Goal: Information Seeking & Learning: Check status

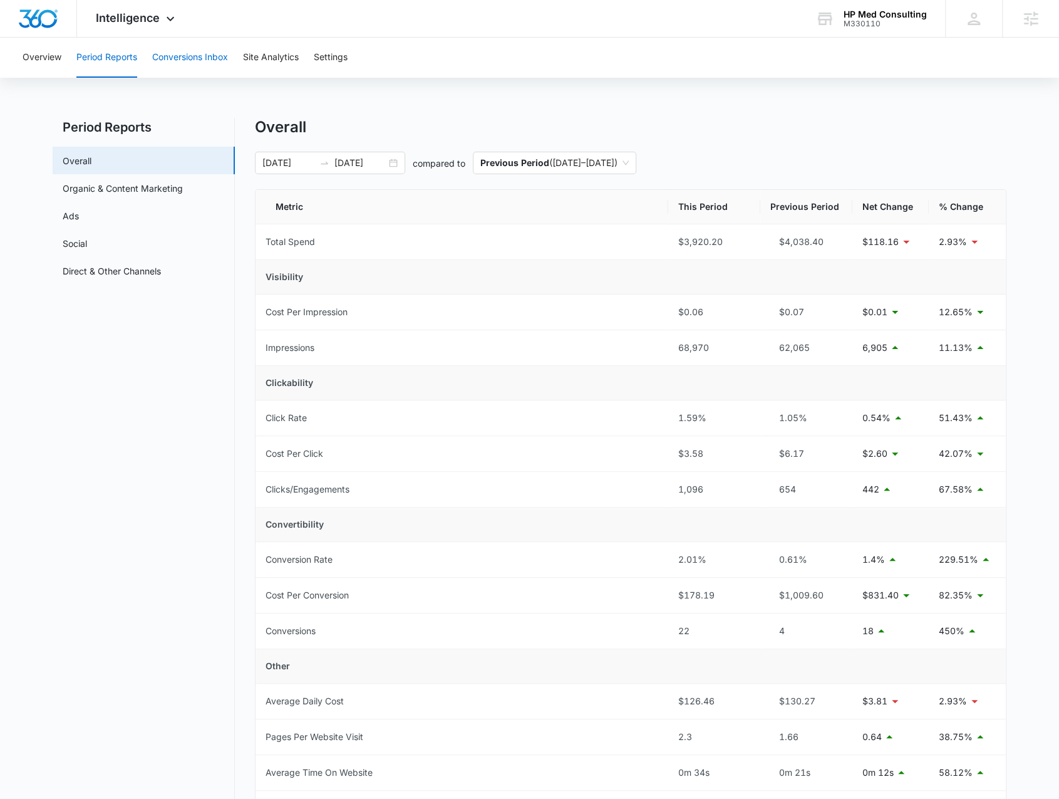
click at [172, 49] on button "Conversions Inbox" at bounding box center [190, 58] width 76 height 40
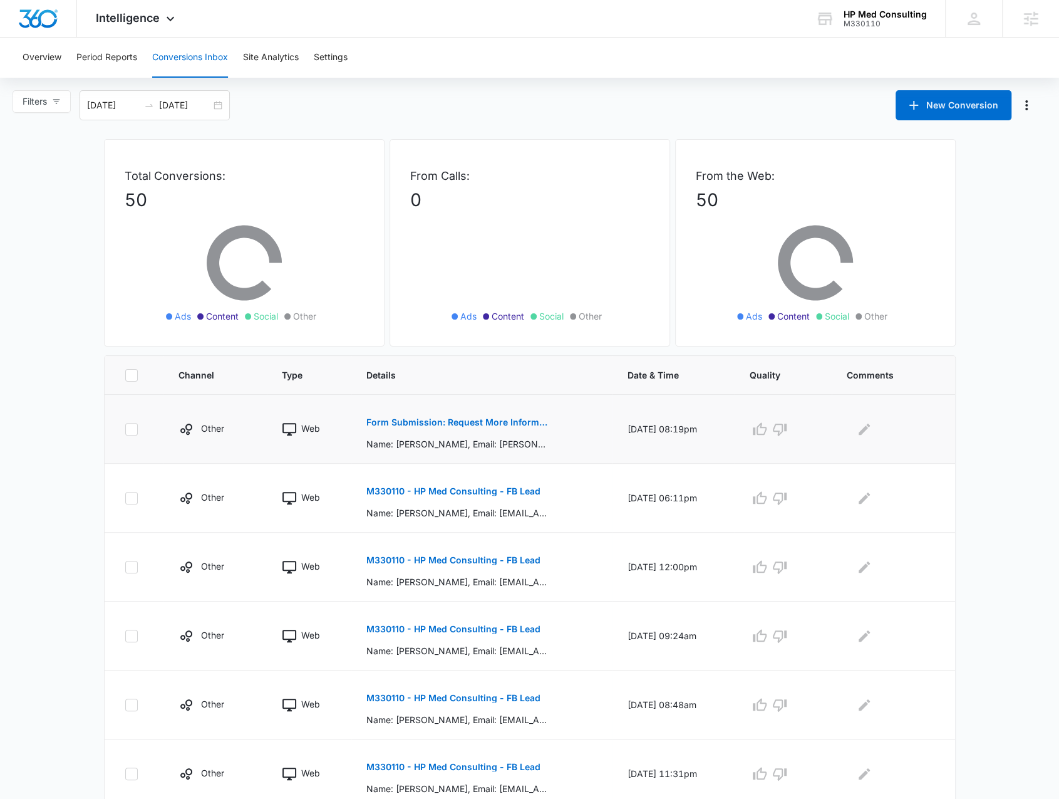
click at [392, 420] on p "Form Submission: Request More Information" at bounding box center [457, 422] width 182 height 9
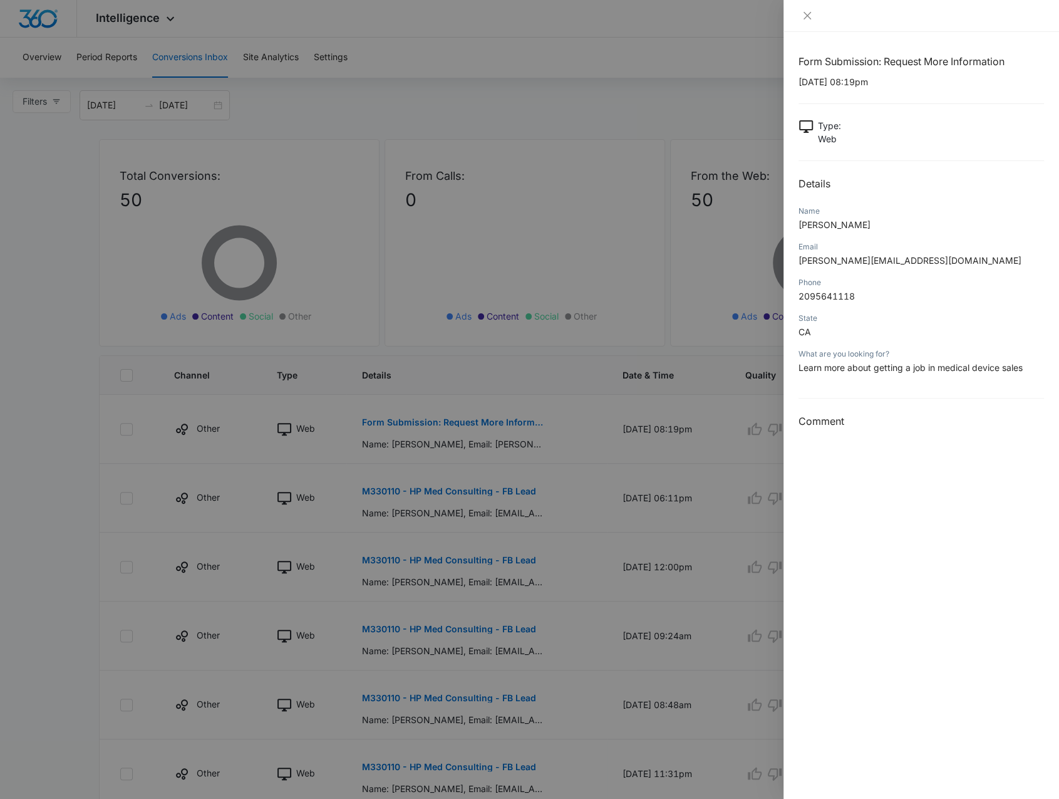
click at [220, 120] on div at bounding box center [529, 399] width 1059 height 799
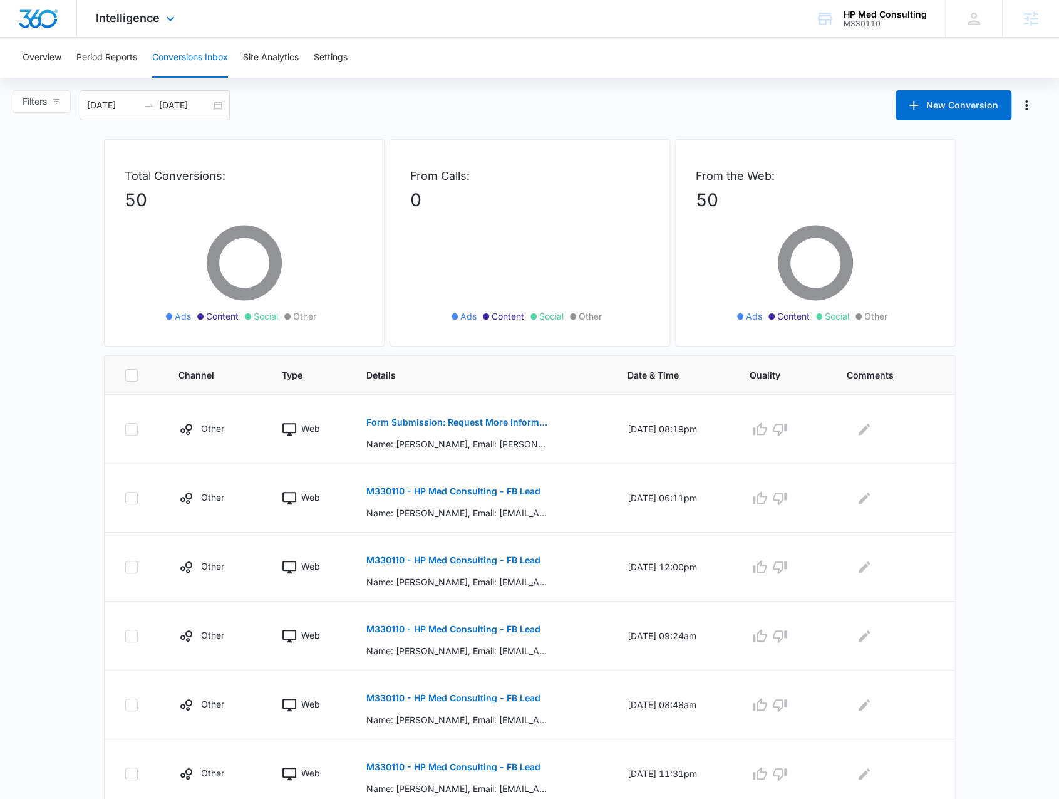
click at [124, 3] on div "Intelligence Apps Reputation Websites Forms CRM Email Social Payments POS Conte…" at bounding box center [137, 18] width 120 height 37
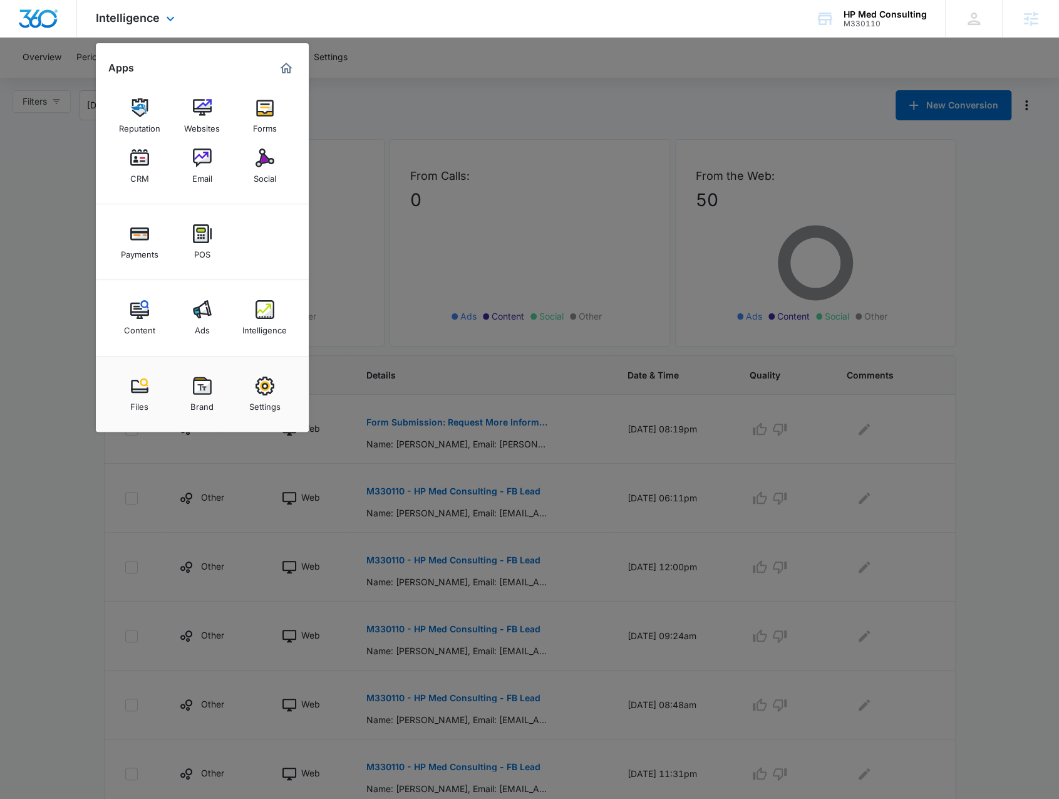
click at [177, 171] on div "Reputation Websites Forms CRM Email Social" at bounding box center [202, 141] width 213 height 126
click at [192, 167] on div "Email" at bounding box center [202, 175] width 20 height 16
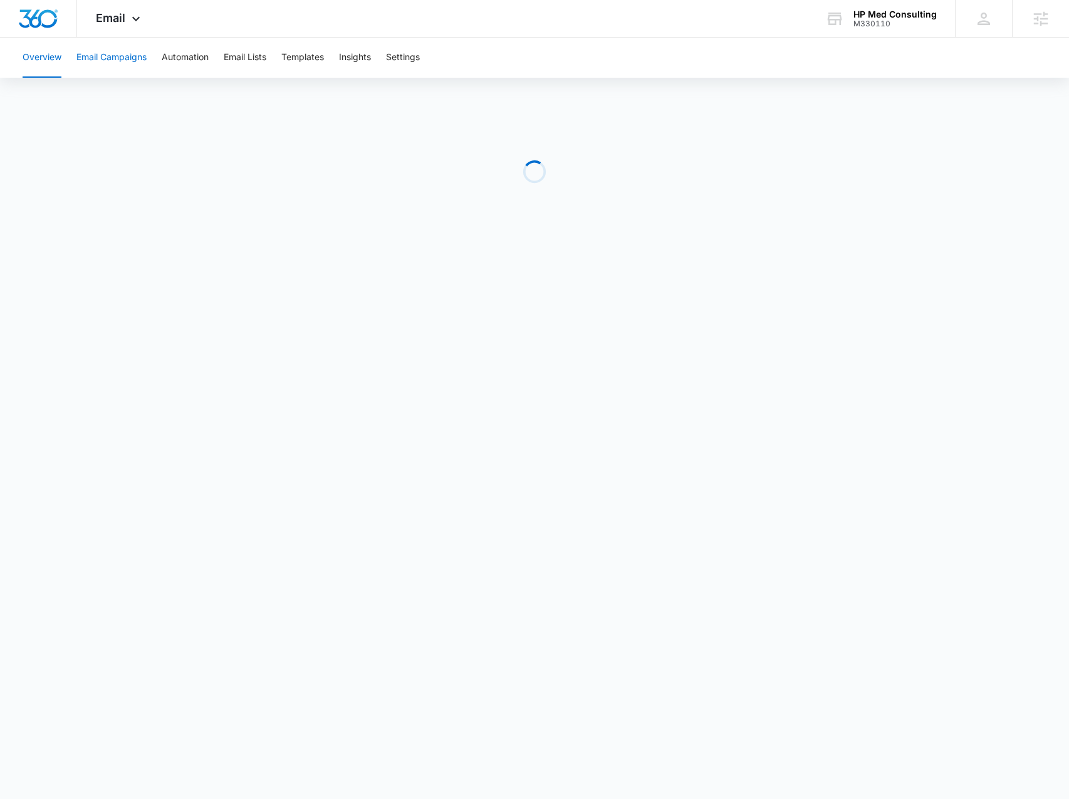
click at [127, 51] on button "Email Campaigns" at bounding box center [111, 58] width 70 height 40
click at [163, 55] on button "Automation" at bounding box center [185, 58] width 47 height 40
drag, startPoint x: 893, startPoint y: 22, endPoint x: 883, endPoint y: 12, distance: 14.6
click at [893, 22] on div "M330110" at bounding box center [894, 23] width 83 height 9
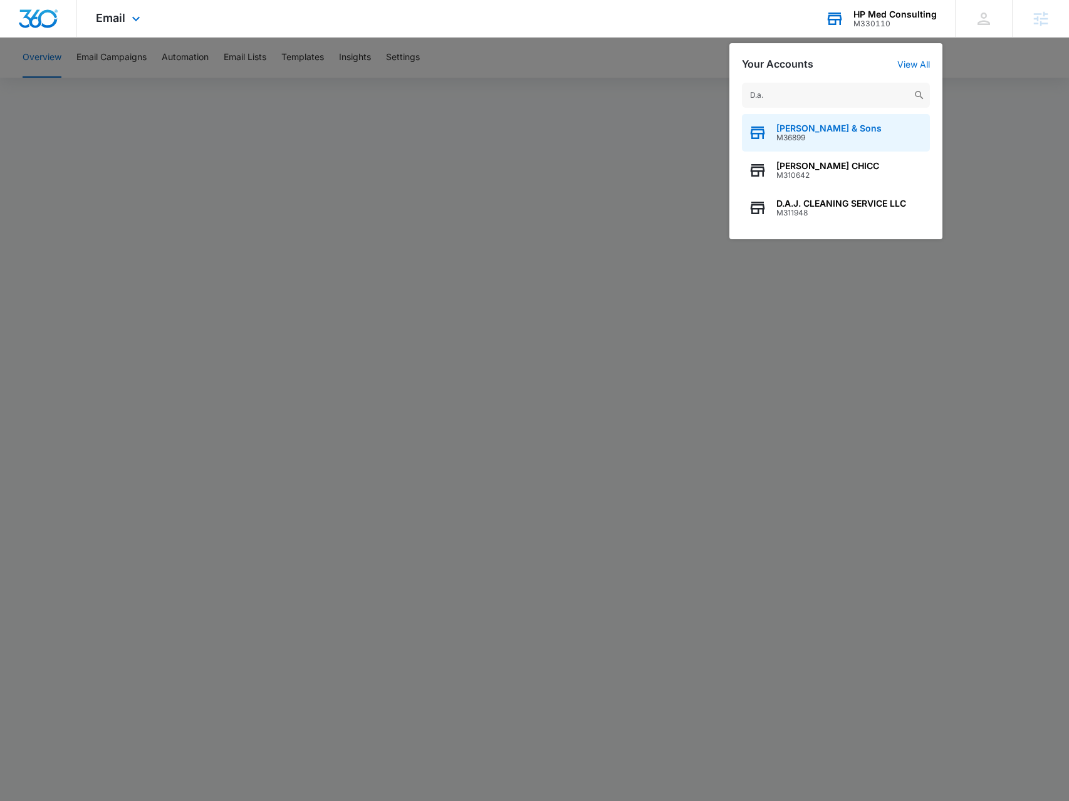
type input "D.a."
drag, startPoint x: 814, startPoint y: 142, endPoint x: 803, endPoint y: 132, distance: 14.2
click at [813, 142] on span "M36899" at bounding box center [828, 137] width 105 height 9
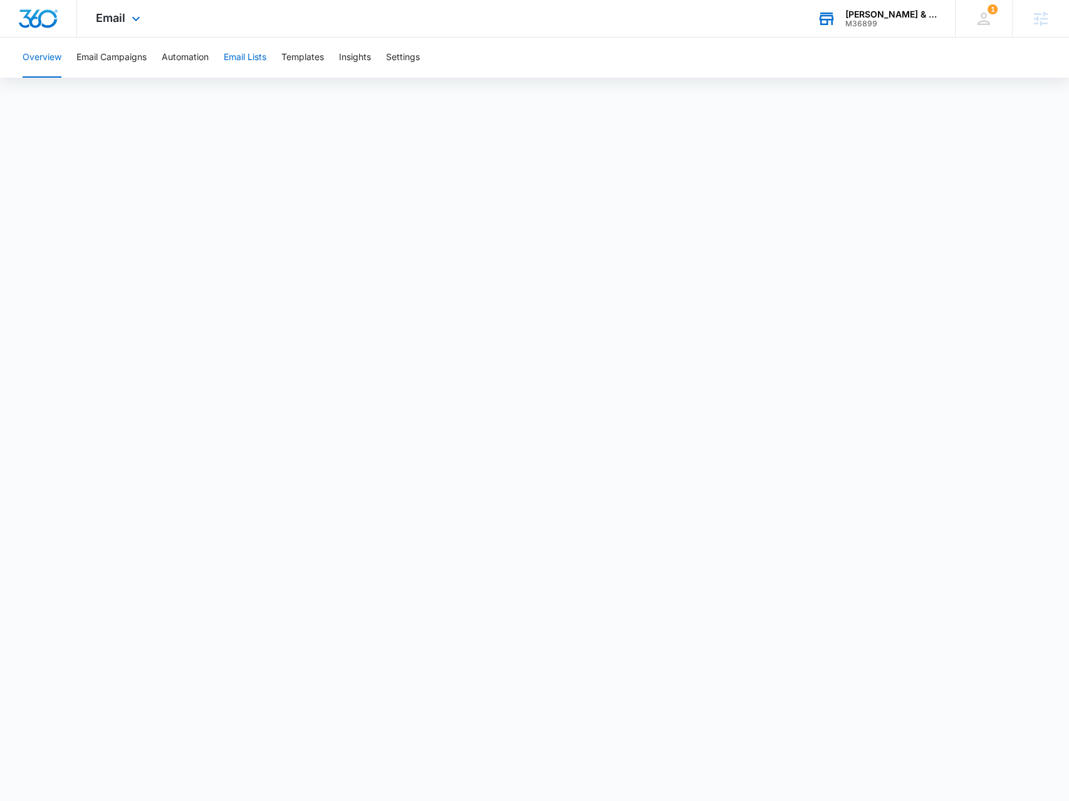
click at [256, 74] on button "Email Lists" at bounding box center [245, 58] width 43 height 40
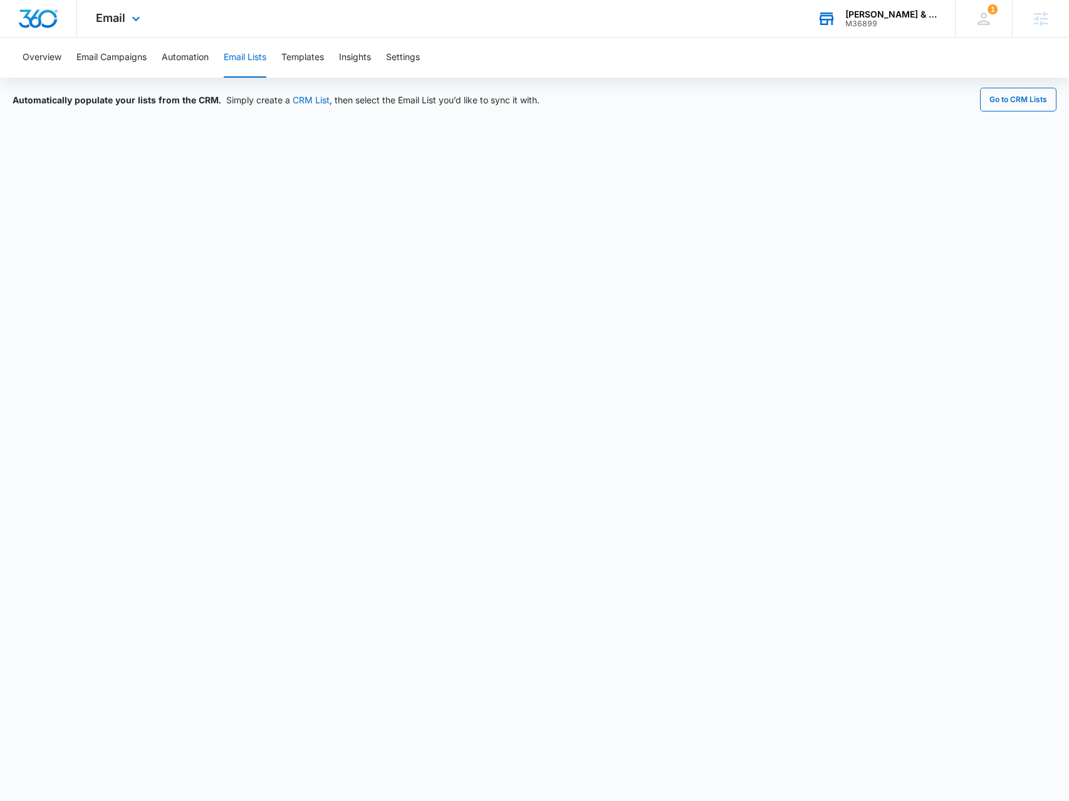
drag, startPoint x: 521, startPoint y: 432, endPoint x: 673, endPoint y: 41, distance: 419.5
click at [673, 41] on div "Overview Email Campaigns Automation Email Lists Templates Insights Settings" at bounding box center [534, 58] width 1039 height 40
click at [199, 66] on button "Automation" at bounding box center [185, 58] width 47 height 40
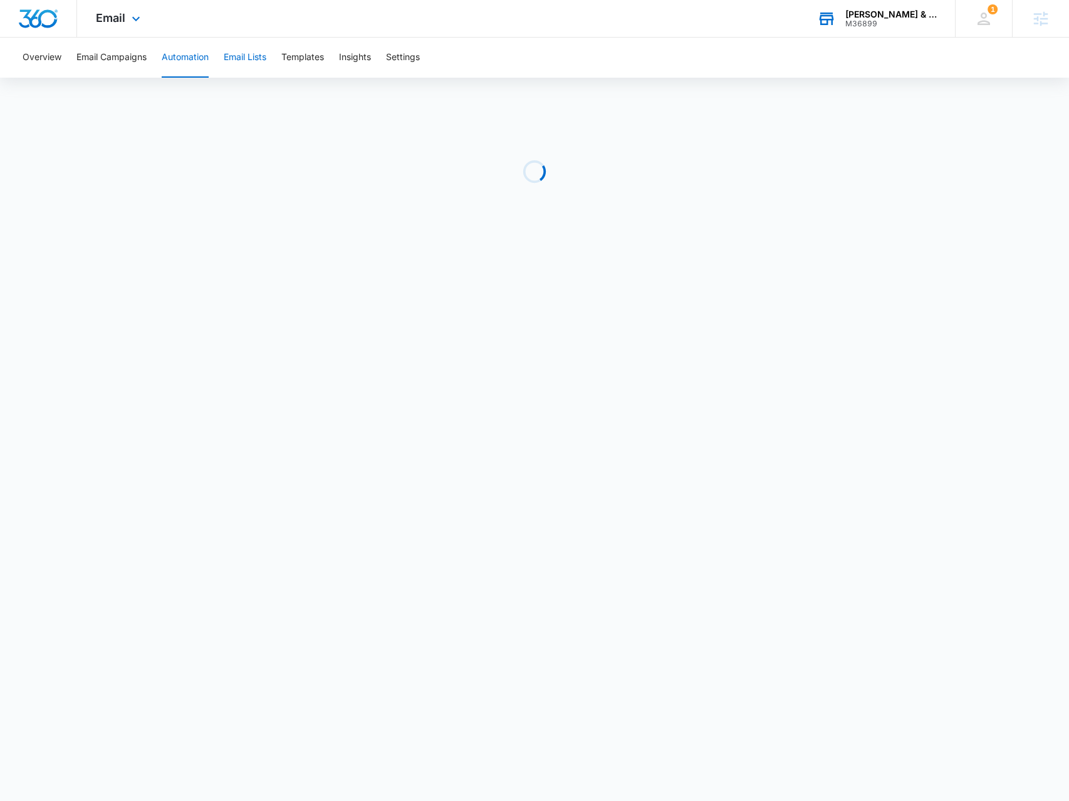
click at [249, 65] on button "Email Lists" at bounding box center [245, 58] width 43 height 40
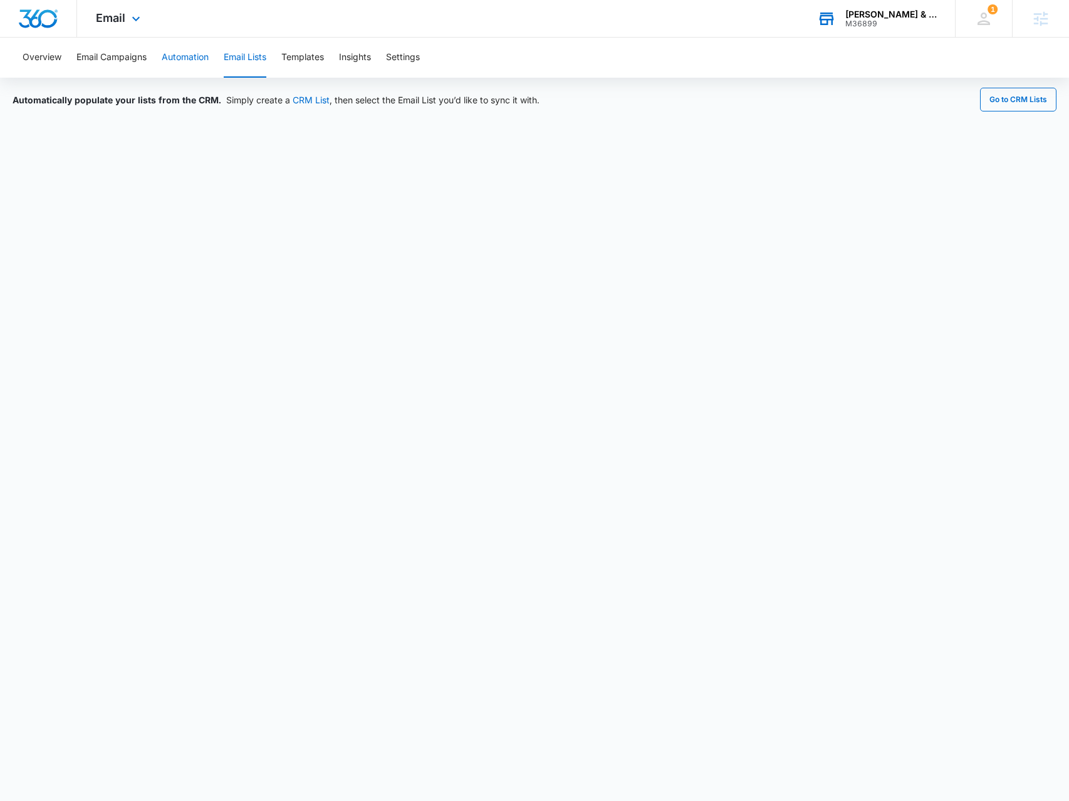
drag, startPoint x: 204, startPoint y: 56, endPoint x: 198, endPoint y: 54, distance: 6.4
click at [199, 54] on button "Automation" at bounding box center [185, 58] width 47 height 40
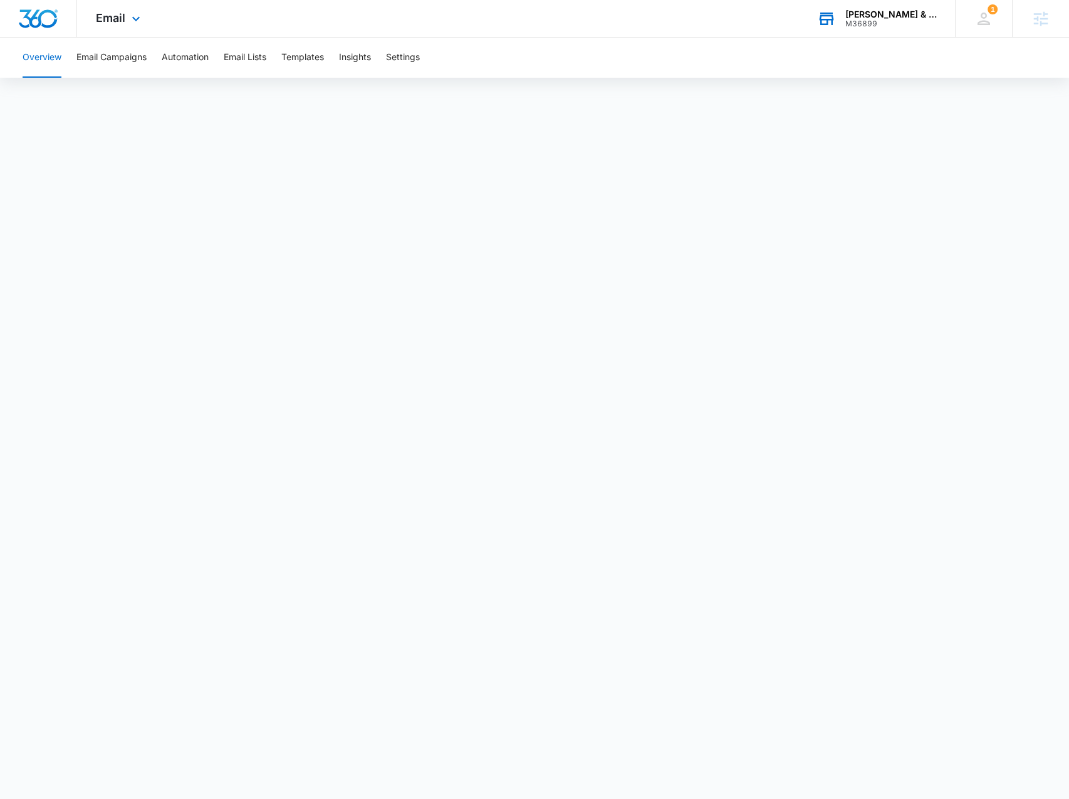
click at [908, 27] on div "M36899" at bounding box center [890, 23] width 91 height 9
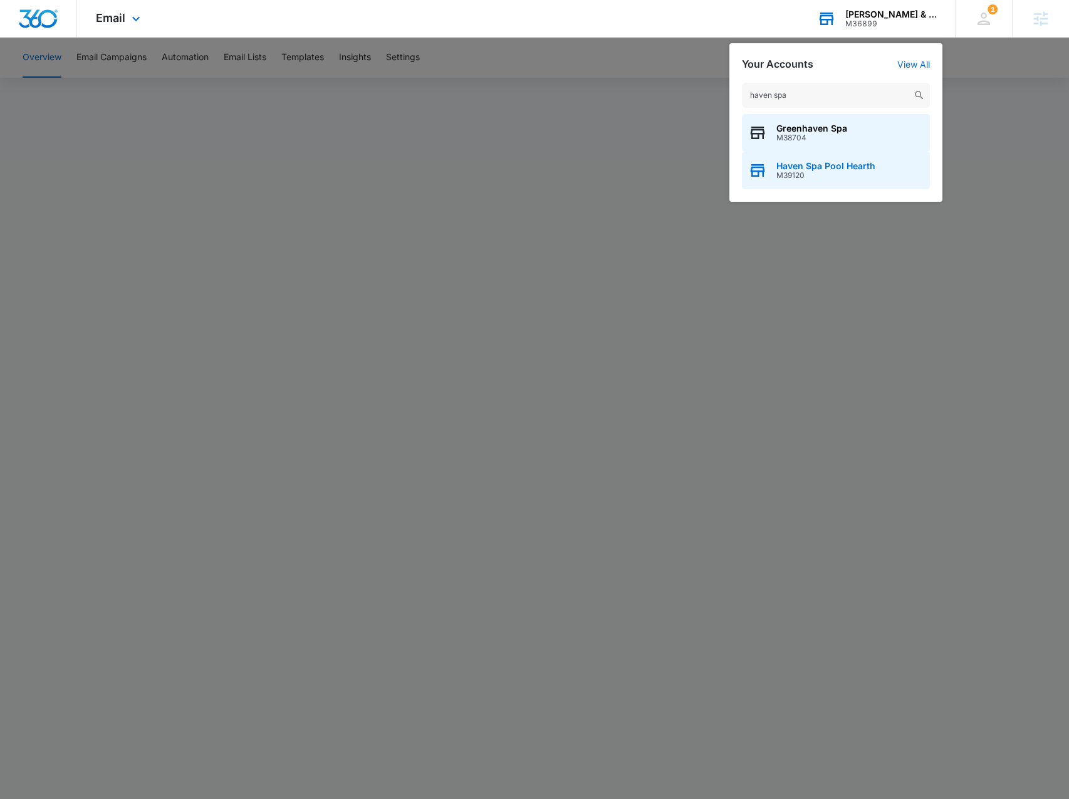
type input "haven spa"
click at [856, 166] on span "Haven Spa Pool Hearth" at bounding box center [825, 166] width 99 height 10
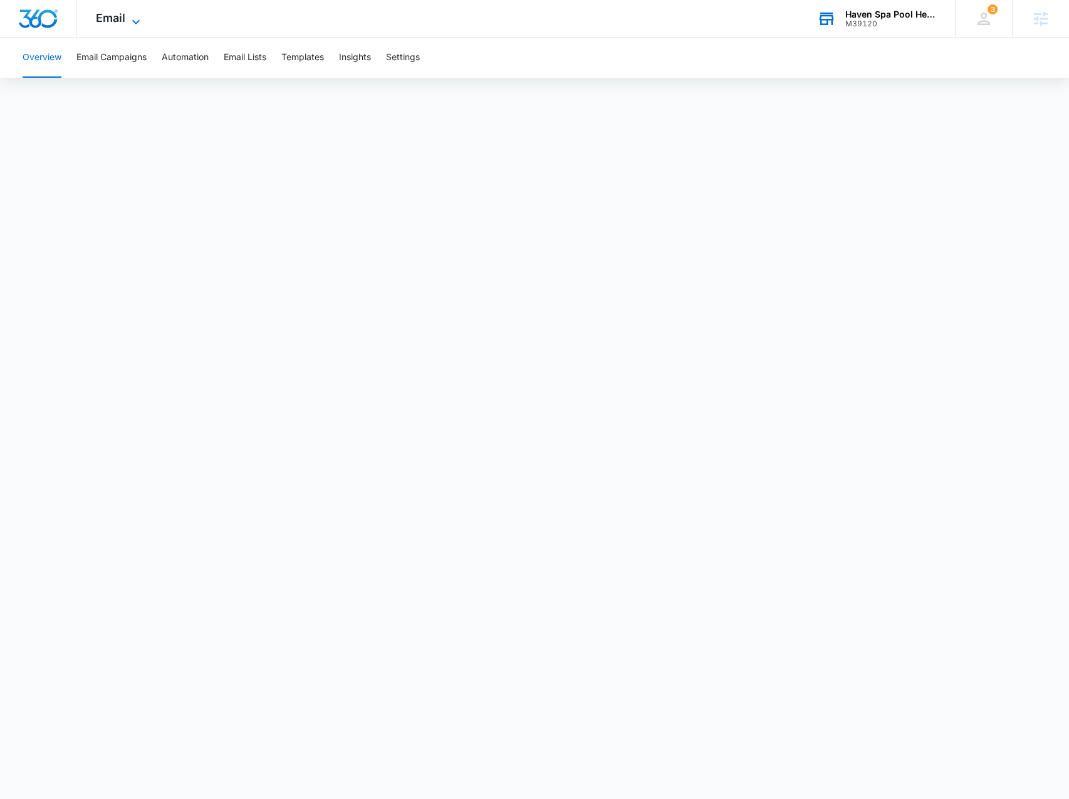
click at [133, 22] on icon at bounding box center [135, 21] width 15 height 15
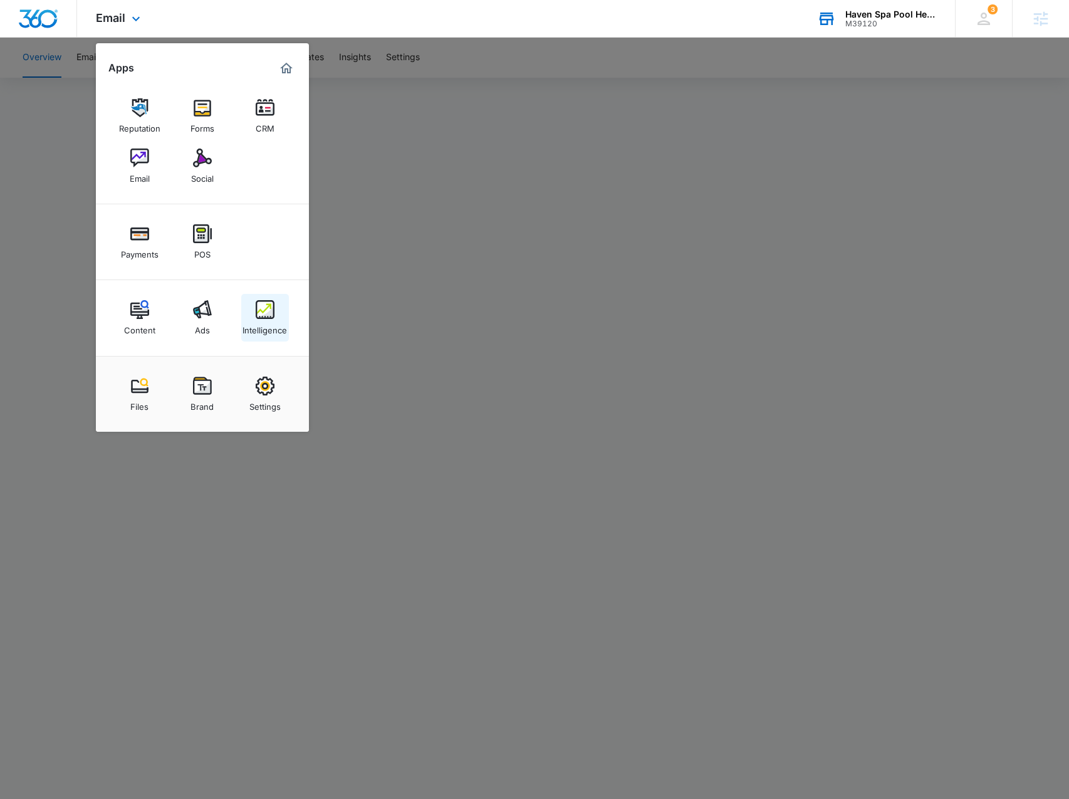
click at [273, 323] on div "Intelligence" at bounding box center [264, 327] width 44 height 16
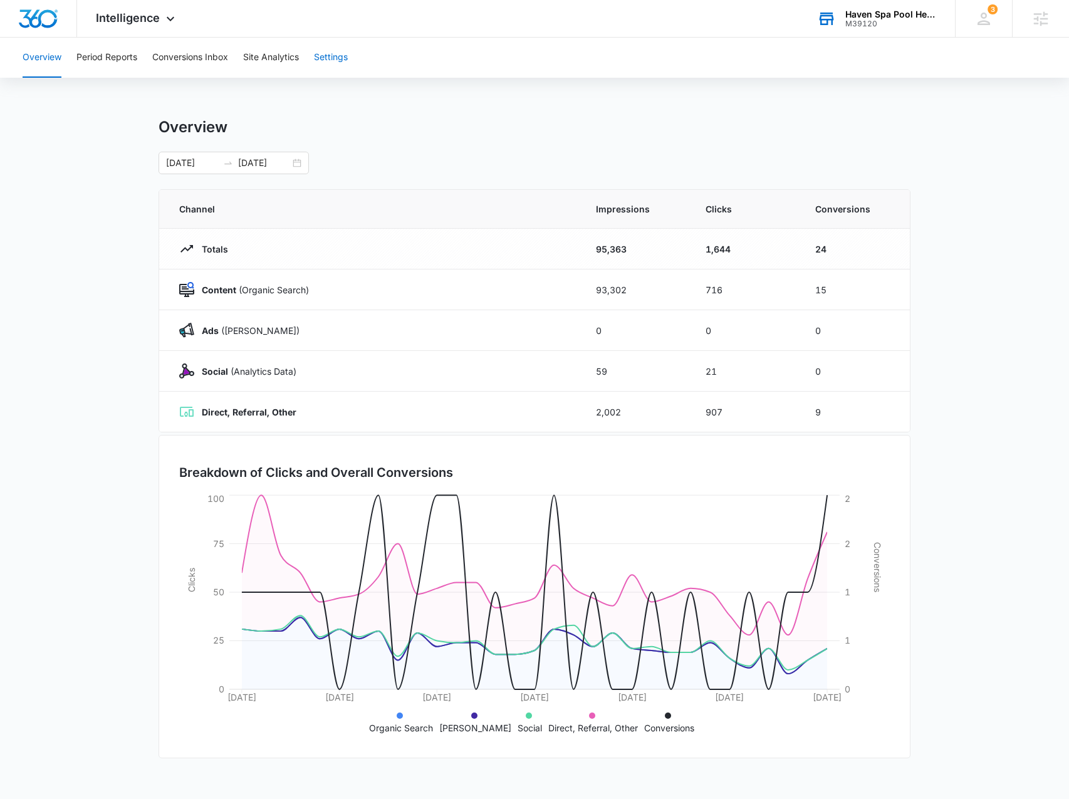
click at [346, 61] on button "Settings" at bounding box center [331, 58] width 34 height 40
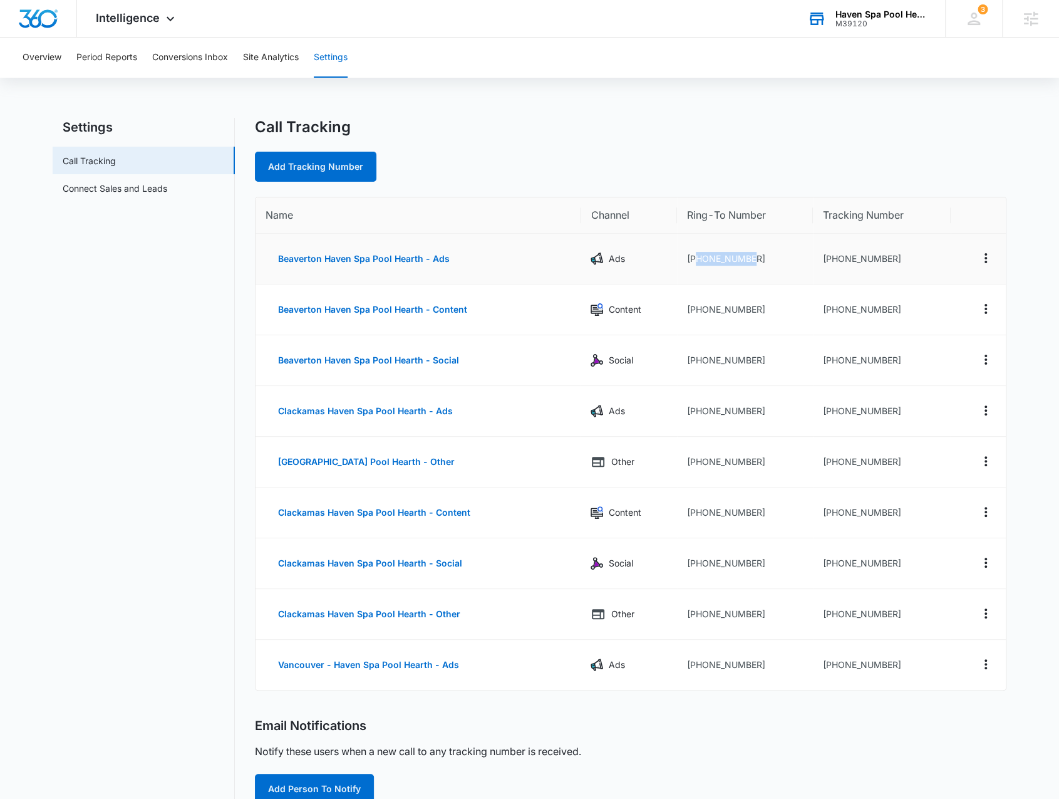
drag, startPoint x: 772, startPoint y: 252, endPoint x: 697, endPoint y: 265, distance: 76.8
click at [697, 265] on td "+15036492201" at bounding box center [745, 259] width 136 height 51
copy td "5036492201"
drag, startPoint x: 758, startPoint y: 668, endPoint x: 694, endPoint y: 667, distance: 63.9
click at [694, 667] on td "+13605740135" at bounding box center [745, 665] width 136 height 50
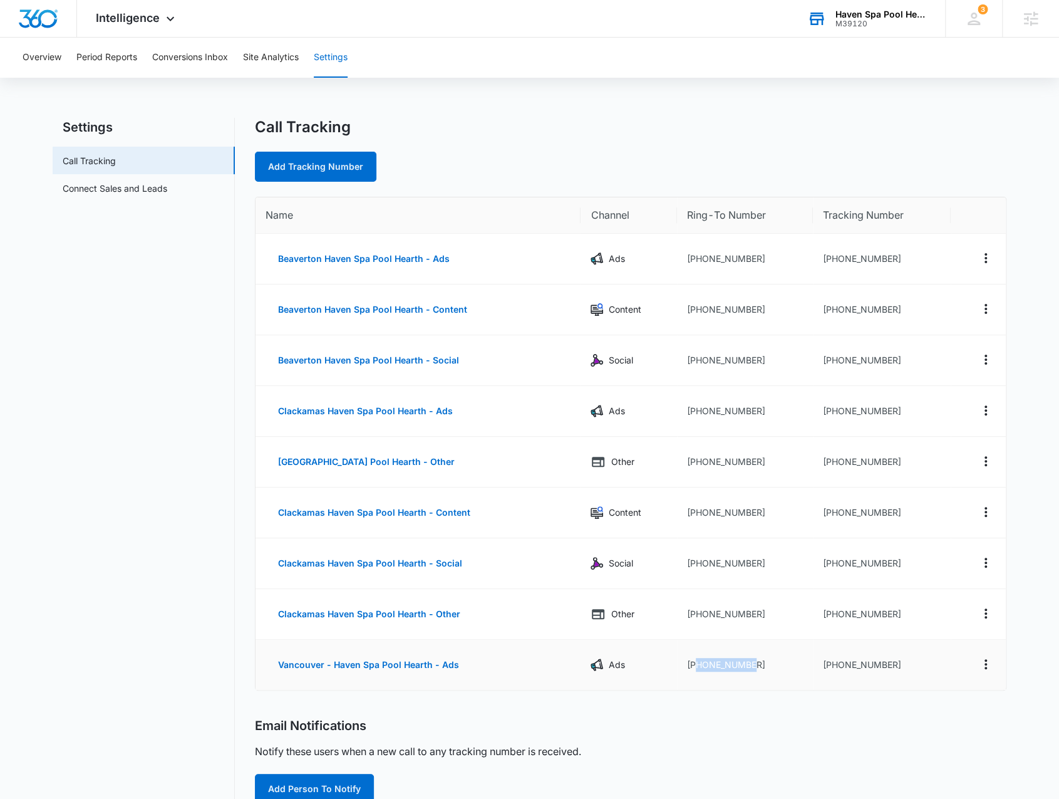
copy td "3605740135"
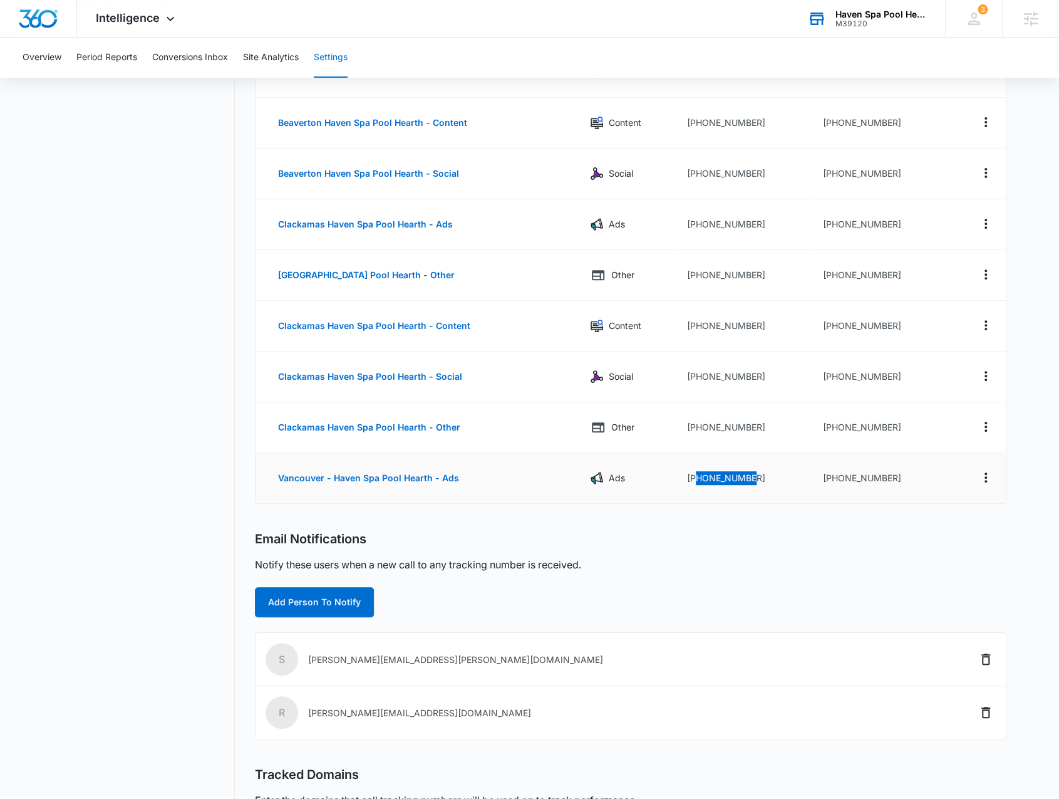
scroll to position [188, 0]
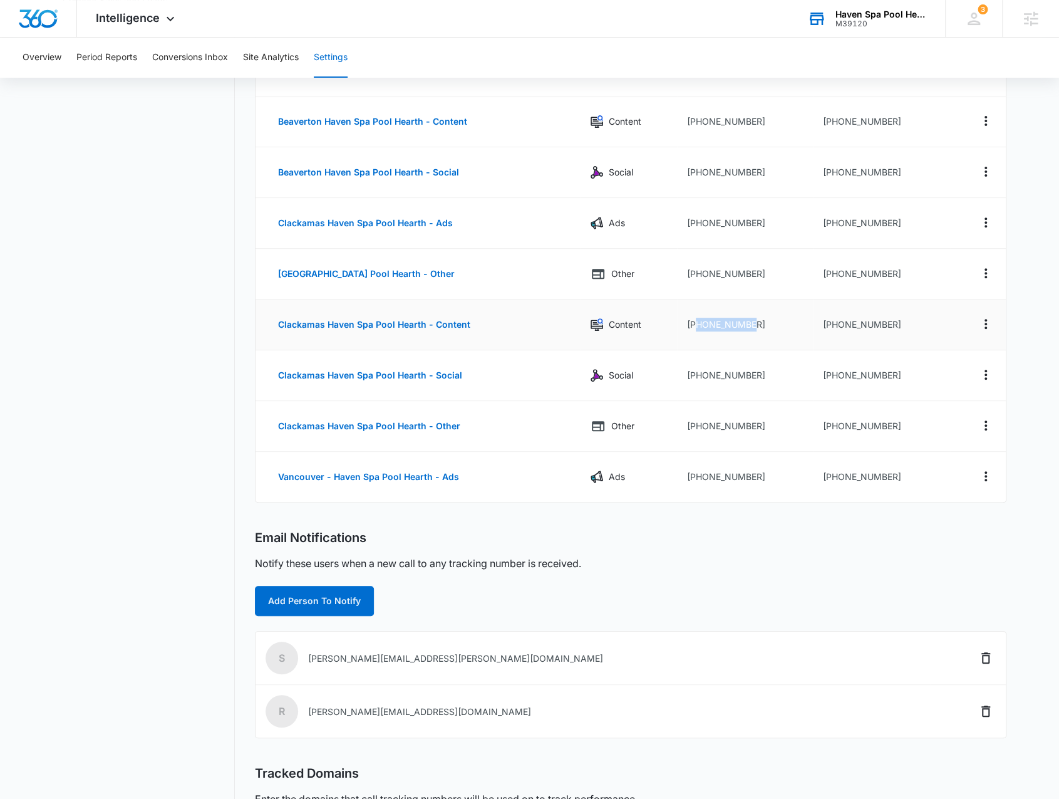
drag, startPoint x: 743, startPoint y: 323, endPoint x: 692, endPoint y: 326, distance: 51.5
click at [692, 326] on td "+15036552900" at bounding box center [745, 324] width 136 height 51
copy td "15036552900"
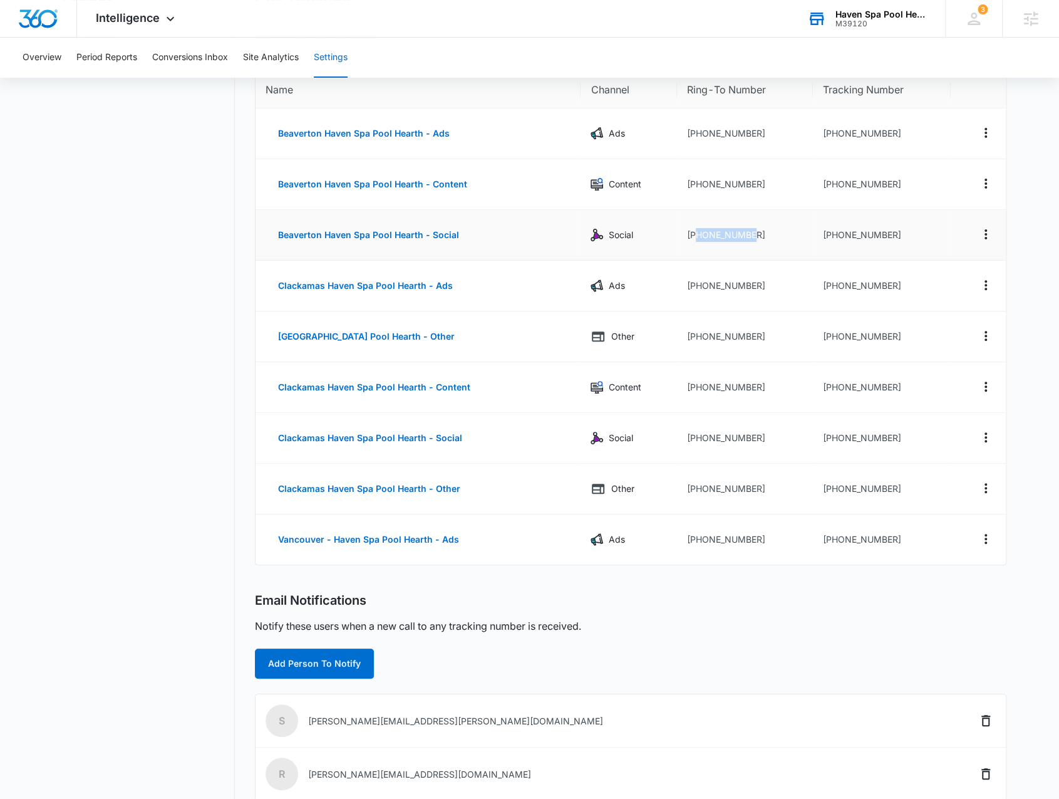
drag, startPoint x: 734, startPoint y: 234, endPoint x: 695, endPoint y: 231, distance: 38.9
click at [695, 231] on td "+15036492201" at bounding box center [745, 235] width 136 height 51
copy td "5036492201"
drag, startPoint x: 765, startPoint y: 546, endPoint x: 696, endPoint y: 536, distance: 70.3
click at [696, 536] on td "+13605740135" at bounding box center [745, 539] width 136 height 50
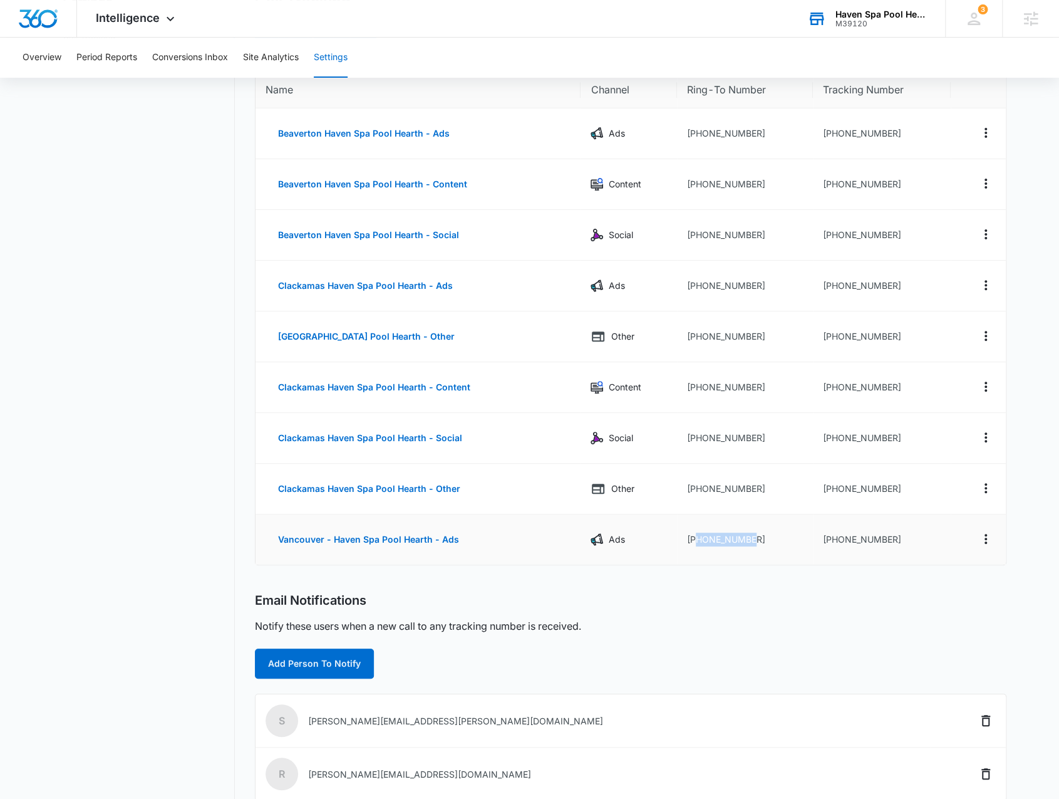
copy td "3605740135"
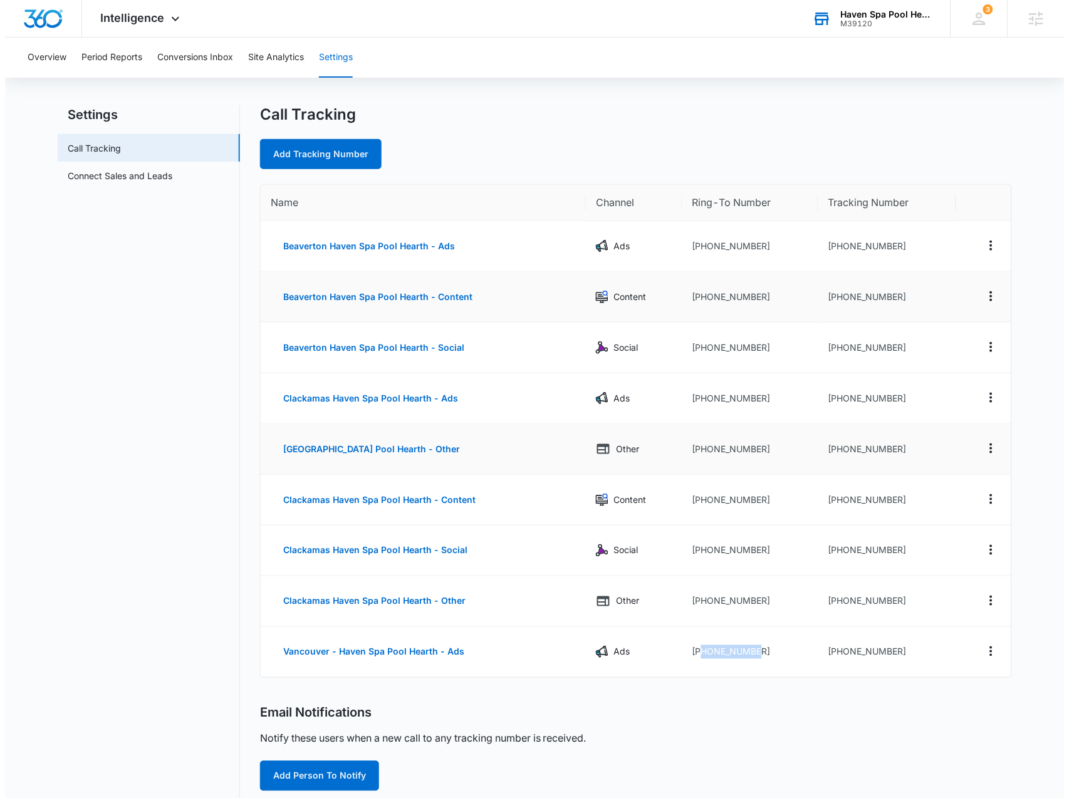
scroll to position [0, 0]
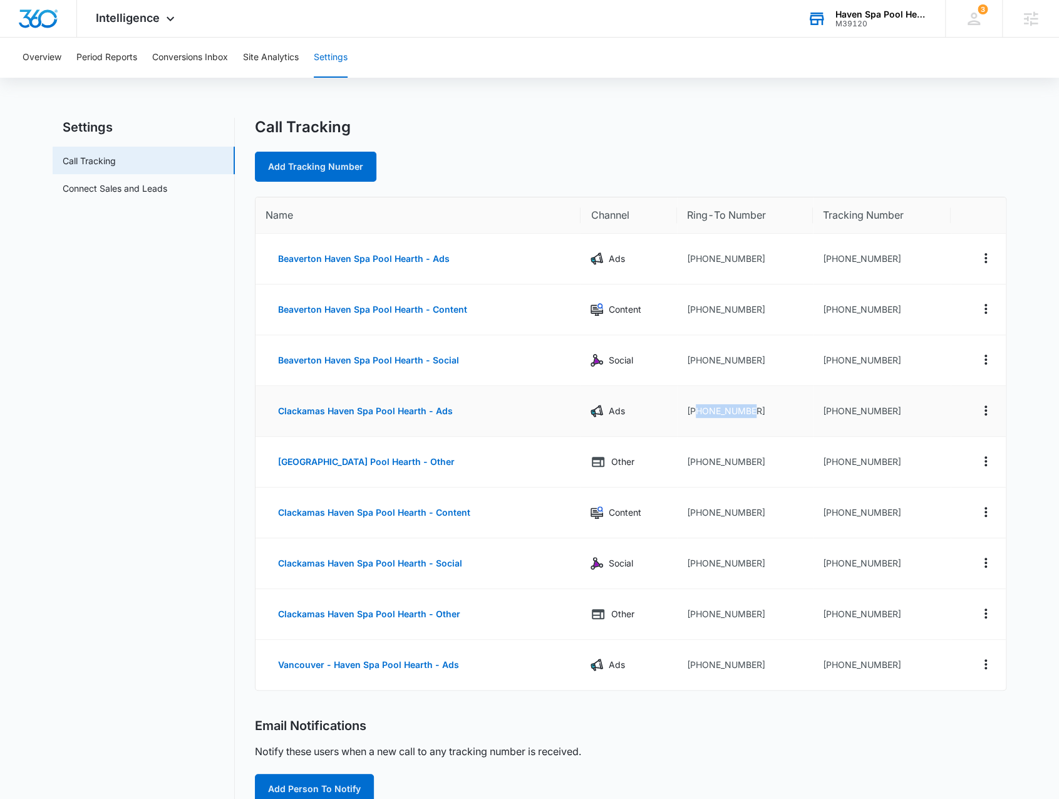
drag, startPoint x: 771, startPoint y: 410, endPoint x: 694, endPoint y: 416, distance: 76.7
click at [694, 416] on td "+15036552900" at bounding box center [745, 411] width 136 height 51
copy td "5036552900"
drag, startPoint x: 759, startPoint y: 361, endPoint x: 695, endPoint y: 360, distance: 63.9
click at [695, 360] on td "+15036492201" at bounding box center [745, 360] width 136 height 51
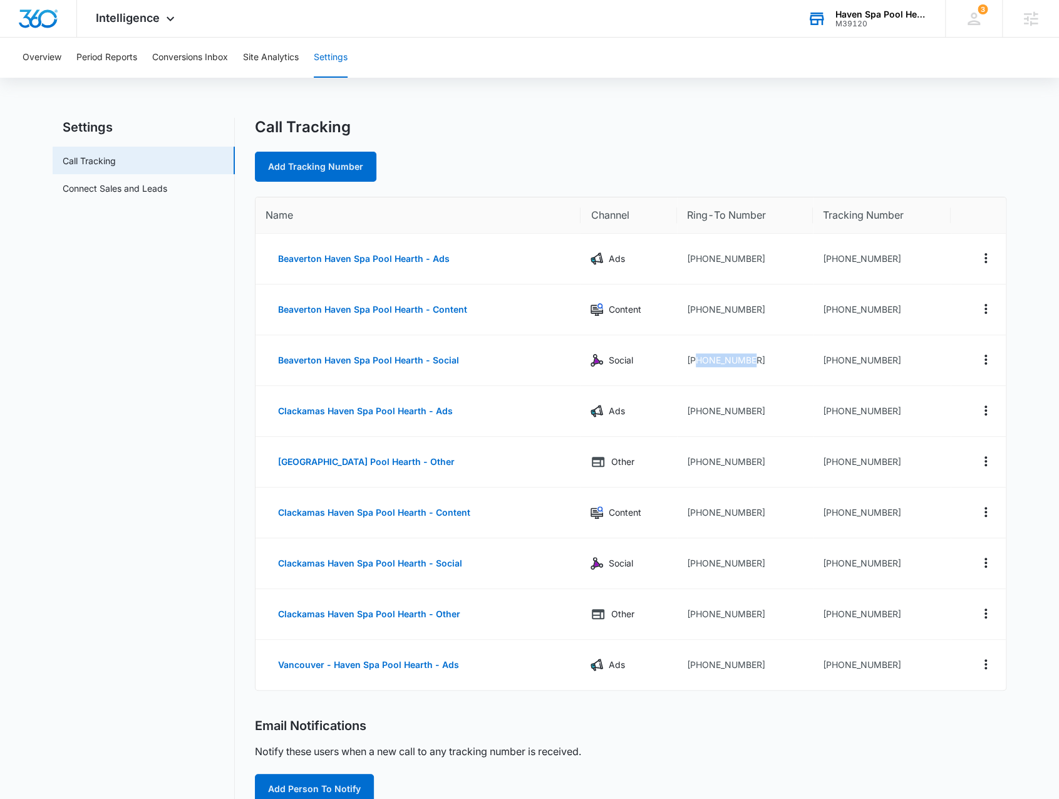
copy td "5036492201"
drag, startPoint x: 774, startPoint y: 663, endPoint x: 697, endPoint y: 660, distance: 77.7
click at [697, 660] on td "+13605740135" at bounding box center [745, 665] width 136 height 50
copy td "3605740135"
click at [135, 24] on span "Intelligence" at bounding box center [128, 17] width 64 height 13
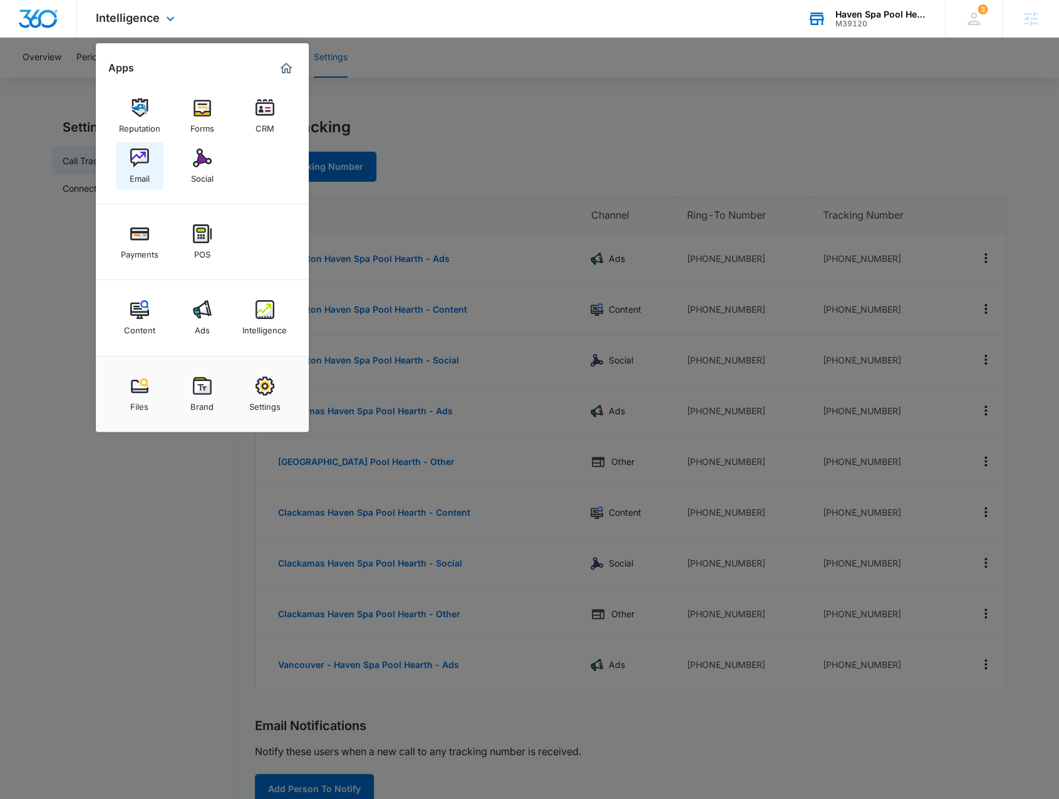
click at [134, 171] on div "Email" at bounding box center [140, 175] width 20 height 16
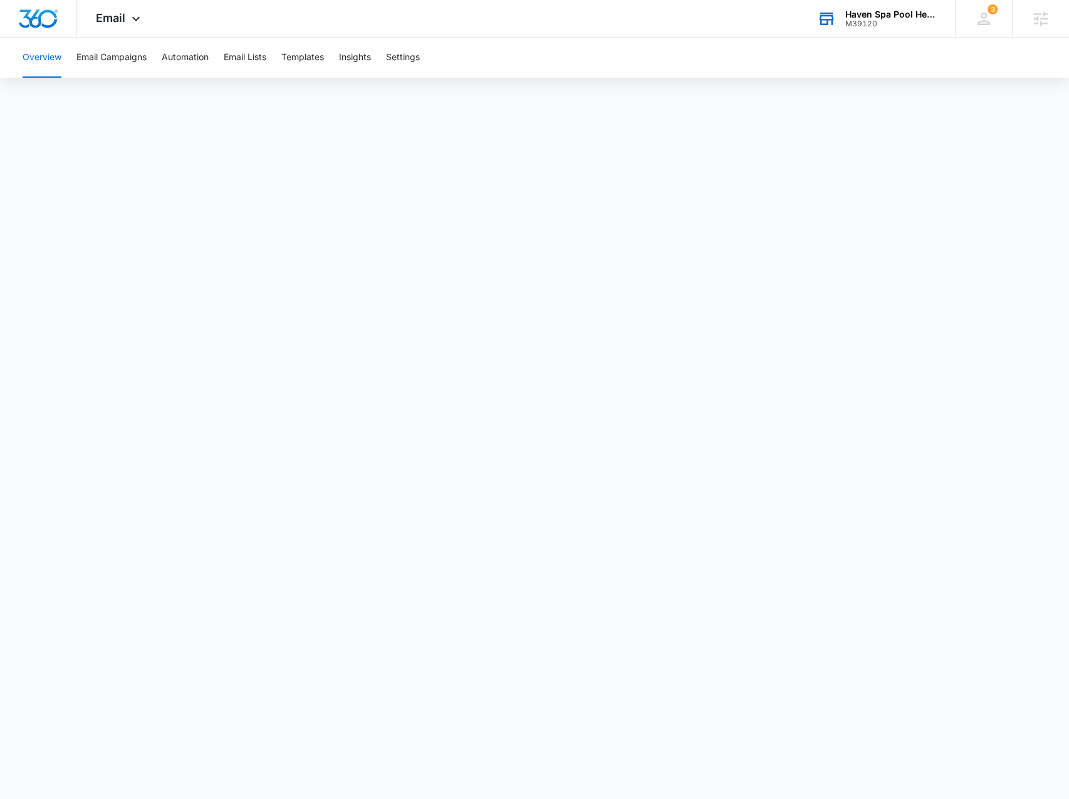
click at [870, 14] on div "Haven Spa Pool Hearth" at bounding box center [890, 14] width 91 height 10
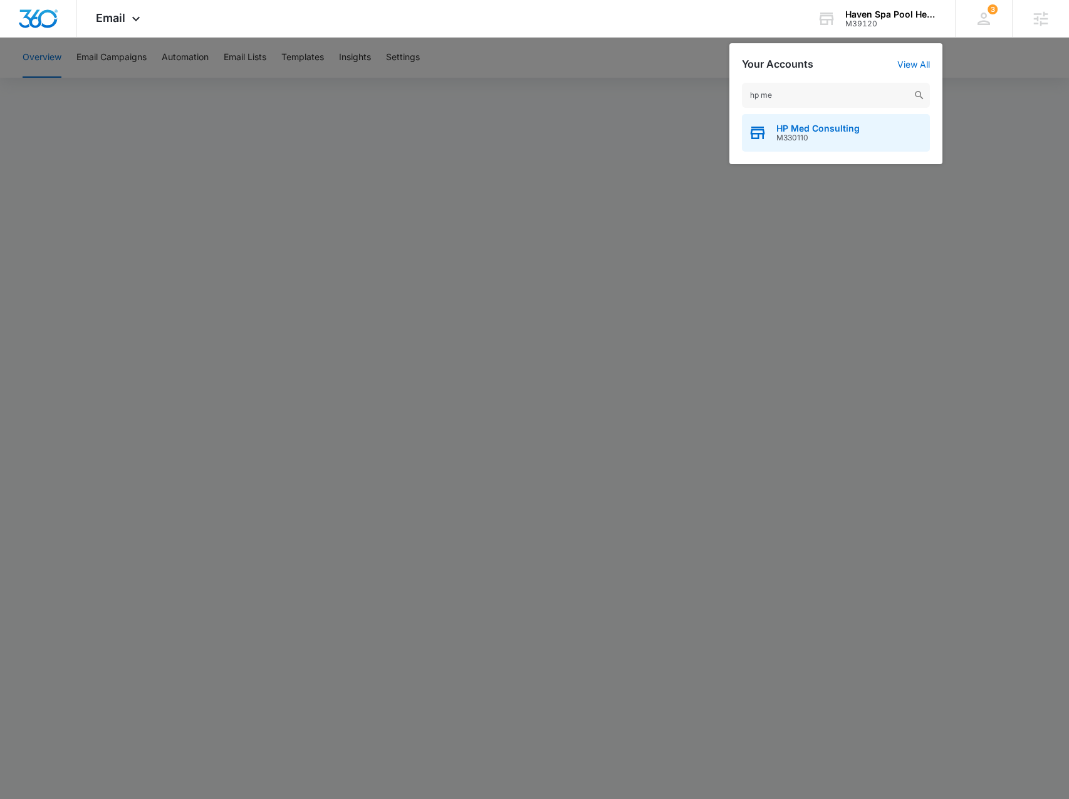
type input "hp me"
click at [829, 122] on div "HP Med Consulting M330110" at bounding box center [836, 133] width 188 height 38
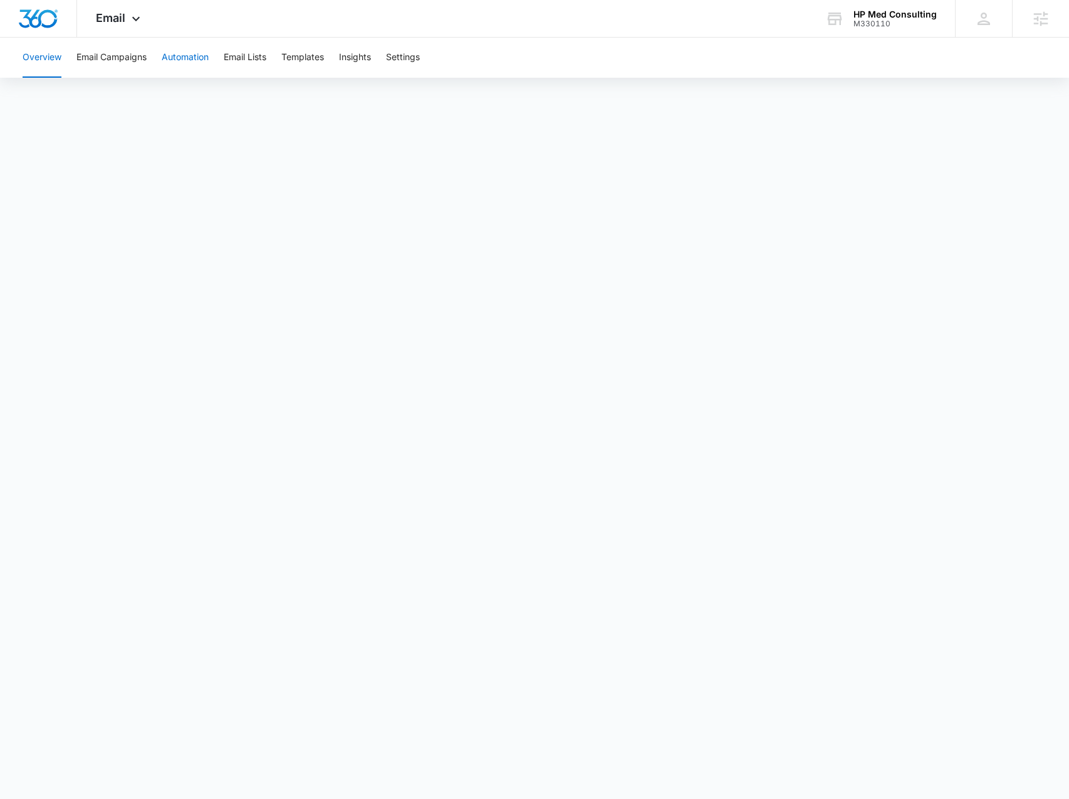
click at [176, 51] on button "Automation" at bounding box center [185, 58] width 47 height 40
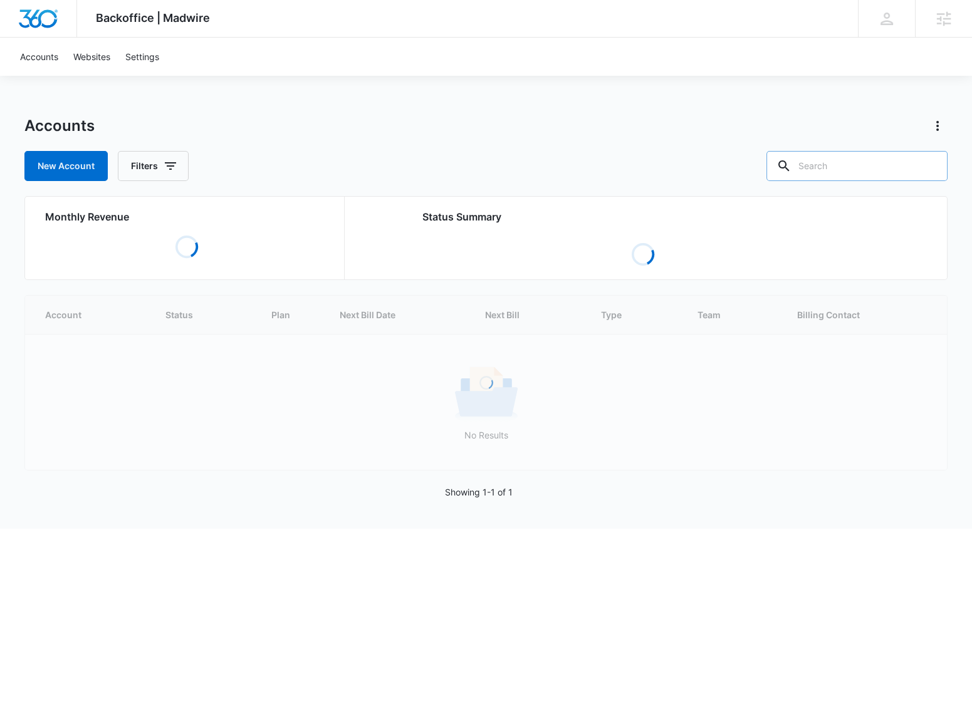
click at [844, 167] on input "text" at bounding box center [856, 166] width 181 height 30
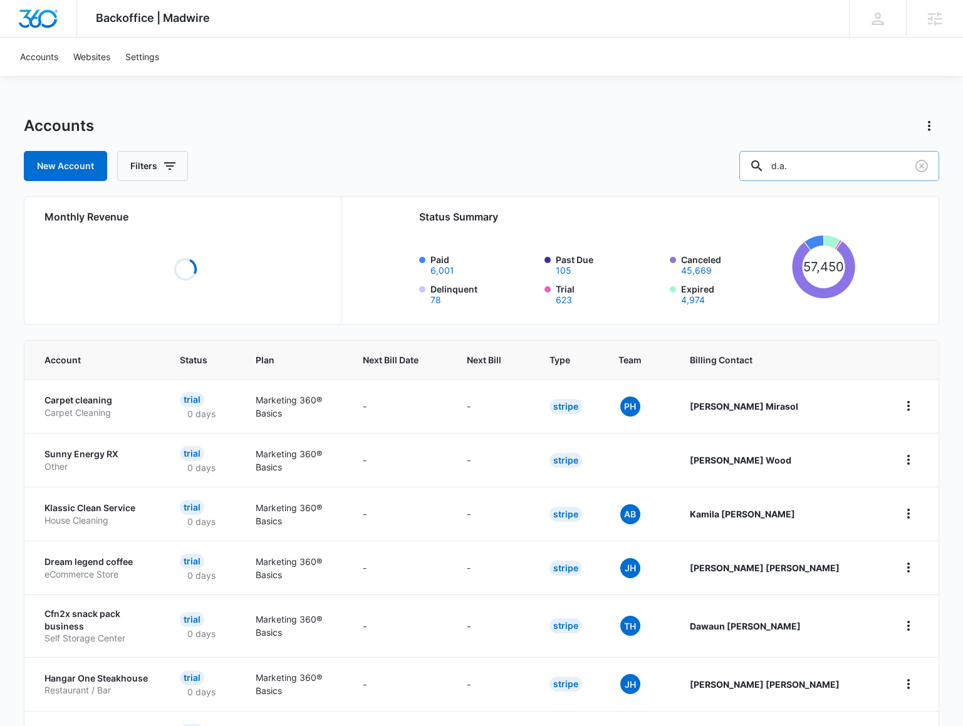
type input "d.a."
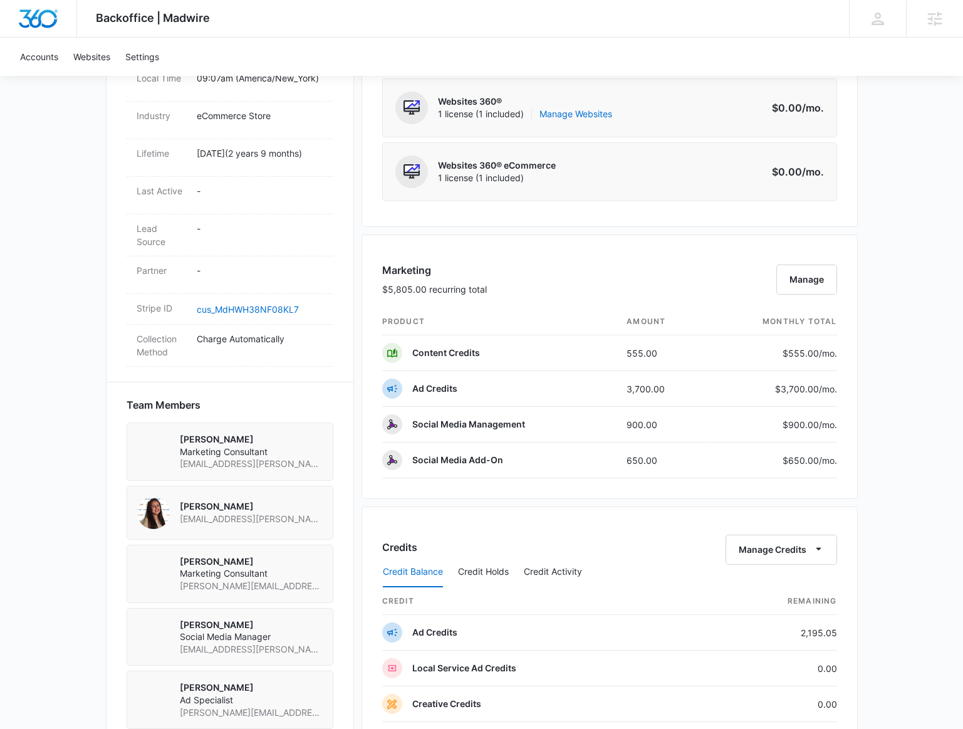
scroll to position [683, 0]
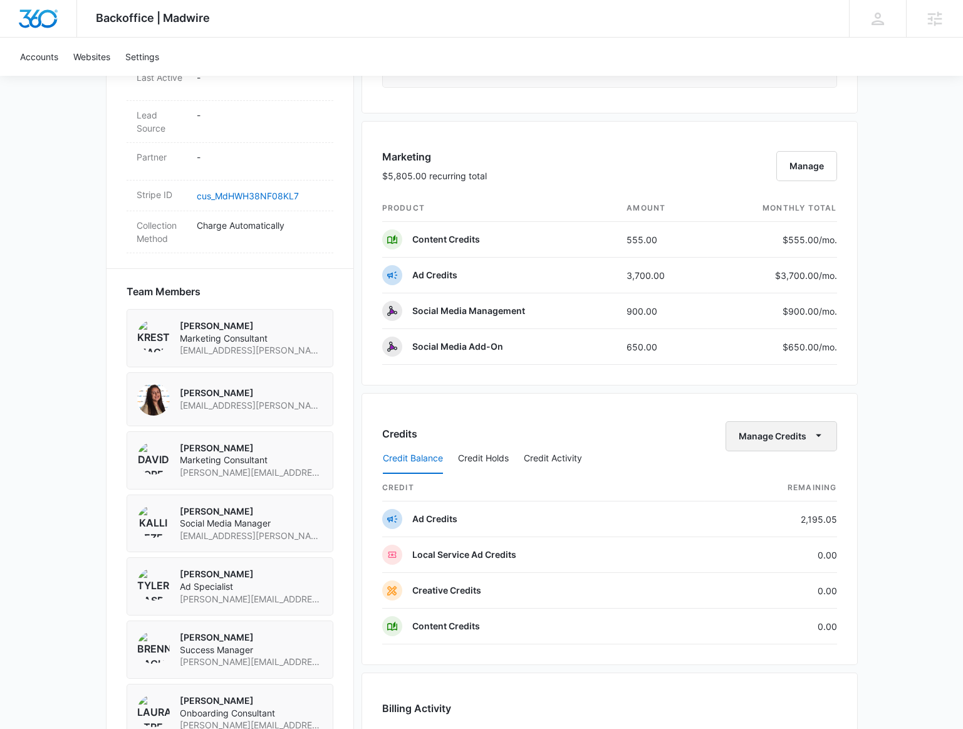
click at [815, 430] on icon "button" at bounding box center [818, 434] width 13 height 13
click at [783, 469] on div "Transfer Credits" at bounding box center [775, 470] width 66 height 9
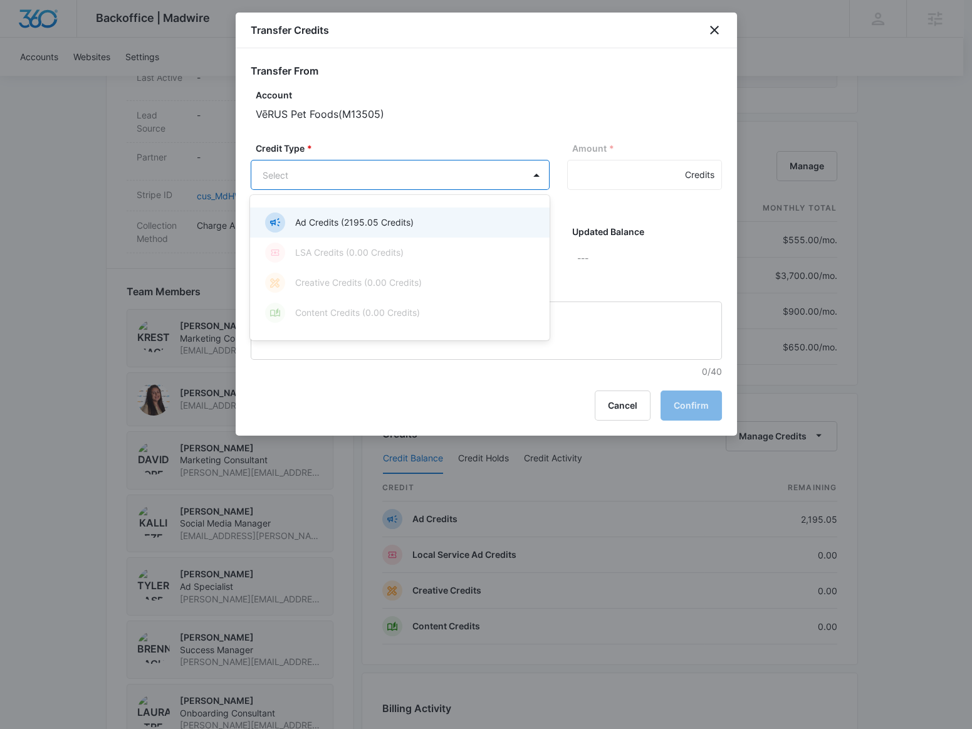
click at [328, 175] on body "Backoffice | Madwire Apps Settings BR Brennan Rachman brennan.rachman@madwire.c…" at bounding box center [486, 214] width 972 height 1795
click at [318, 215] on p "Ad Credits (2195.05 Credits)" at bounding box center [354, 221] width 118 height 13
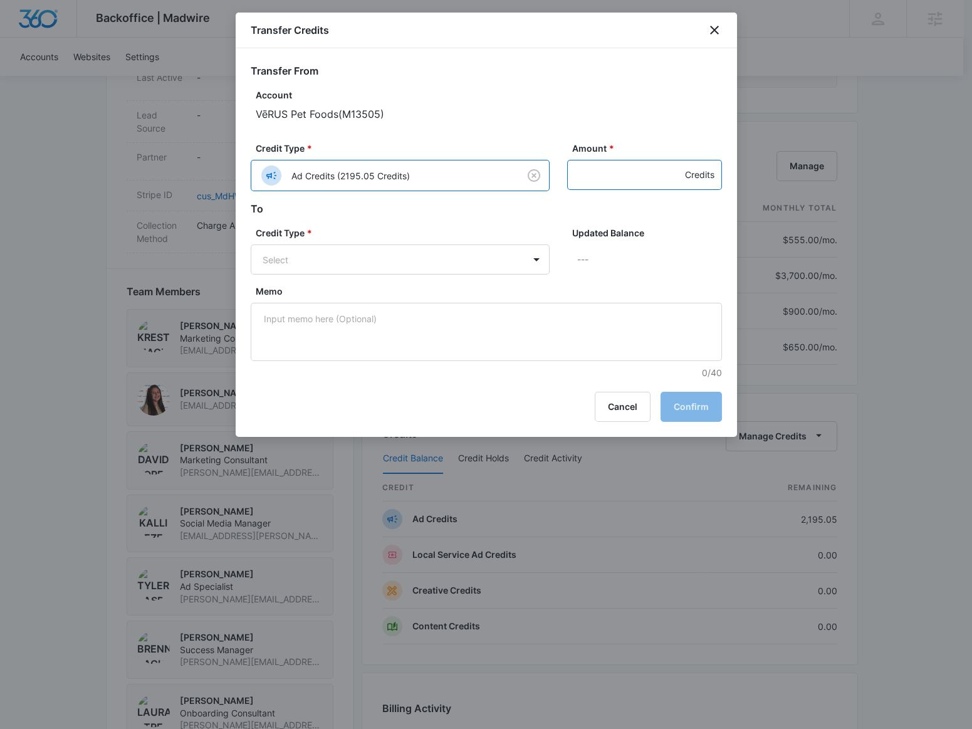
click at [650, 177] on input "Amount *" at bounding box center [644, 175] width 155 height 30
type input "100"
click at [375, 257] on body "Backoffice | Madwire Apps Settings BR Brennan Rachman brennan.rachman@madwire.c…" at bounding box center [486, 214] width 972 height 1795
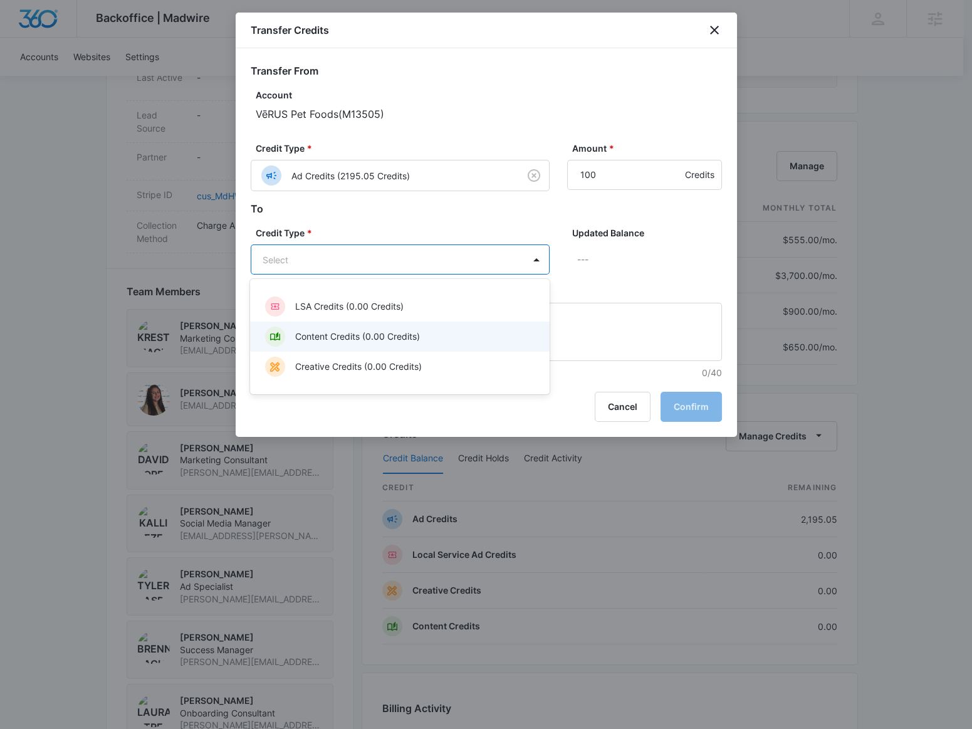
click at [375, 345] on div "Content Credits (0.00 Credits)" at bounding box center [398, 336] width 266 height 20
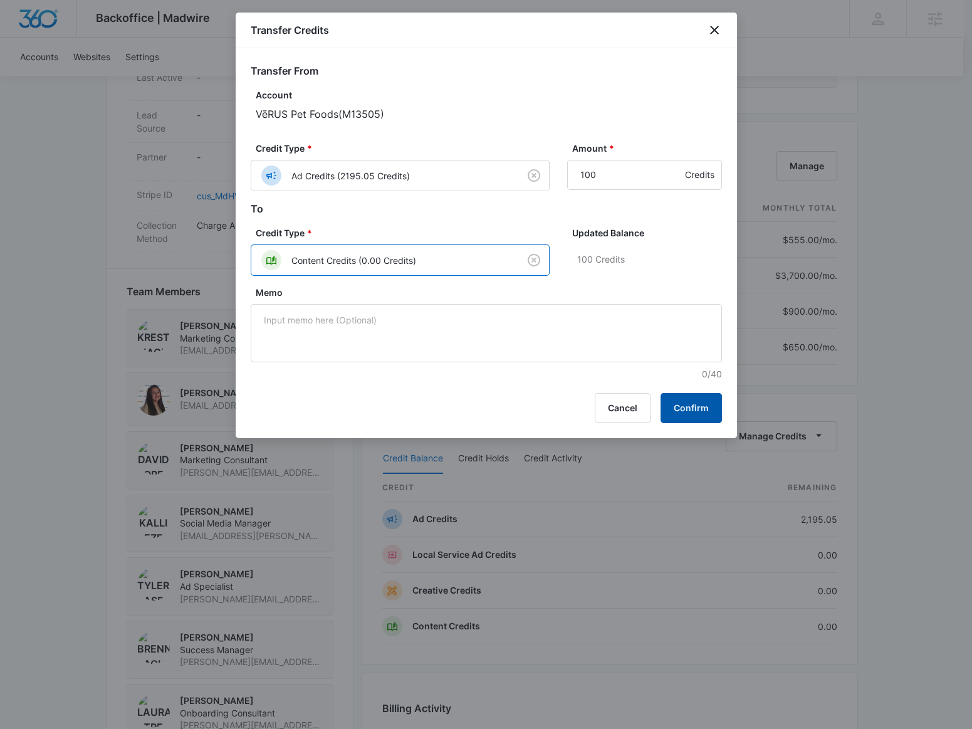
click at [700, 408] on button "Confirm" at bounding box center [690, 408] width 61 height 30
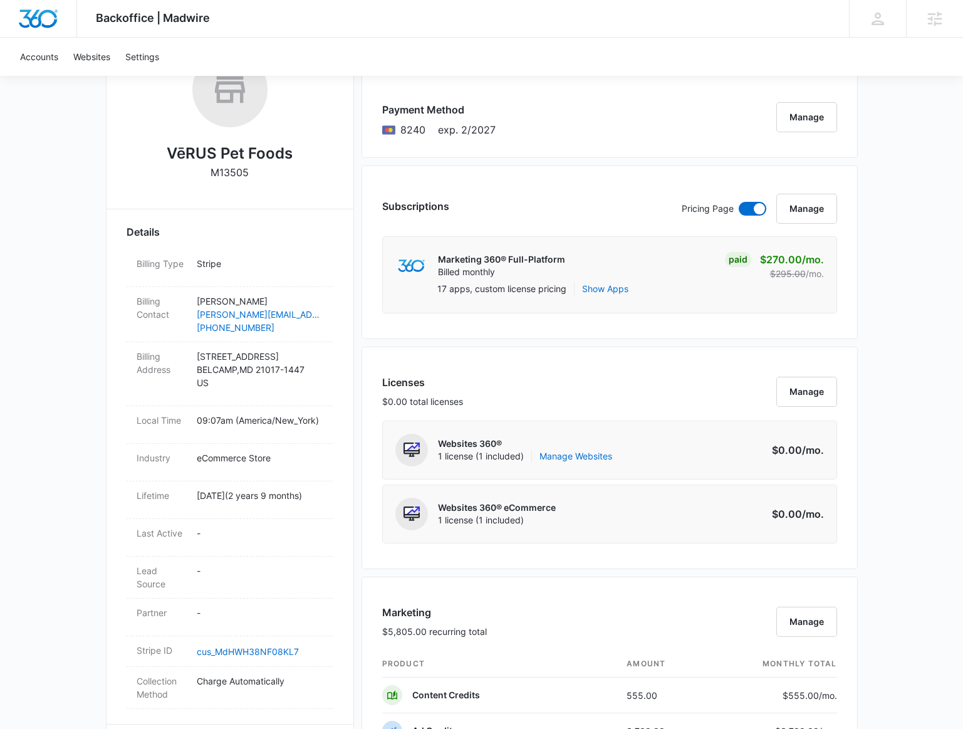
scroll to position [0, 0]
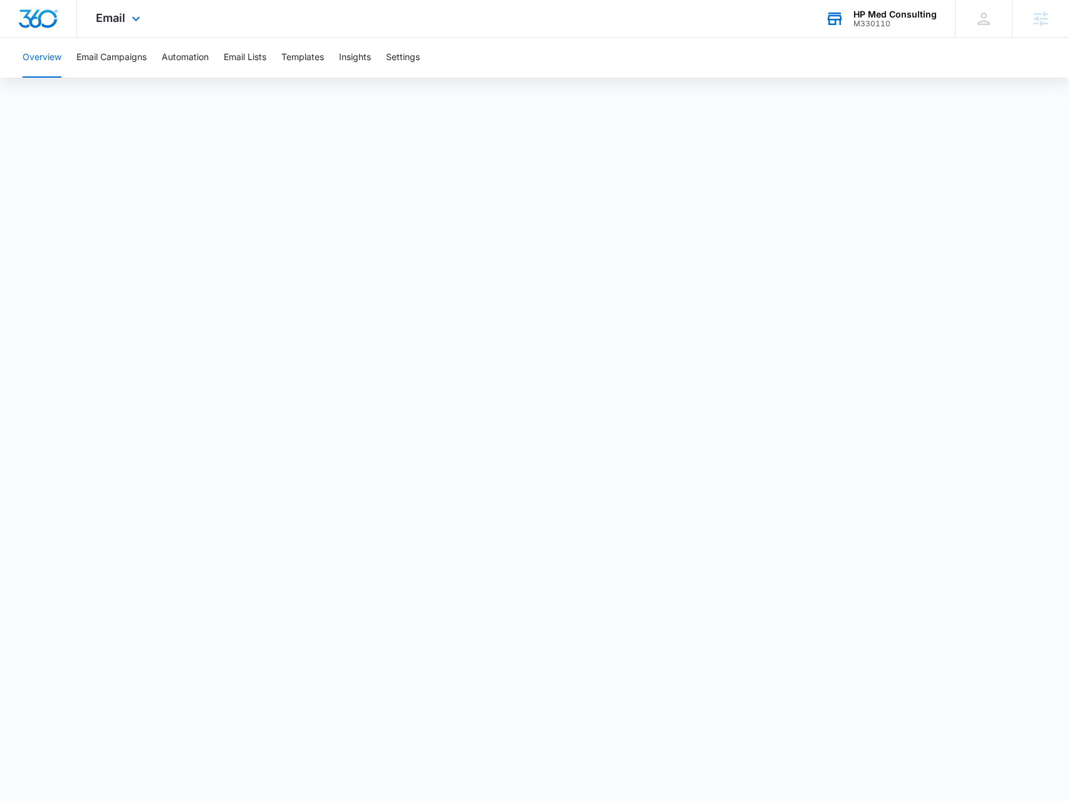
click at [897, 6] on div "HP Med Consulting M330110 Your Accounts View All" at bounding box center [880, 18] width 148 height 37
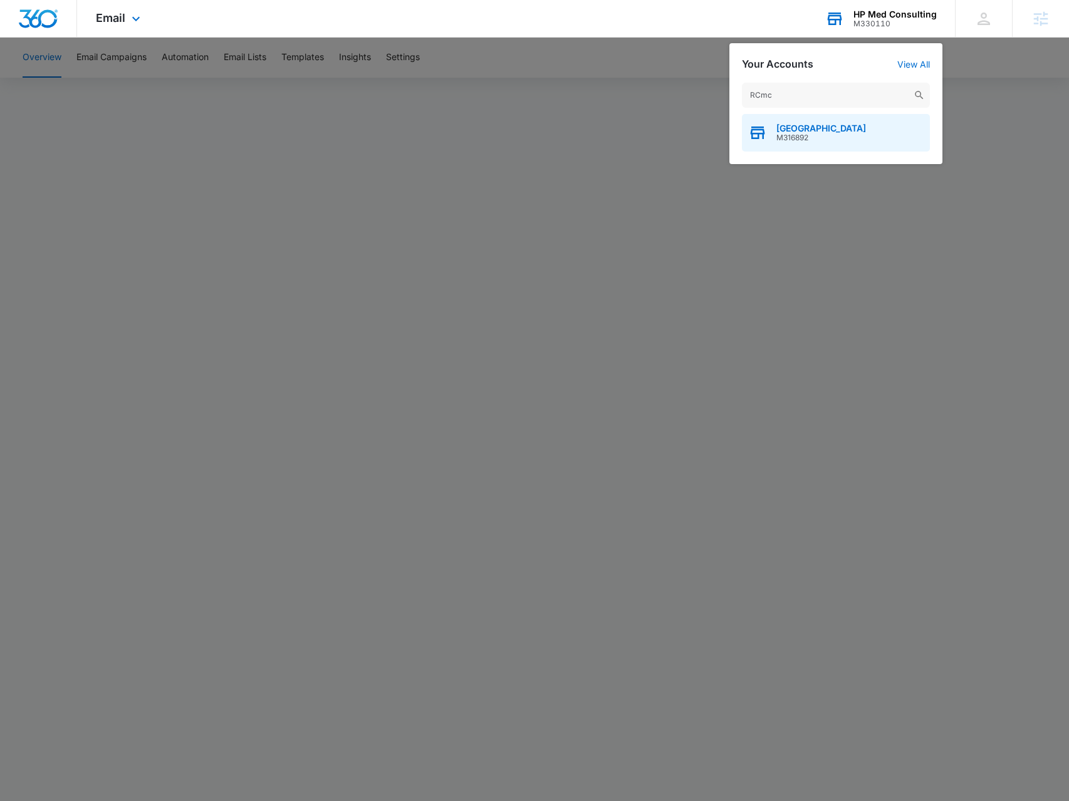
type input "RCmc"
click at [822, 131] on span "RCMC Medical Center" at bounding box center [821, 128] width 90 height 10
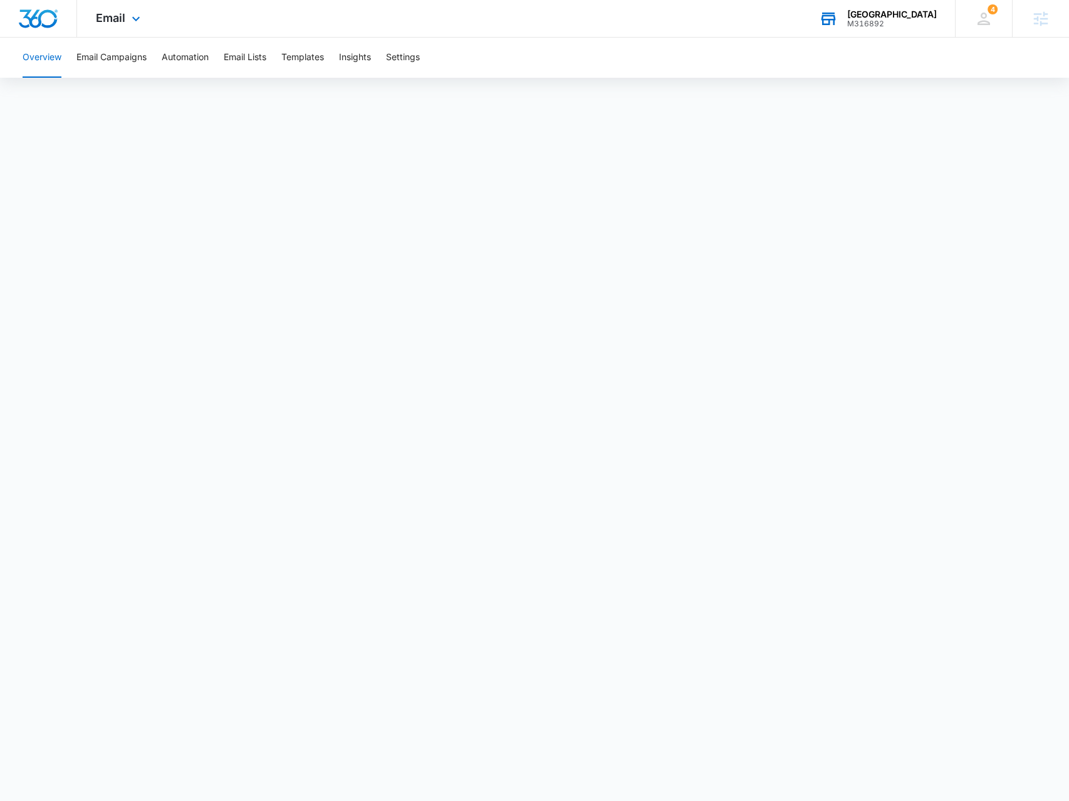
click at [896, 18] on div "RCMC Medical Center" at bounding box center [892, 14] width 90 height 10
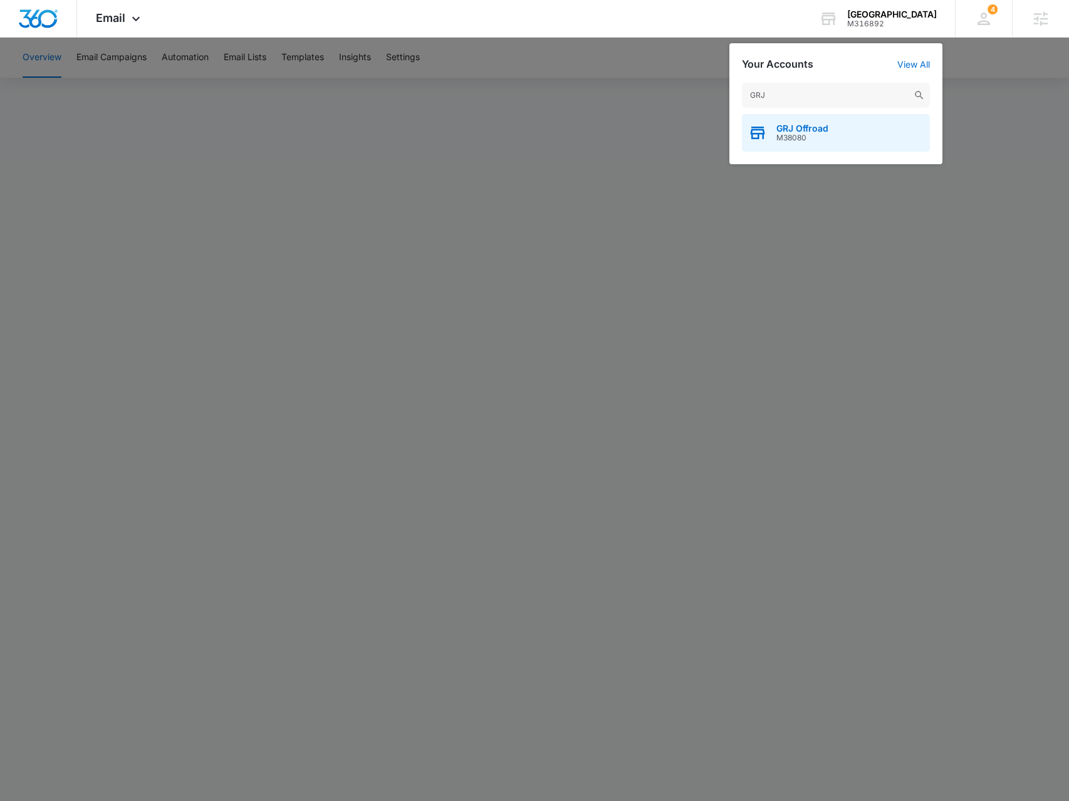
type input "GRJ"
click at [839, 126] on div "GRJ Offroad M38080" at bounding box center [836, 133] width 188 height 38
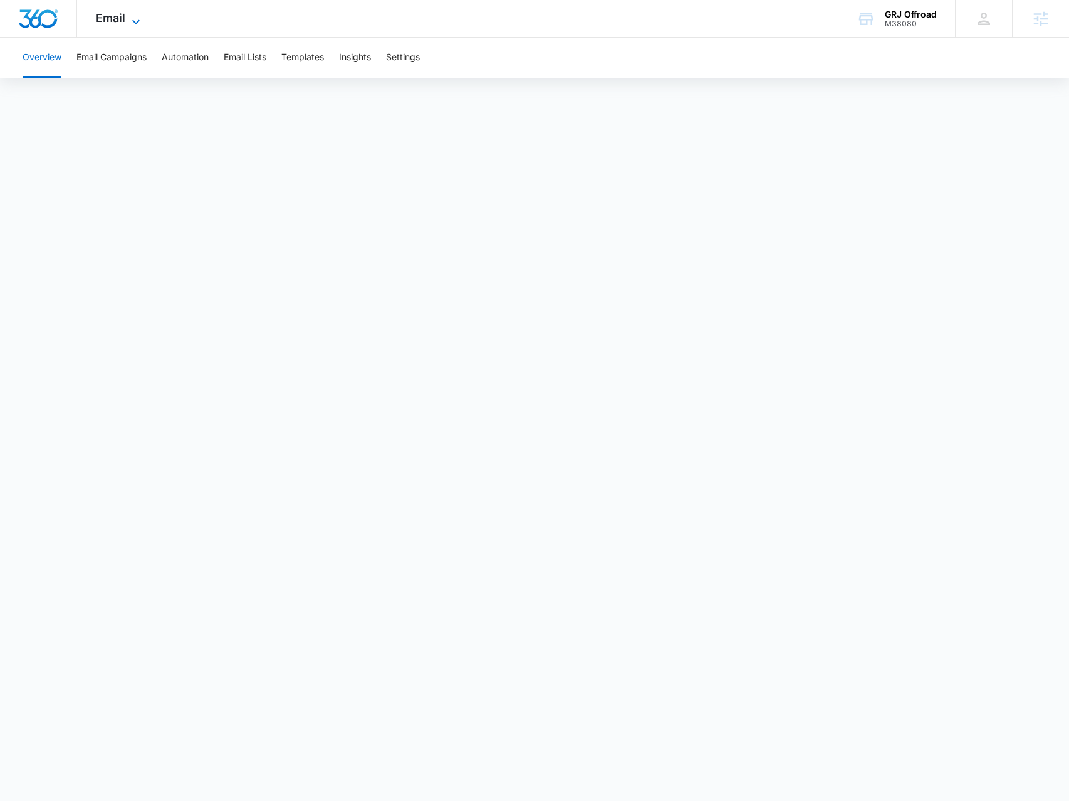
click at [130, 24] on icon at bounding box center [135, 21] width 15 height 15
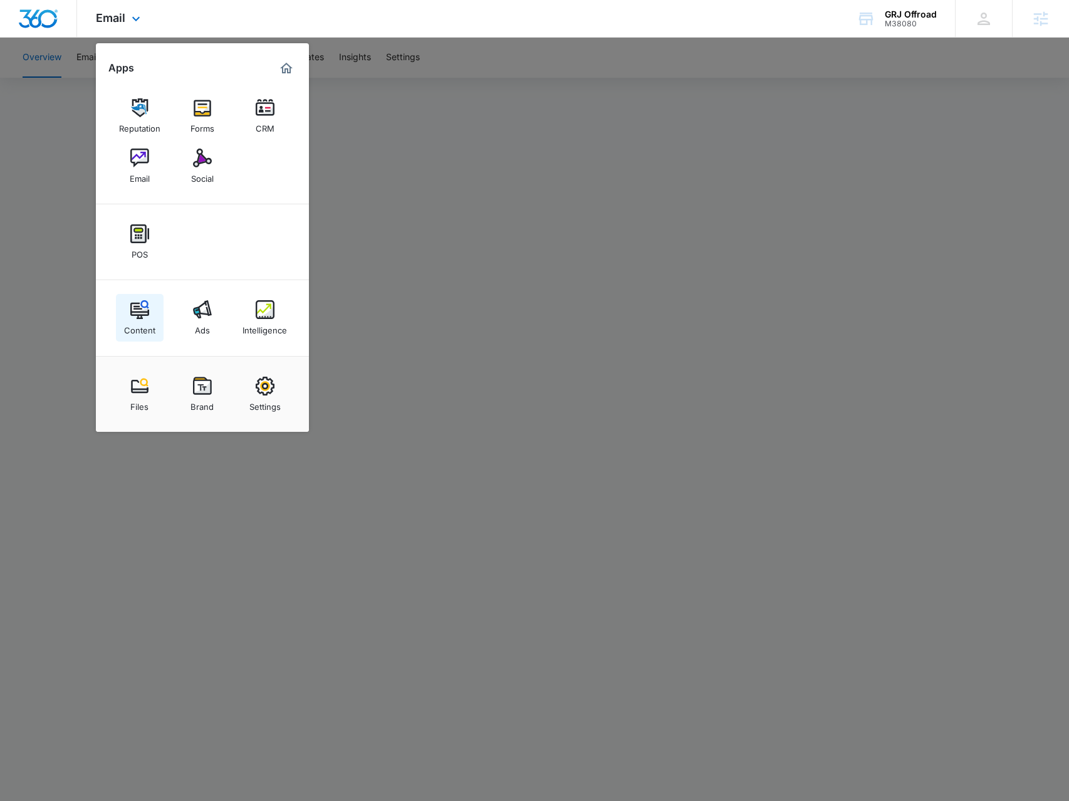
click at [113, 304] on div "Content Ads Intelligence" at bounding box center [202, 318] width 213 height 76
click at [150, 309] on link "Content" at bounding box center [140, 318] width 48 height 48
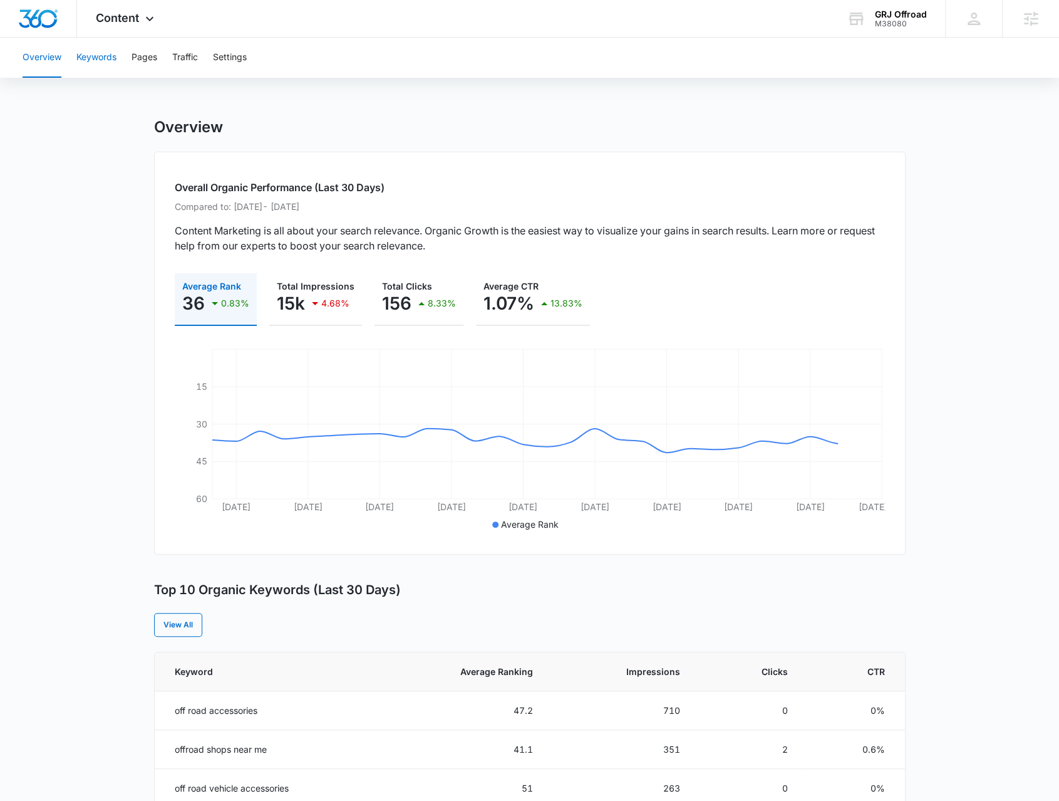
click at [101, 66] on button "Keywords" at bounding box center [96, 58] width 40 height 40
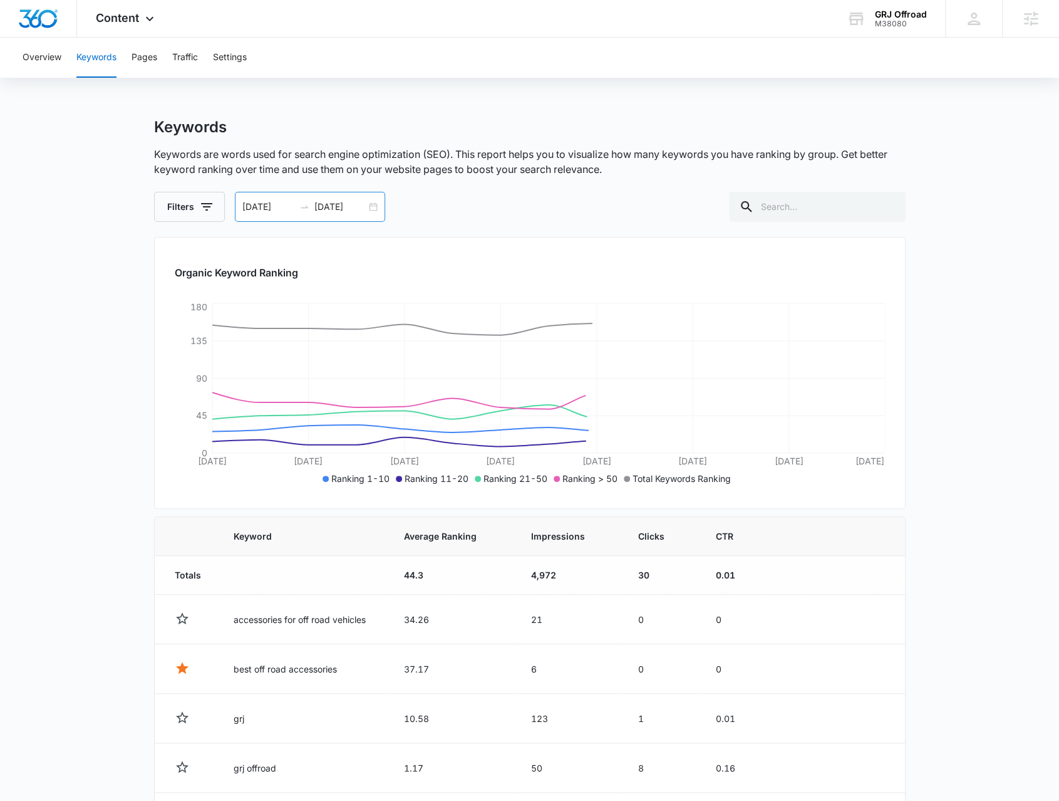
click at [377, 210] on div "08/12/2025 08/26/2025" at bounding box center [310, 207] width 150 height 30
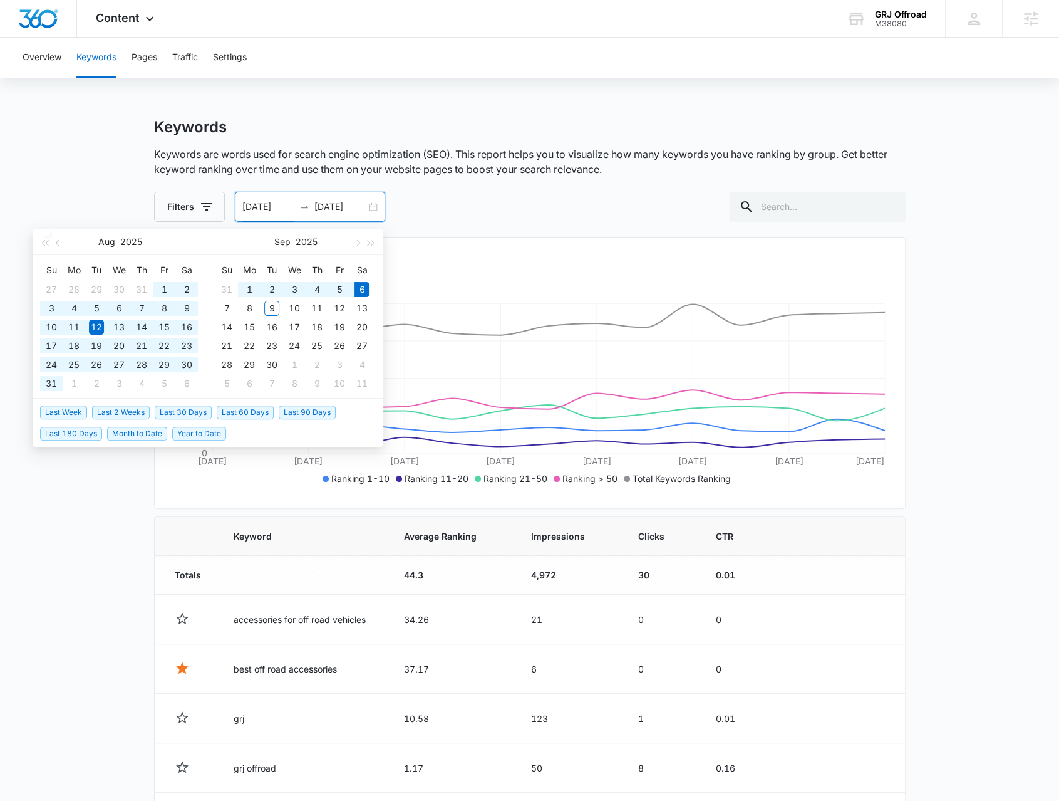
click at [203, 430] on span "Year to Date" at bounding box center [199, 434] width 54 height 14
type input "01/01/2025"
type input "09/06/2025"
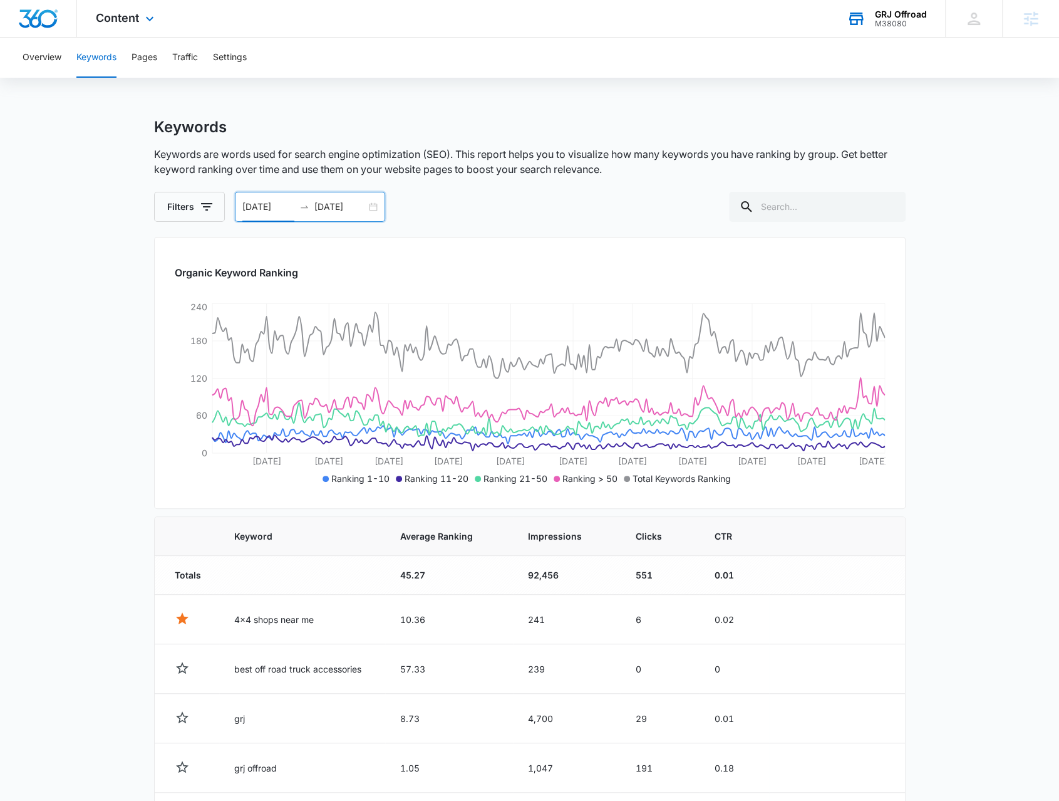
click at [897, 13] on div "GRJ Offroad" at bounding box center [901, 14] width 52 height 10
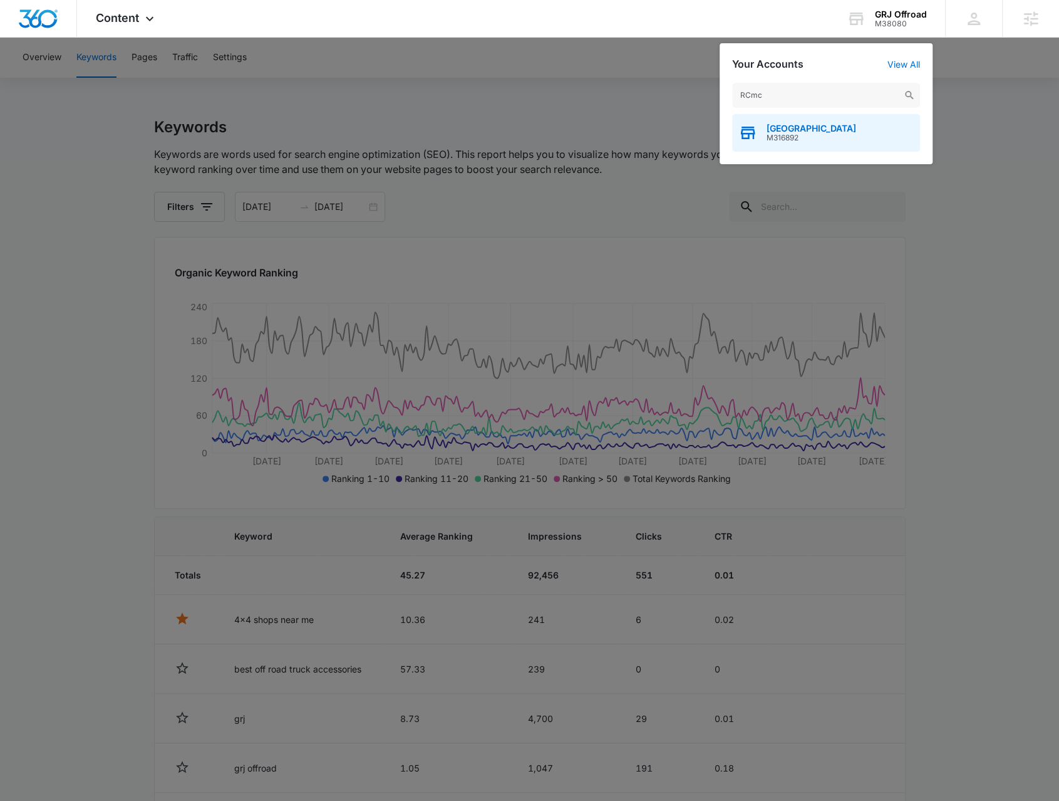
type input "RCmc"
click at [812, 144] on div "RCMC Medical Center M316892" at bounding box center [826, 133] width 188 height 38
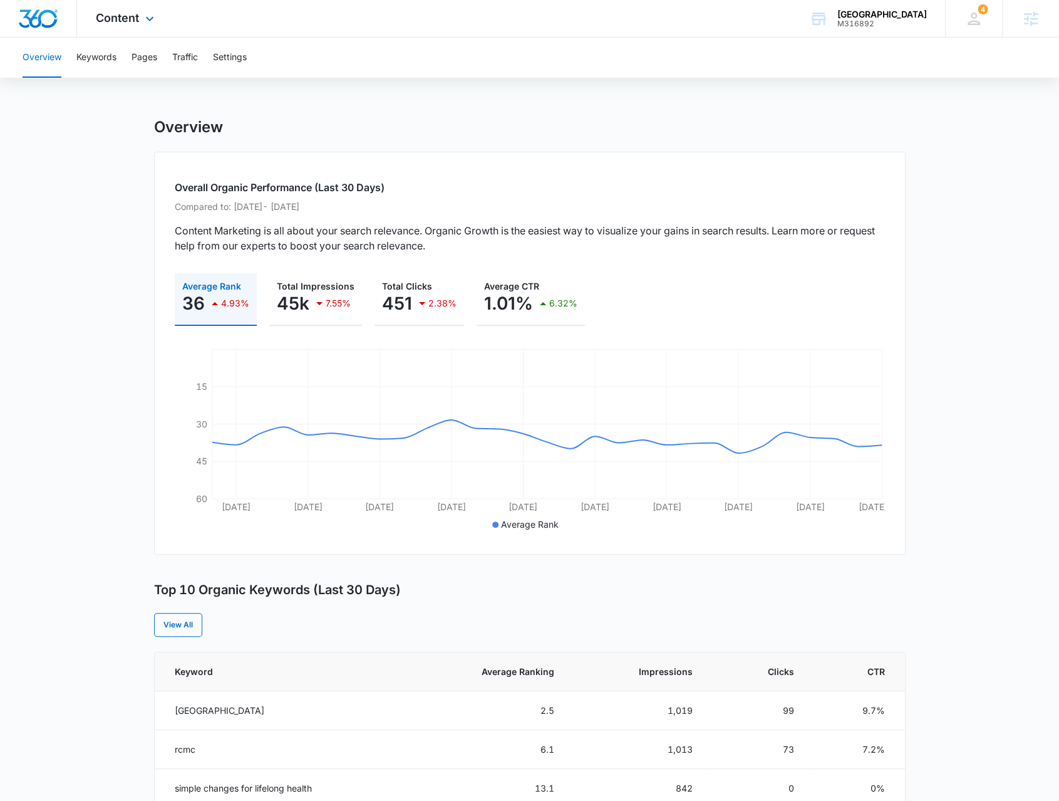
click at [162, 11] on div "Content Apps Reputation Forms CRM Email Social Payments POS Content Ads Intelli…" at bounding box center [126, 18] width 99 height 37
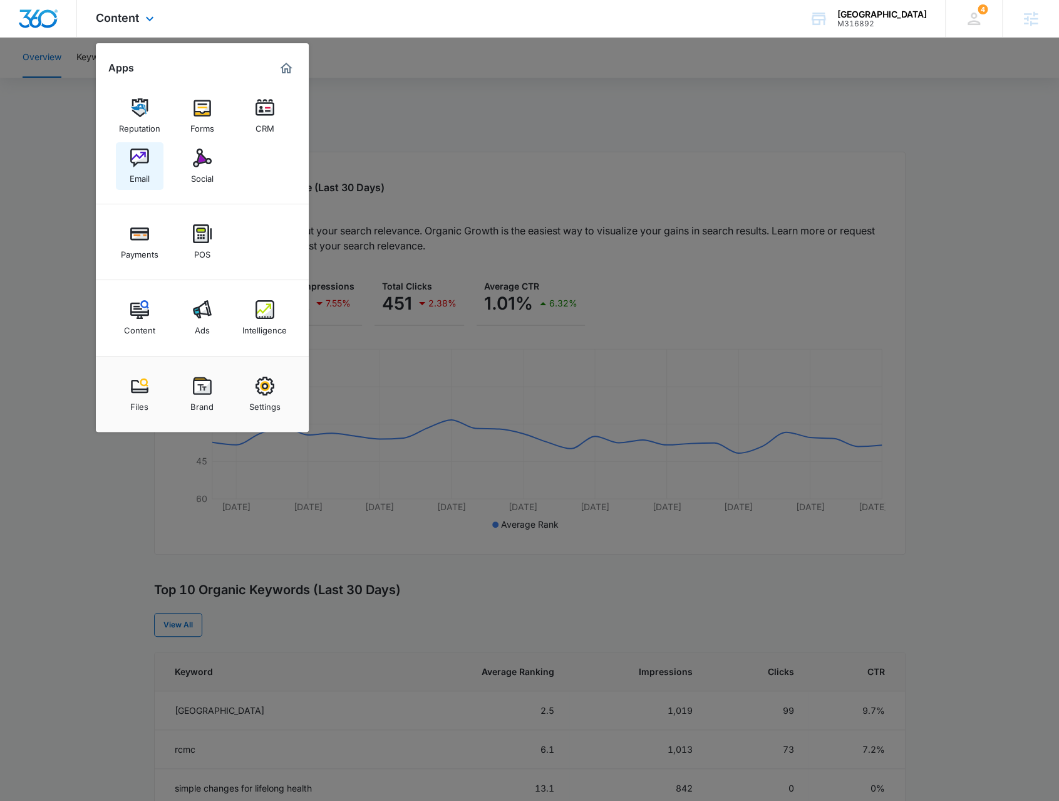
click at [140, 155] on img at bounding box center [139, 157] width 19 height 19
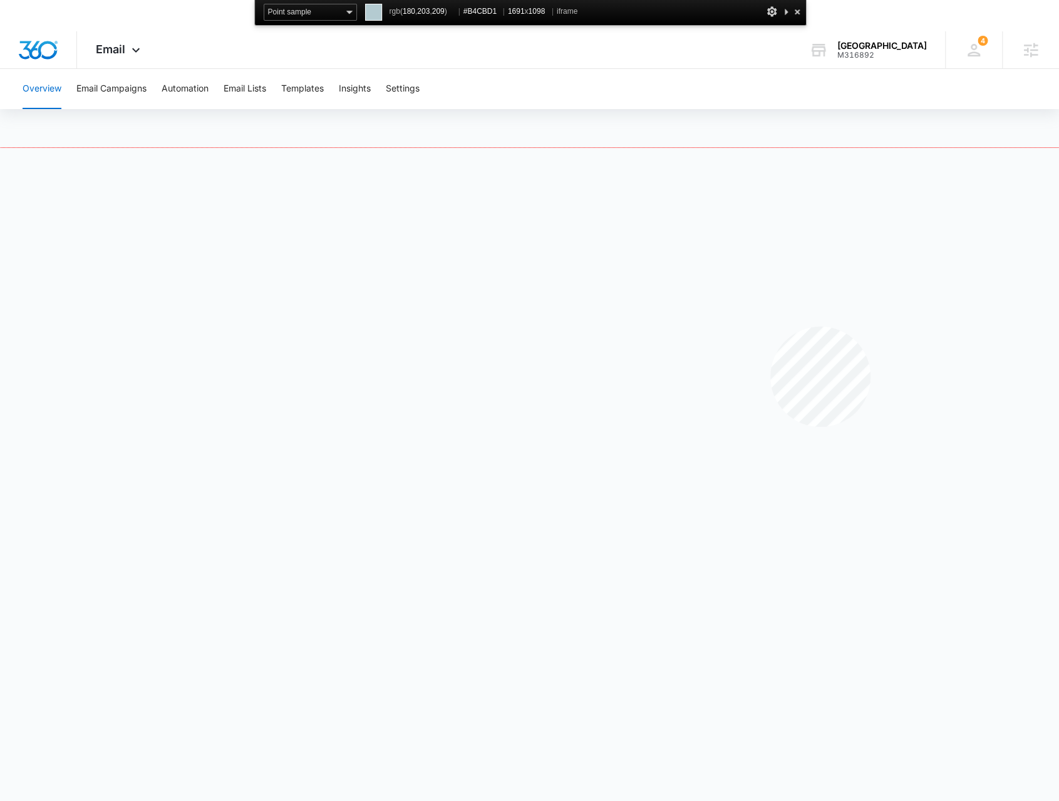
click at [771, 326] on div at bounding box center [529, 492] width 1059 height 688
click at [764, 316] on div at bounding box center [529, 492] width 1059 height 688
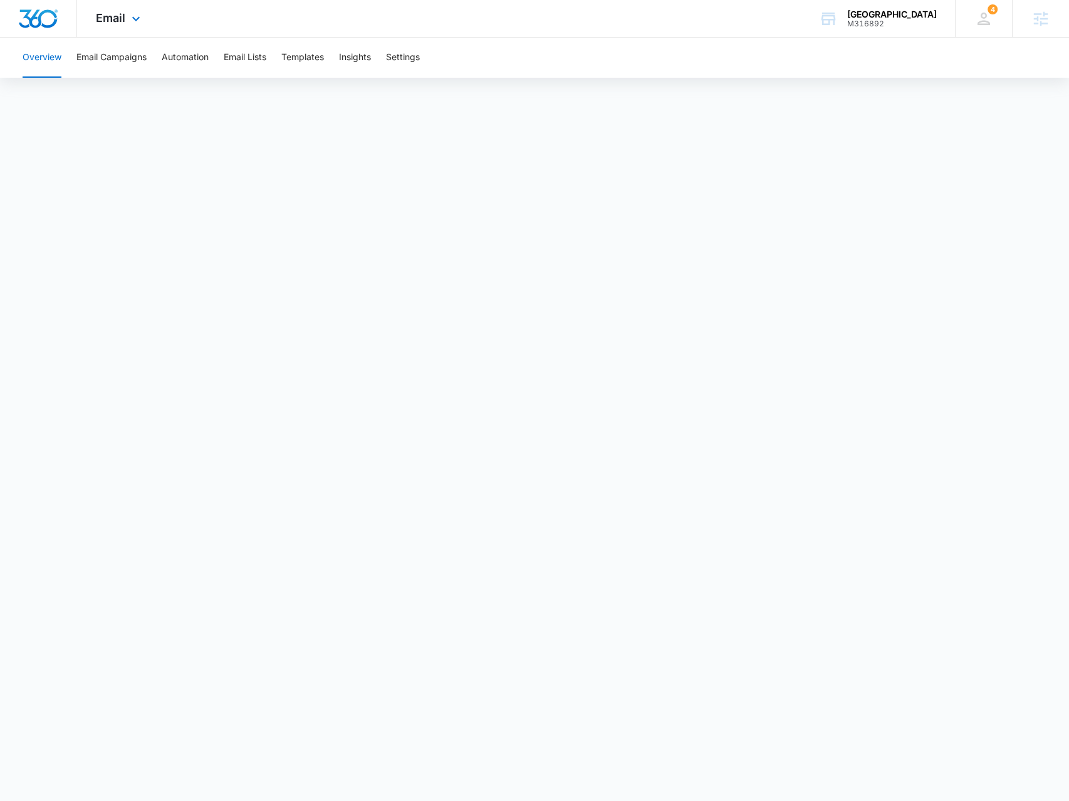
click at [120, 27] on div "Email Apps Reputation Forms CRM Email Social Payments POS Content Ads Intellige…" at bounding box center [119, 18] width 85 height 37
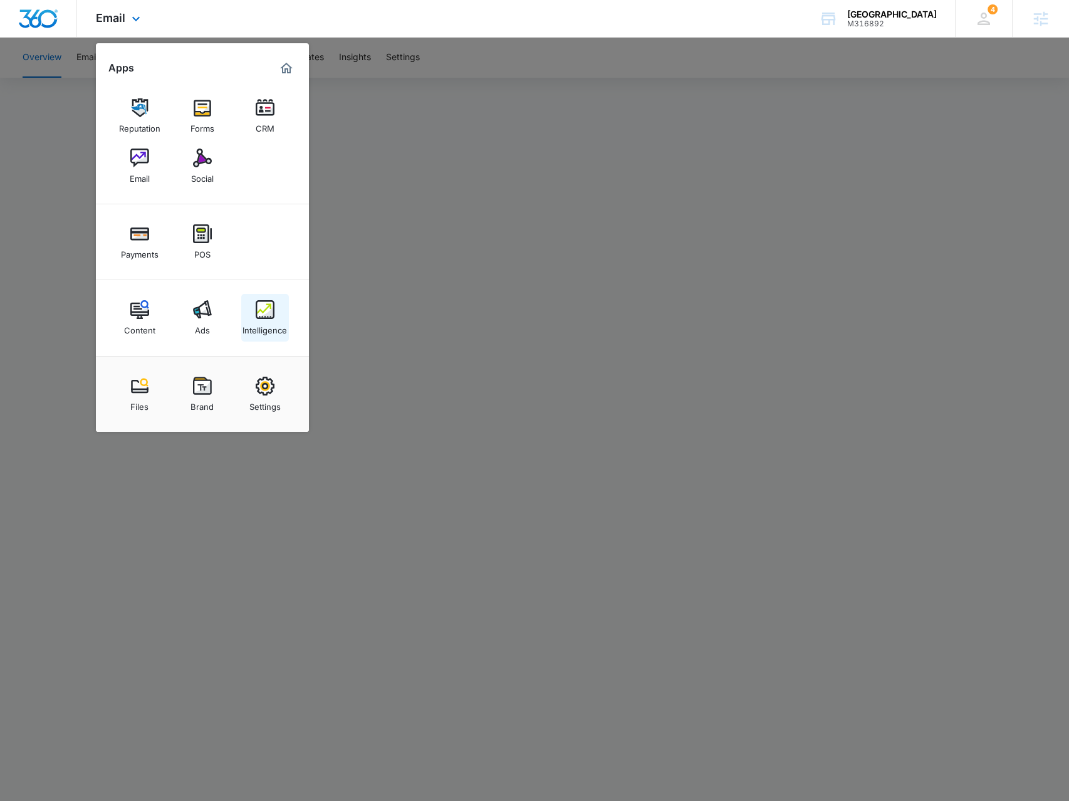
click at [264, 301] on img at bounding box center [265, 309] width 19 height 19
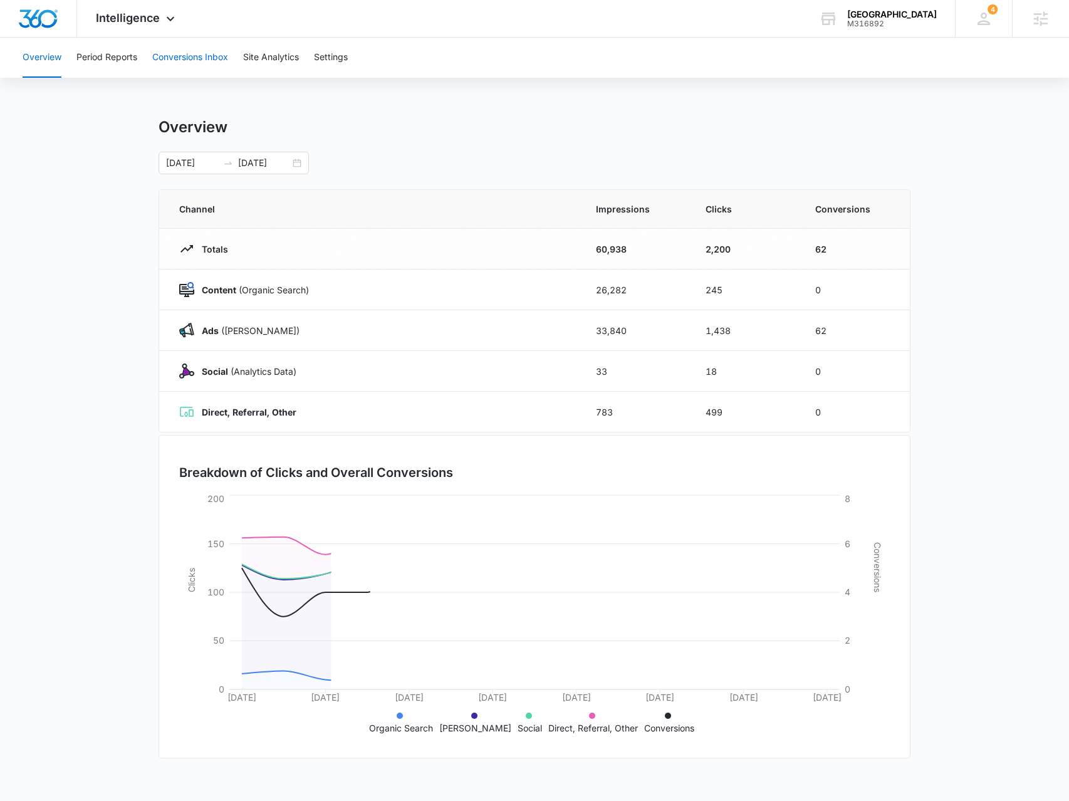
click at [168, 58] on button "Conversions Inbox" at bounding box center [190, 58] width 76 height 40
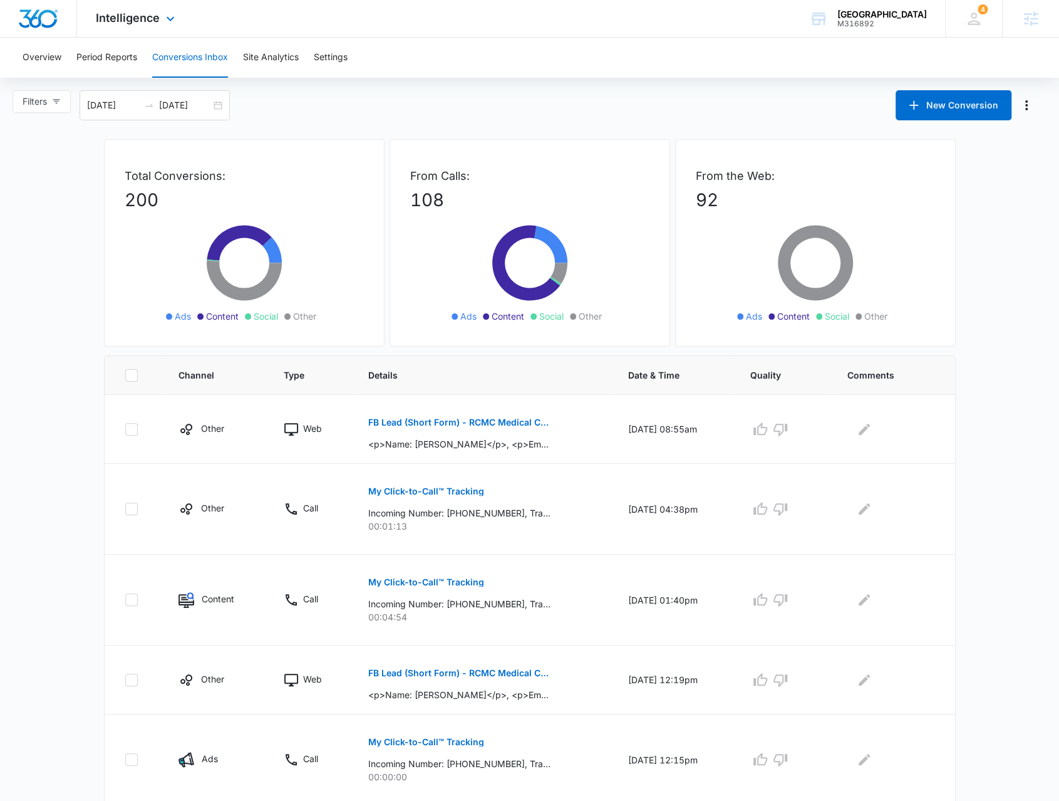
drag, startPoint x: 127, startPoint y: 12, endPoint x: 129, endPoint y: 29, distance: 17.7
click at [125, 12] on span "Intelligence" at bounding box center [128, 17] width 64 height 13
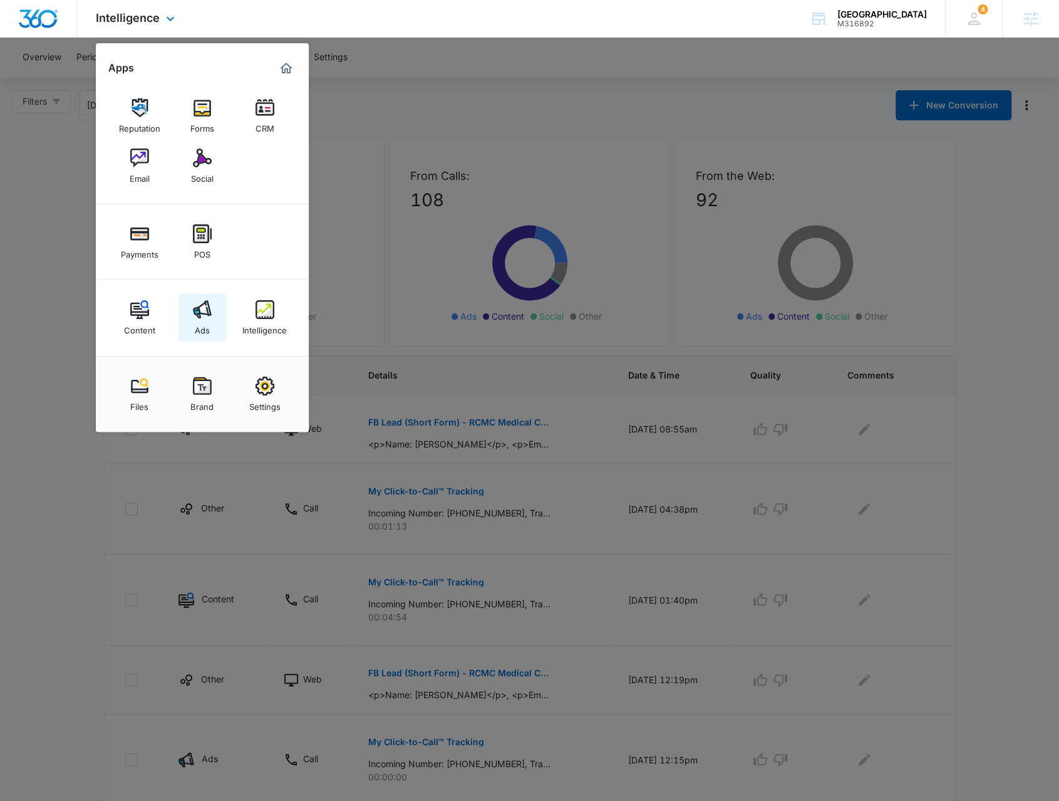
click at [192, 320] on link "Ads" at bounding box center [203, 318] width 48 height 48
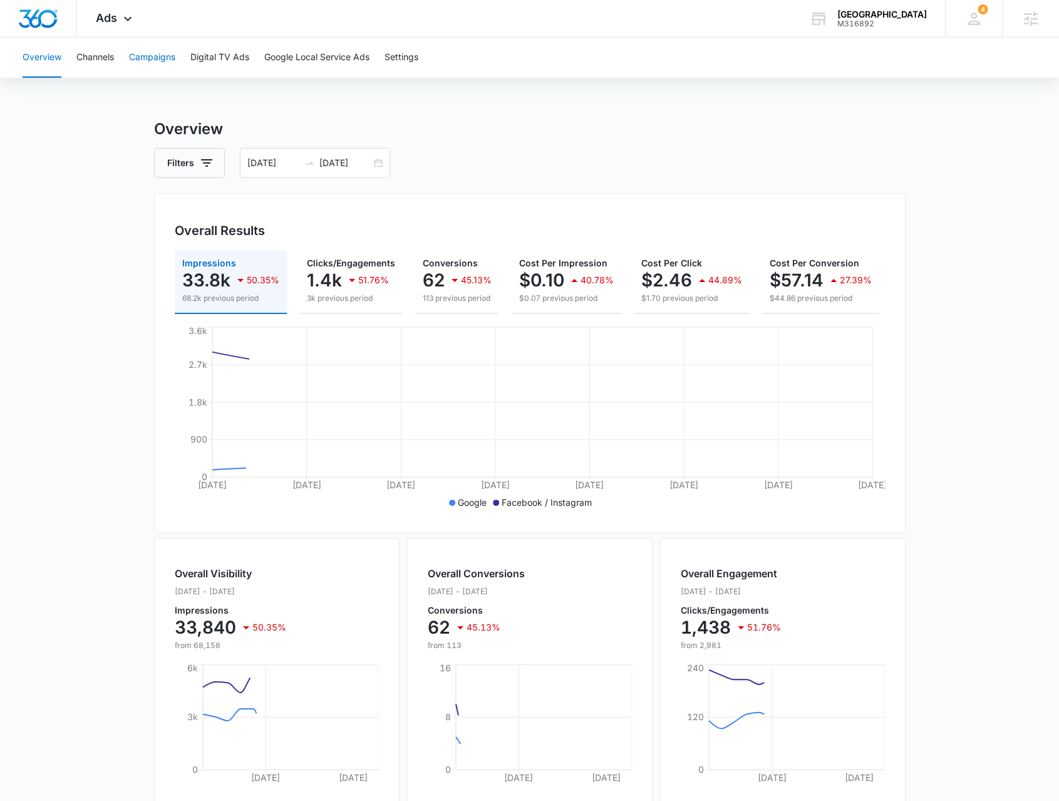
click at [152, 56] on button "Campaigns" at bounding box center [152, 58] width 46 height 40
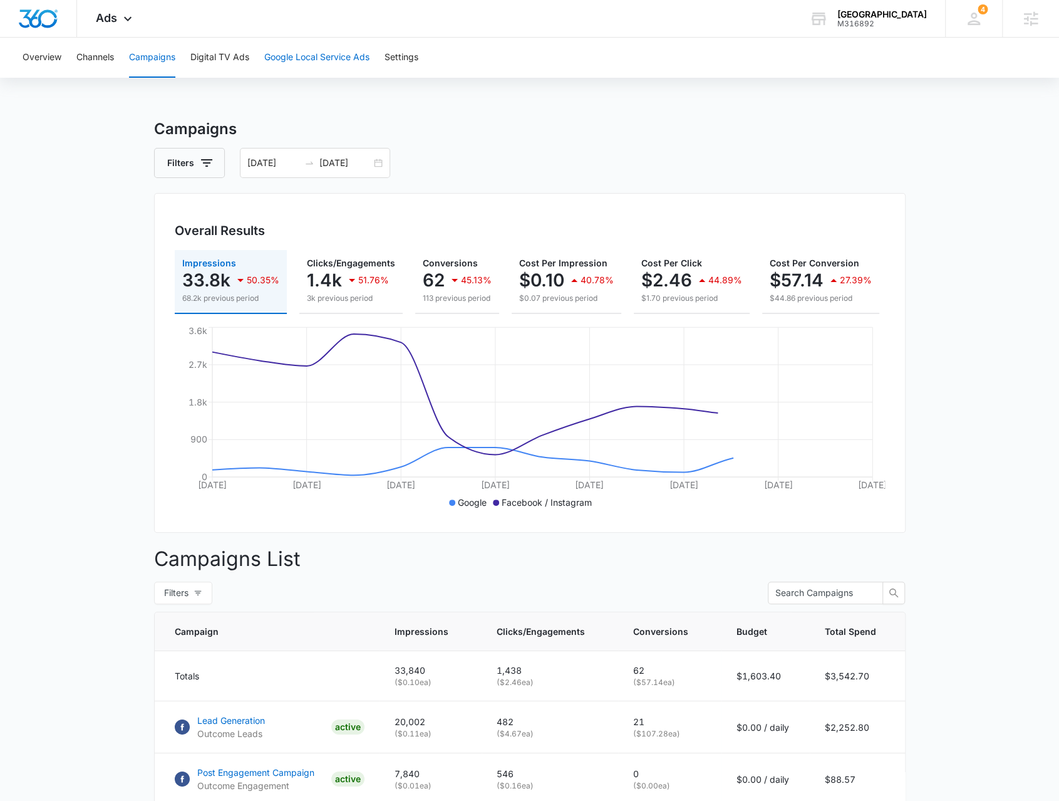
click at [298, 67] on button "Google Local Service Ads" at bounding box center [316, 58] width 105 height 40
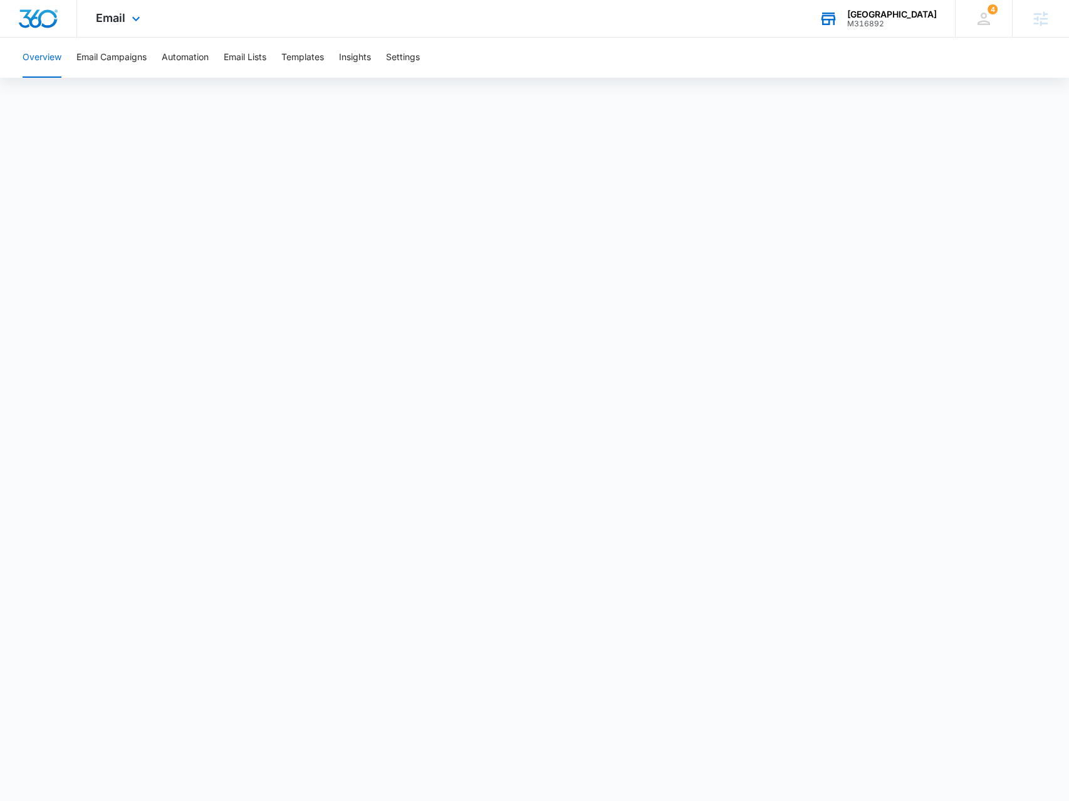
click at [881, 34] on div "RCMC Medical Center M316892 Your Accounts View All" at bounding box center [877, 18] width 155 height 37
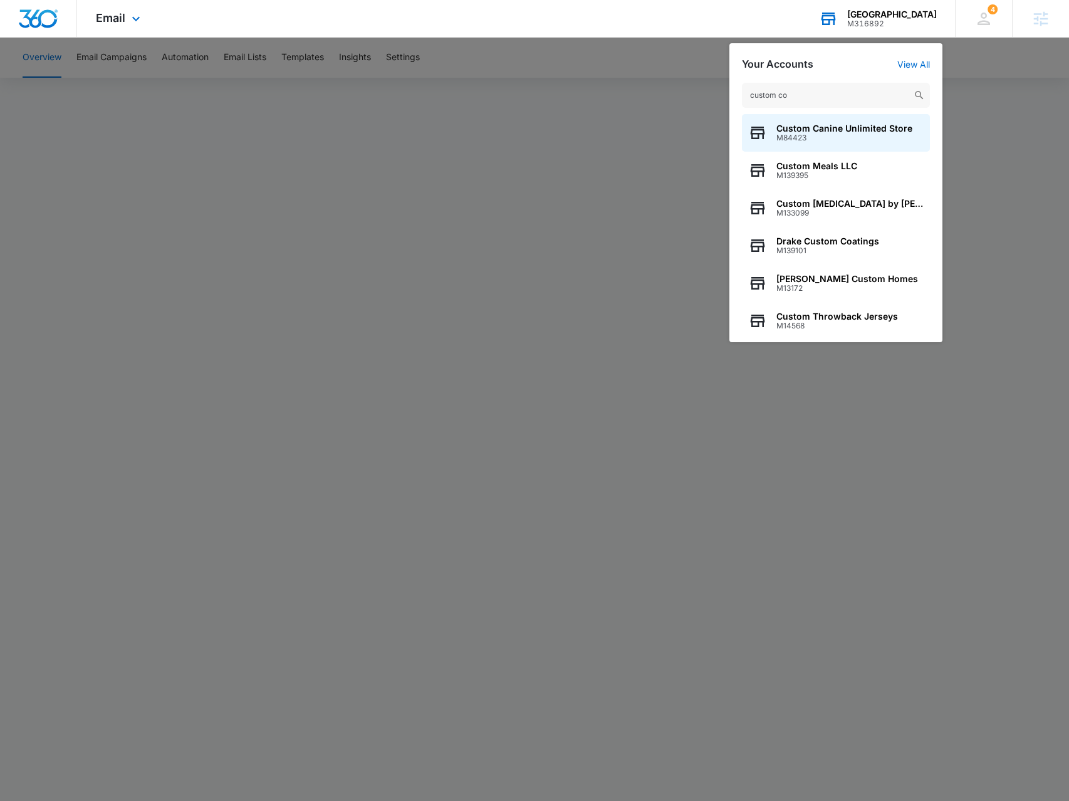
type input "custom con"
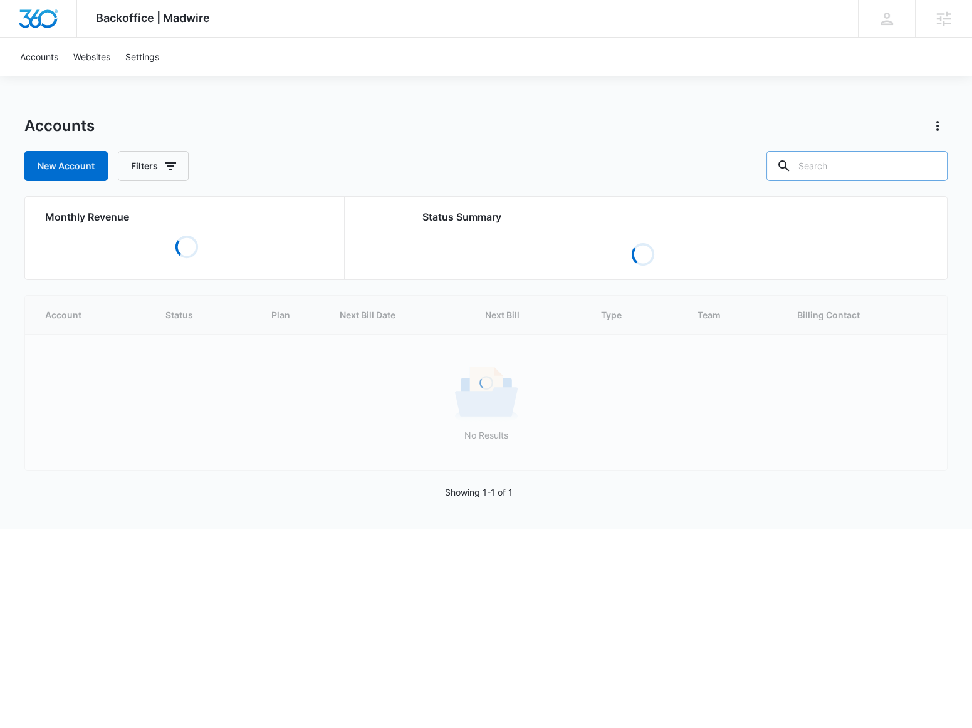
click at [848, 157] on input "text" at bounding box center [856, 166] width 181 height 30
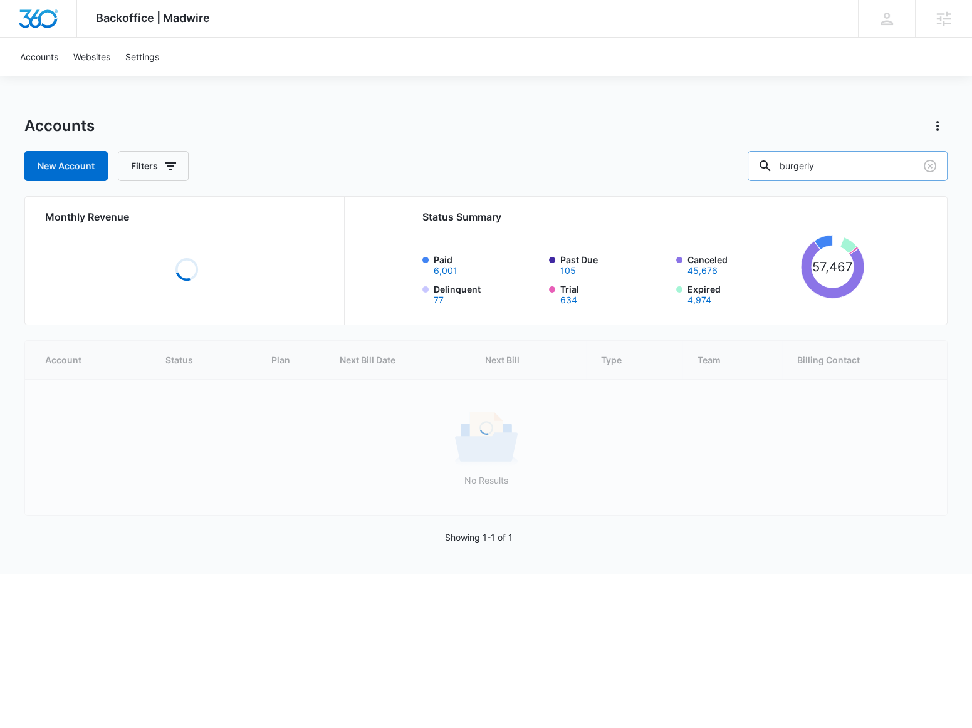
type input "burgerly"
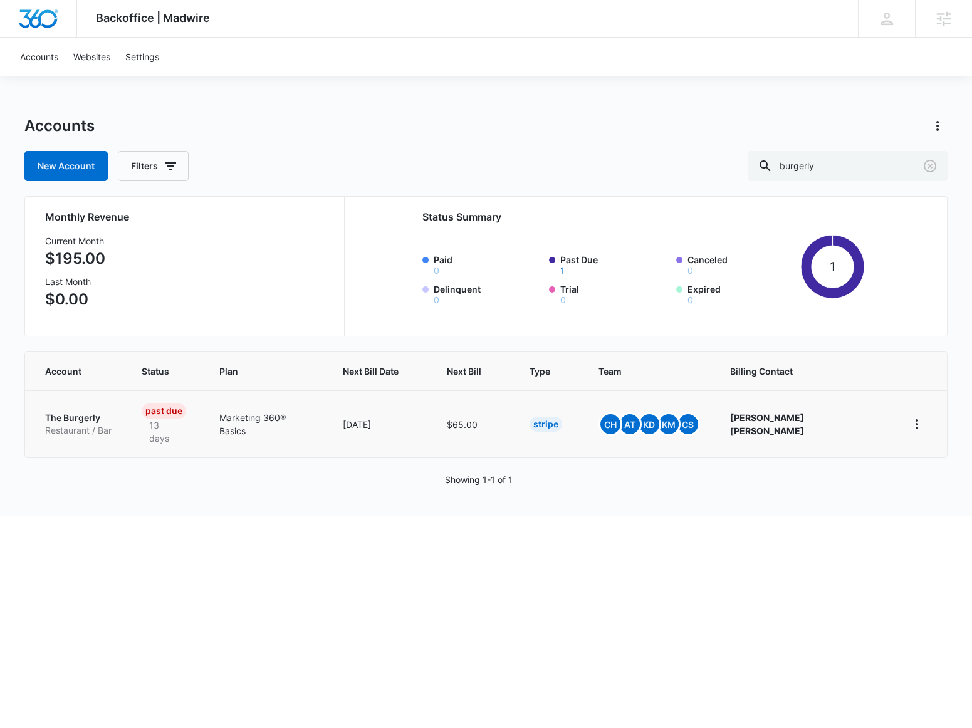
click at [92, 424] on p "Restaurant / Bar" at bounding box center [78, 430] width 66 height 13
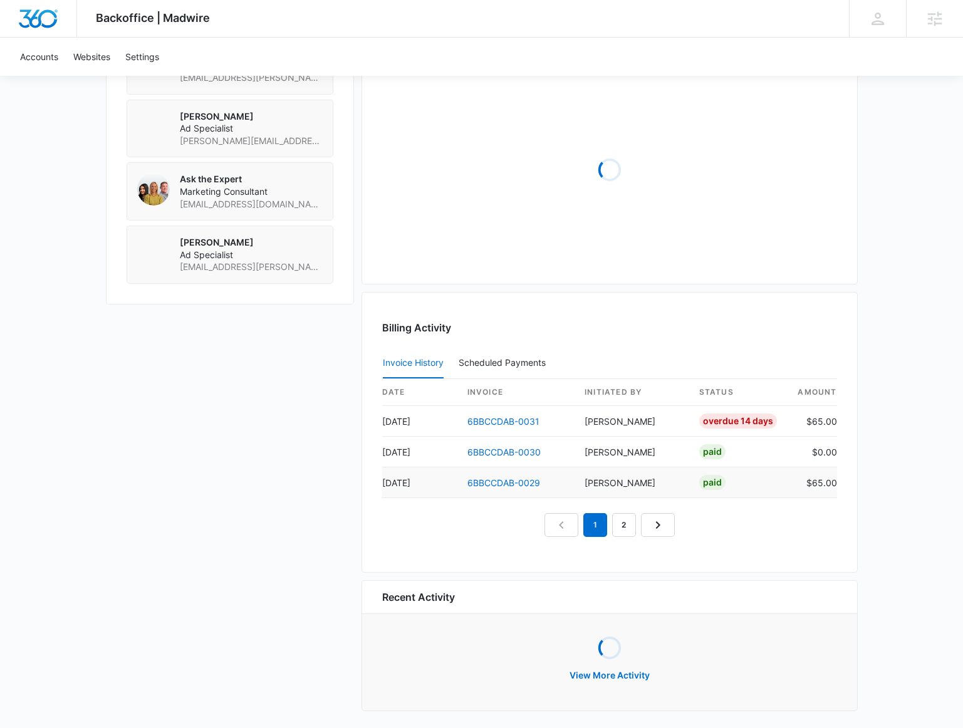
scroll to position [1031, 0]
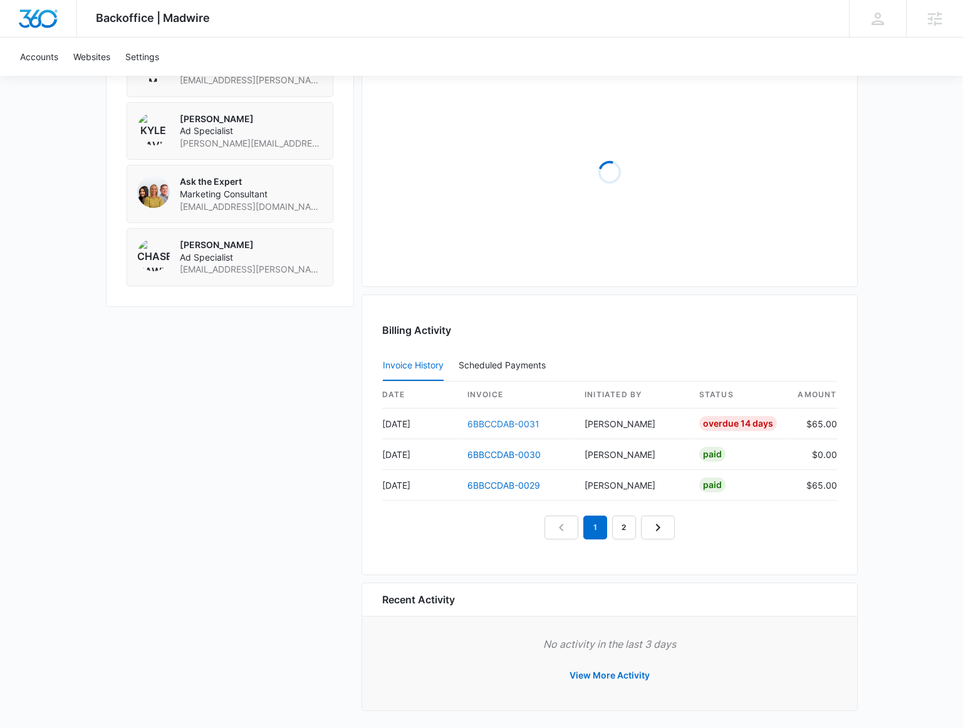
click at [482, 418] on link "6BBCCDAB-0031" at bounding box center [503, 423] width 72 height 11
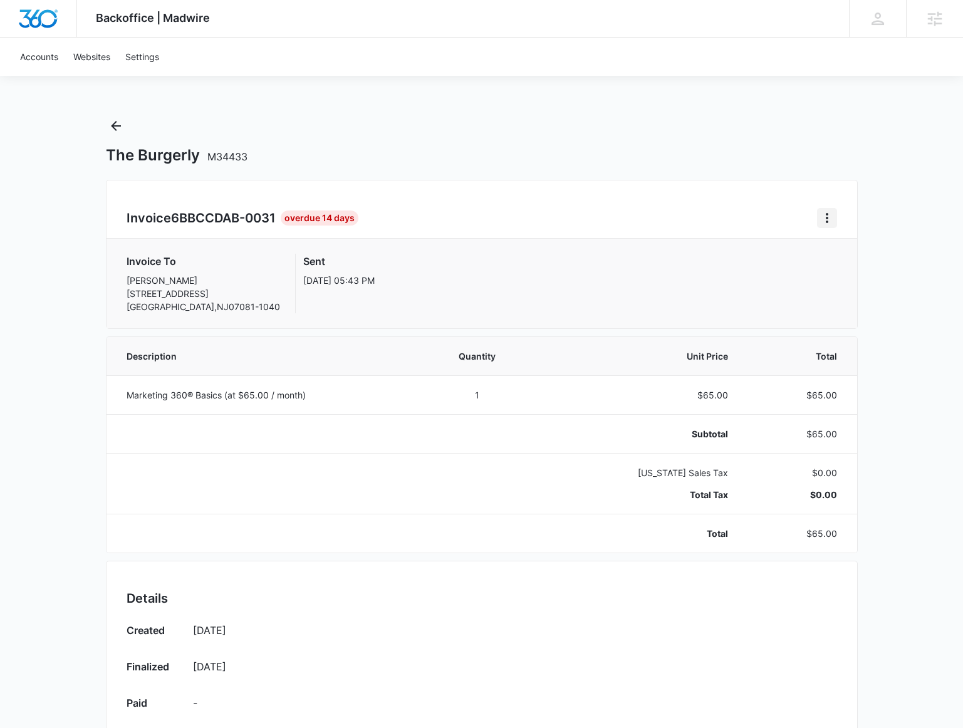
click at [831, 224] on icon "Home" at bounding box center [826, 217] width 15 height 15
drag, startPoint x: 601, startPoint y: 257, endPoint x: 583, endPoint y: 242, distance: 24.0
click at [600, 257] on div "Invoice To Zachary Simmons 212 SHORT HILLS AVE STE 202 SPRINGFIELD , NJ 07081-1…" at bounding box center [482, 284] width 710 height 60
click at [116, 125] on icon "Back" at bounding box center [115, 125] width 15 height 15
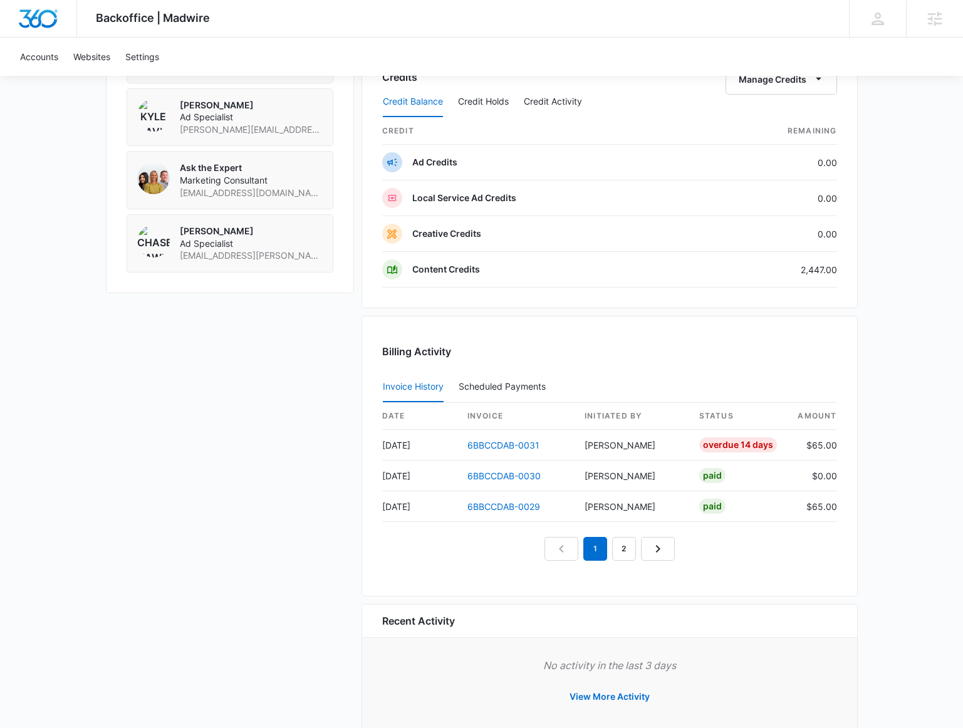
scroll to position [1065, 0]
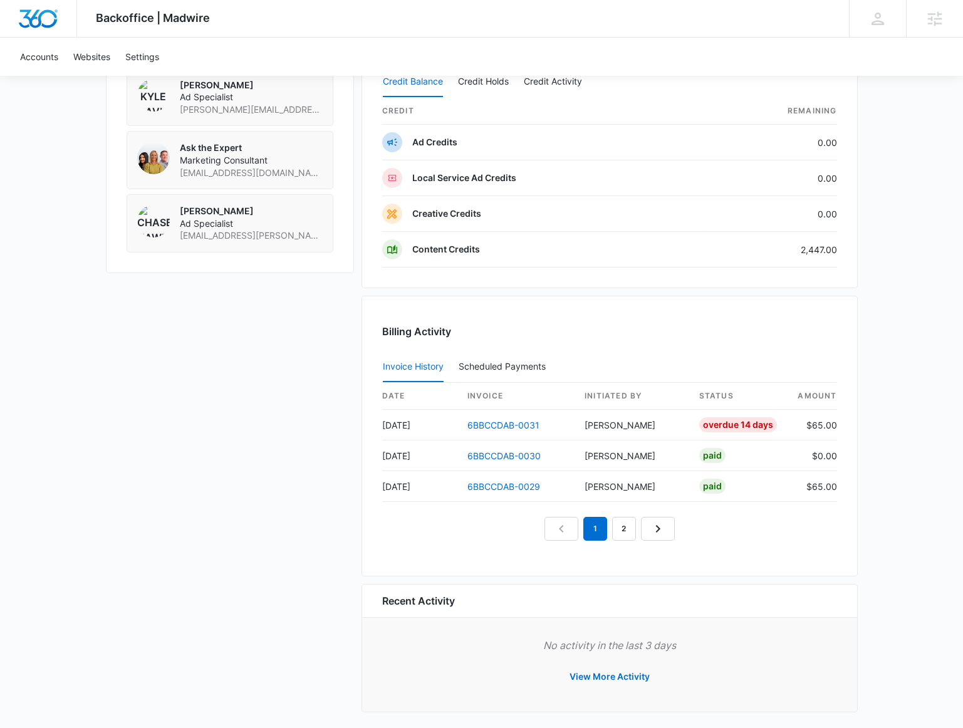
click at [636, 526] on nav "1 2" at bounding box center [609, 529] width 130 height 24
click at [621, 519] on link "2" at bounding box center [624, 529] width 24 height 24
click at [628, 524] on link "3" at bounding box center [638, 529] width 24 height 24
click at [648, 521] on link "4" at bounding box center [653, 529] width 24 height 24
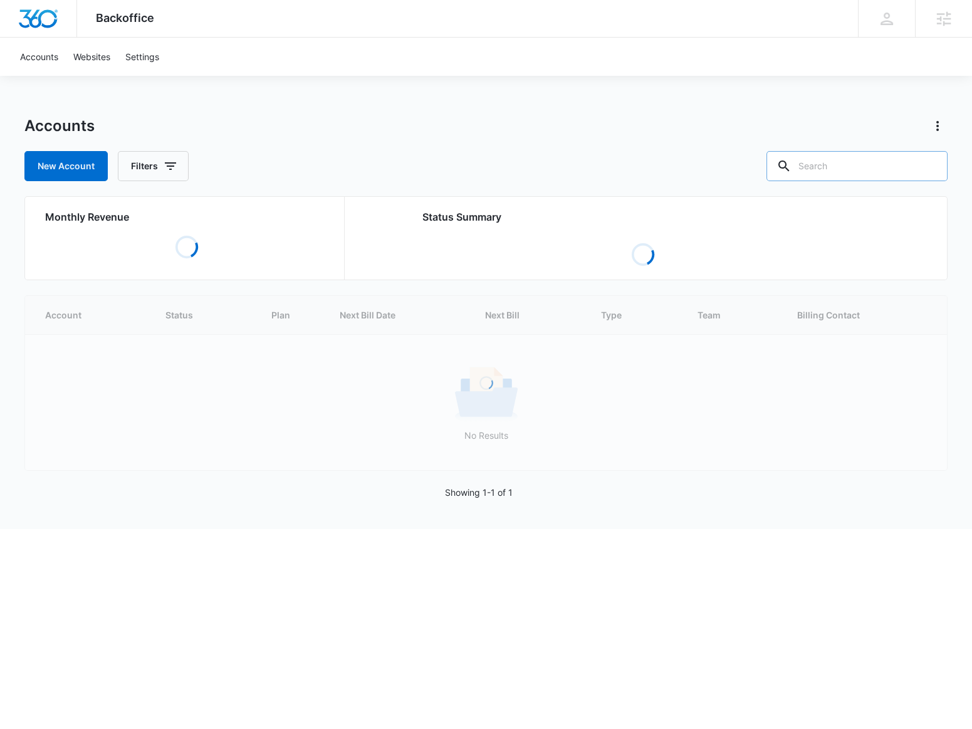
click at [861, 177] on input "text" at bounding box center [856, 166] width 181 height 30
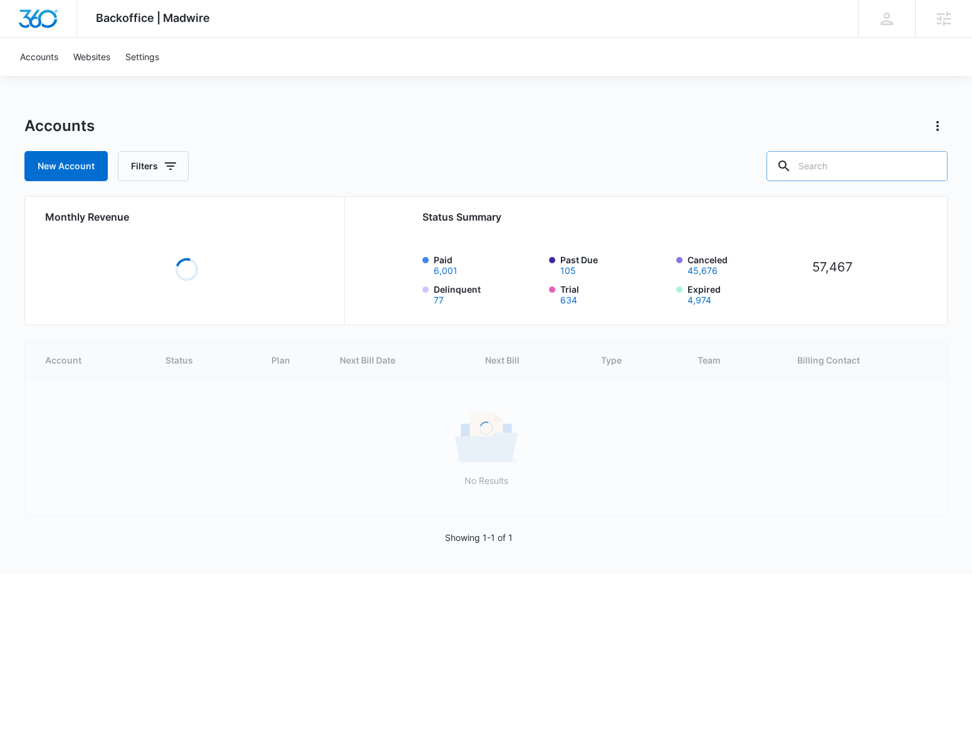
paste input "M325013"
type input "M325013"
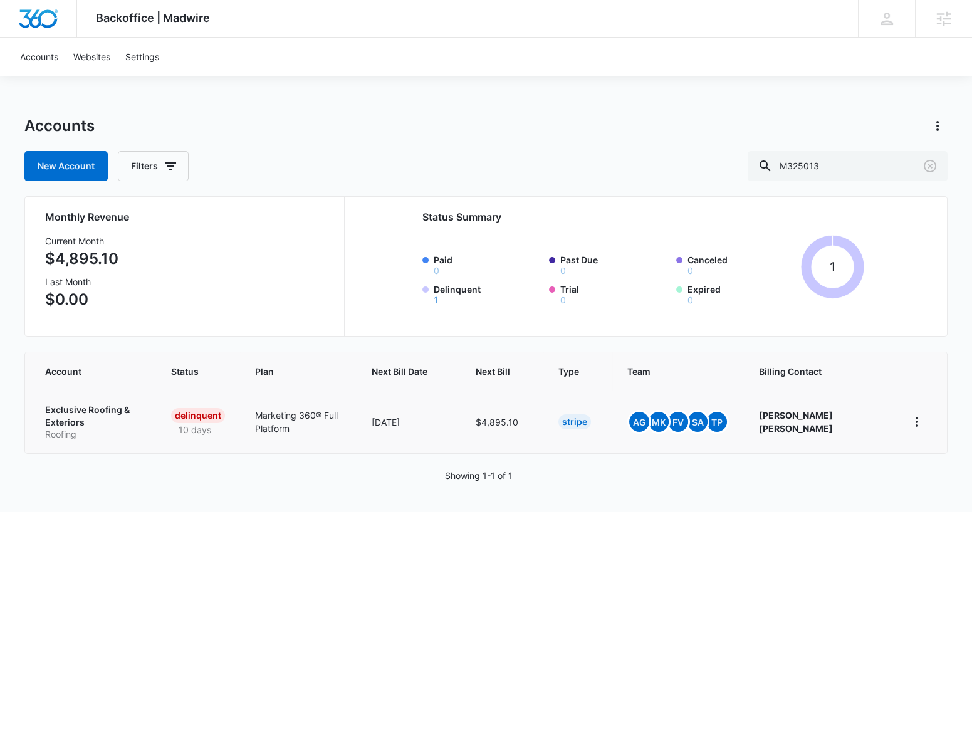
click at [88, 415] on p "Exclusive Roofing & Exteriors" at bounding box center [93, 415] width 96 height 24
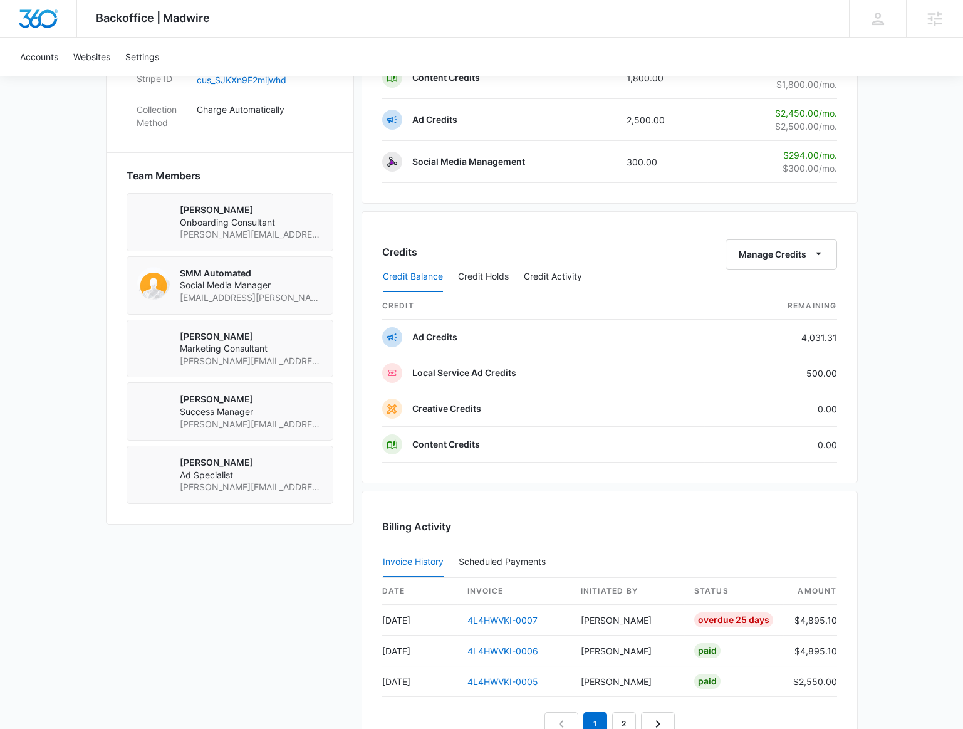
scroll to position [968, 0]
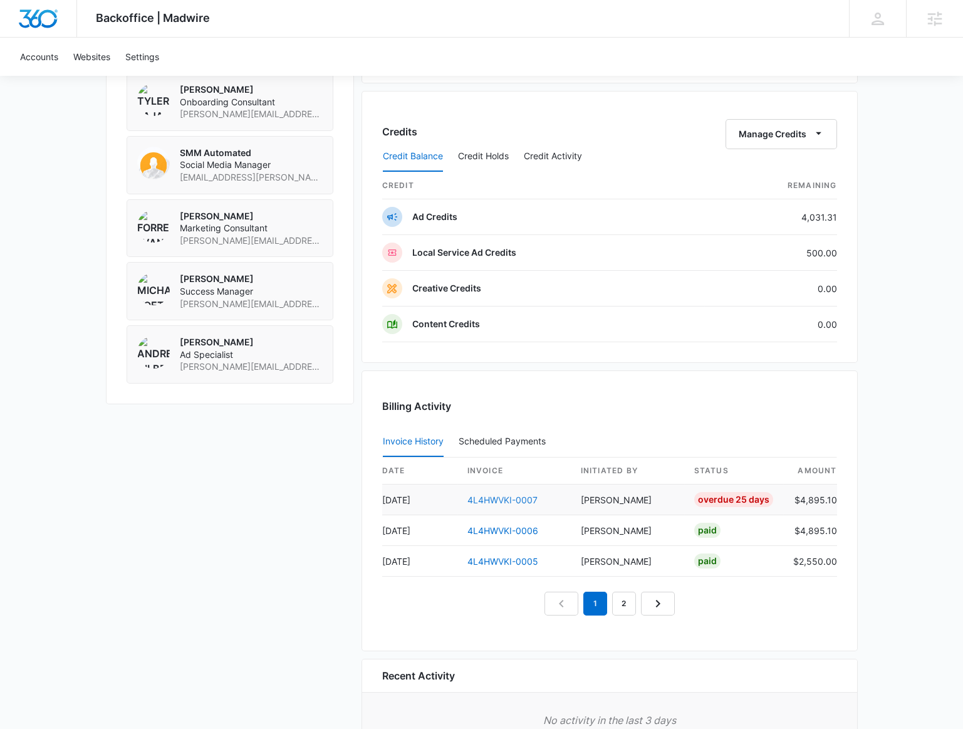
click at [517, 494] on link "4L4HWVKI-0007" at bounding box center [502, 499] width 70 height 11
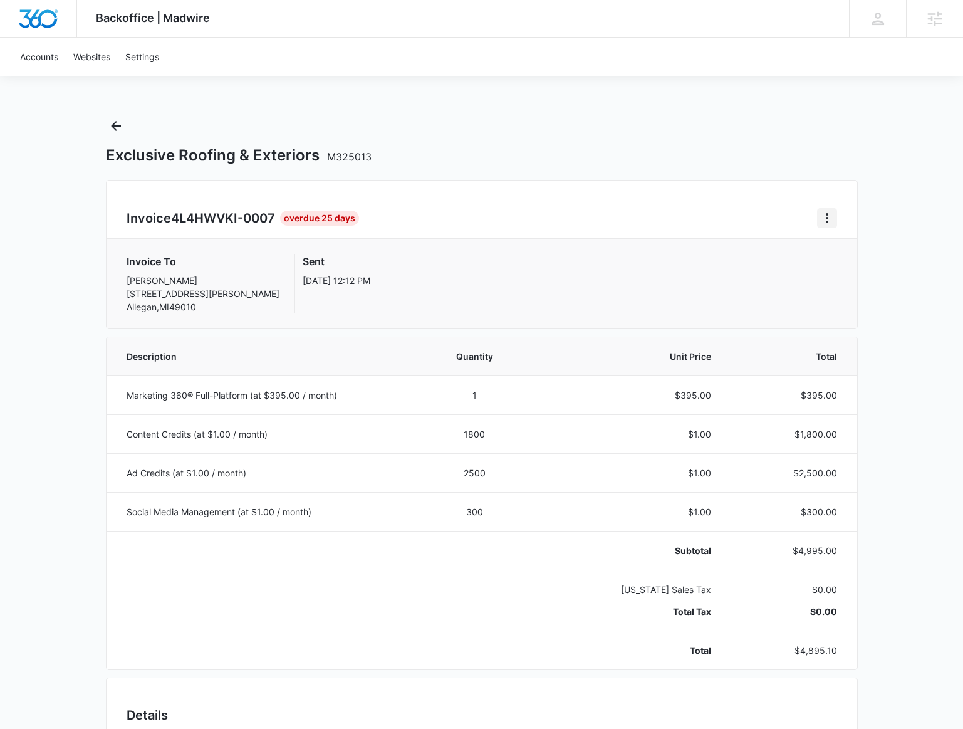
click at [826, 218] on icon "Home" at bounding box center [827, 218] width 3 height 10
click at [511, 205] on div "Invoice 4L4HWVKI-0007 Overdue 25 Days Download Invoice Resend Invoice Invoice T…" at bounding box center [482, 254] width 752 height 149
click at [108, 118] on button "Back" at bounding box center [116, 126] width 20 height 20
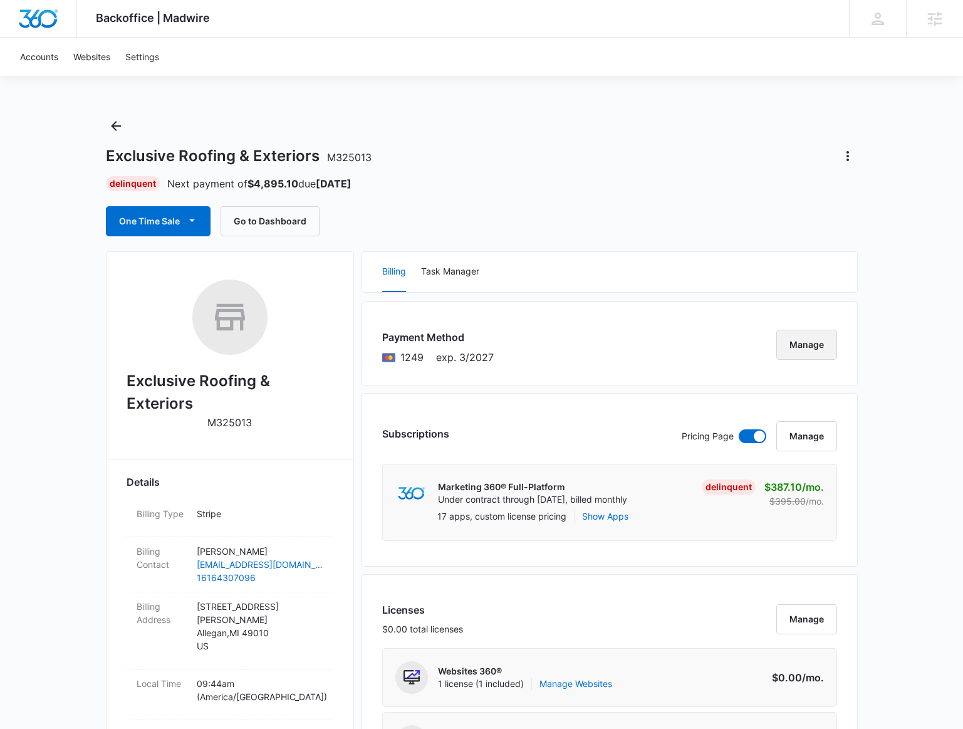
click at [802, 346] on button "Manage" at bounding box center [806, 345] width 61 height 30
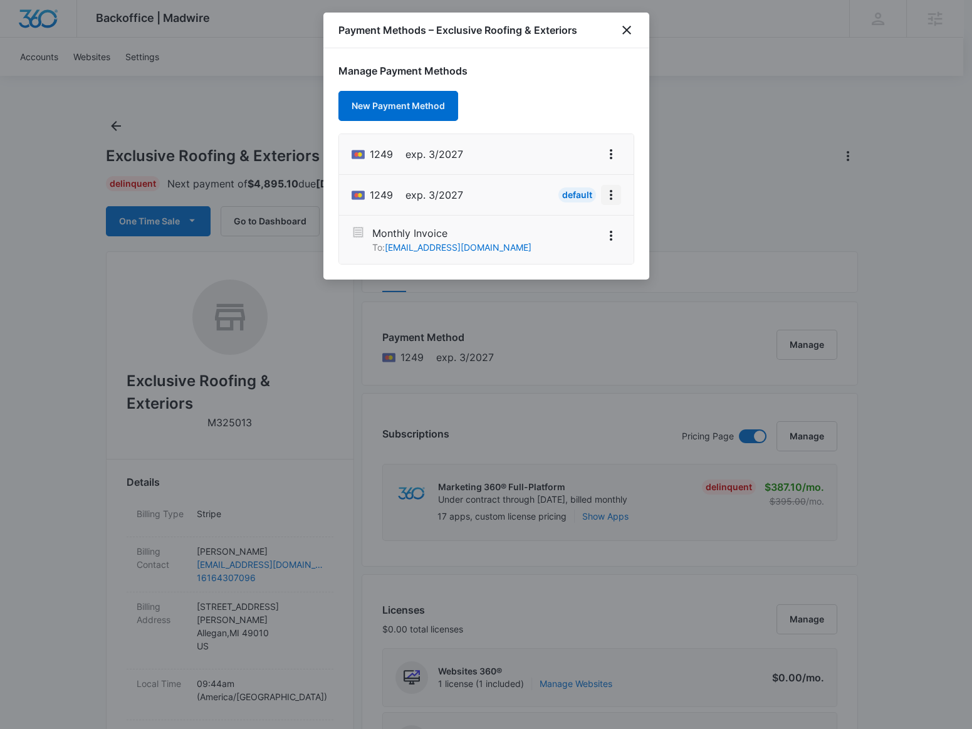
click at [610, 201] on button "View More" at bounding box center [611, 195] width 20 height 20
click at [609, 244] on button "Retry Charge" at bounding box center [571, 248] width 100 height 19
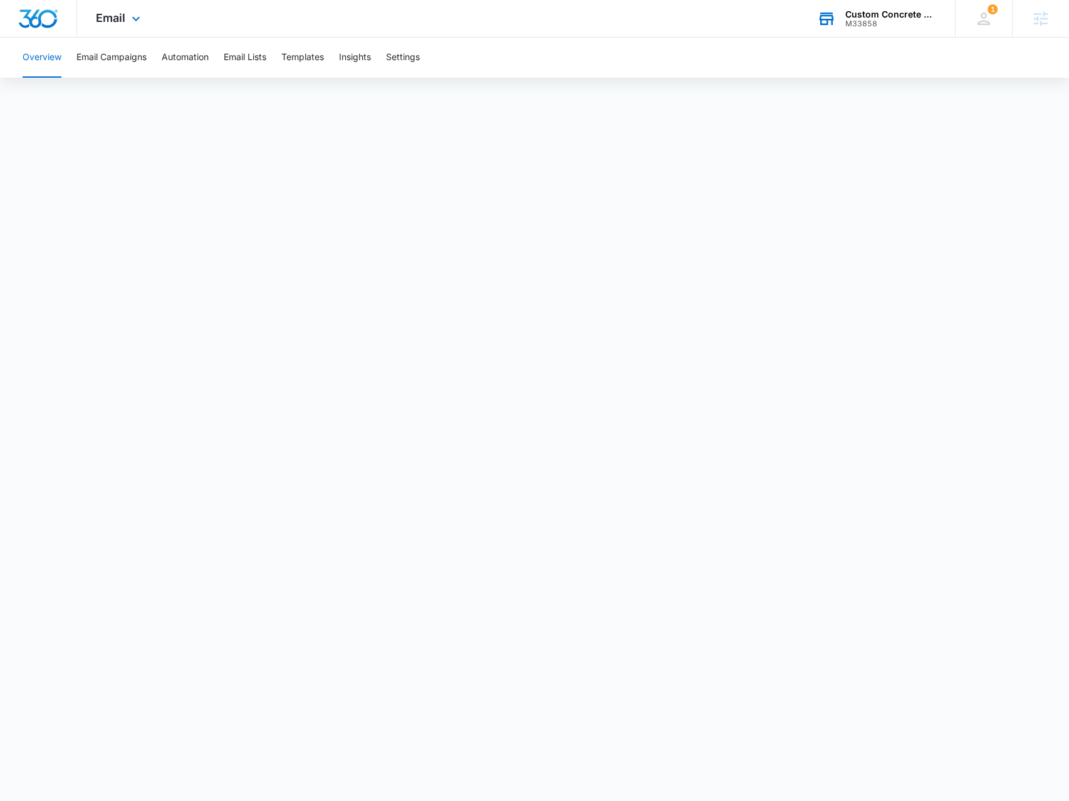
click at [908, 23] on div "M33858" at bounding box center [890, 23] width 91 height 9
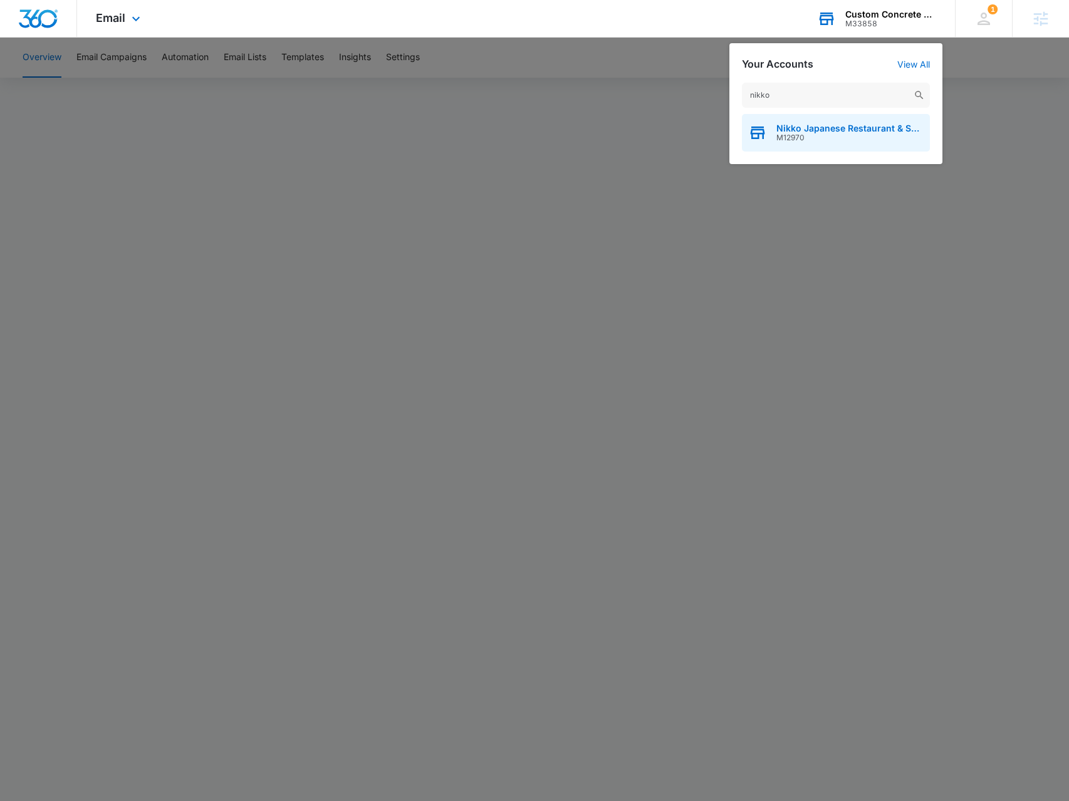
type input "nikko"
click at [794, 128] on span "Nikko Japanese Restaurant & Sushi Bar" at bounding box center [849, 128] width 147 height 10
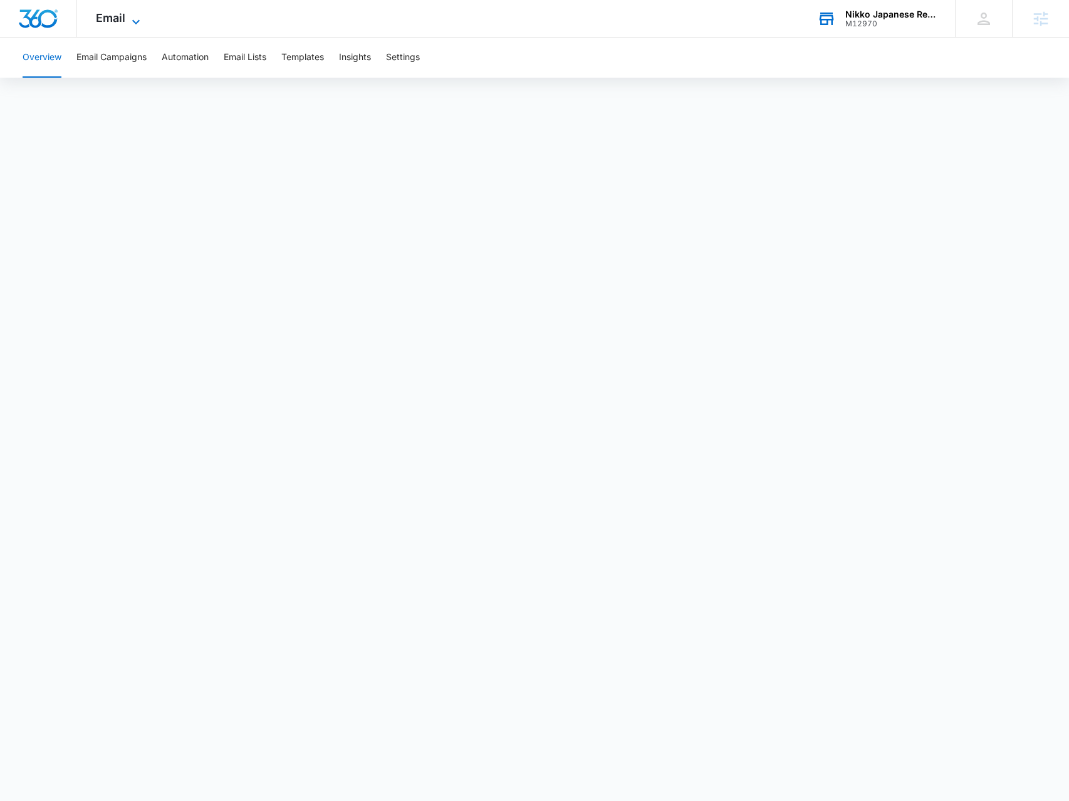
click at [119, 21] on span "Email" at bounding box center [110, 17] width 29 height 13
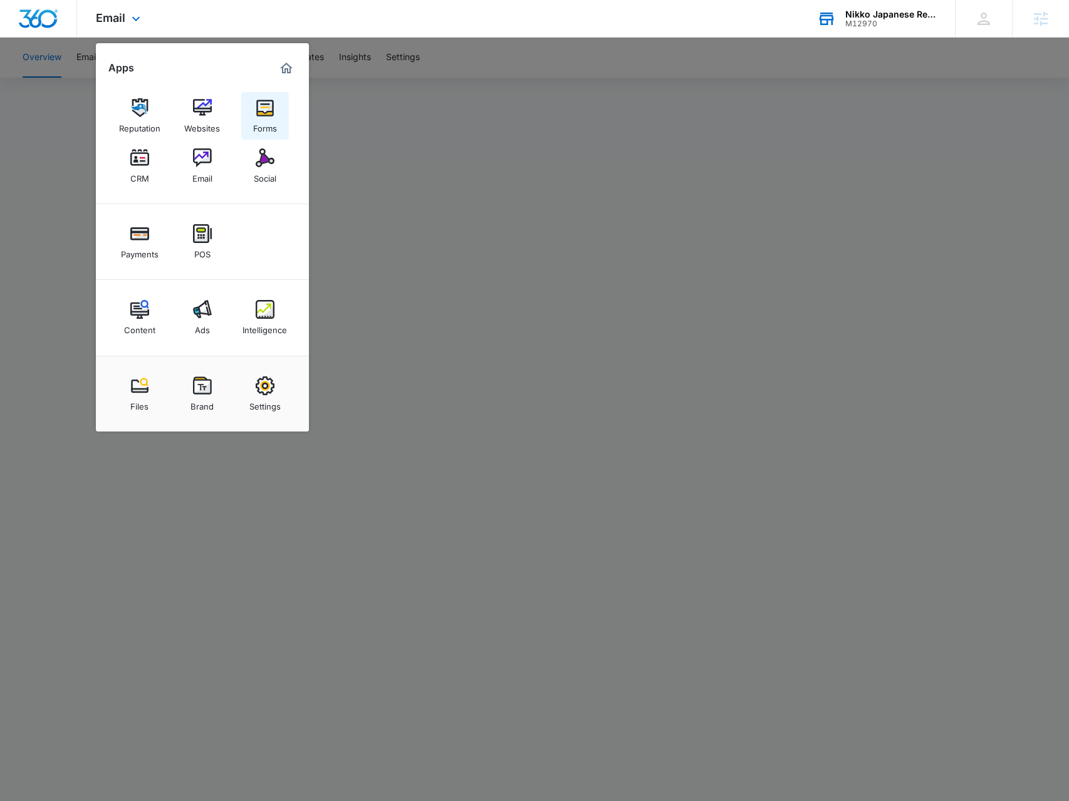
click at [268, 120] on div "Forms" at bounding box center [265, 125] width 24 height 16
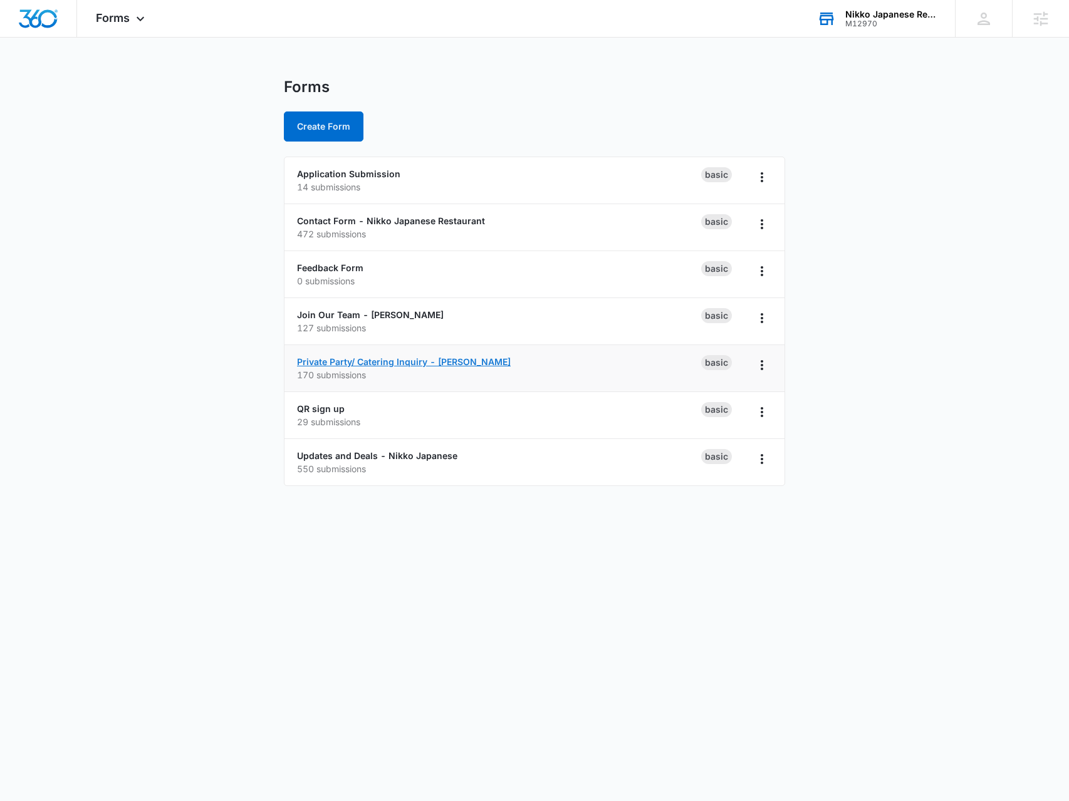
click at [361, 361] on link "Private Party/ Catering Inquiry - Nikko Sushi" at bounding box center [404, 361] width 214 height 11
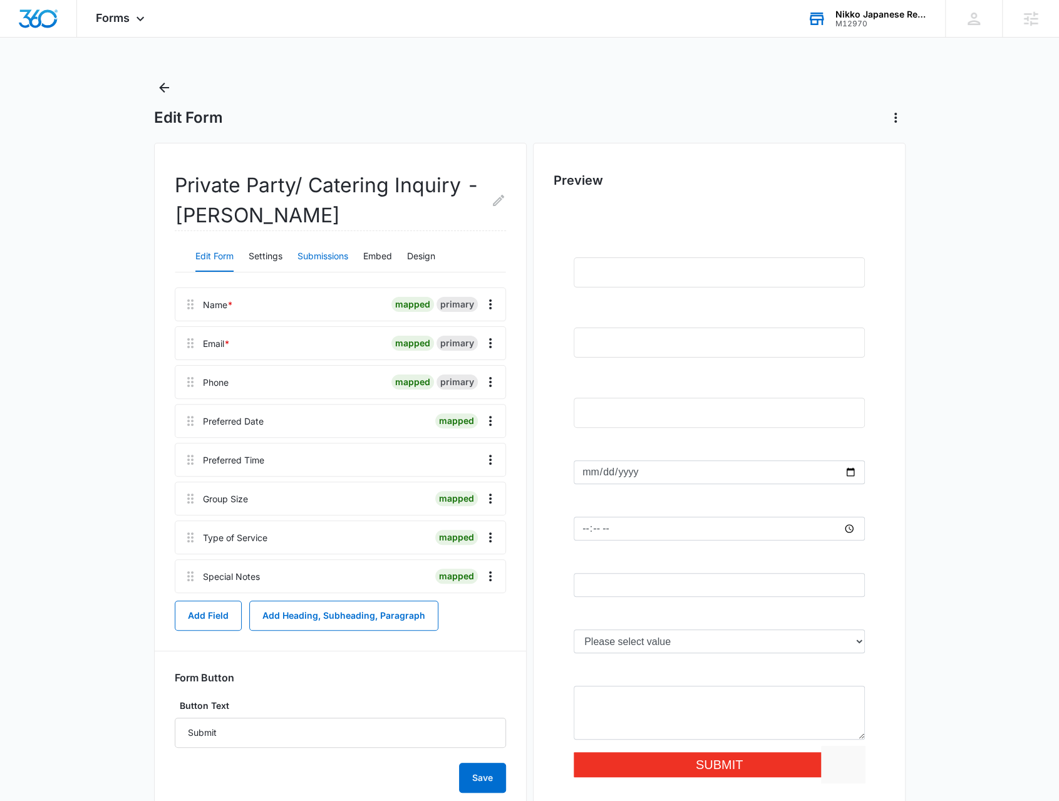
click at [317, 267] on button "Submissions" at bounding box center [323, 257] width 51 height 30
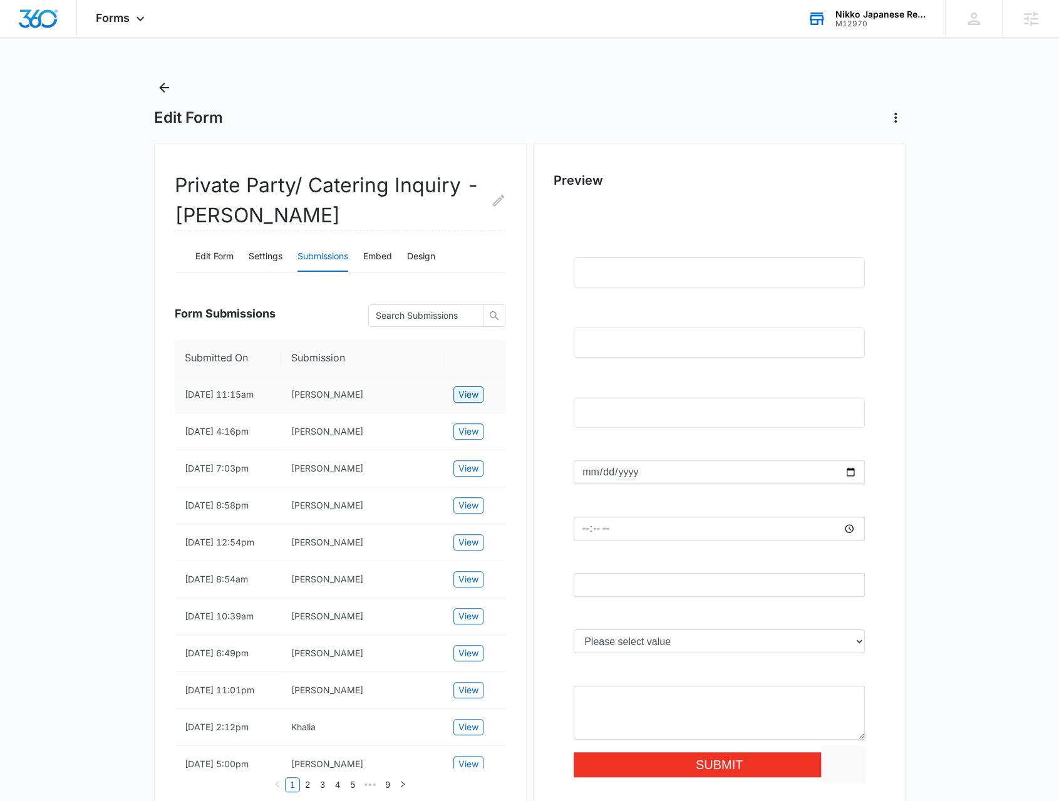
click at [465, 400] on span "View" at bounding box center [469, 395] width 20 height 14
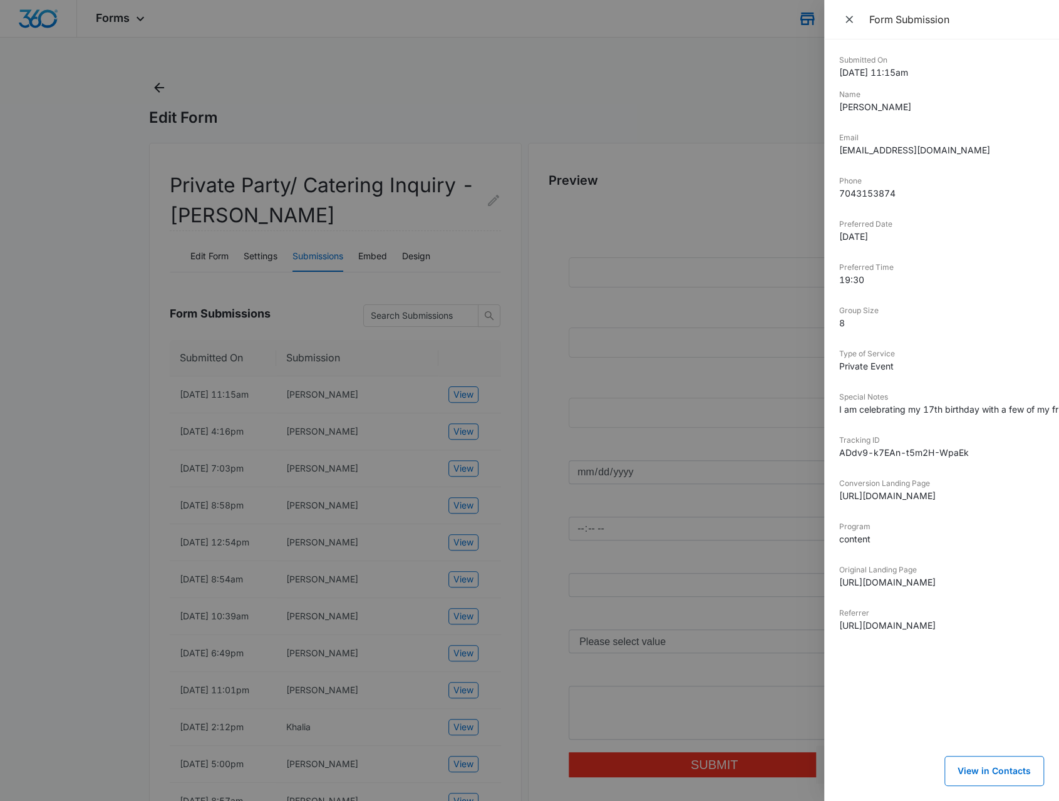
click at [167, 95] on div at bounding box center [529, 400] width 1059 height 801
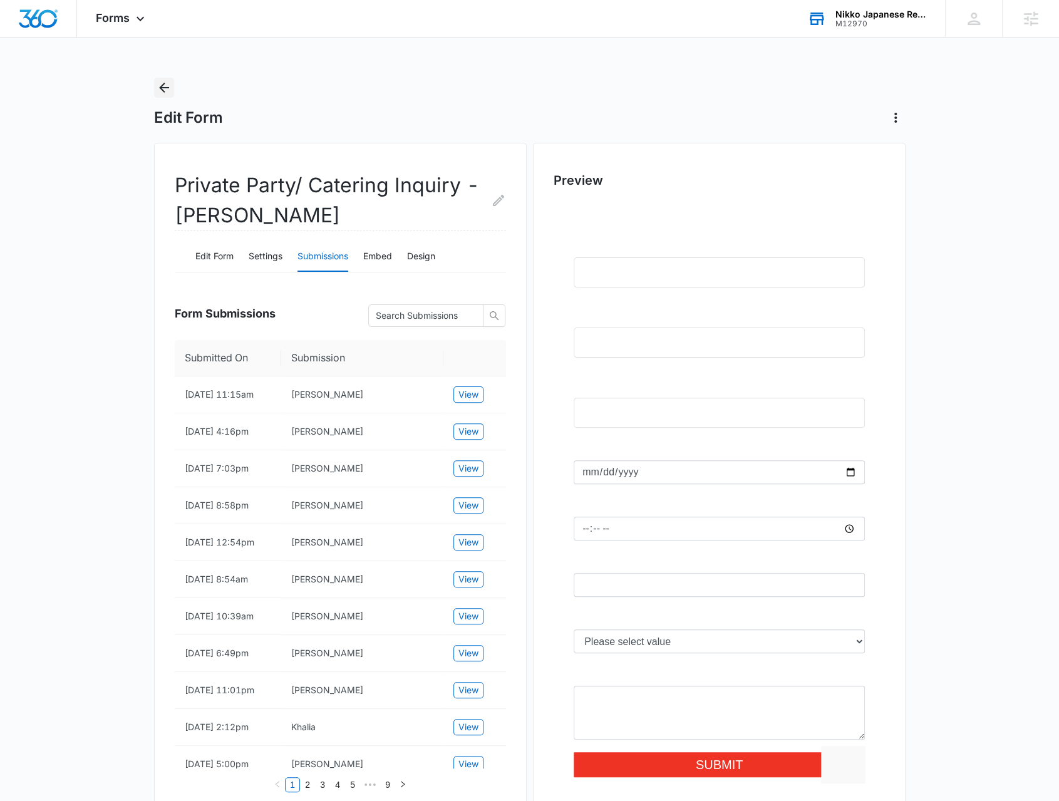
click at [167, 85] on icon "Back" at bounding box center [164, 87] width 15 height 15
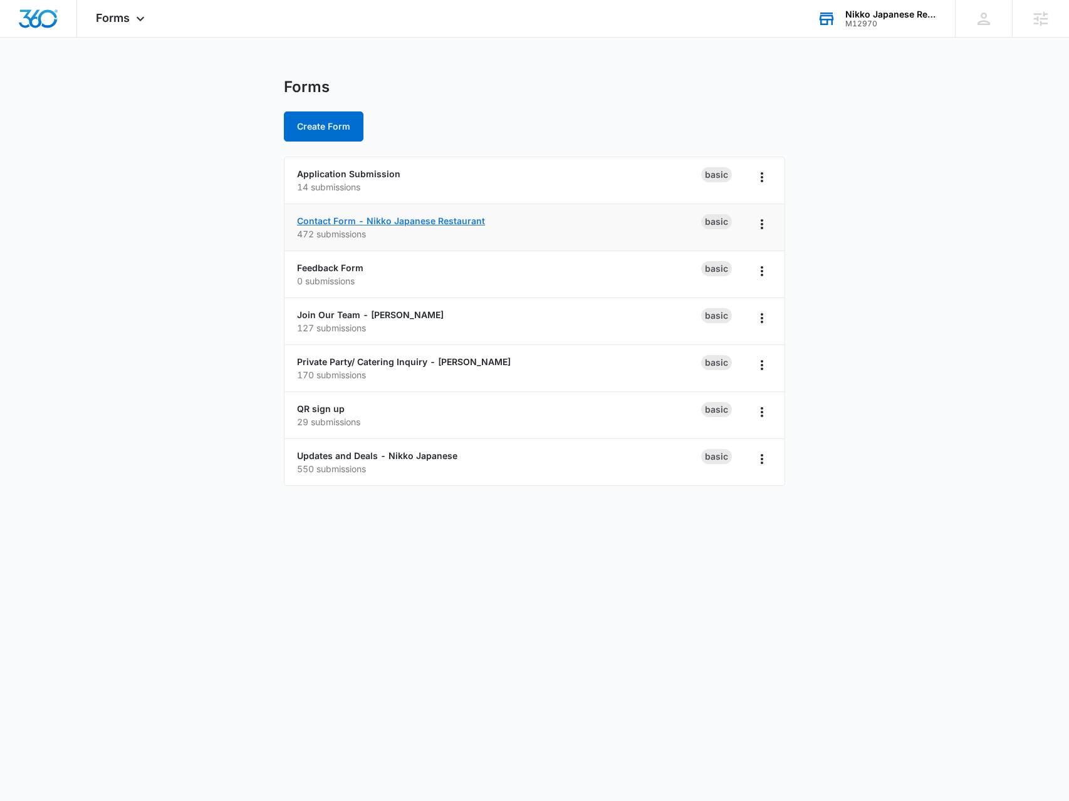
click at [341, 223] on link "Contact Form - Nikko Japanese Restaurant" at bounding box center [391, 220] width 188 height 11
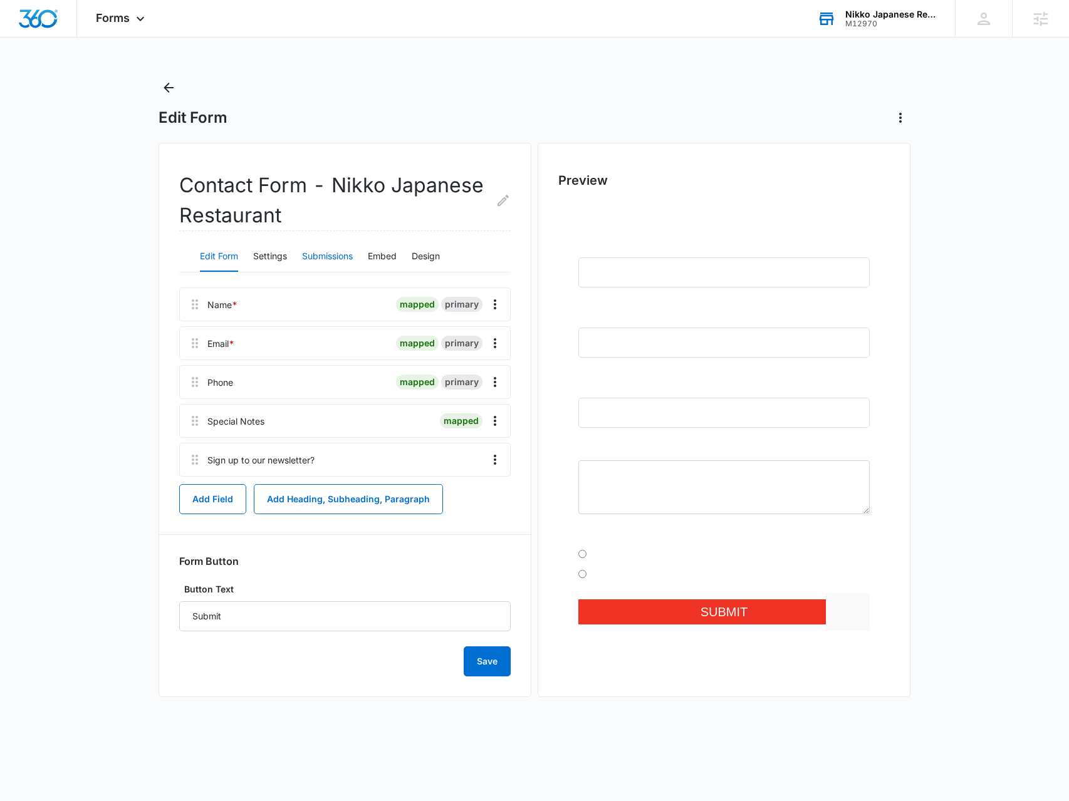
click at [313, 261] on button "Submissions" at bounding box center [327, 257] width 51 height 30
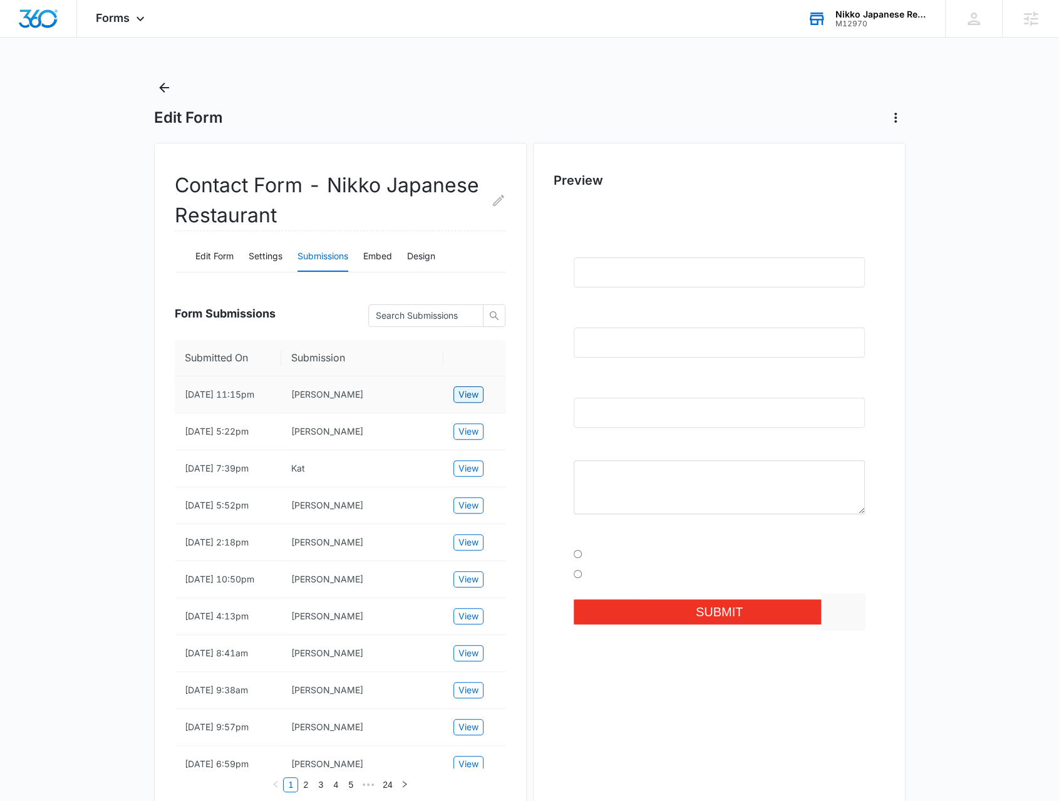
click at [469, 397] on span "View" at bounding box center [469, 395] width 20 height 14
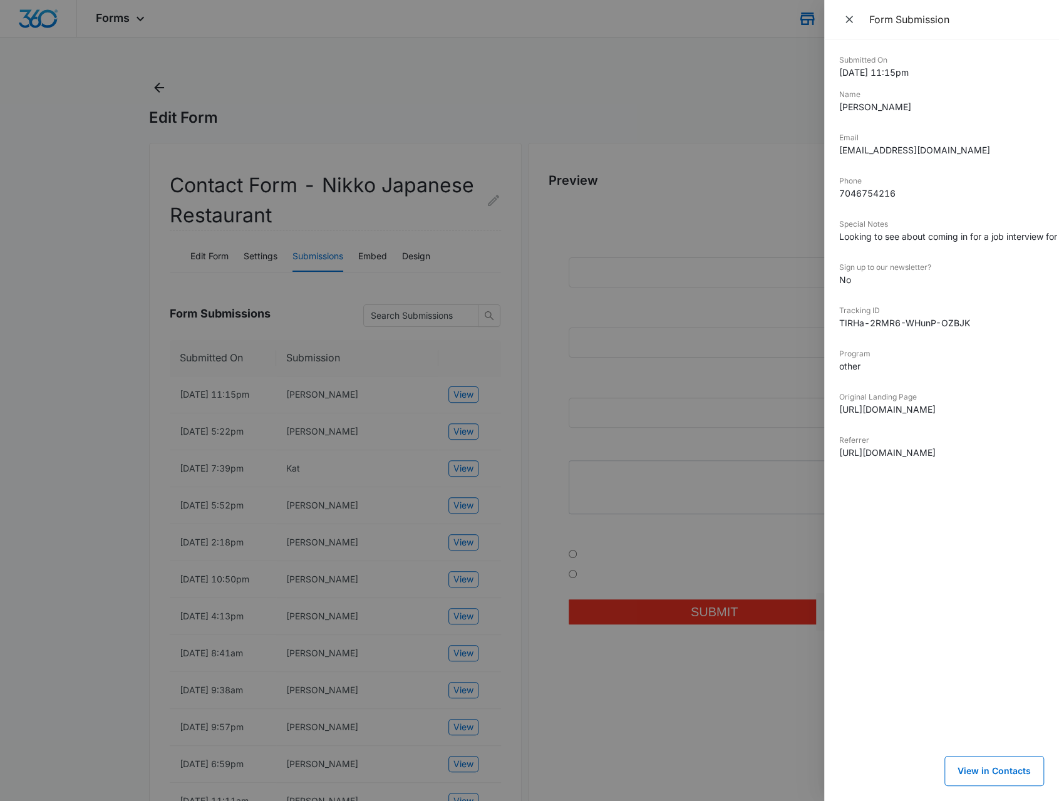
click at [454, 485] on div at bounding box center [529, 400] width 1059 height 801
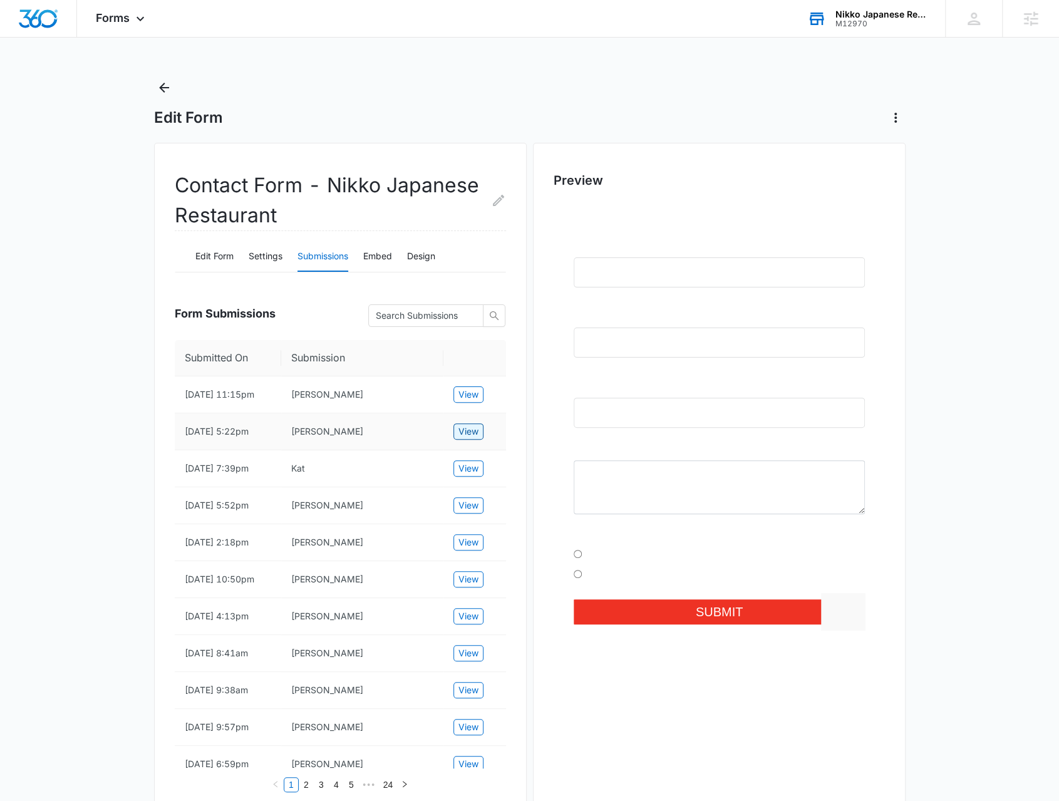
click at [467, 438] on span "View" at bounding box center [469, 432] width 20 height 14
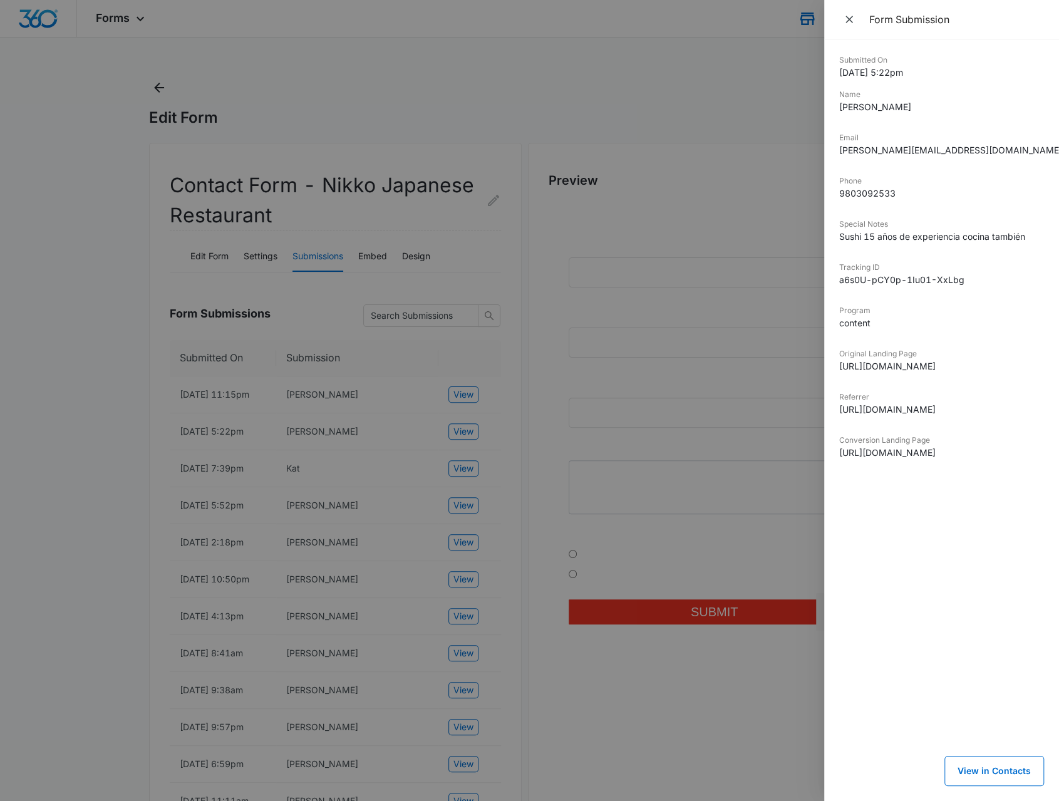
click at [445, 476] on div at bounding box center [529, 400] width 1059 height 801
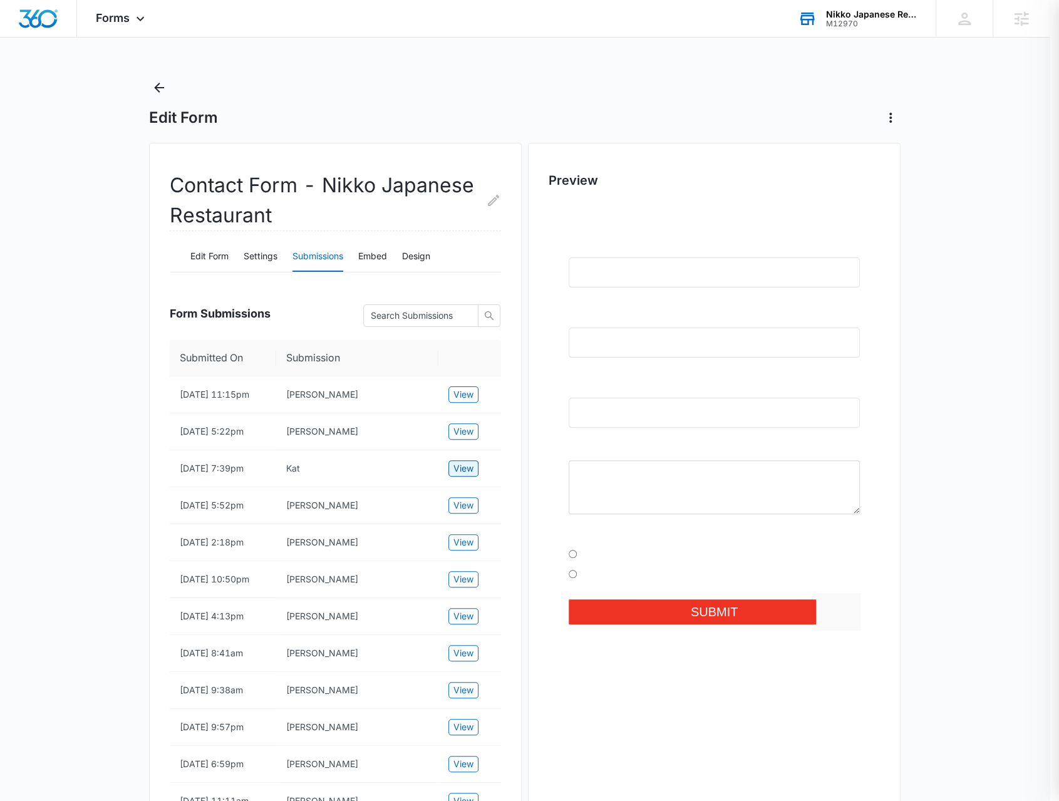
click at [456, 477] on button "View" at bounding box center [464, 468] width 30 height 16
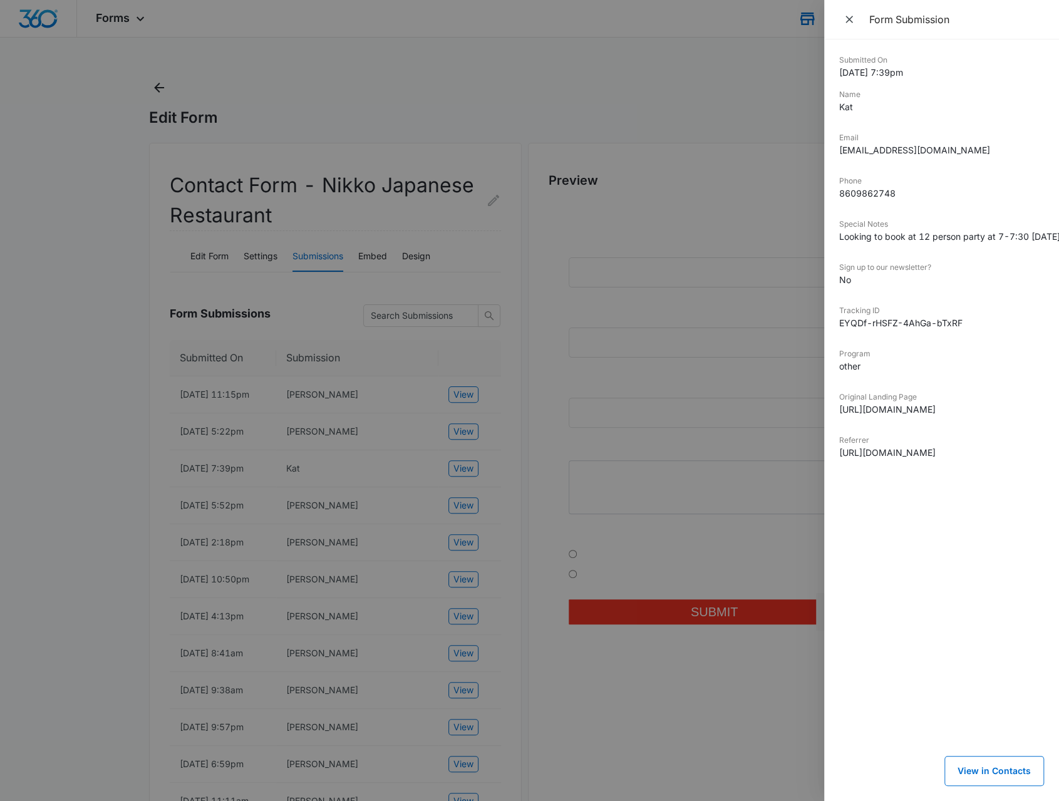
click at [469, 509] on div at bounding box center [529, 400] width 1059 height 801
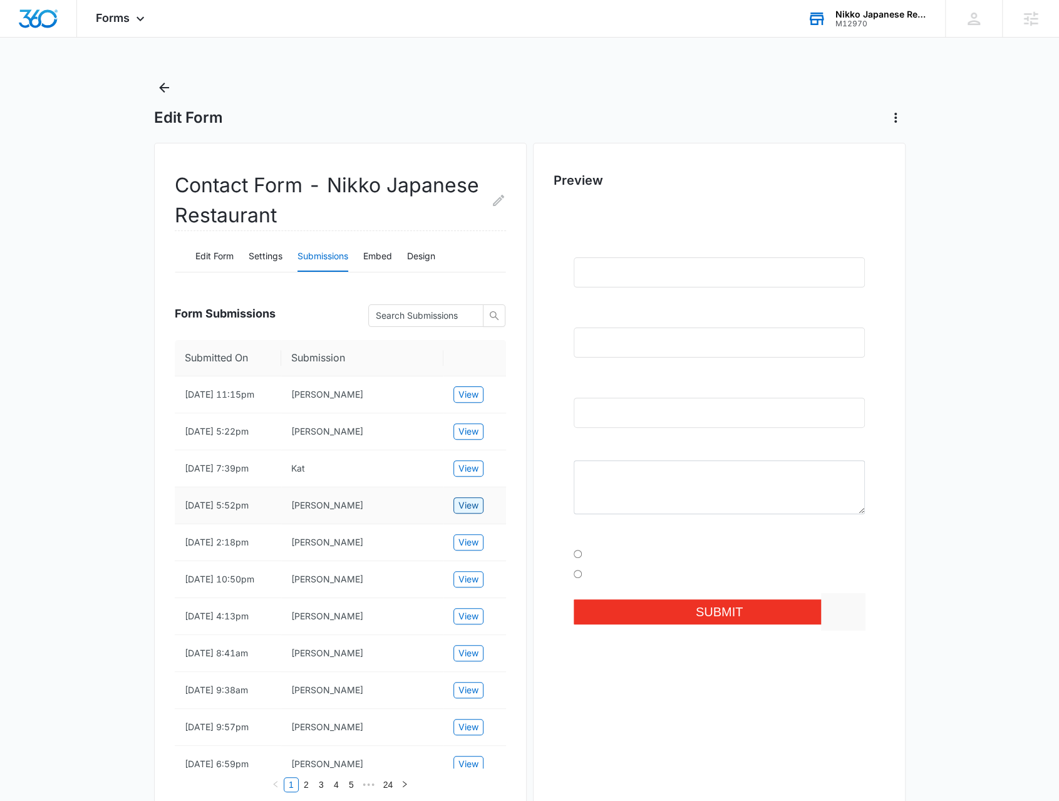
click at [467, 514] on button "View" at bounding box center [469, 505] width 30 height 16
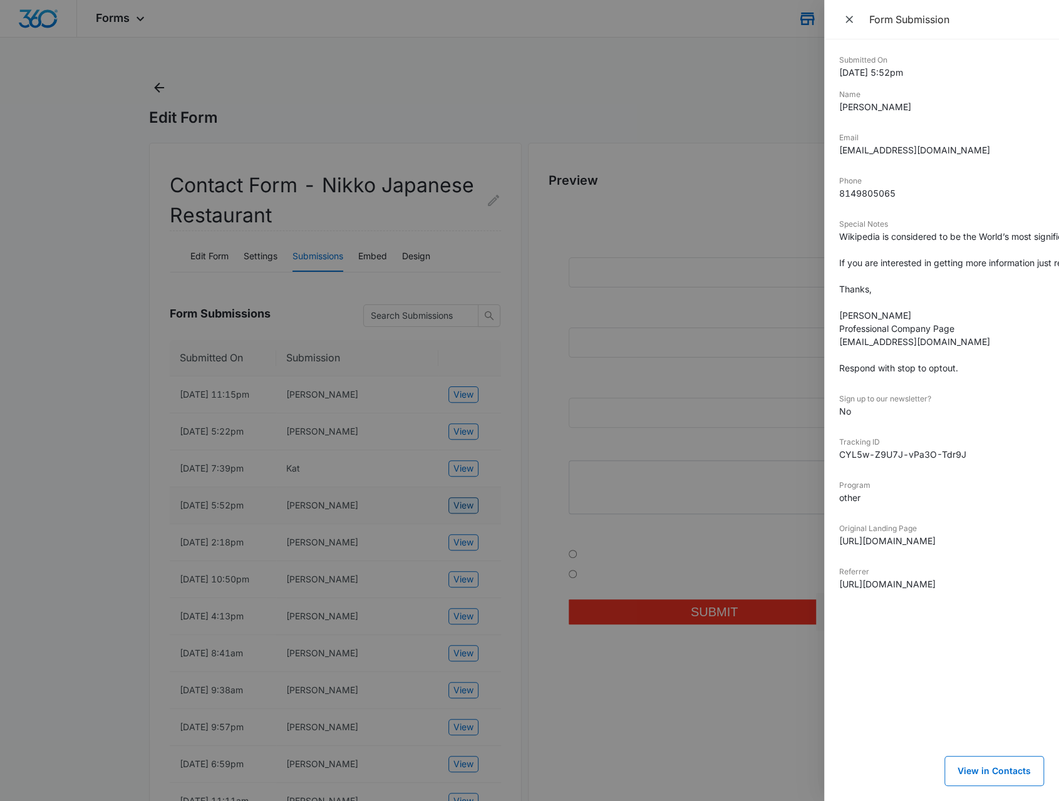
click at [467, 522] on div at bounding box center [529, 400] width 1059 height 801
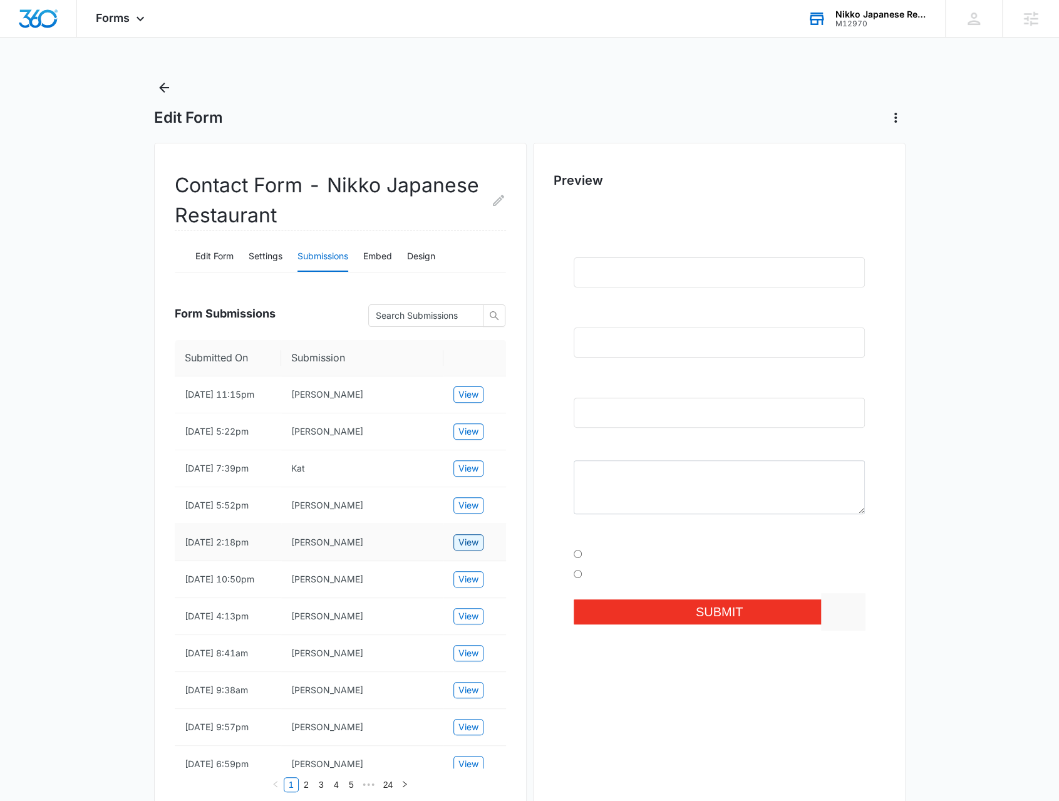
click at [466, 549] on span "View" at bounding box center [469, 543] width 20 height 14
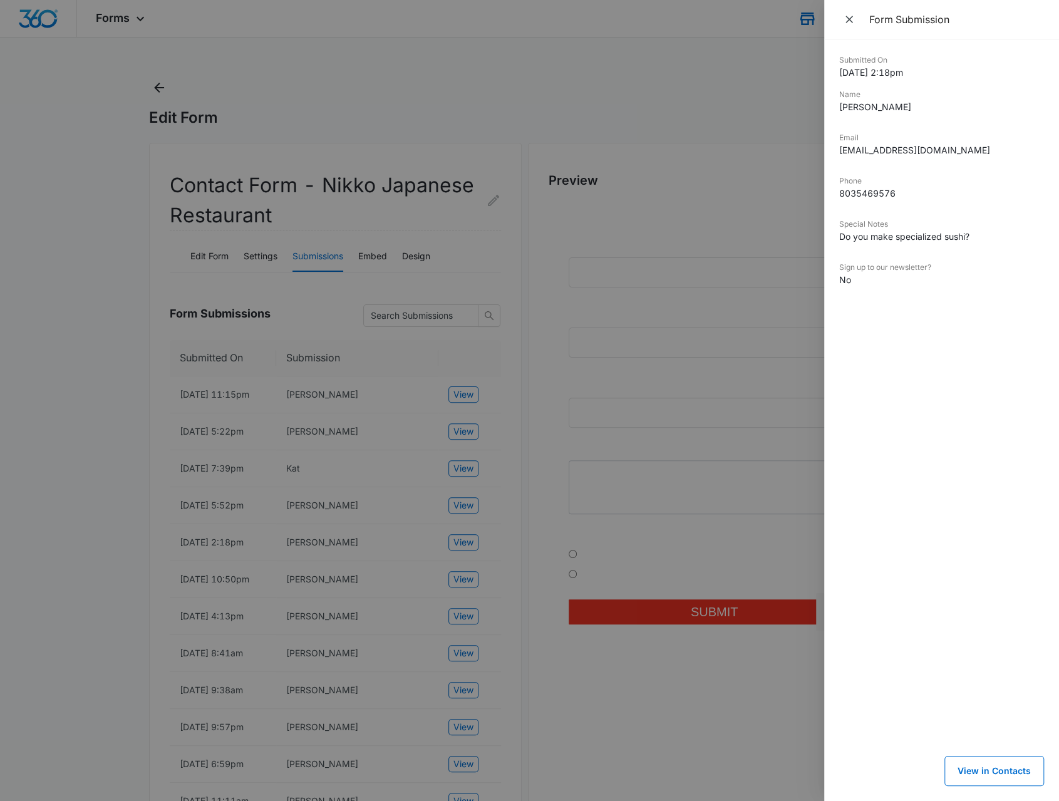
click at [465, 558] on div at bounding box center [529, 400] width 1059 height 801
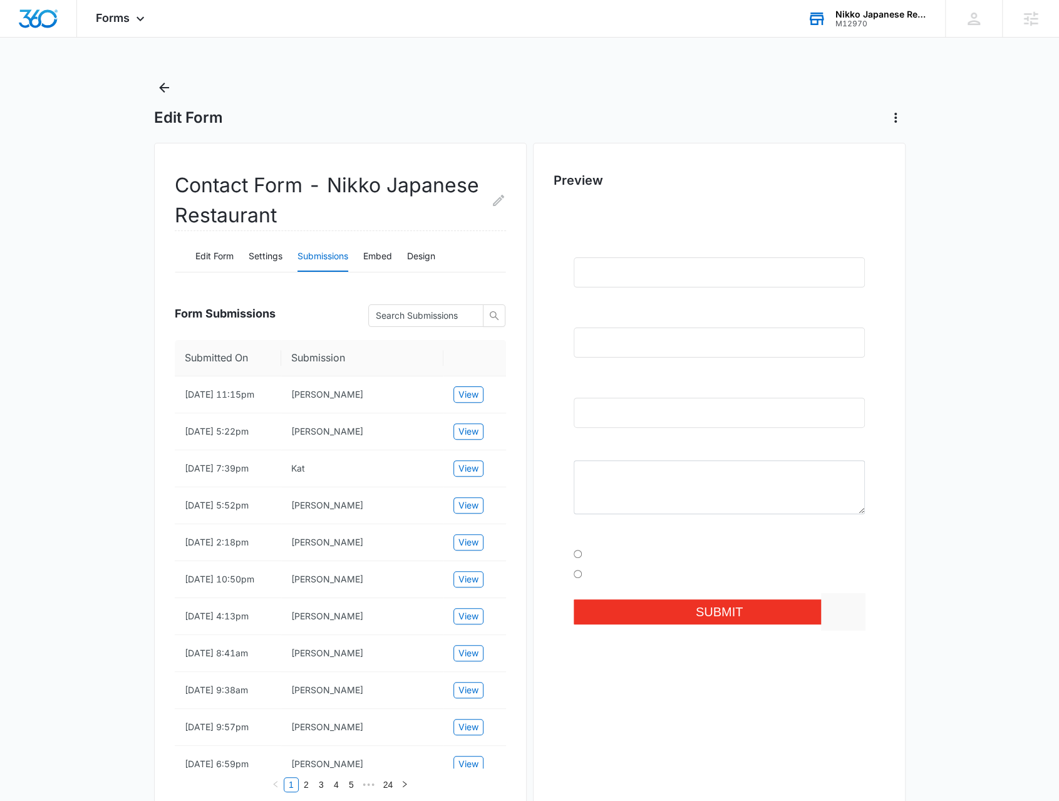
click at [885, 24] on div "M12970" at bounding box center [881, 23] width 91 height 9
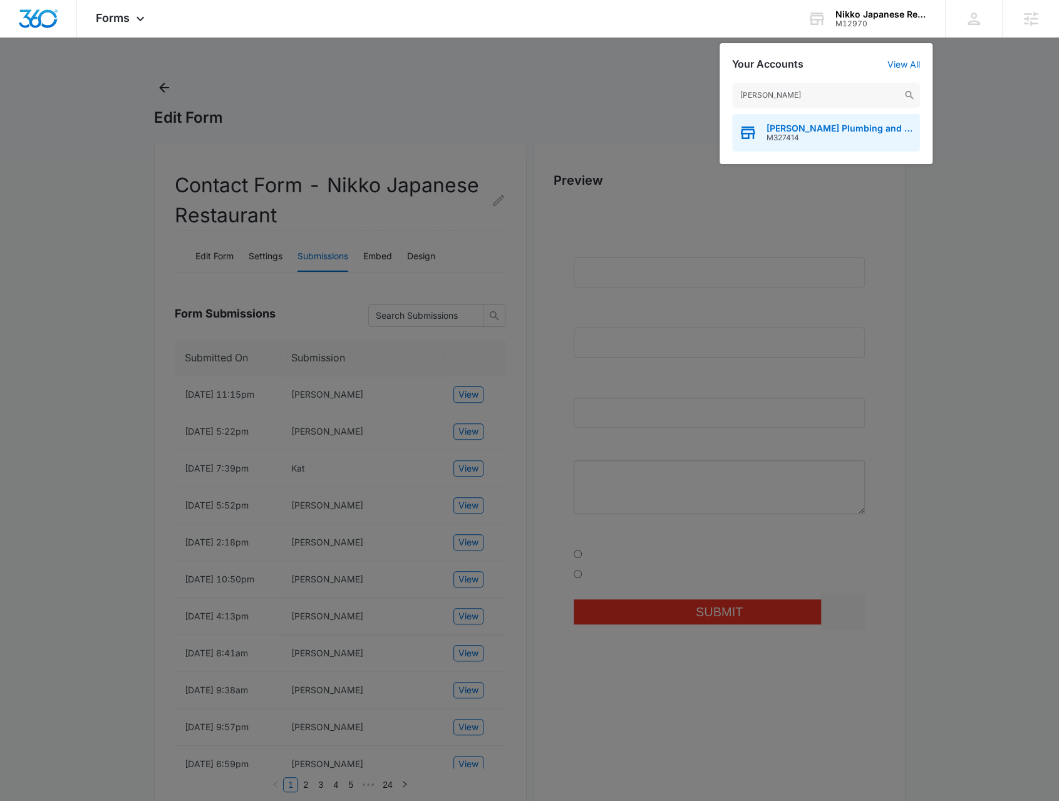
type input "[PERSON_NAME]"
click at [832, 125] on span "[PERSON_NAME] Plumbing and Heating" at bounding box center [840, 128] width 147 height 10
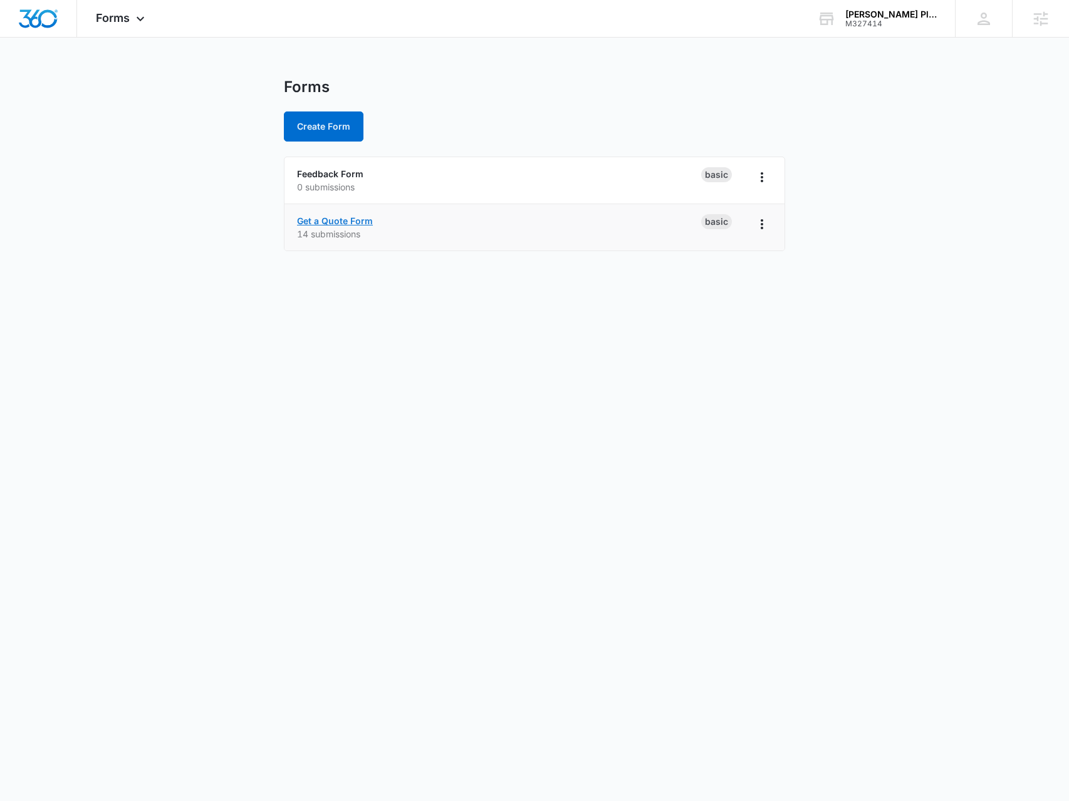
click at [338, 222] on link "Get a Quote Form" at bounding box center [335, 220] width 76 height 11
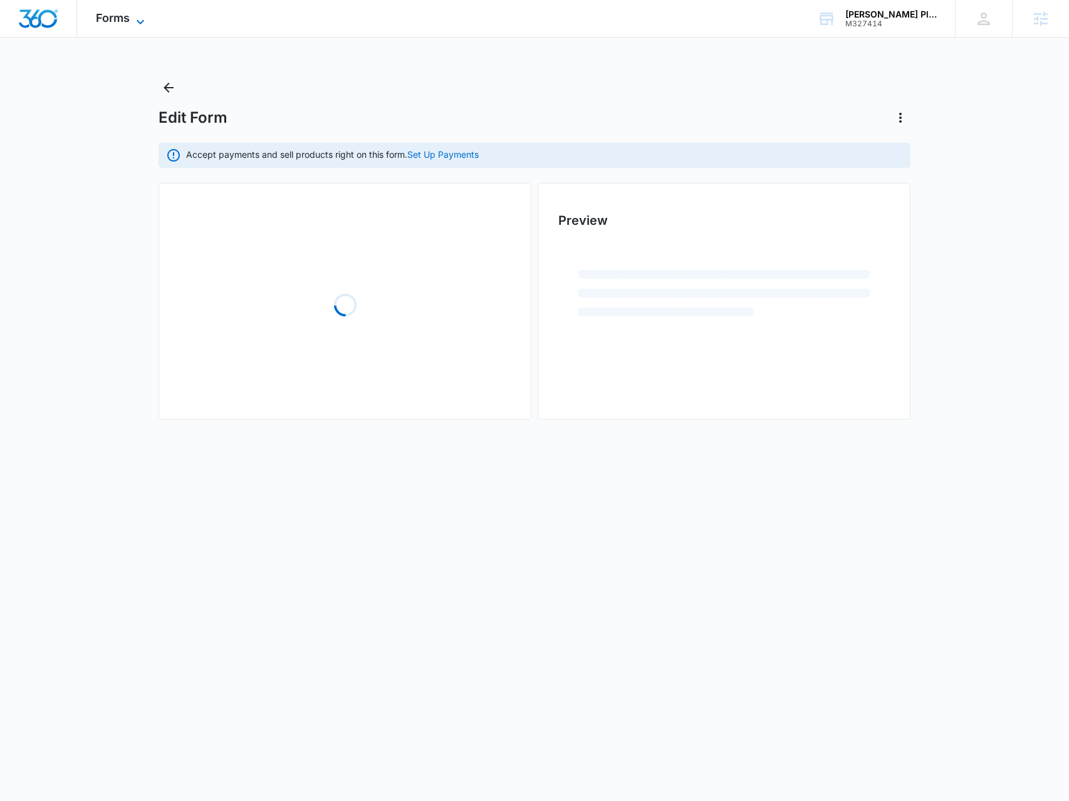
click at [138, 21] on icon at bounding box center [141, 21] width 8 height 4
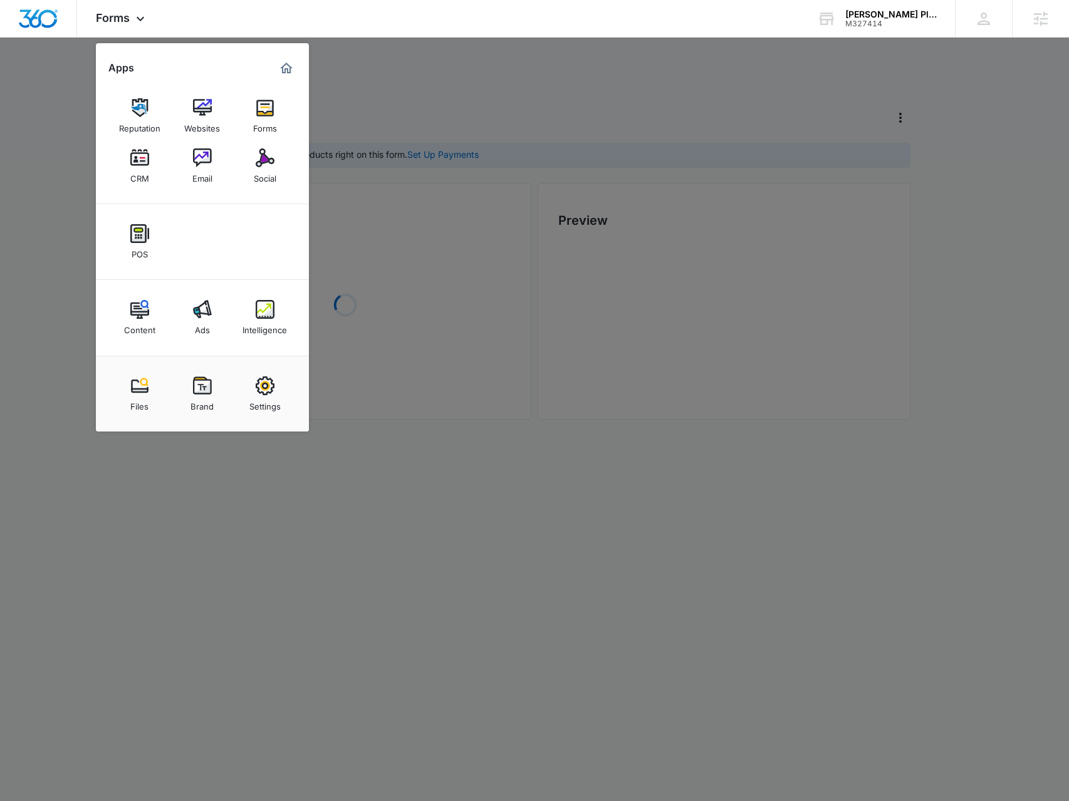
click at [265, 317] on img at bounding box center [265, 309] width 19 height 19
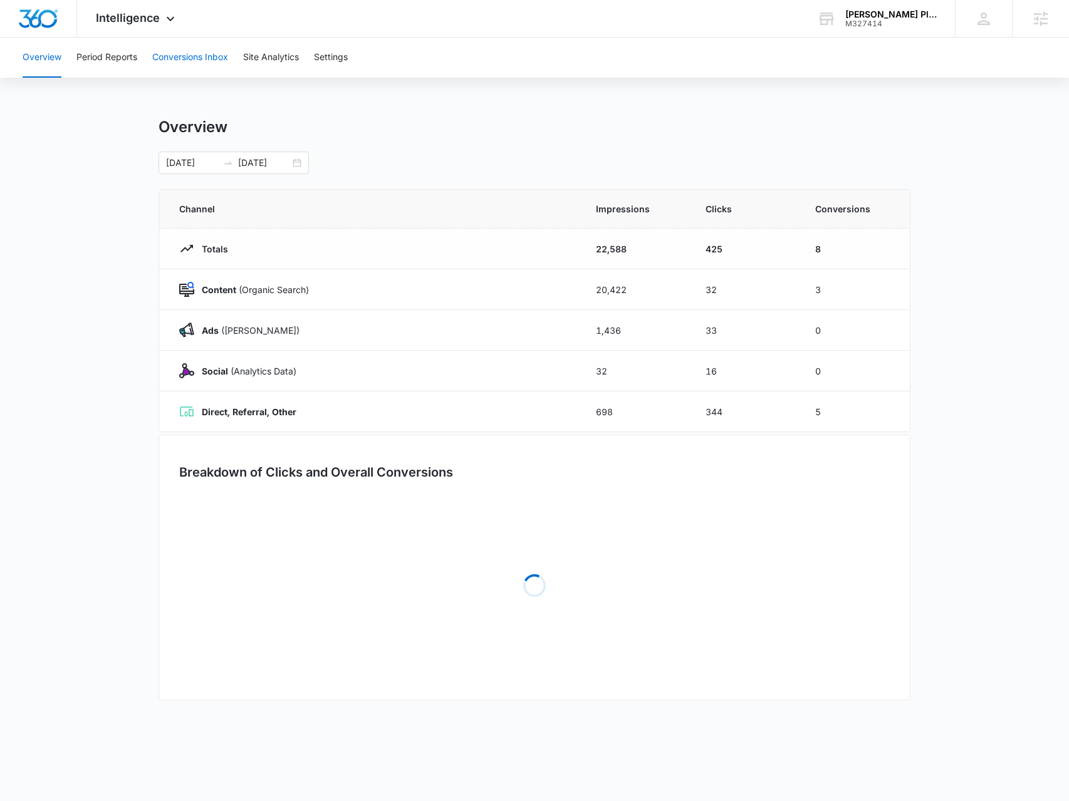
click at [165, 68] on button "Conversions Inbox" at bounding box center [190, 58] width 76 height 40
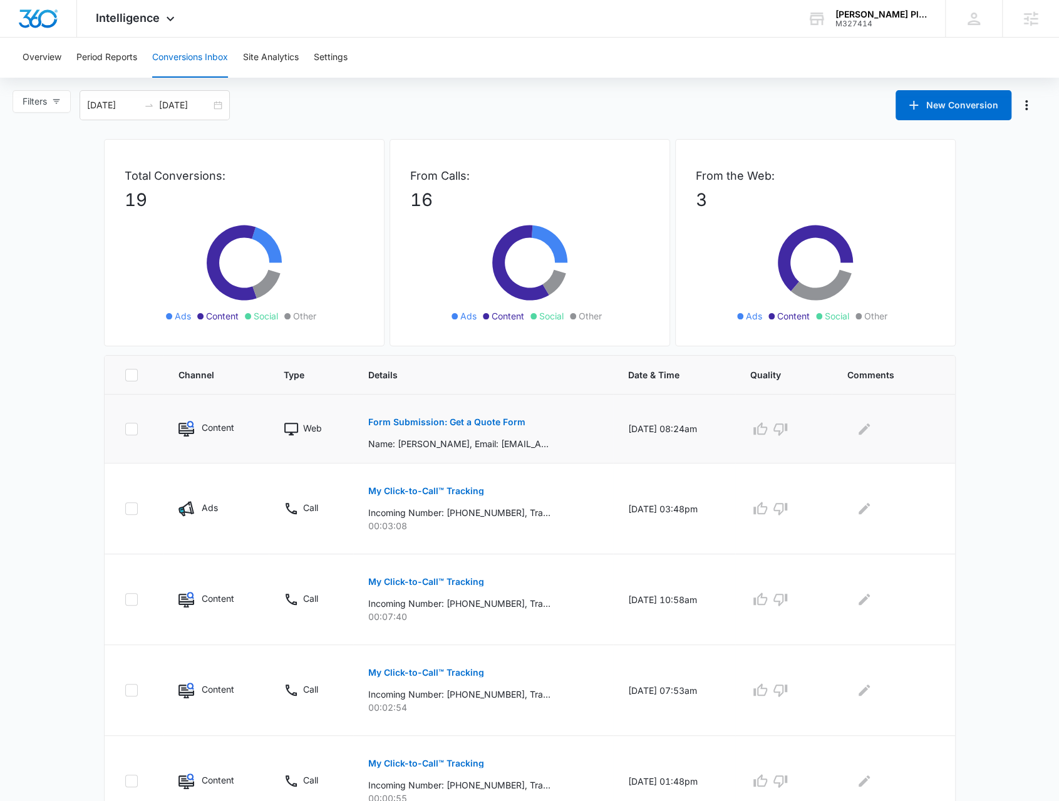
click at [433, 422] on p "Form Submission: Get a Quote Form" at bounding box center [446, 422] width 157 height 9
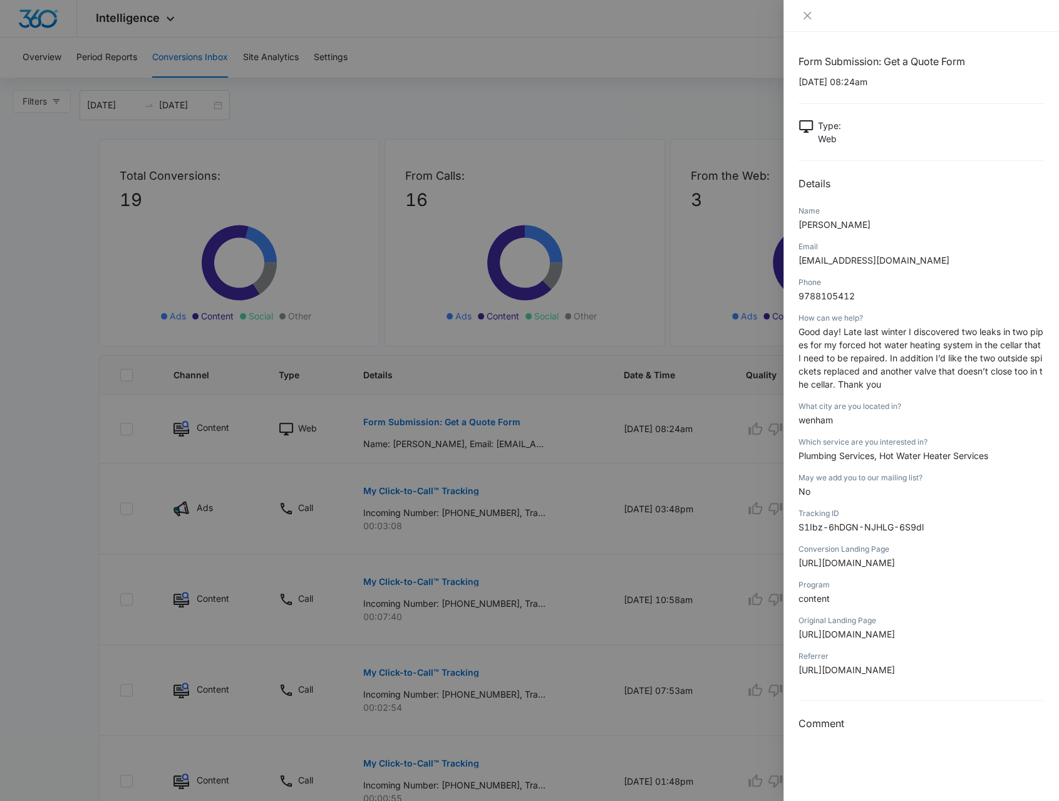
click at [510, 549] on div at bounding box center [529, 400] width 1059 height 801
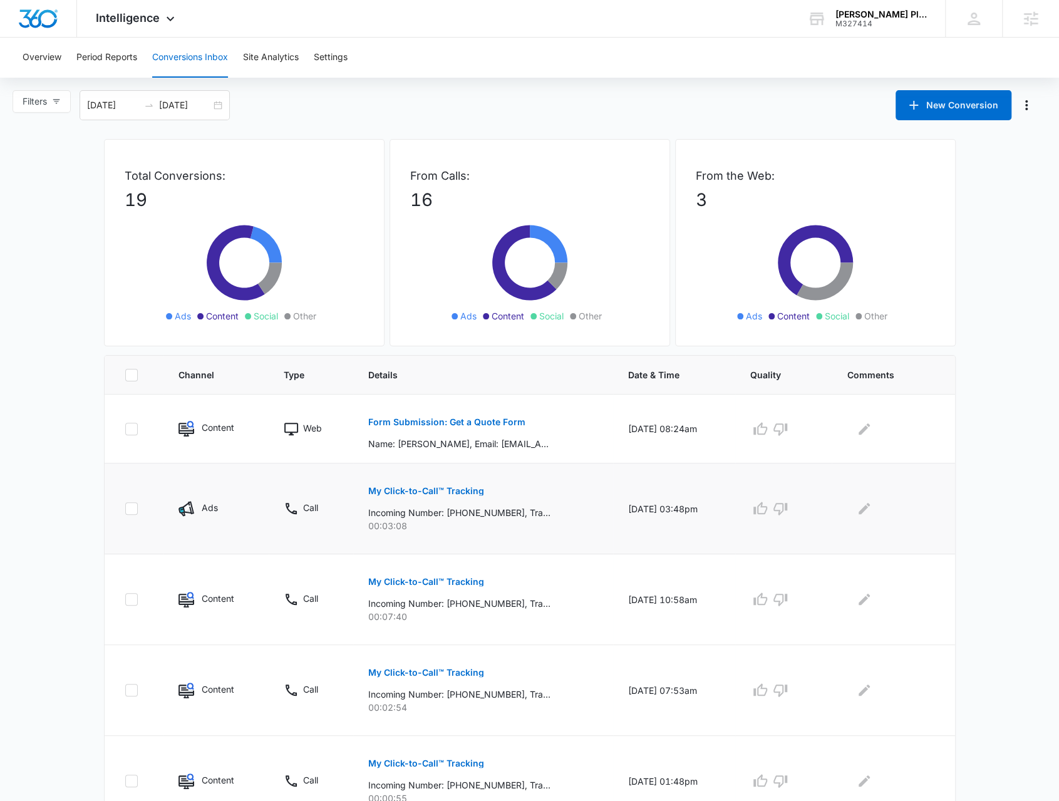
click at [427, 492] on p "My Click-to-Call™ Tracking" at bounding box center [426, 491] width 116 height 9
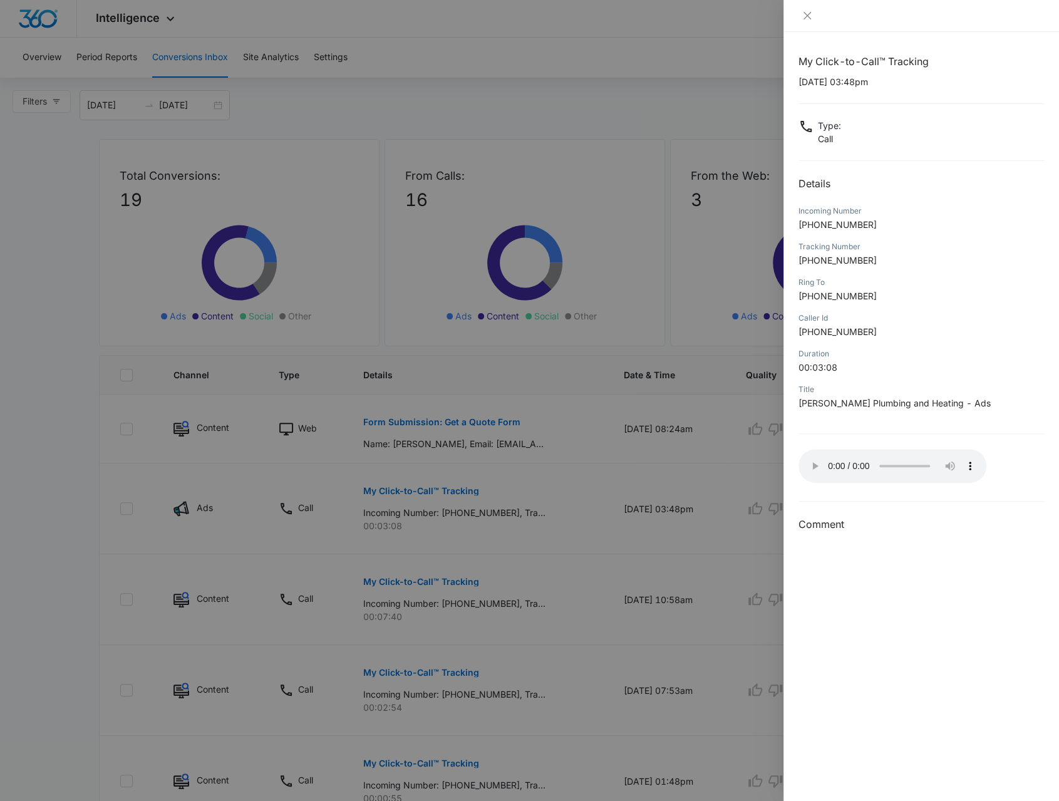
click at [428, 503] on div at bounding box center [529, 400] width 1059 height 801
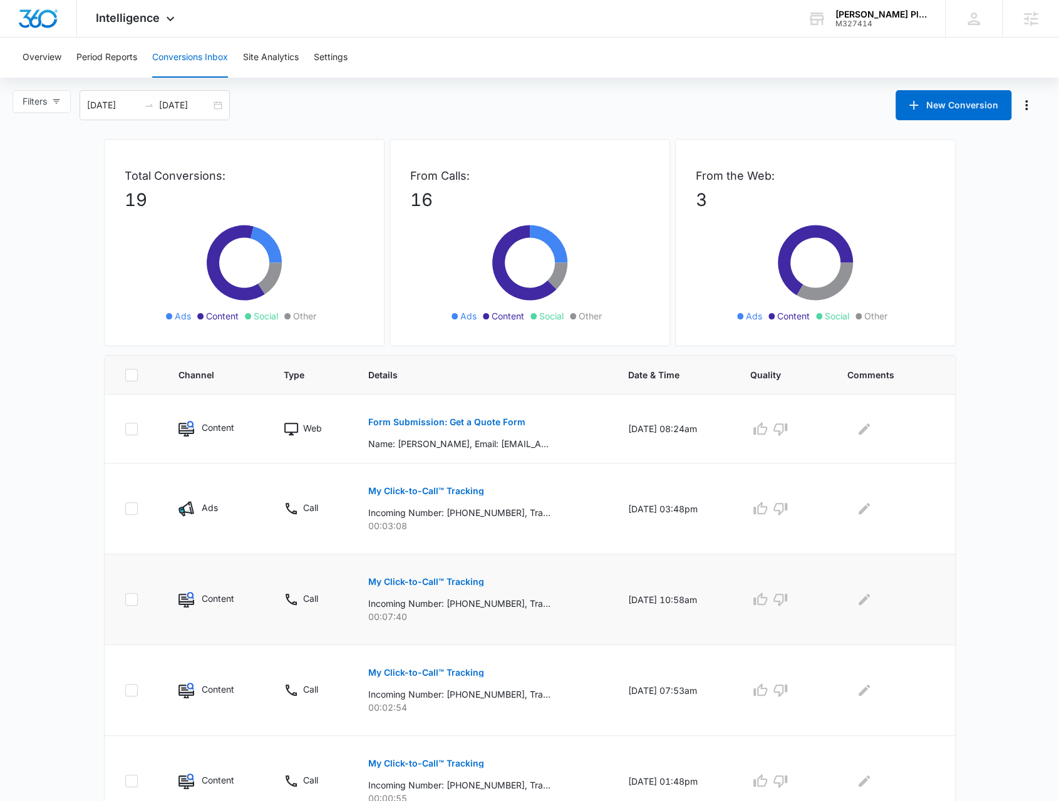
click at [402, 582] on p "My Click-to-Call™ Tracking" at bounding box center [426, 582] width 116 height 9
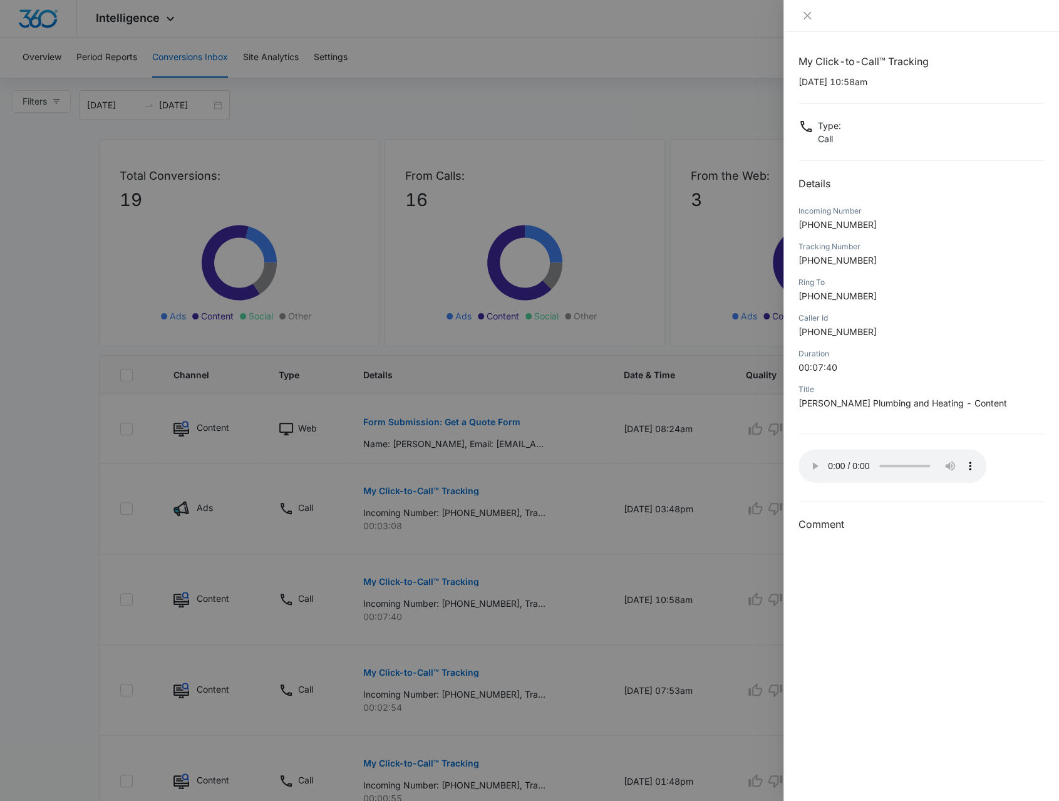
click at [459, 479] on div at bounding box center [529, 400] width 1059 height 801
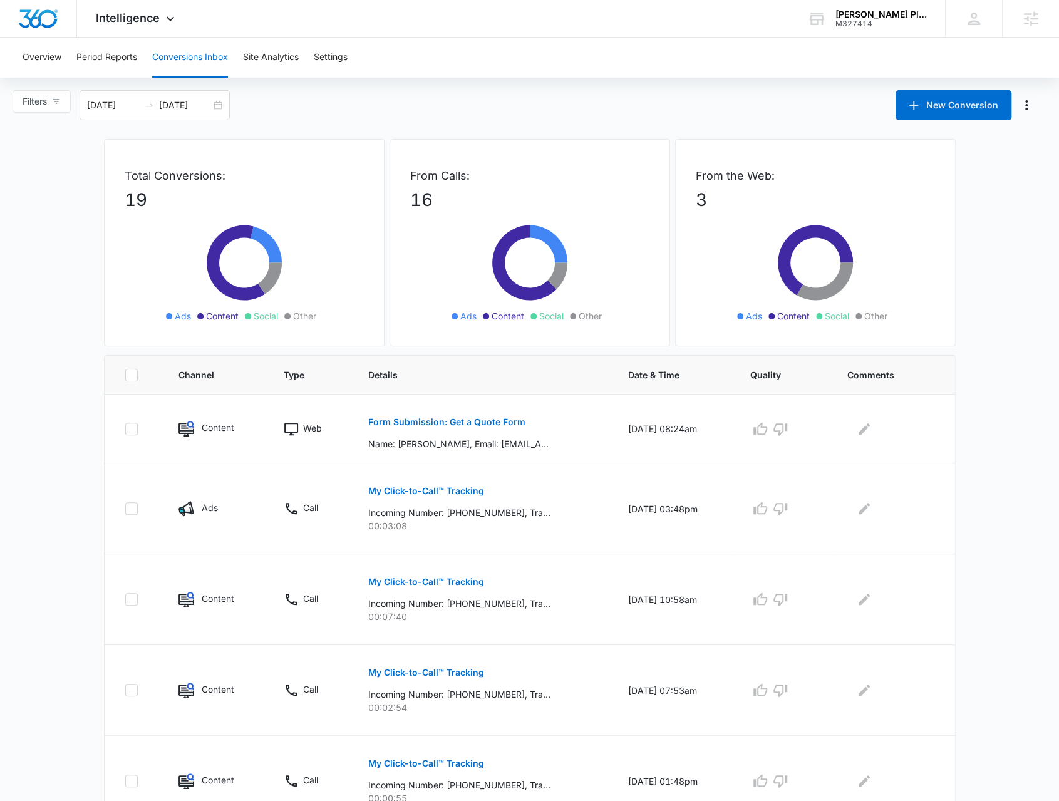
click at [487, 418] on p "Form Submission: Get a Quote Form" at bounding box center [446, 422] width 157 height 9
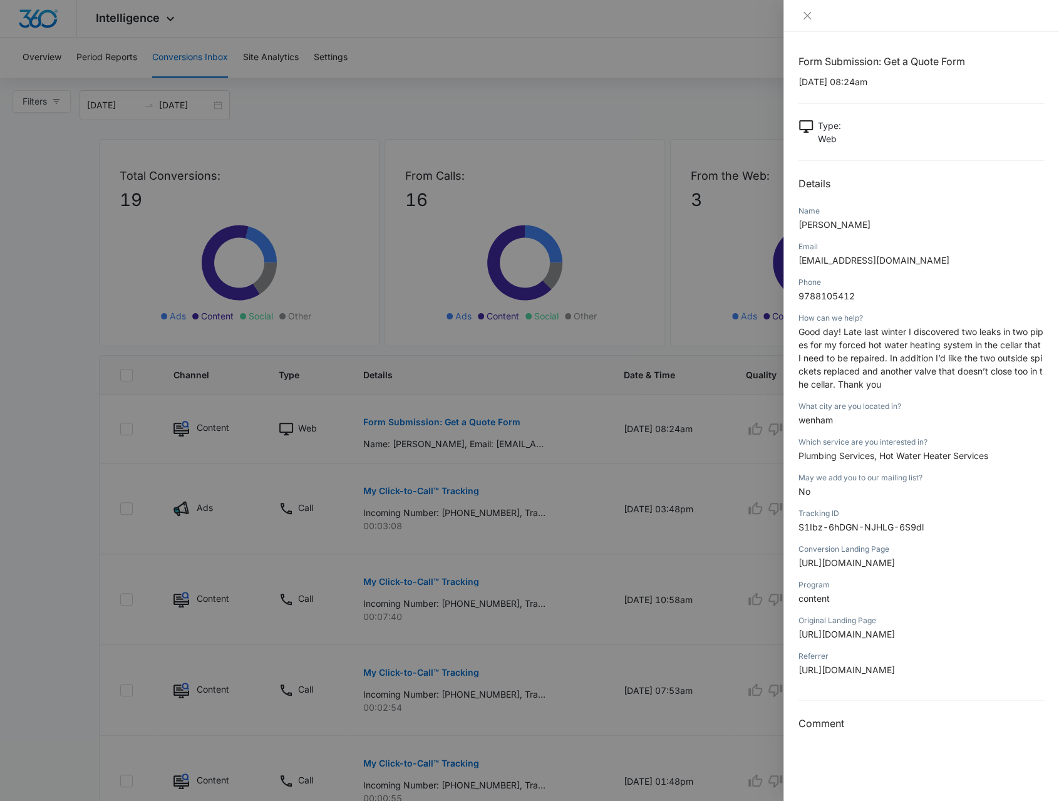
click at [441, 546] on div at bounding box center [529, 400] width 1059 height 801
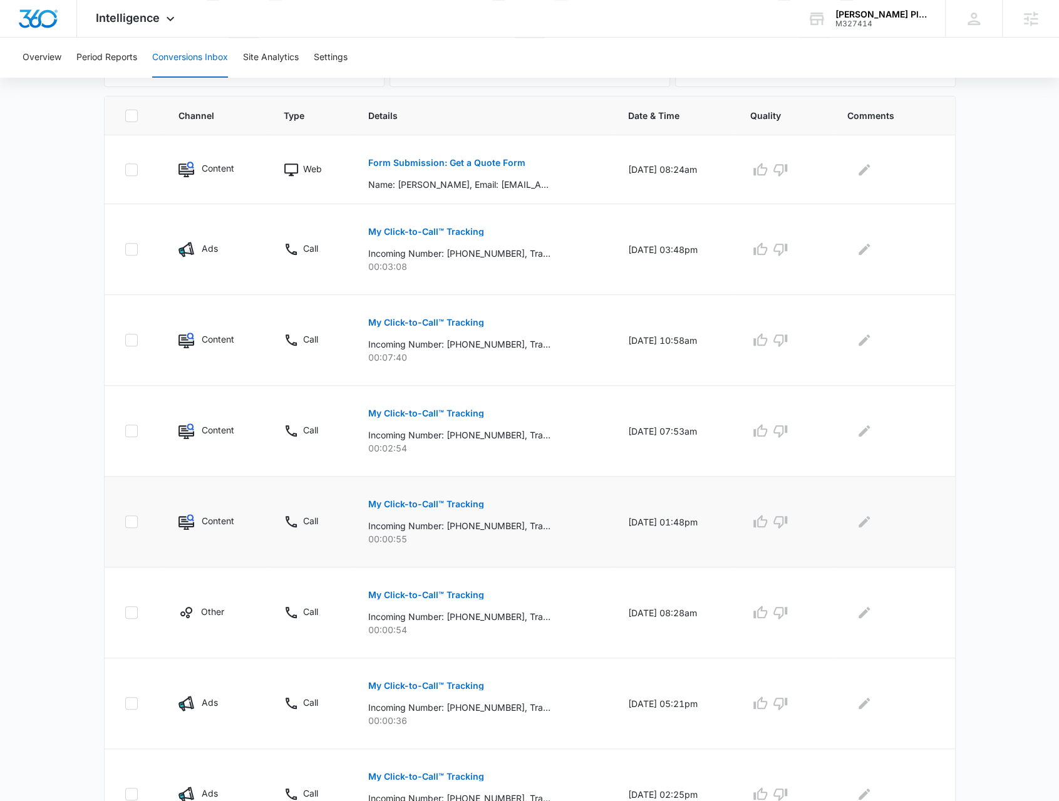
scroll to position [313, 0]
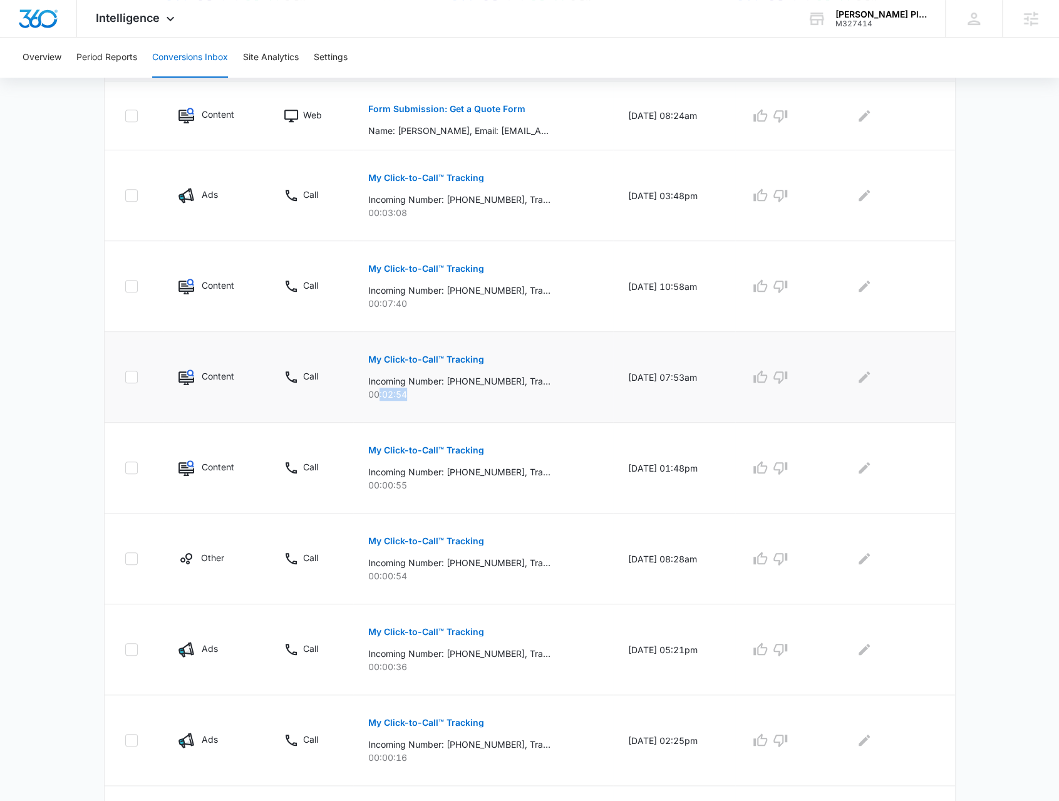
drag, startPoint x: 408, startPoint y: 397, endPoint x: 370, endPoint y: 395, distance: 38.9
click at [370, 395] on p "00:02:54" at bounding box center [483, 394] width 230 height 13
click at [395, 405] on td "My Click-to-Call™ Tracking Incoming Number: +19785787241, Tracking Number: +197…" at bounding box center [483, 377] width 260 height 91
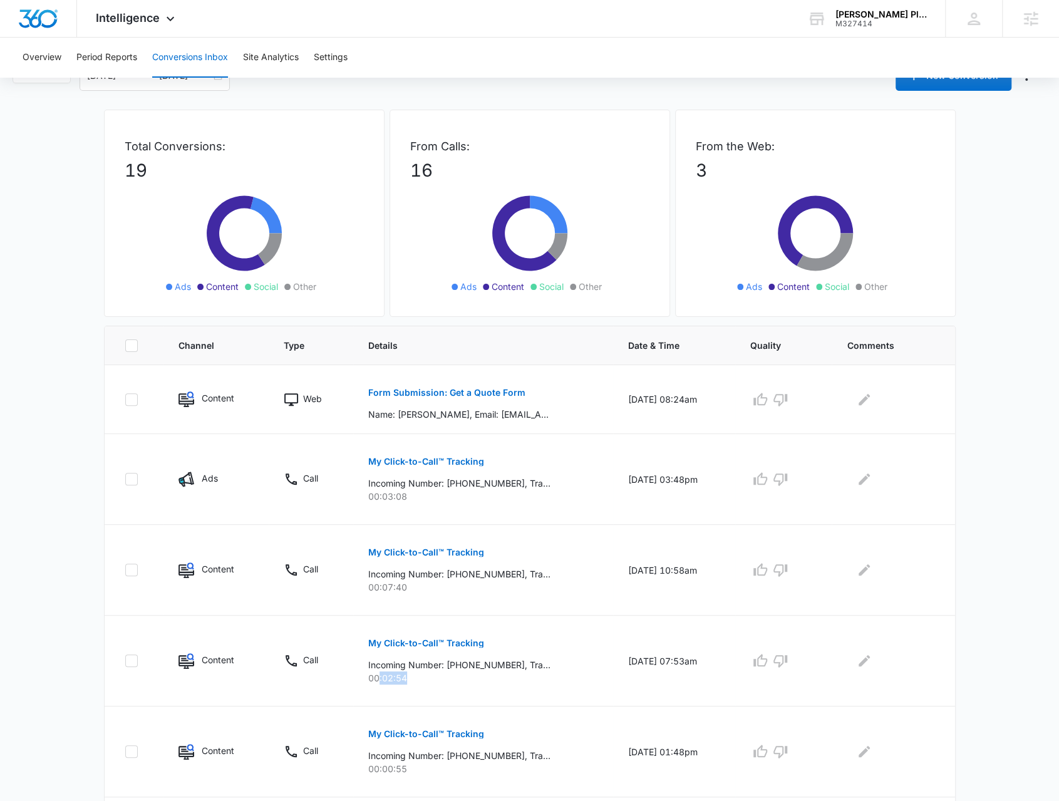
scroll to position [0, 0]
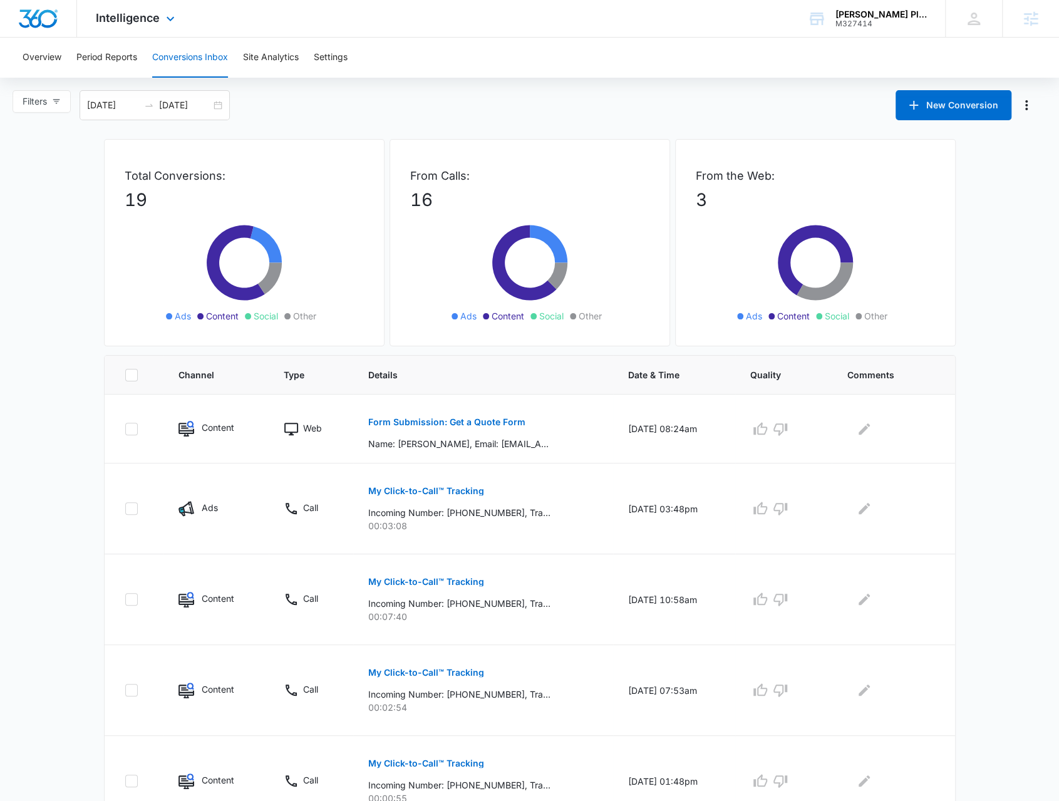
click at [152, 30] on div "Intelligence Apps Reputation Websites Forms CRM Email Social POS Content Ads In…" at bounding box center [137, 18] width 120 height 37
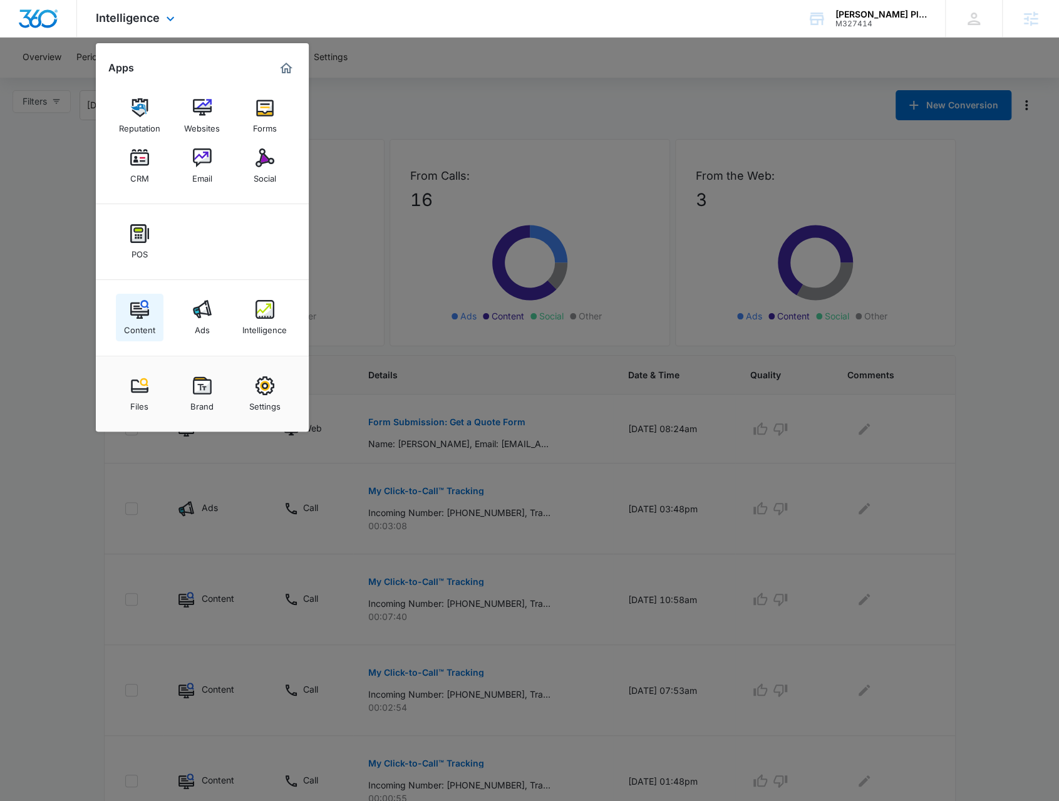
click at [132, 310] on img at bounding box center [139, 309] width 19 height 19
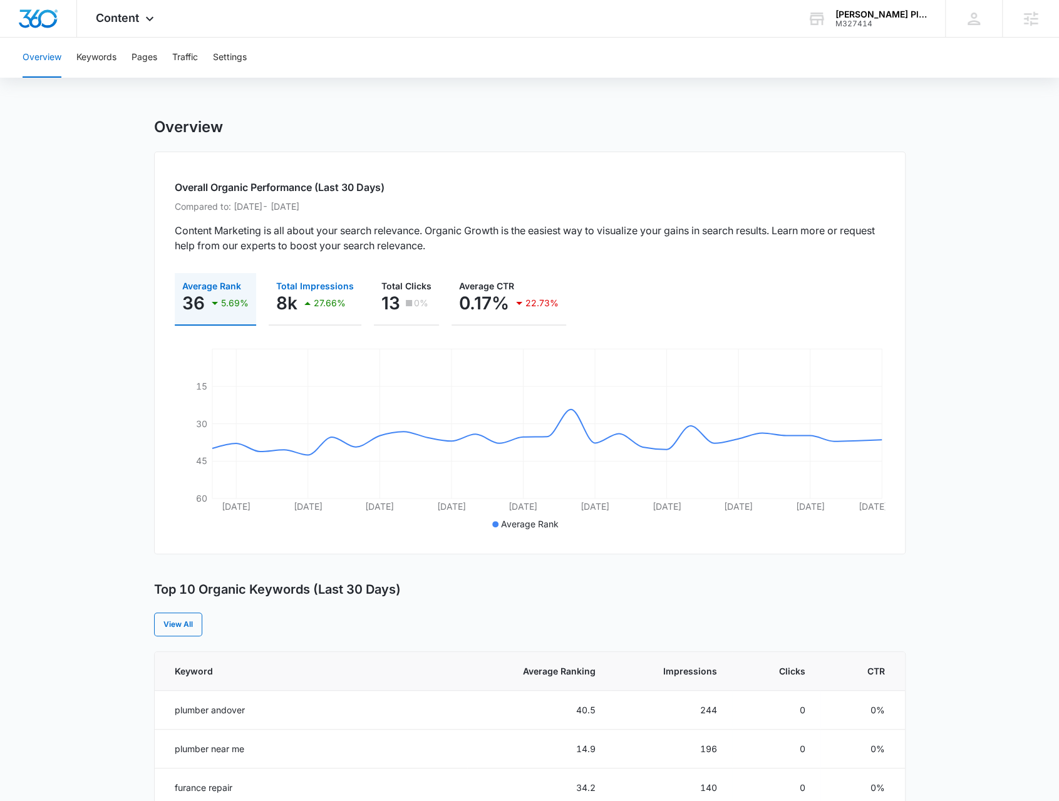
click at [336, 305] on p "27.66%" at bounding box center [330, 303] width 32 height 9
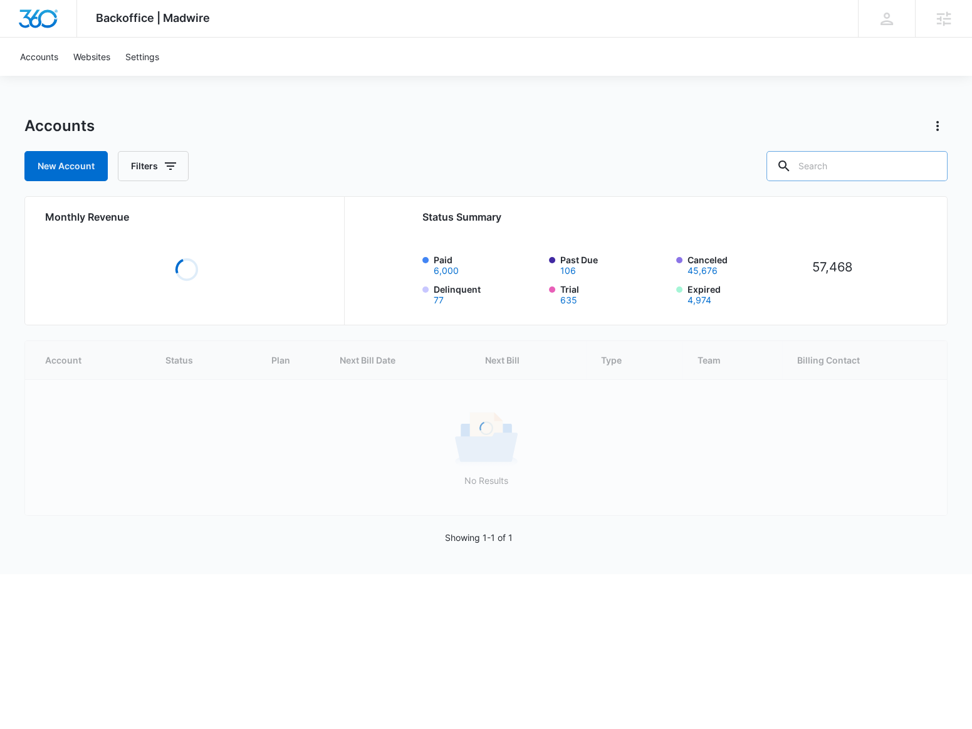
click at [822, 157] on input "text" at bounding box center [856, 166] width 181 height 30
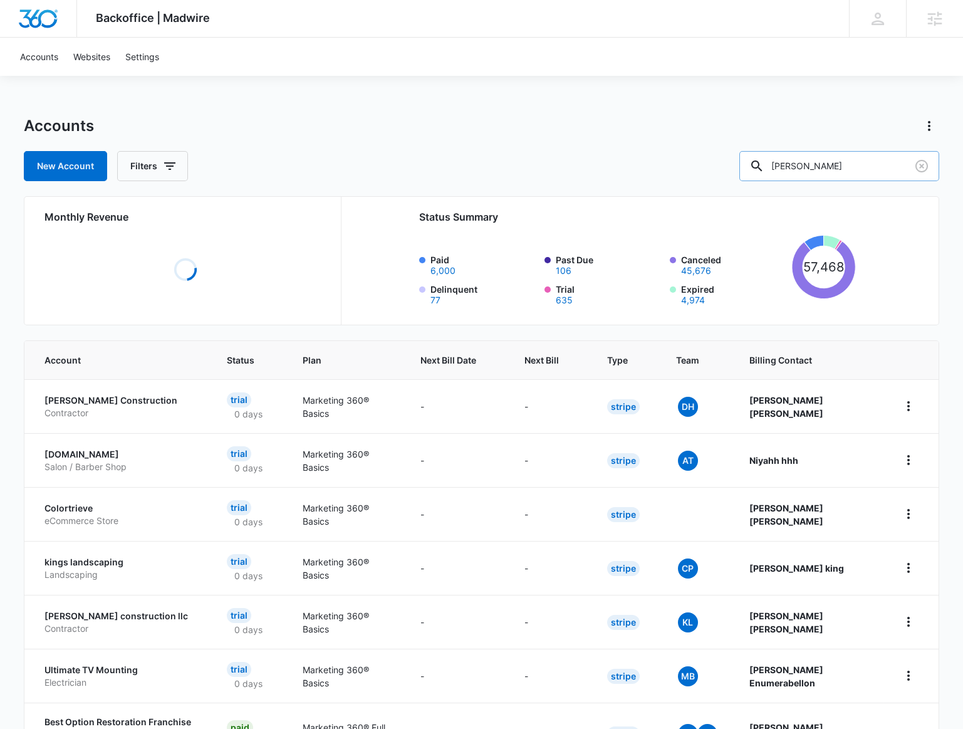
type input "[PERSON_NAME]"
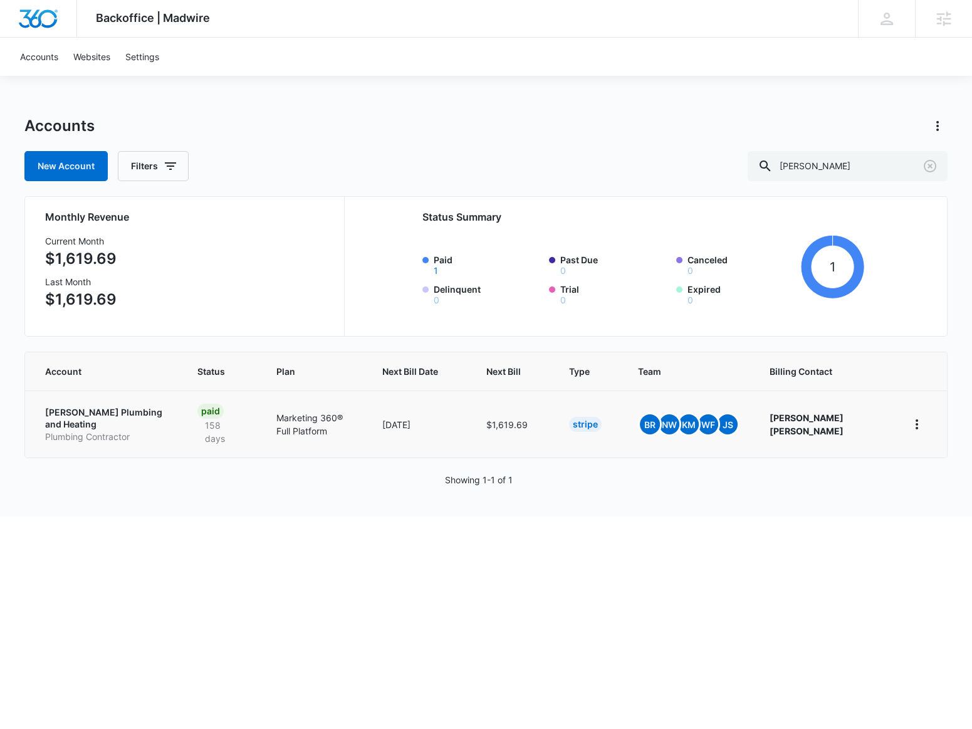
click at [112, 401] on td "[PERSON_NAME] Plumbing and Heating Plumbing Contractor" at bounding box center [103, 423] width 157 height 67
click at [117, 414] on p "[PERSON_NAME] Plumbing and Heating" at bounding box center [106, 418] width 122 height 24
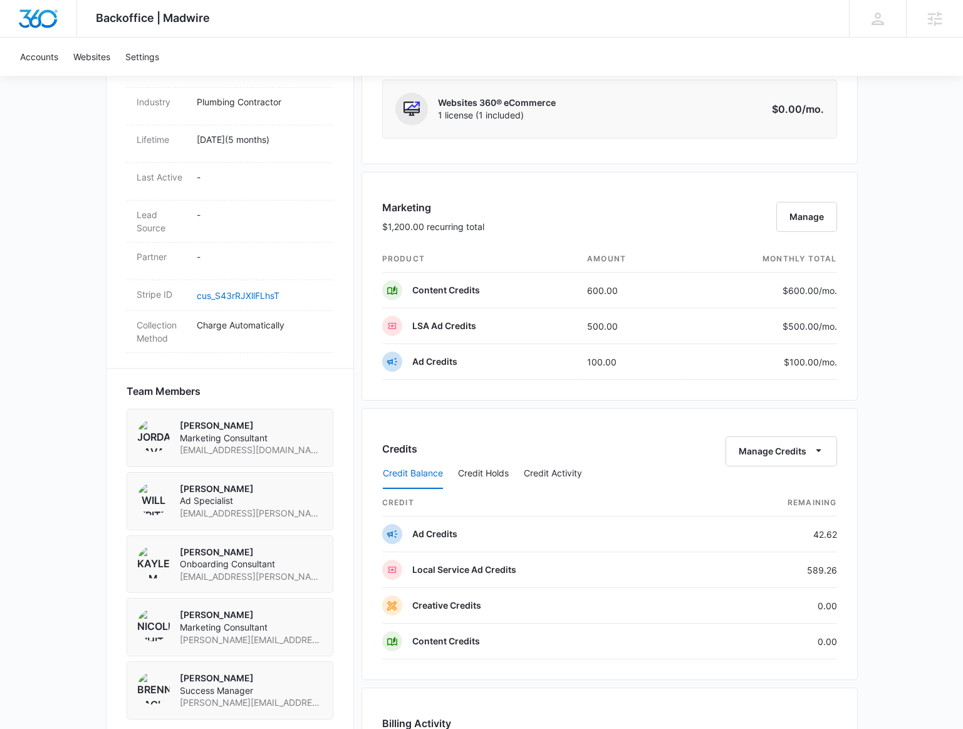
scroll to position [569, 0]
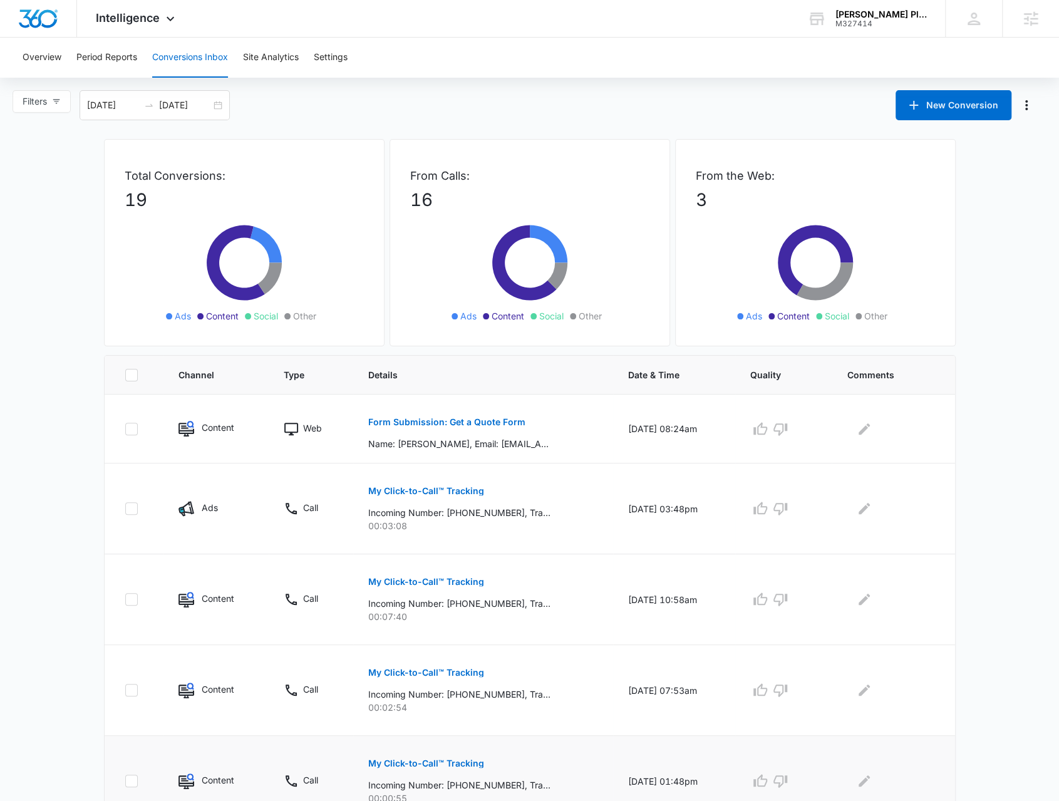
scroll to position [188, 0]
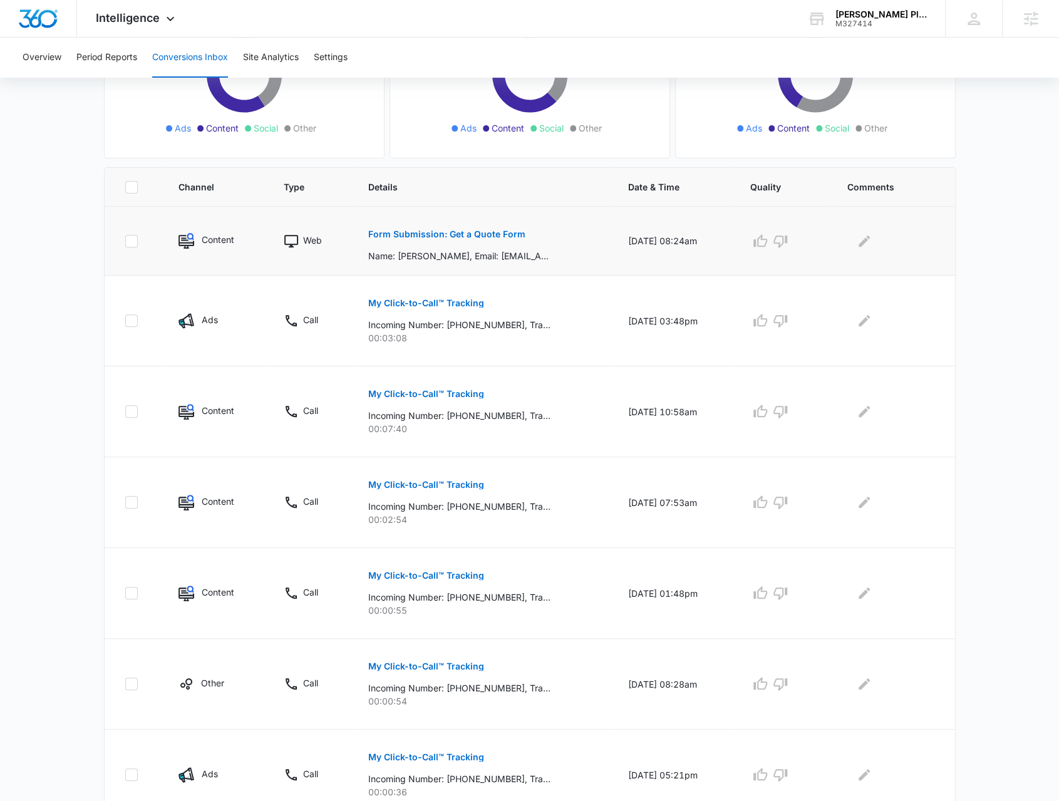
click at [477, 230] on p "Form Submission: Get a Quote Form" at bounding box center [446, 234] width 157 height 9
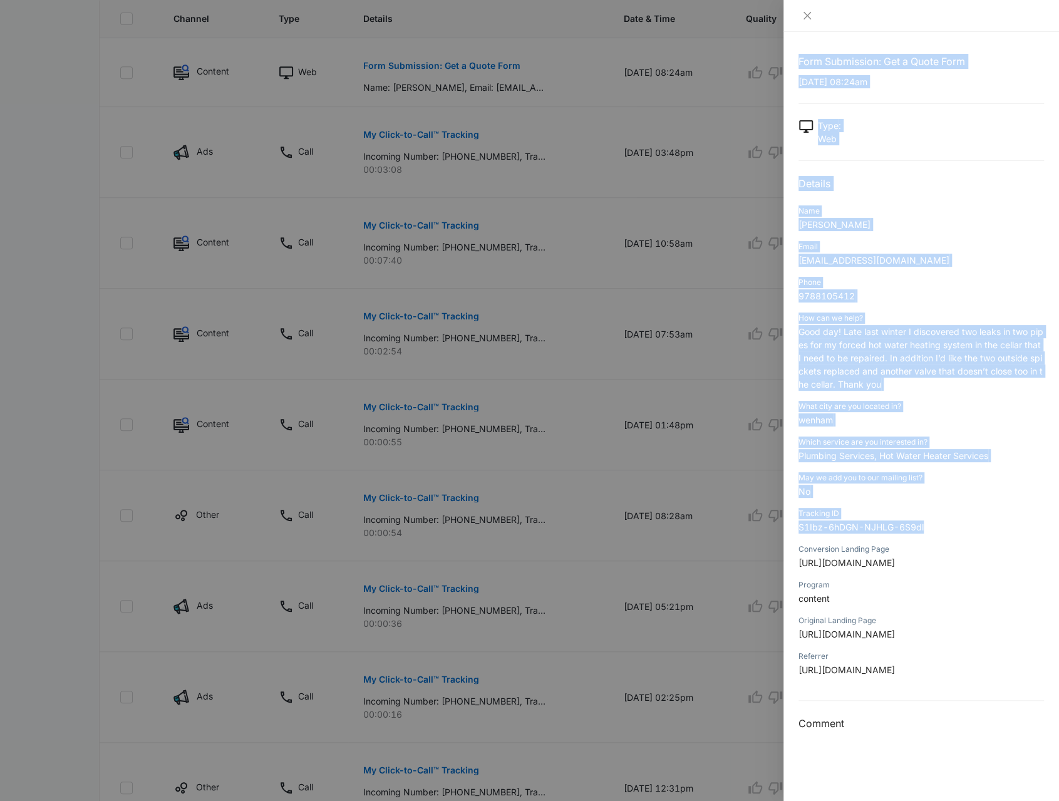
scroll to position [376, 0]
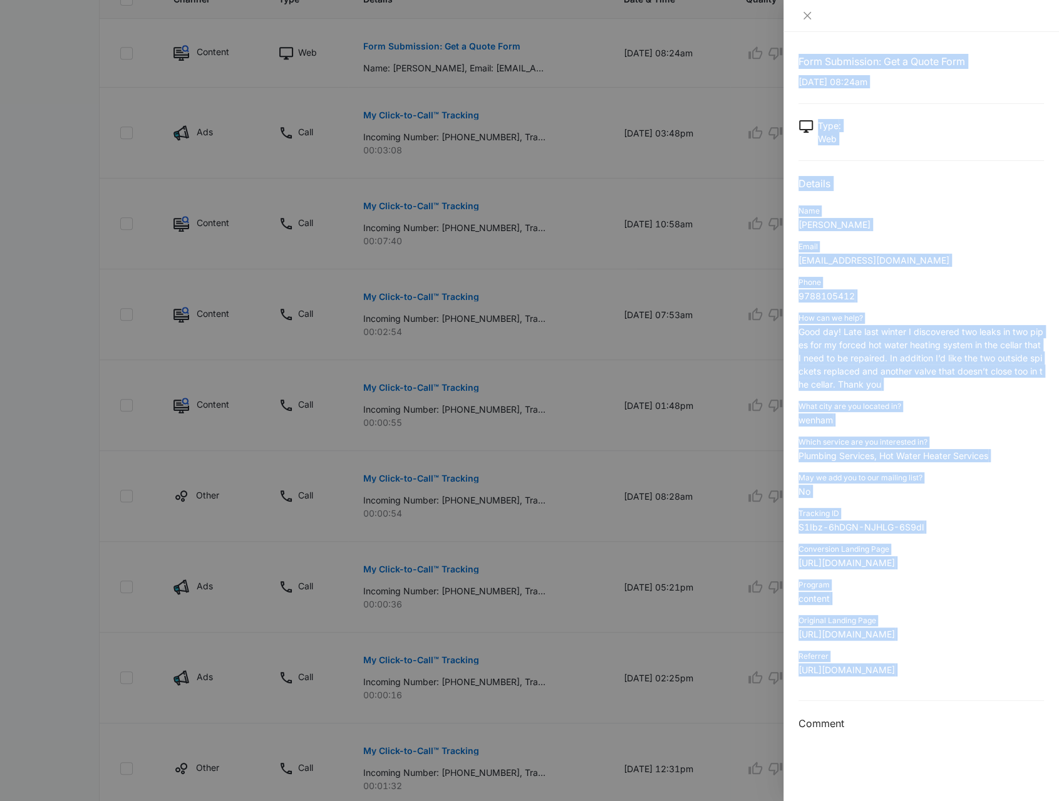
drag, startPoint x: 797, startPoint y: 58, endPoint x: 1011, endPoint y: 692, distance: 669.6
click at [1011, 697] on div "Form Submission: Get a Quote Form [DATE] 08:24am Type : Web Details Name [PERSO…" at bounding box center [922, 416] width 276 height 769
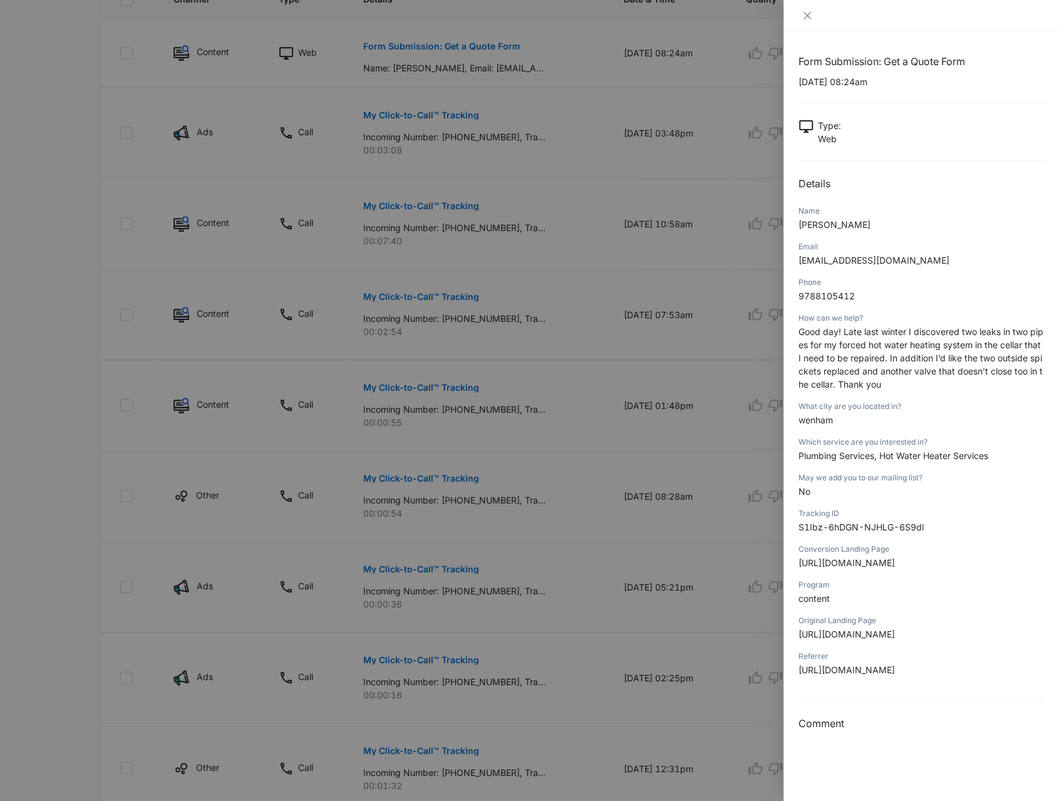
click at [295, 177] on div at bounding box center [529, 400] width 1059 height 801
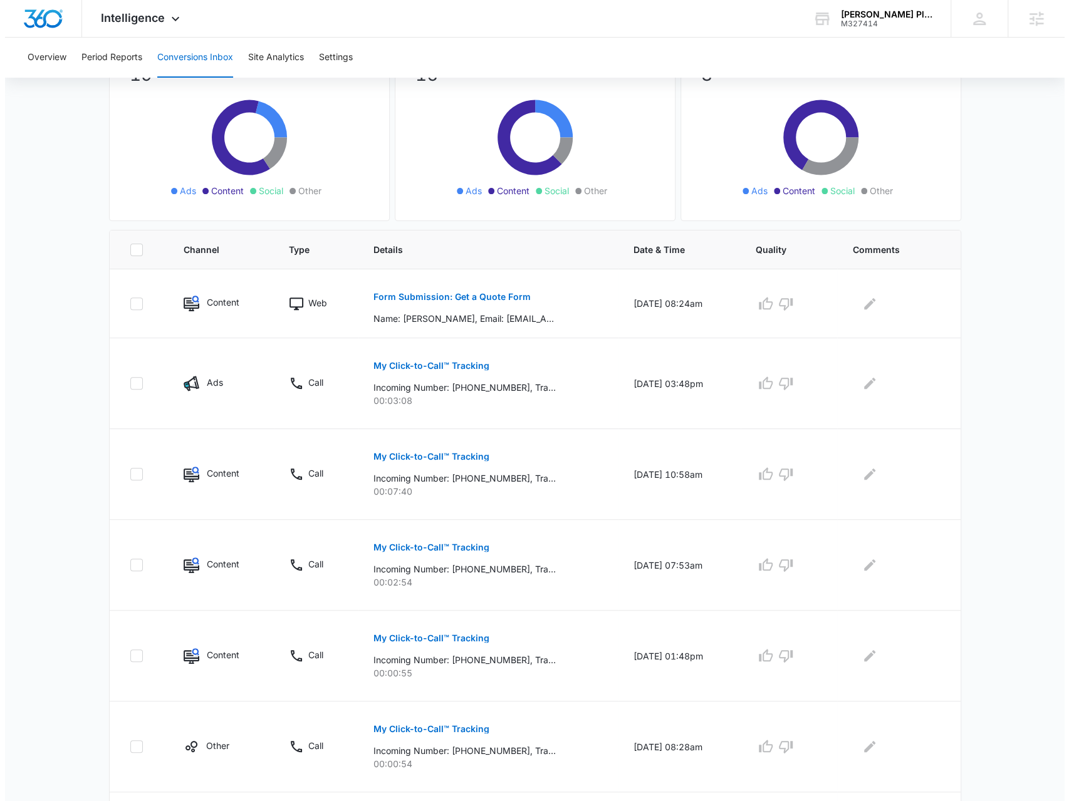
scroll to position [0, 0]
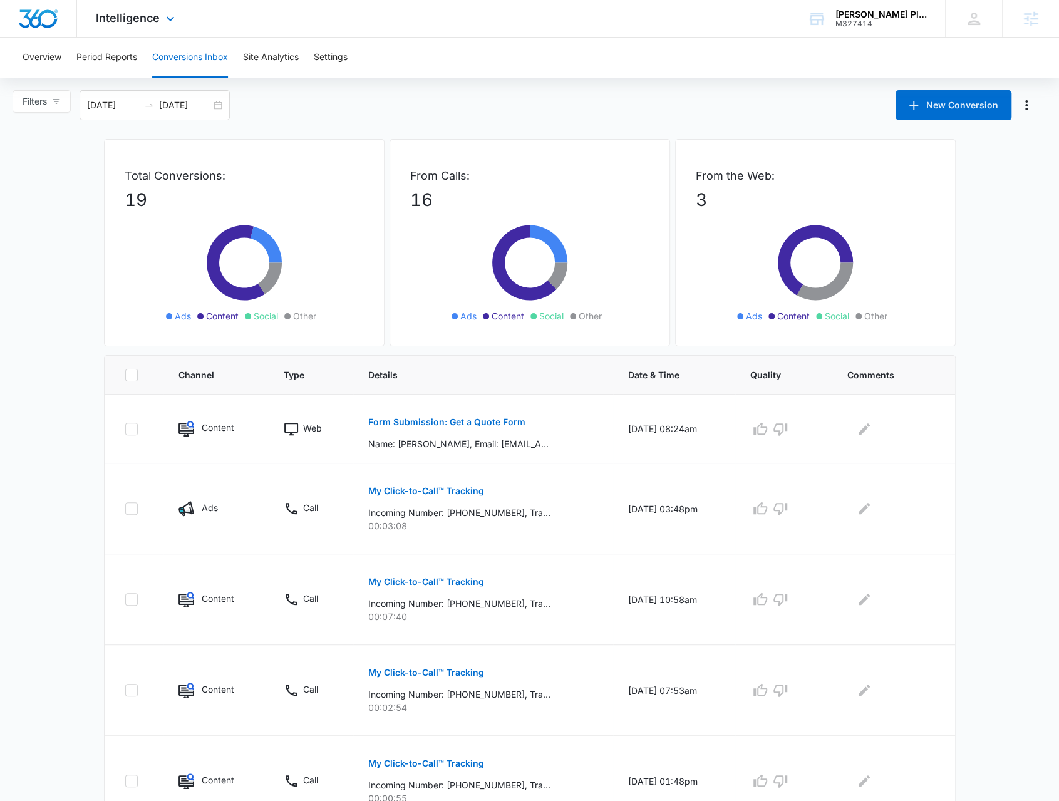
click at [128, 31] on div "Intelligence Apps Reputation Websites Forms CRM Email Social POS Content Ads In…" at bounding box center [137, 18] width 120 height 37
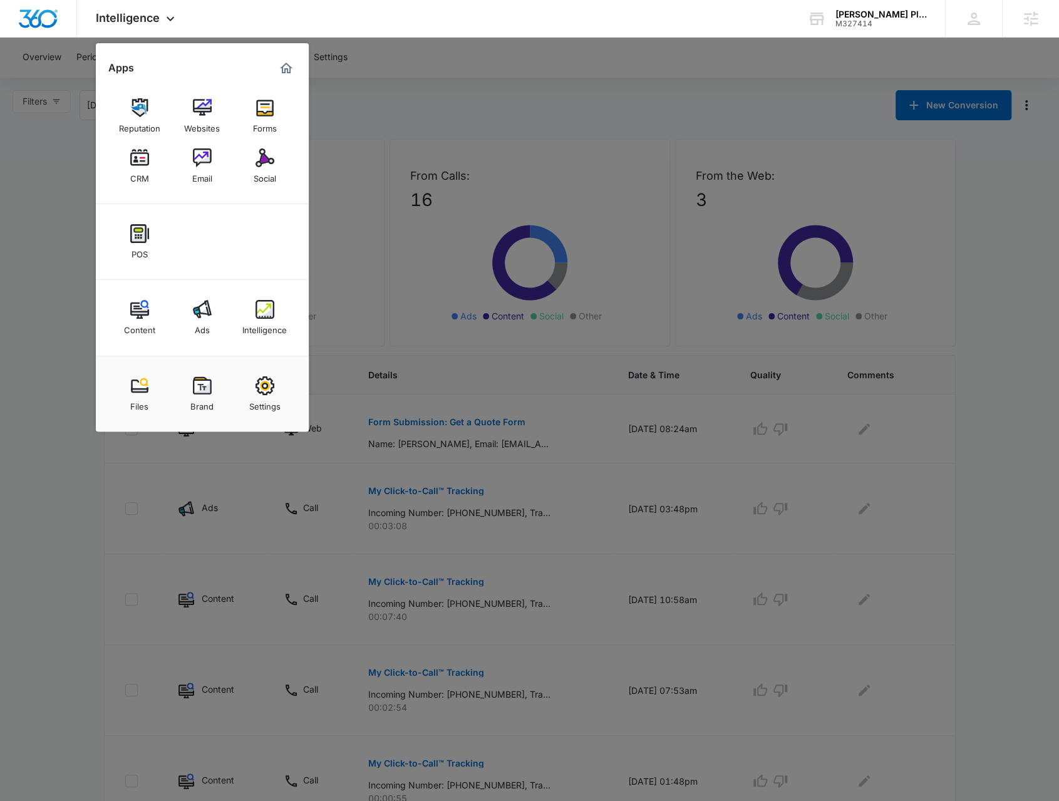
click at [192, 167] on link "Email" at bounding box center [203, 166] width 48 height 48
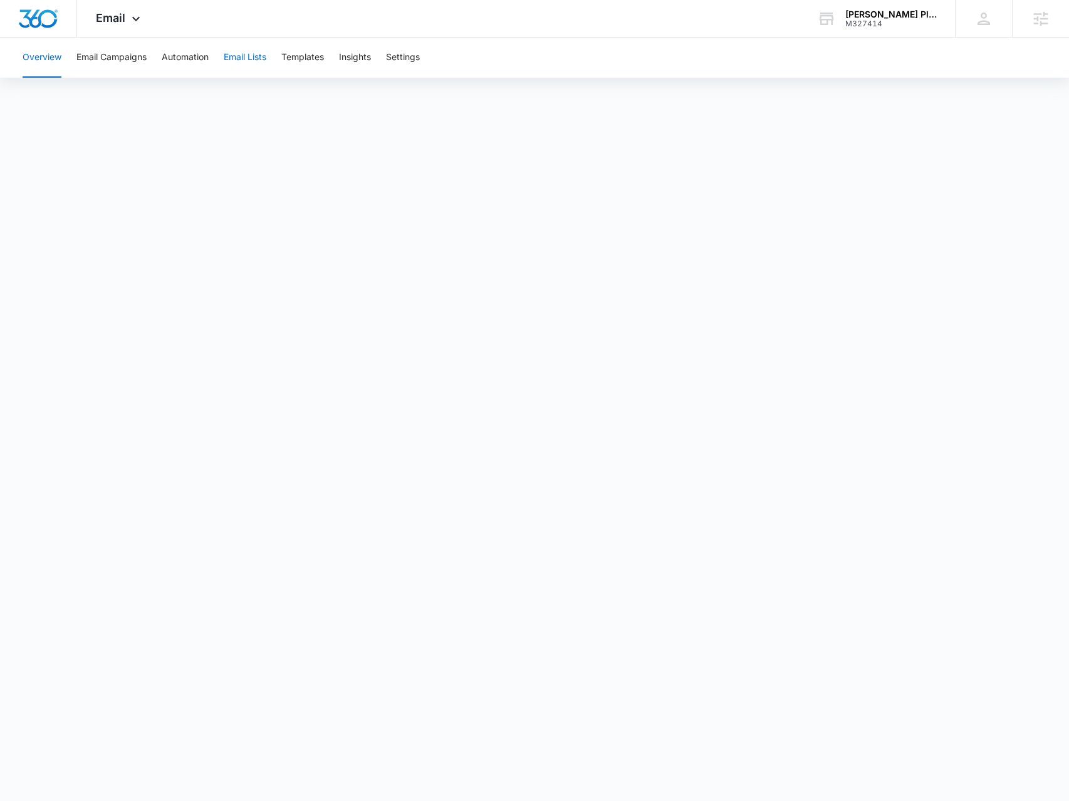
click at [257, 41] on button "Email Lists" at bounding box center [245, 58] width 43 height 40
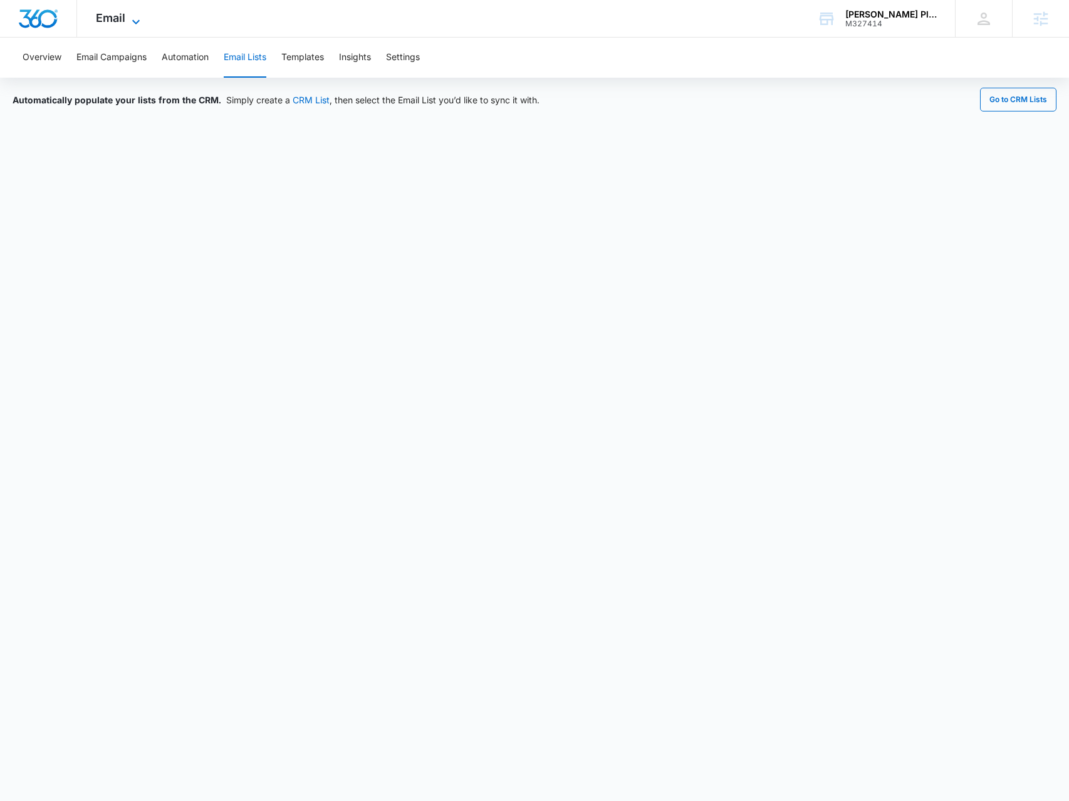
click at [101, 11] on span "Email" at bounding box center [110, 17] width 29 height 13
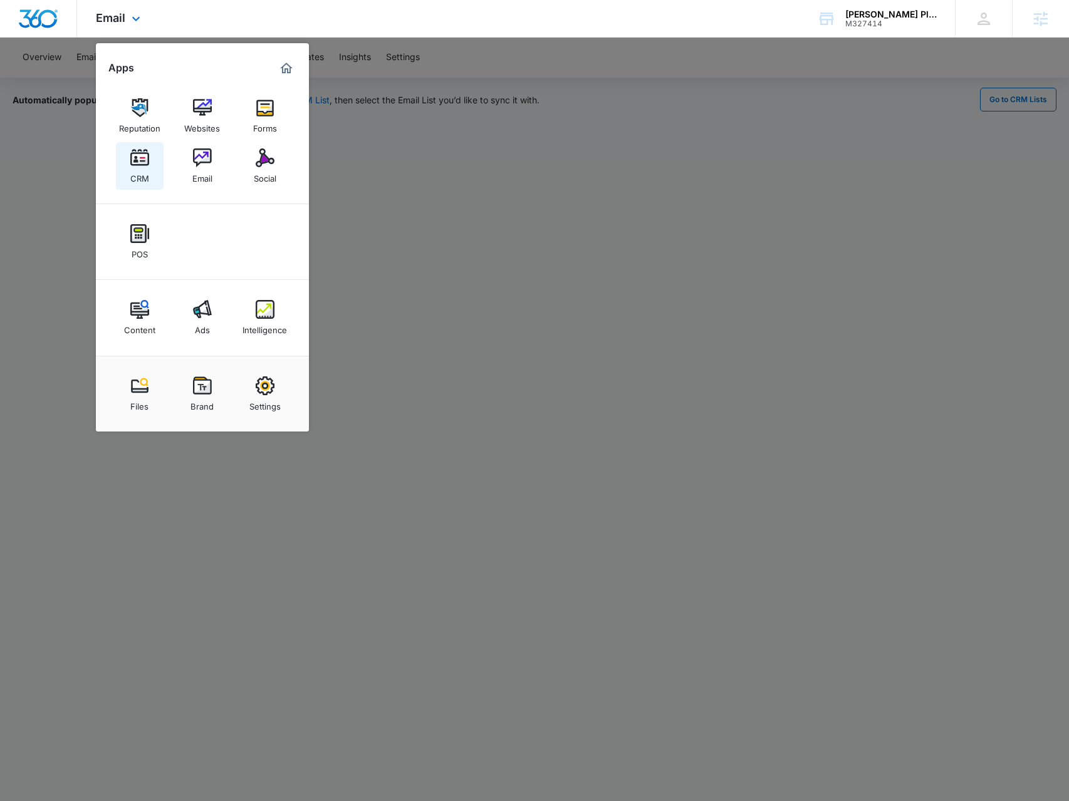
click at [131, 162] on img at bounding box center [139, 157] width 19 height 19
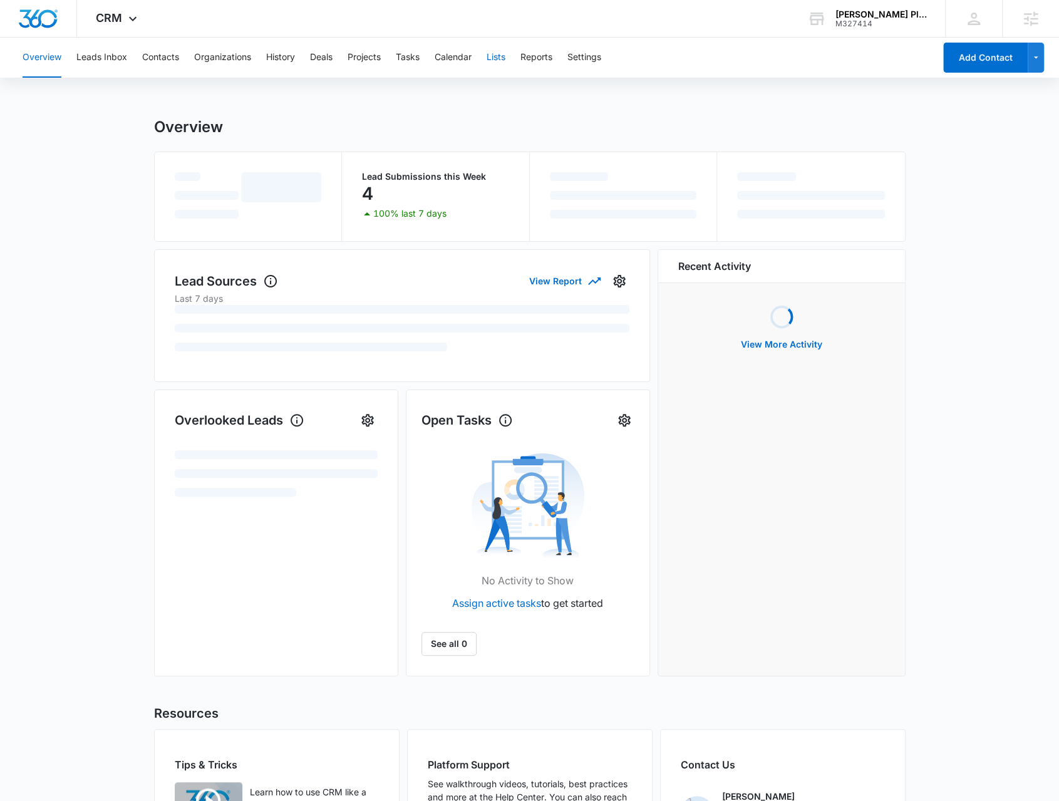
click at [501, 59] on button "Lists" at bounding box center [496, 58] width 19 height 40
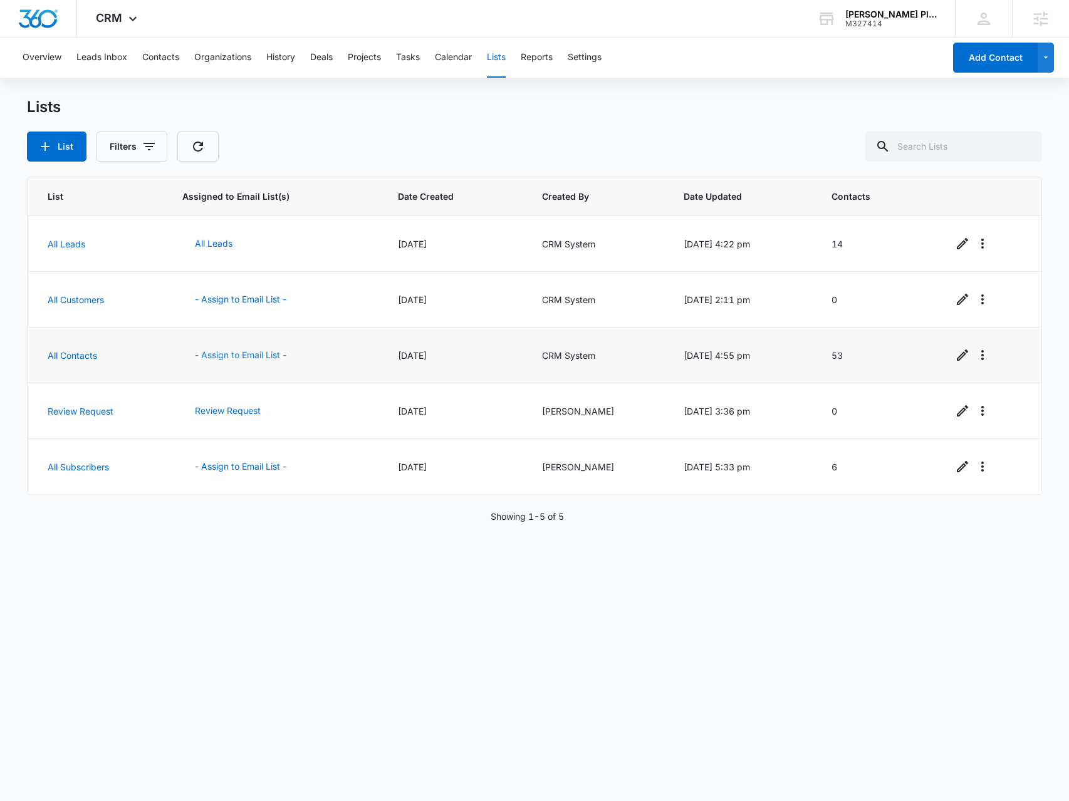
click at [241, 351] on button "- Assign to Email List -" at bounding box center [240, 355] width 117 height 30
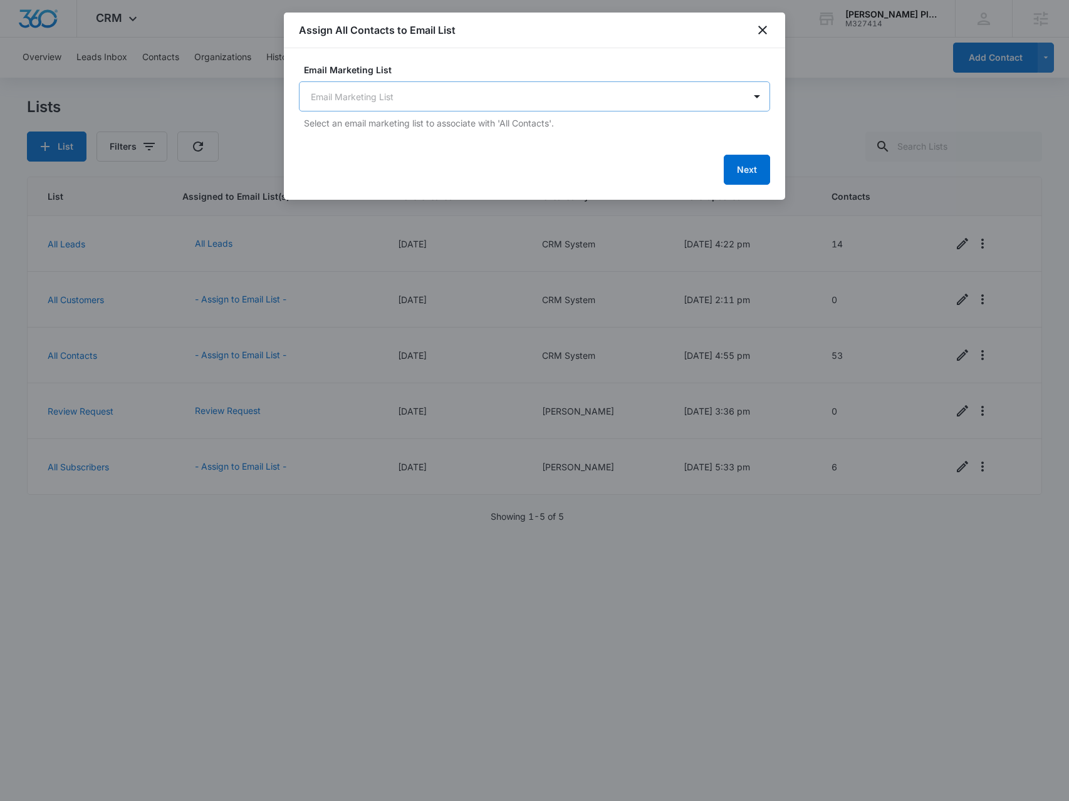
click at [422, 88] on body "CRM Apps Reputation Websites Forms CRM Email Social POS Content Ads Intelligenc…" at bounding box center [534, 400] width 1069 height 801
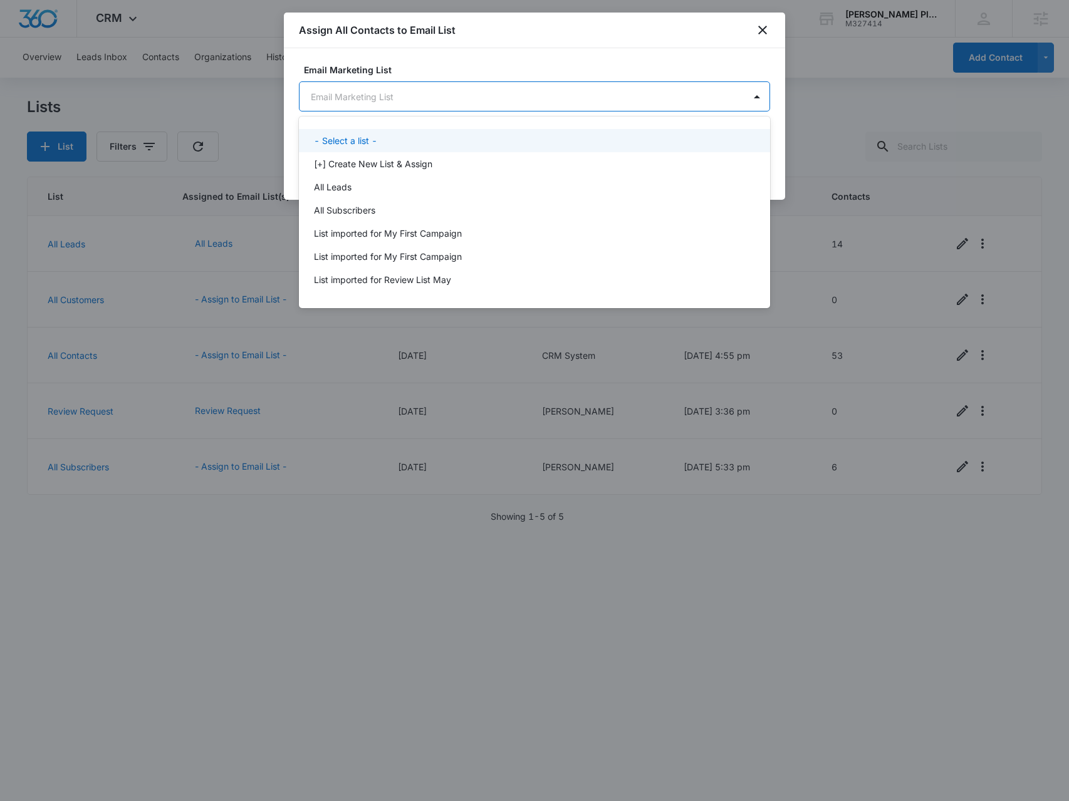
click at [119, 52] on div at bounding box center [534, 400] width 1069 height 801
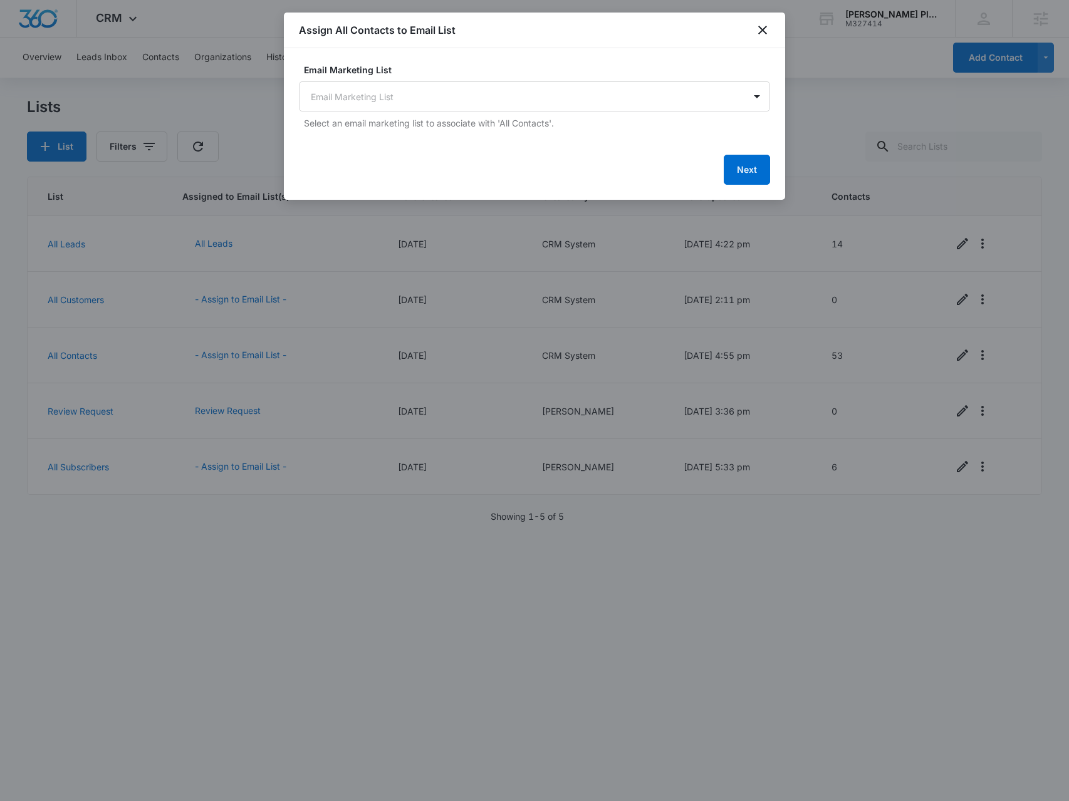
click at [76, 22] on div at bounding box center [534, 400] width 1069 height 801
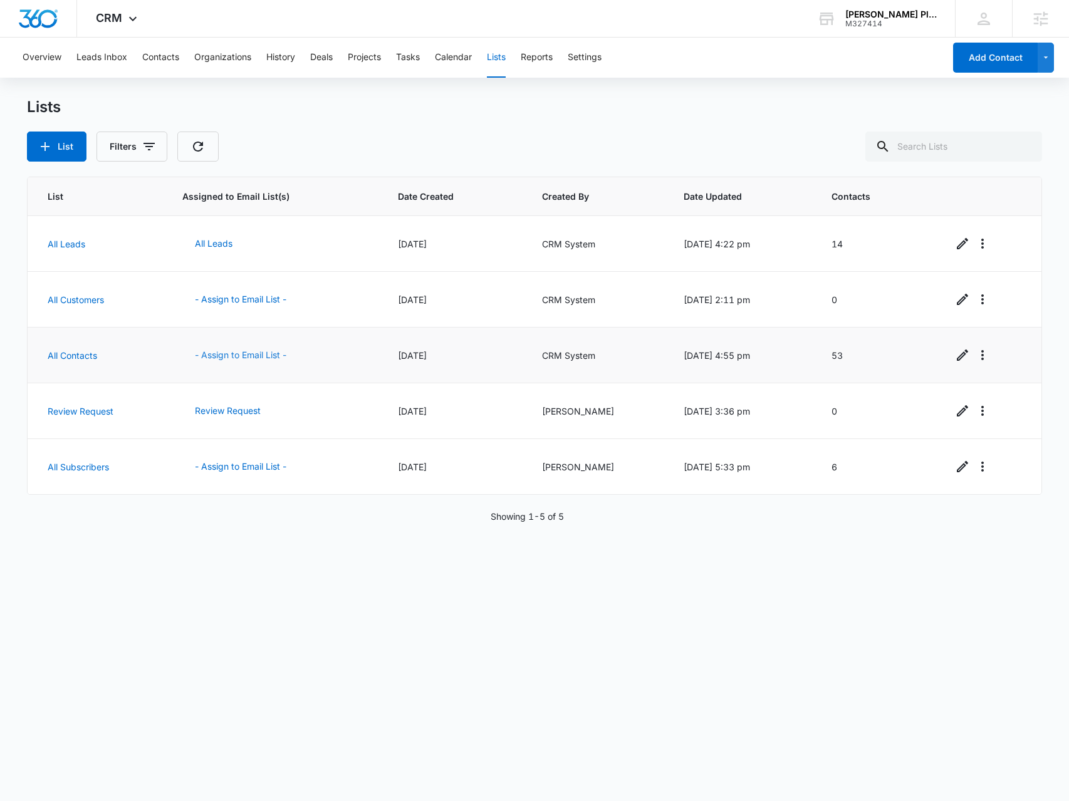
click at [228, 354] on button "- Assign to Email List -" at bounding box center [240, 355] width 117 height 30
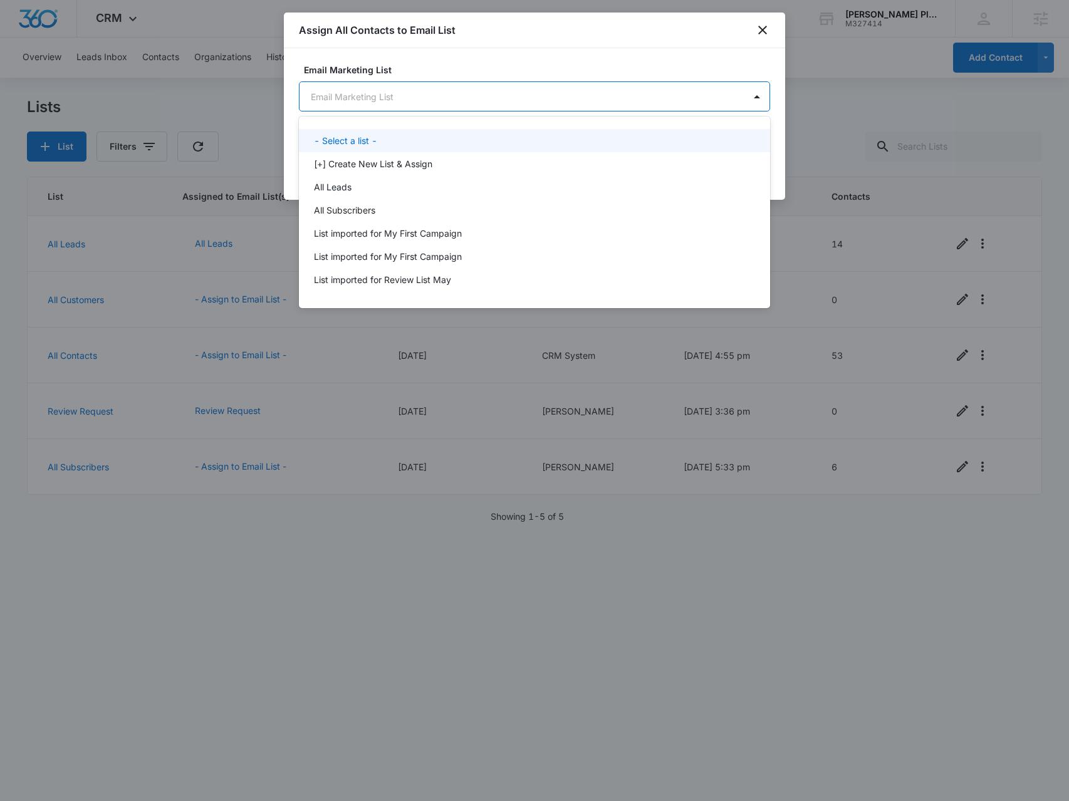
click at [461, 95] on body "CRM Apps Reputation Websites Forms CRM Email Social POS Content Ads Intelligenc…" at bounding box center [534, 400] width 1069 height 801
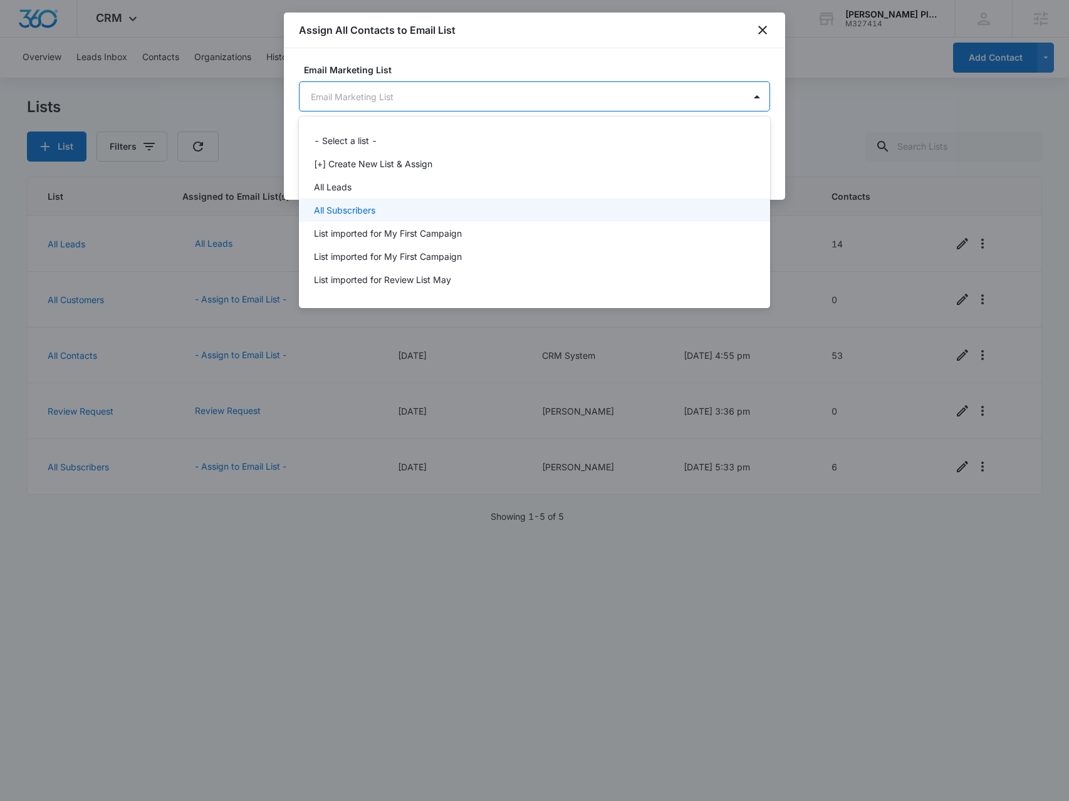
click at [444, 201] on div "All Subscribers" at bounding box center [534, 210] width 471 height 23
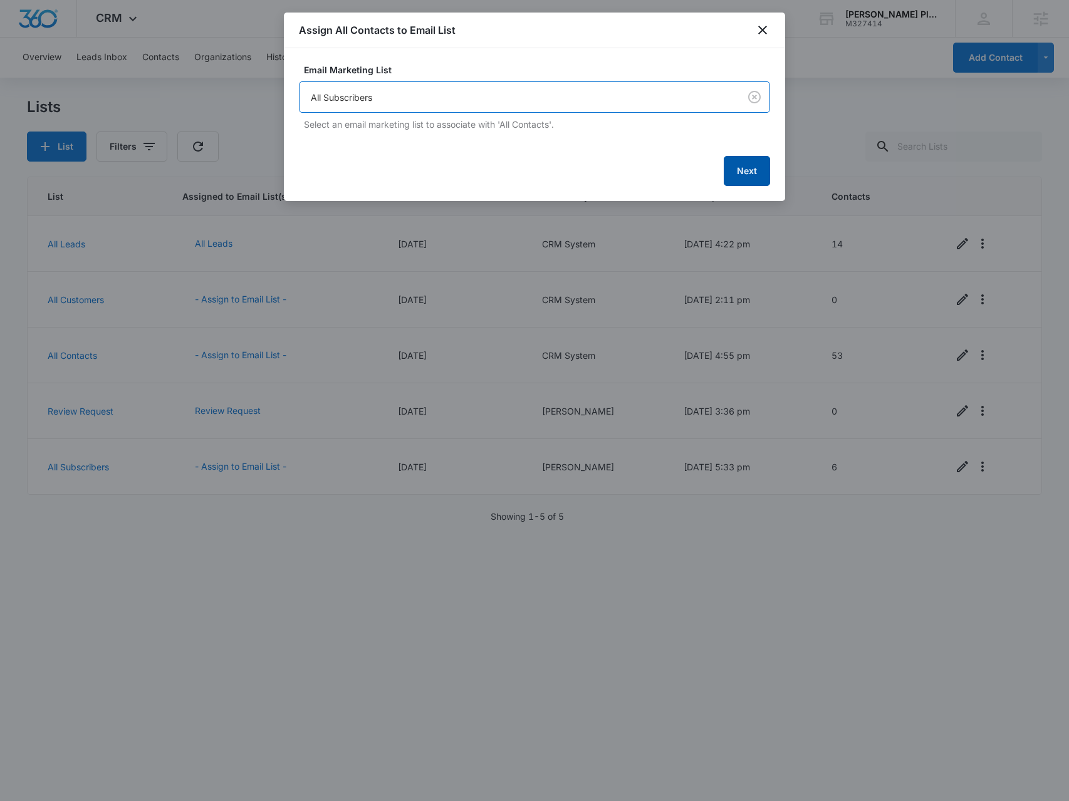
drag, startPoint x: 747, startPoint y: 167, endPoint x: 734, endPoint y: 172, distance: 14.1
click at [747, 166] on button "Next" at bounding box center [747, 171] width 46 height 30
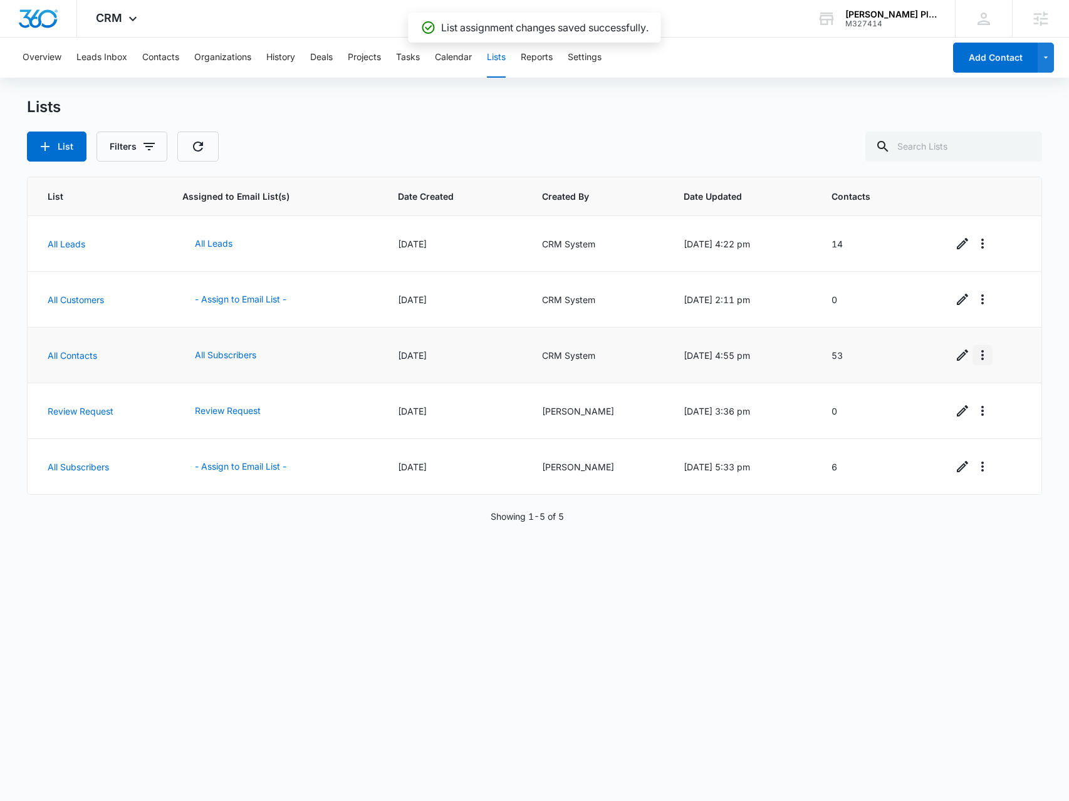
click at [979, 353] on icon "Overflow Menu" at bounding box center [982, 355] width 15 height 15
click at [982, 389] on div "Refresh List" at bounding box center [1008, 389] width 55 height 9
click at [975, 356] on icon "Overflow Menu" at bounding box center [982, 355] width 15 height 15
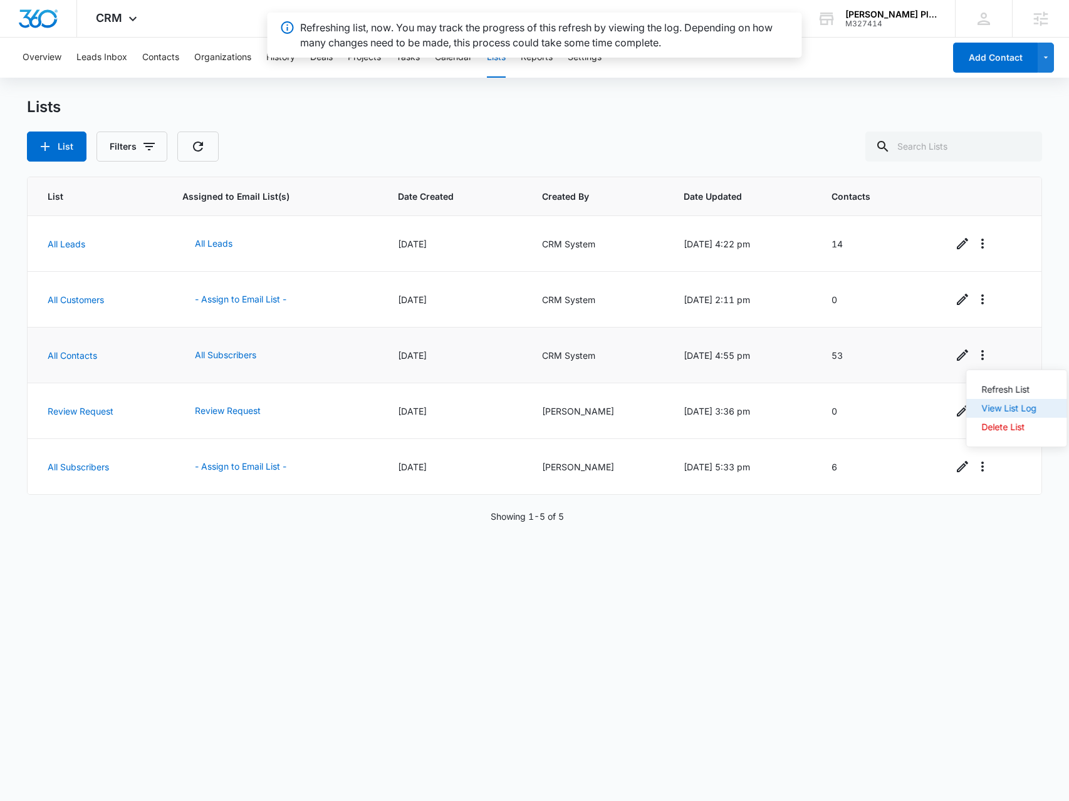
click at [981, 409] on div "View List Log" at bounding box center [1008, 408] width 55 height 9
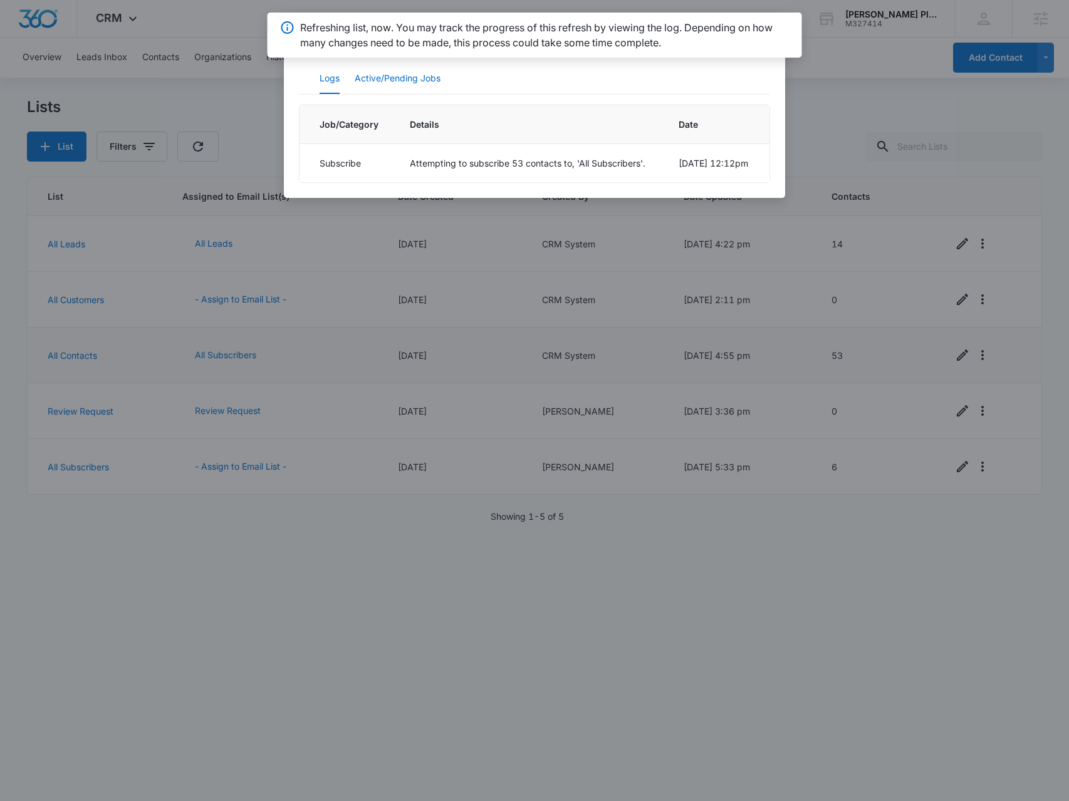
click at [411, 80] on button "Active/Pending Jobs" at bounding box center [398, 79] width 86 height 30
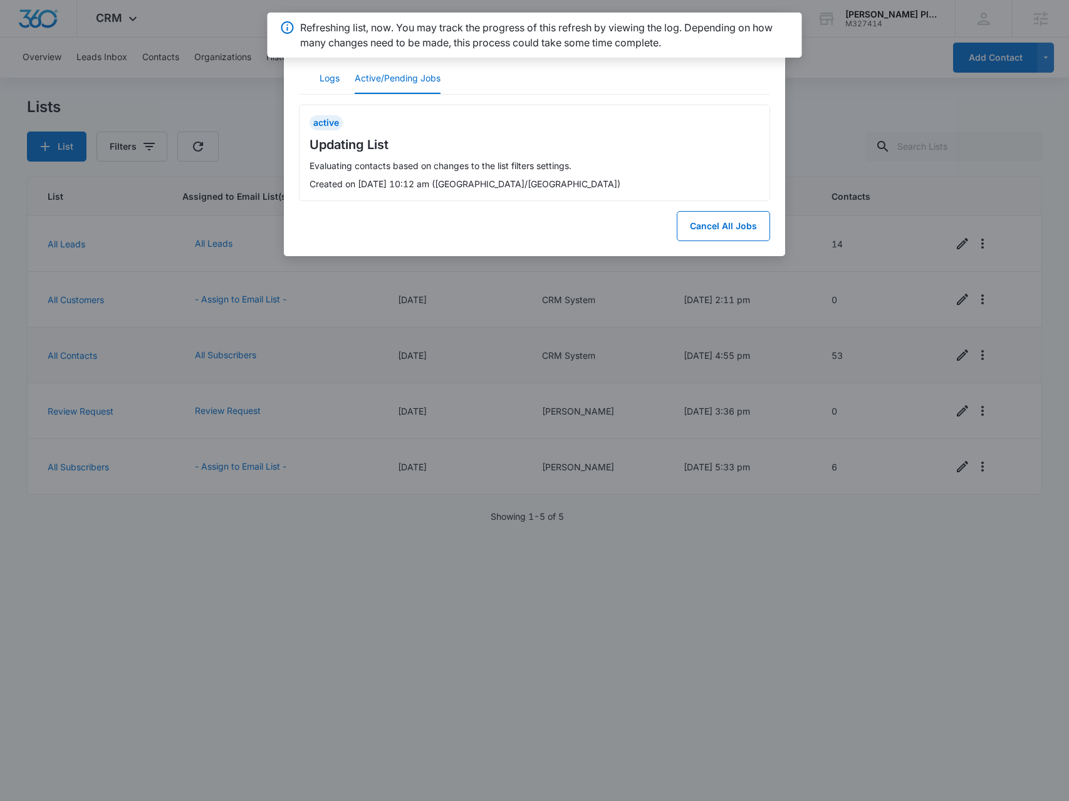
click at [327, 78] on button "Logs" at bounding box center [329, 79] width 20 height 30
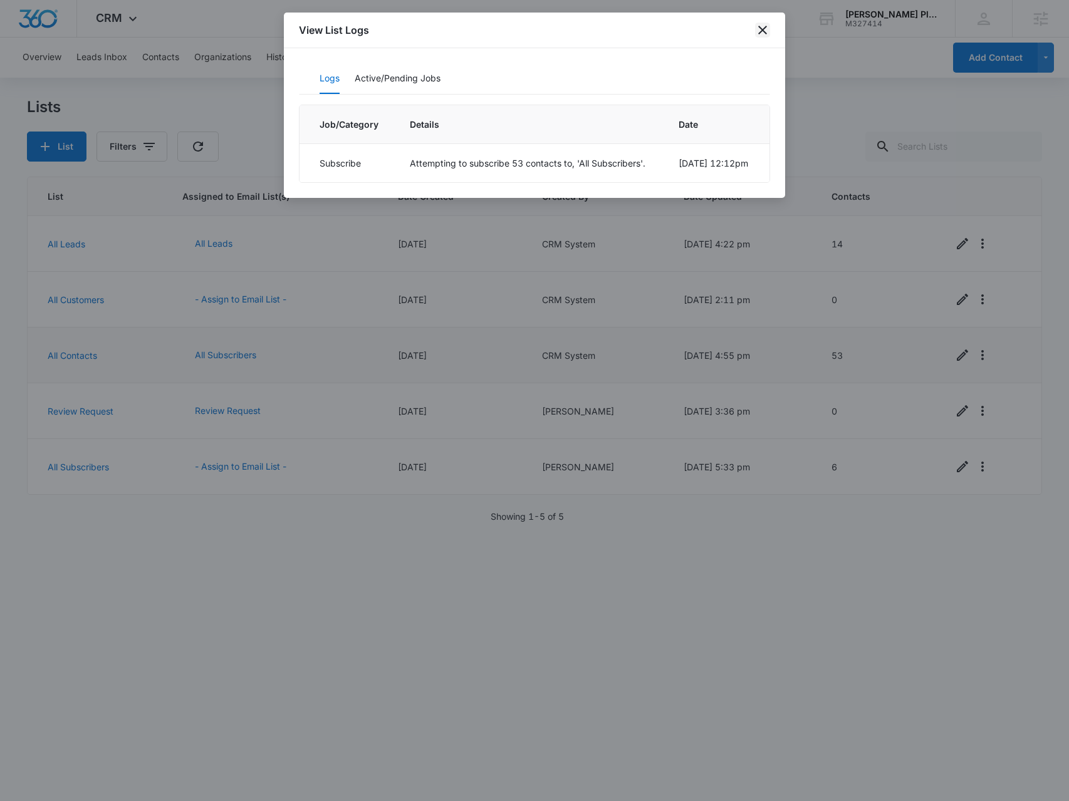
click at [769, 31] on icon "close" at bounding box center [762, 30] width 15 height 15
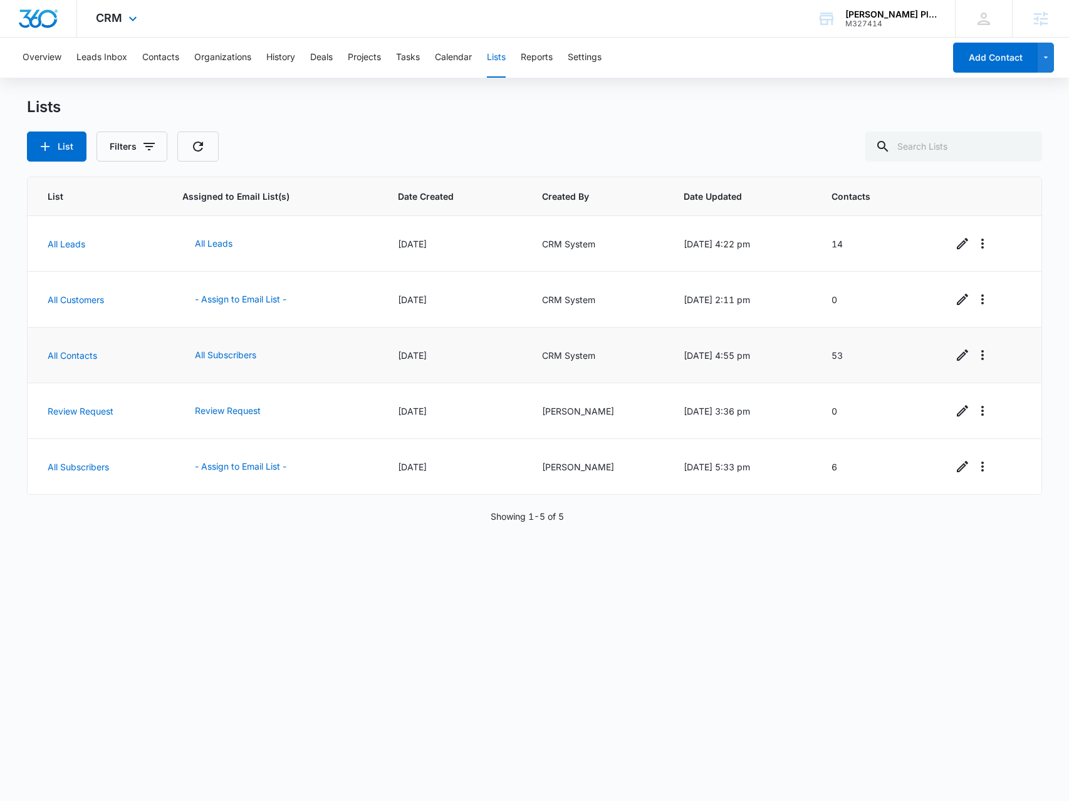
drag, startPoint x: 120, startPoint y: 19, endPoint x: 143, endPoint y: 86, distance: 70.3
click at [121, 19] on span "CRM" at bounding box center [109, 17] width 26 height 13
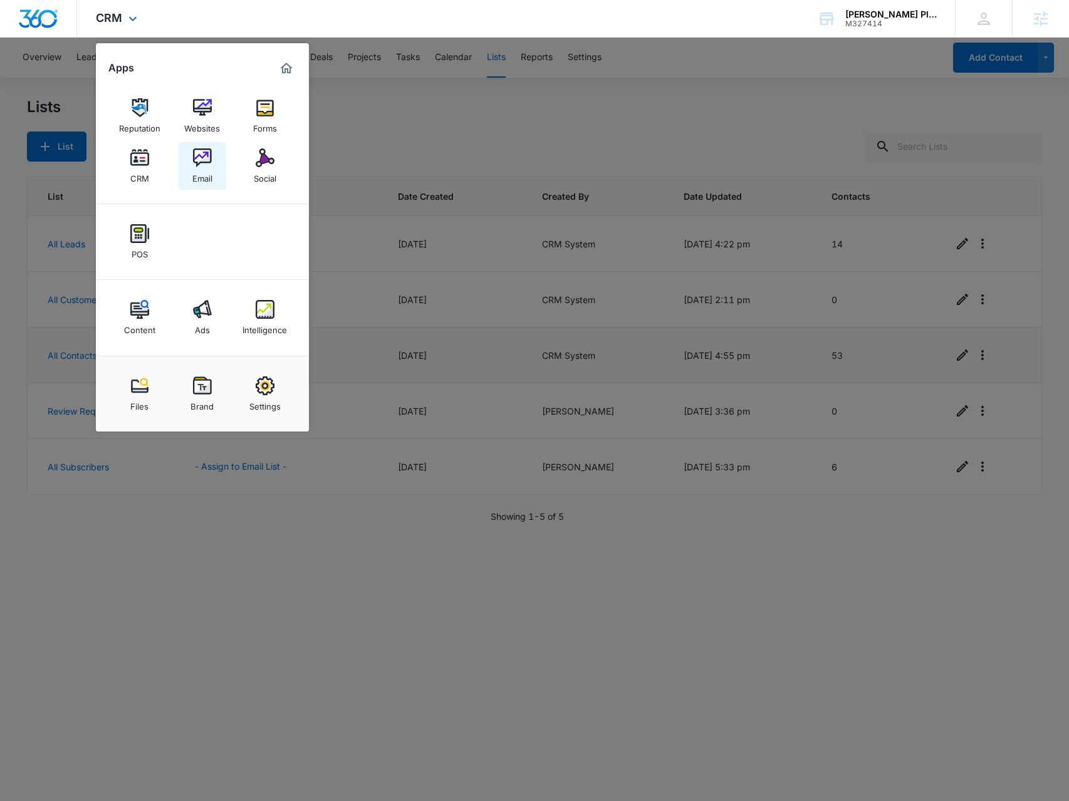
click at [207, 175] on div "Email" at bounding box center [202, 175] width 20 height 16
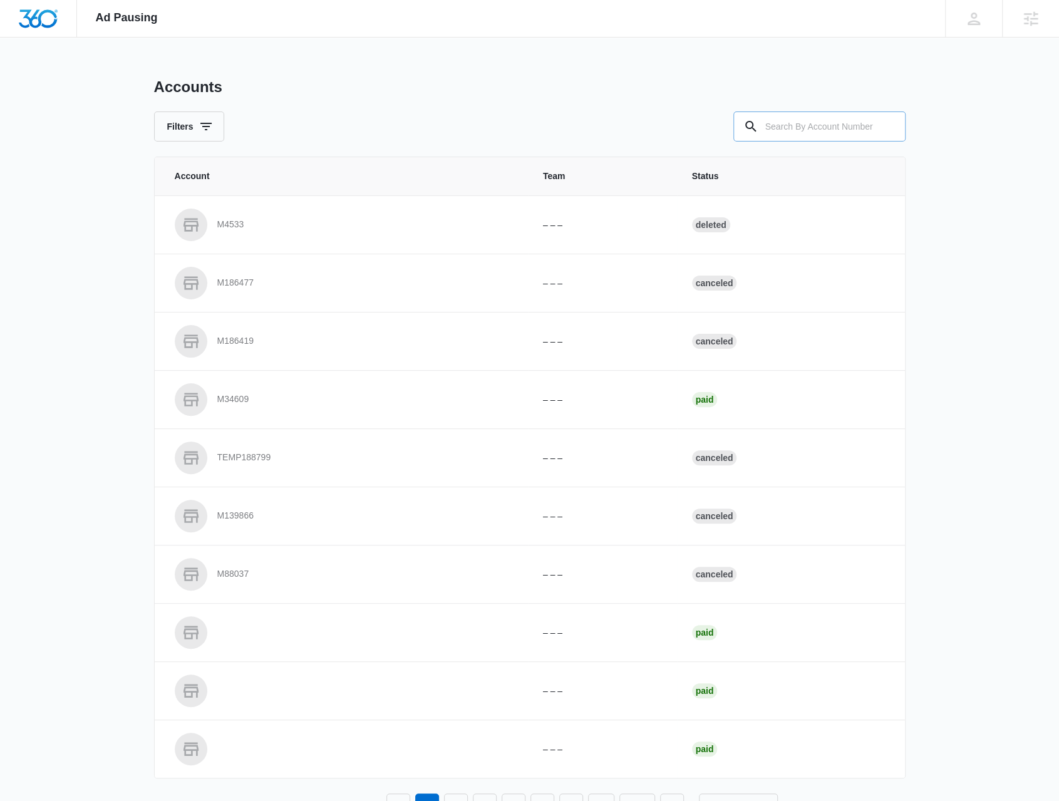
click at [811, 130] on input "text" at bounding box center [820, 127] width 172 height 30
type input "M327414"
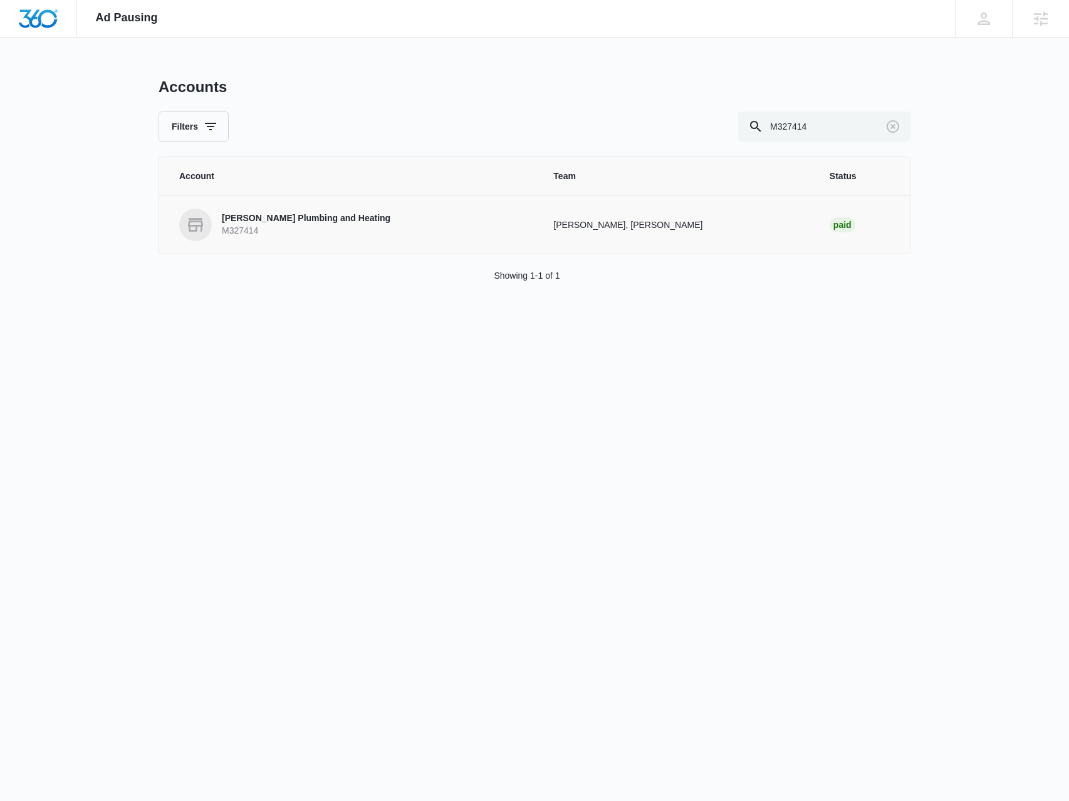
click at [282, 227] on p "M327414" at bounding box center [306, 231] width 169 height 13
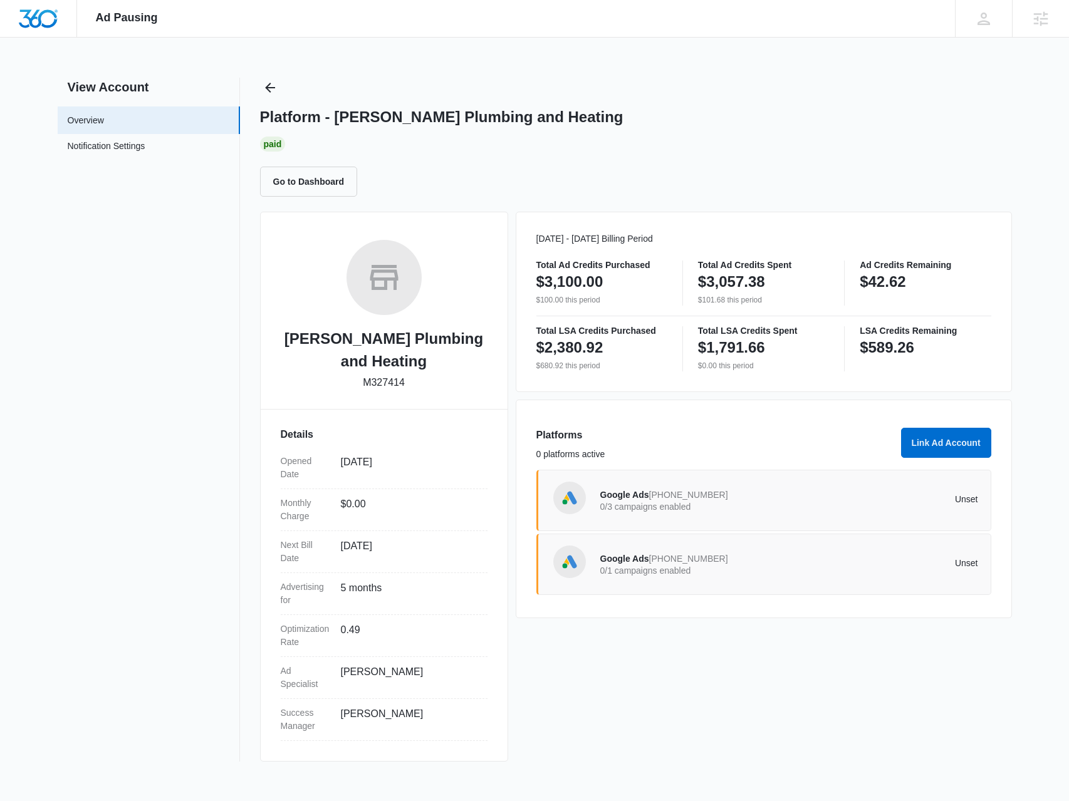
click at [668, 567] on p "0/1 campaigns enabled" at bounding box center [694, 570] width 189 height 9
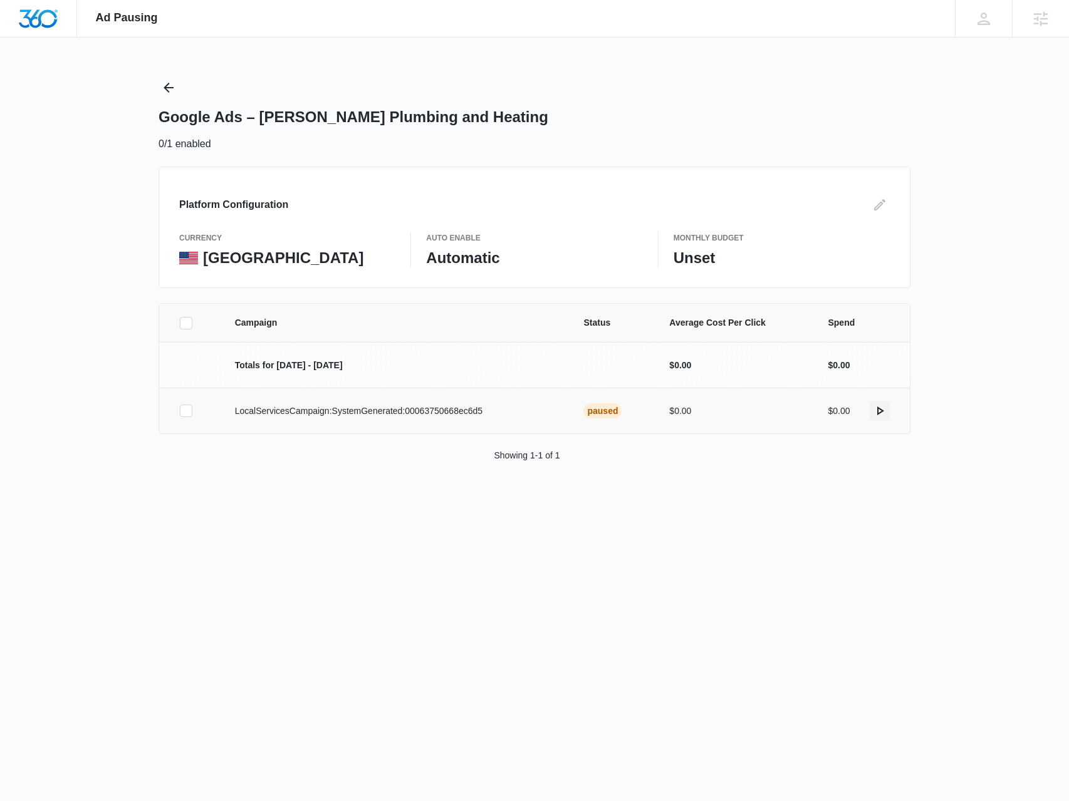
click at [888, 410] on button "actions.activate" at bounding box center [879, 411] width 20 height 20
click at [174, 83] on icon "Back" at bounding box center [168, 87] width 15 height 15
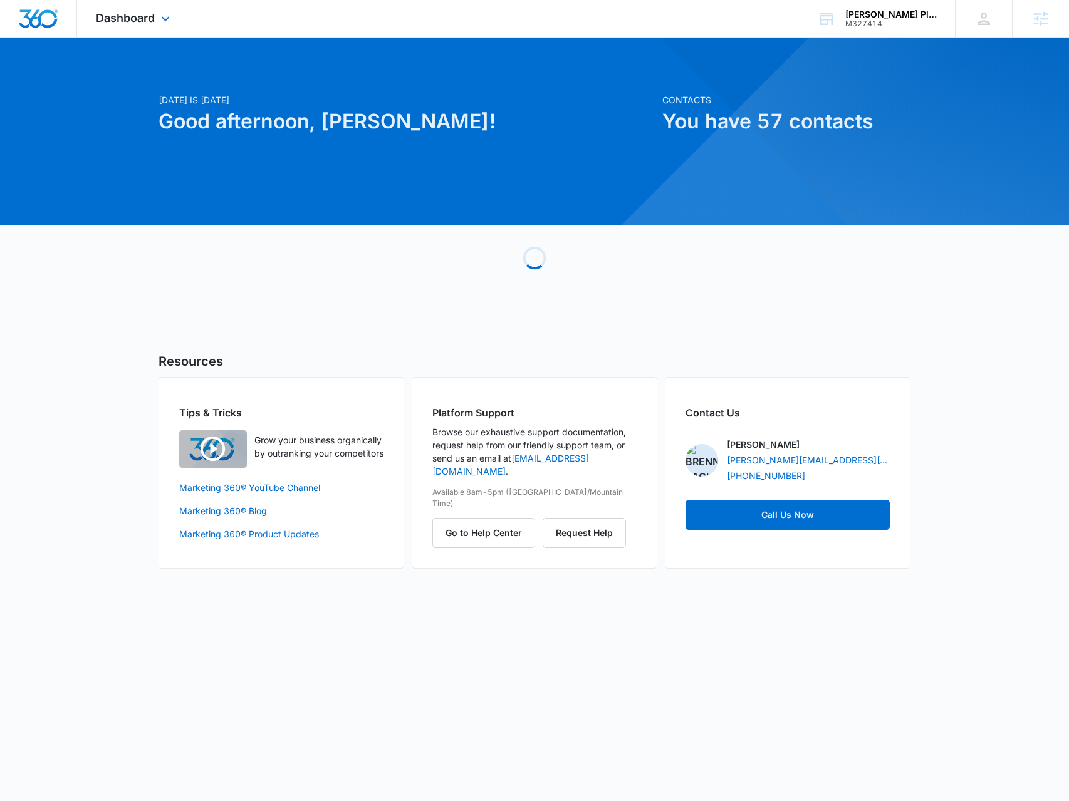
click at [147, 27] on div "Dashboard Apps Reputation Websites Forms CRM Email Social POS Content Ads Intel…" at bounding box center [134, 18] width 115 height 37
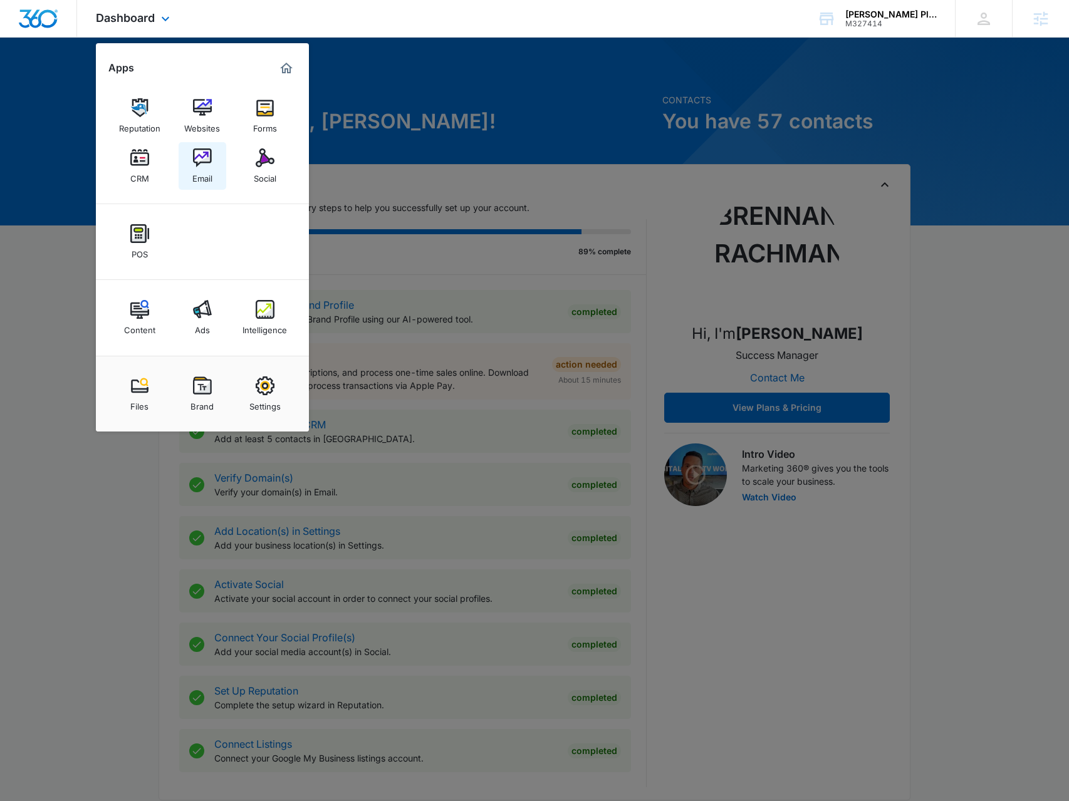
click at [188, 165] on link "Email" at bounding box center [203, 166] width 48 height 48
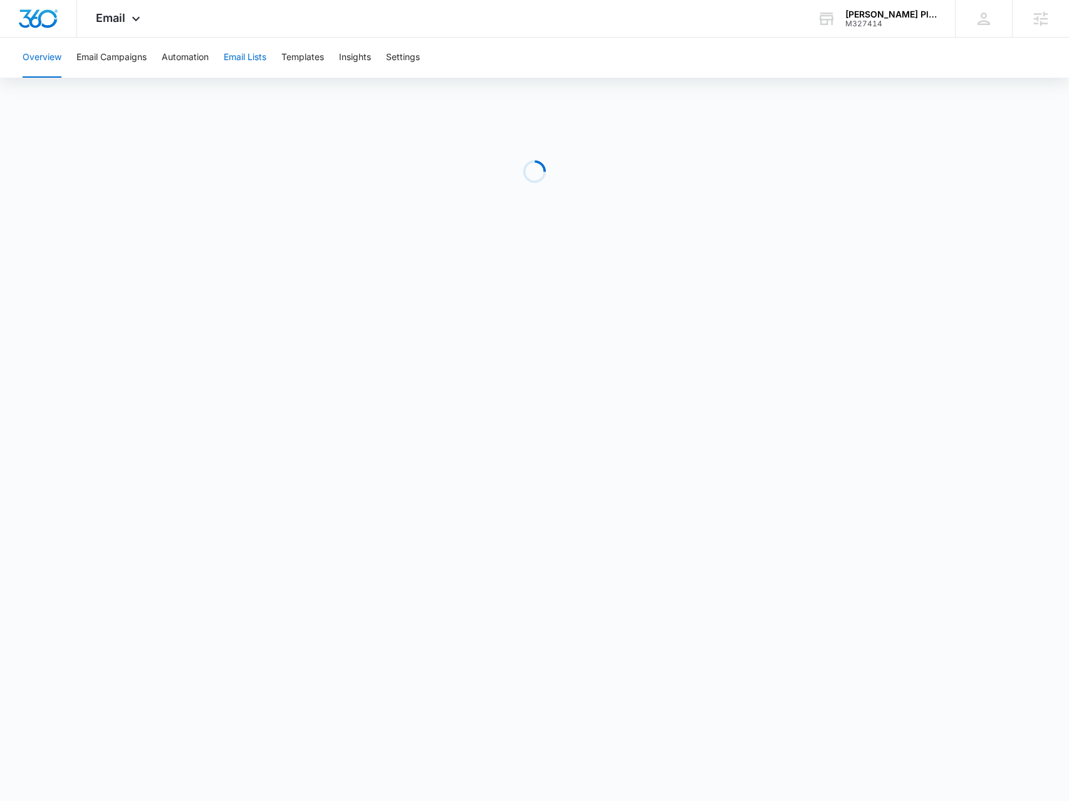
click at [249, 56] on button "Email Lists" at bounding box center [245, 58] width 43 height 40
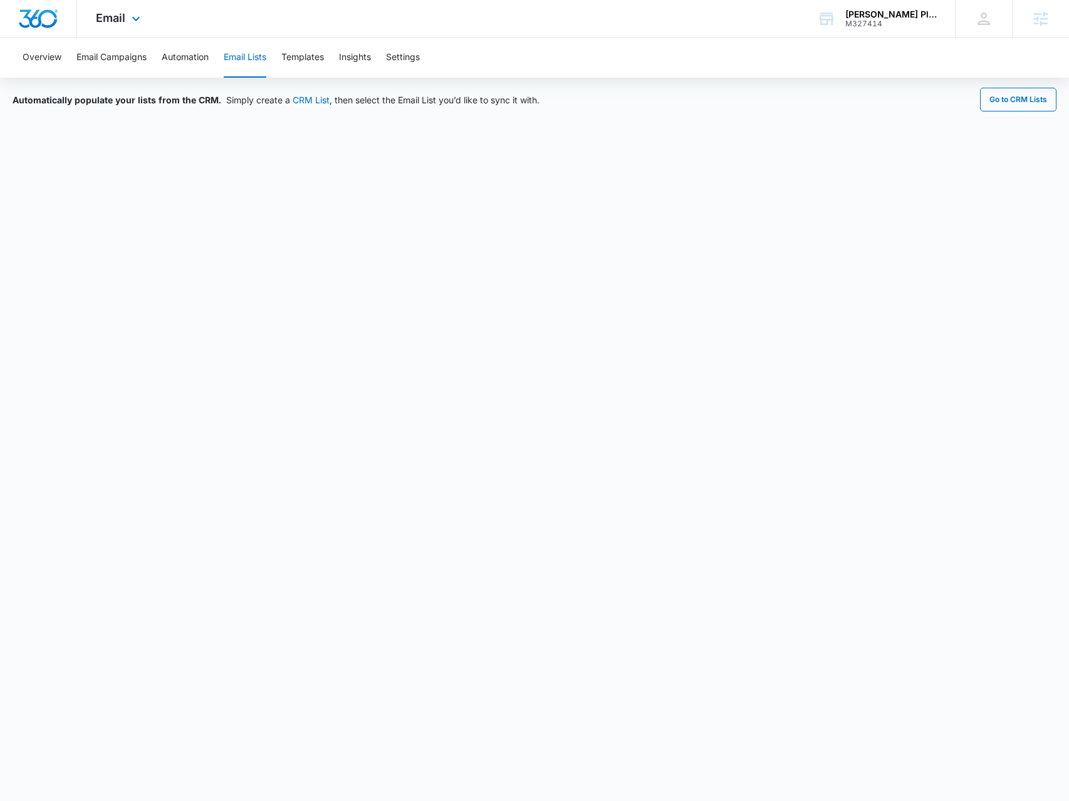
click at [126, 21] on div "Email Apps Reputation Websites Forms CRM Email Social POS Content Ads Intellige…" at bounding box center [119, 18] width 85 height 37
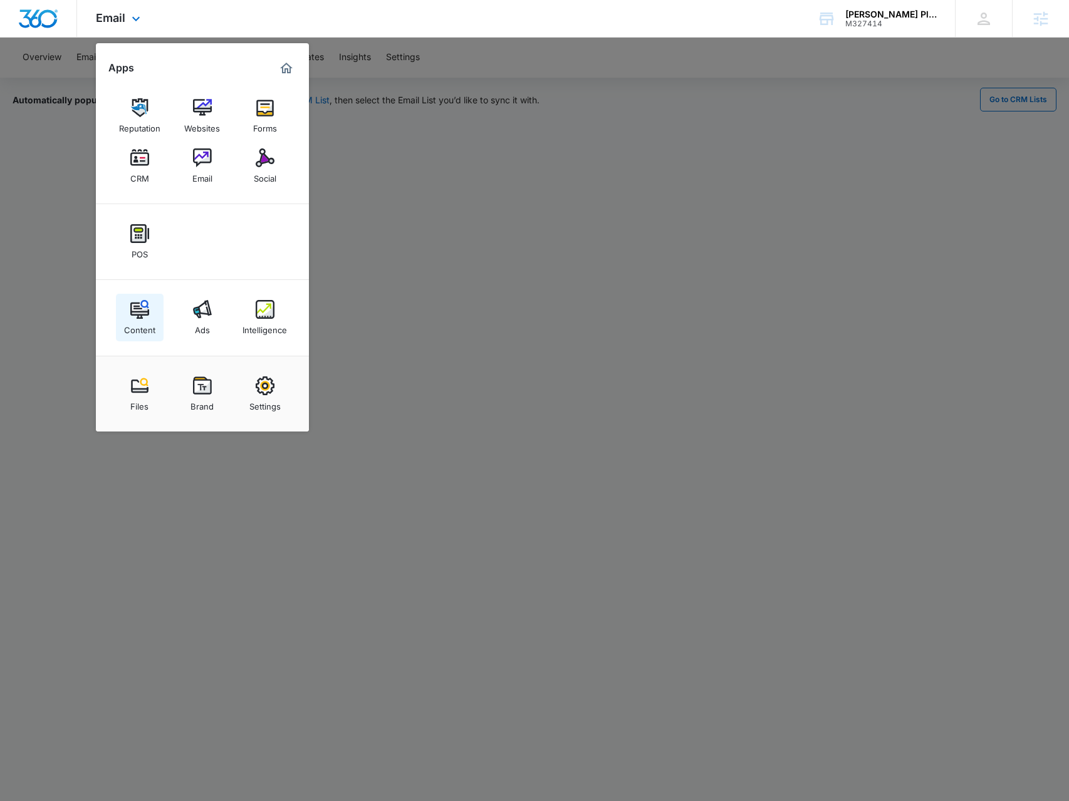
click at [147, 297] on link "Content" at bounding box center [140, 318] width 48 height 48
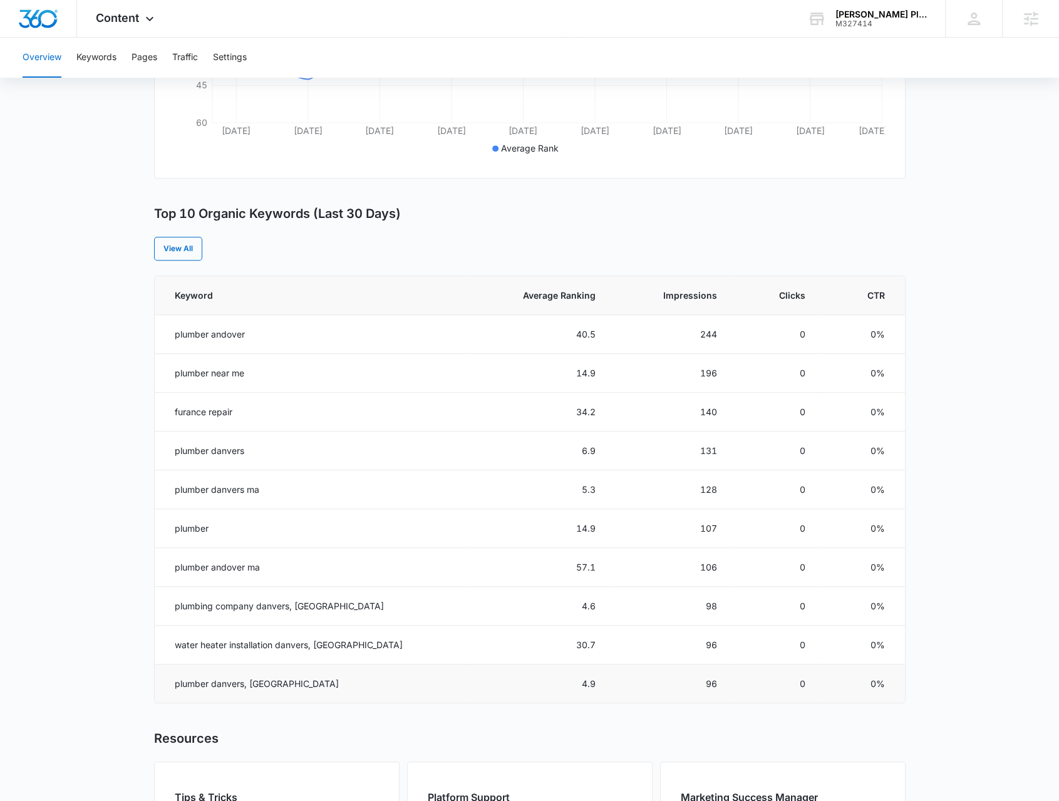
scroll to position [251, 0]
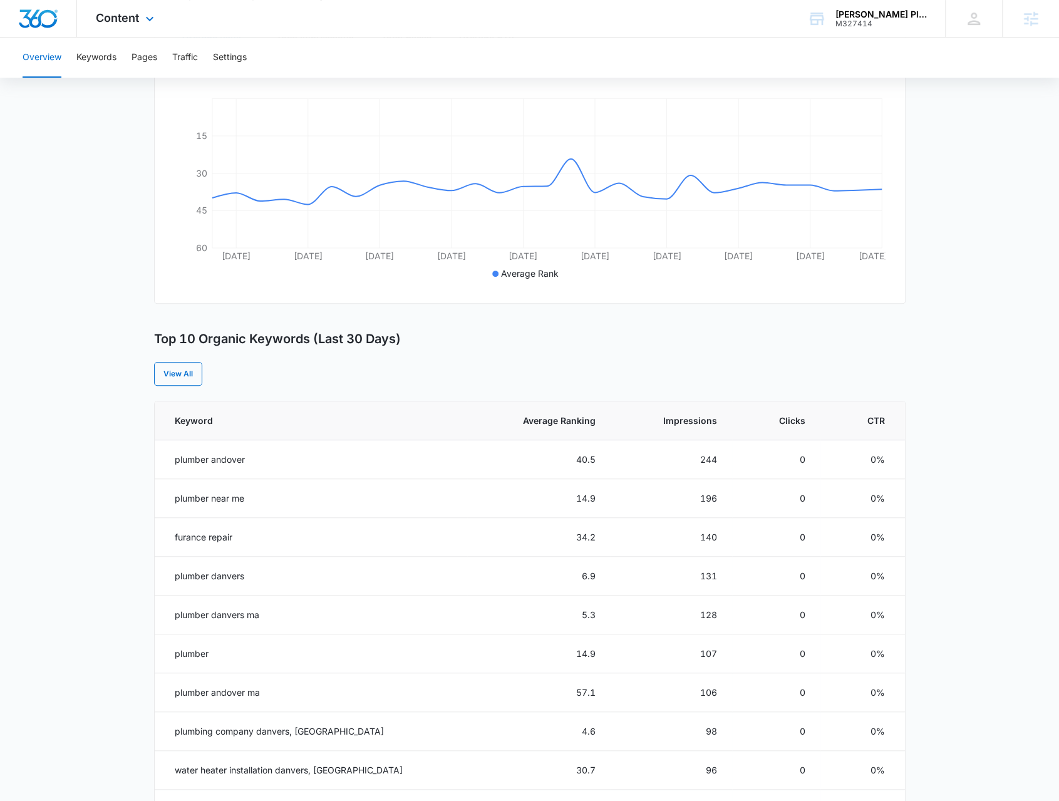
click at [158, 26] on div "Content Apps Reputation Websites Forms CRM Email Social POS Content Ads Intelli…" at bounding box center [126, 18] width 99 height 37
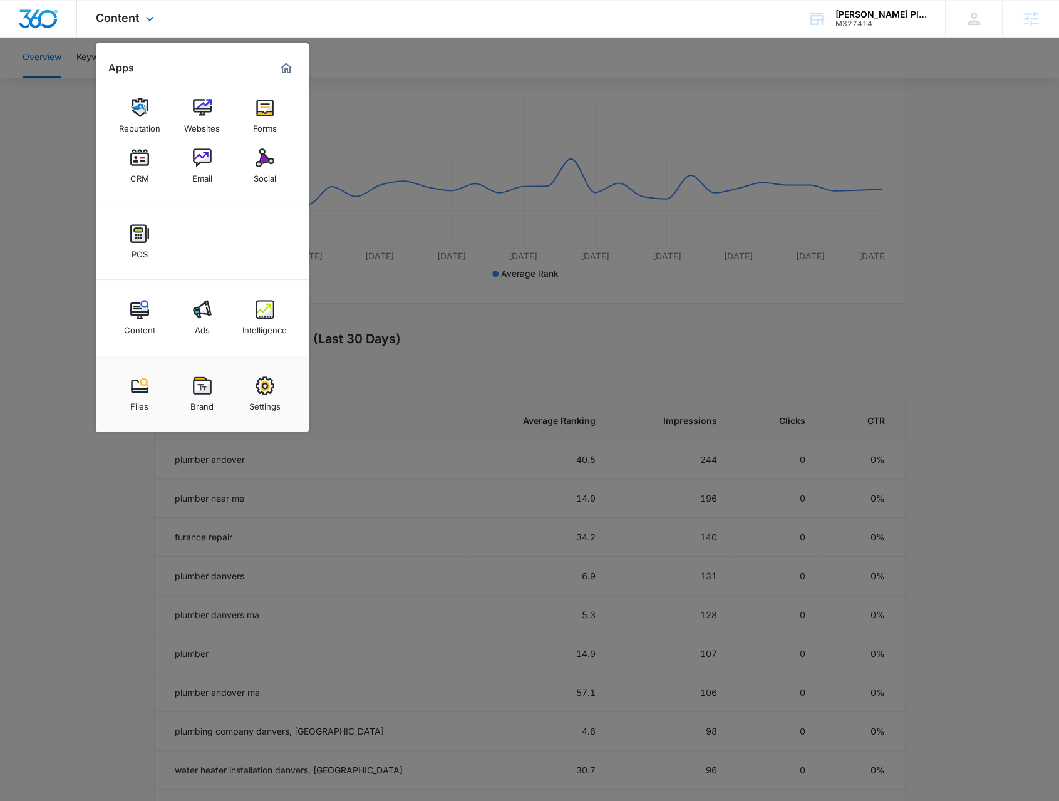
click at [144, 293] on div "Content Ads Intelligence" at bounding box center [202, 318] width 213 height 76
click at [140, 302] on img at bounding box center [139, 309] width 19 height 19
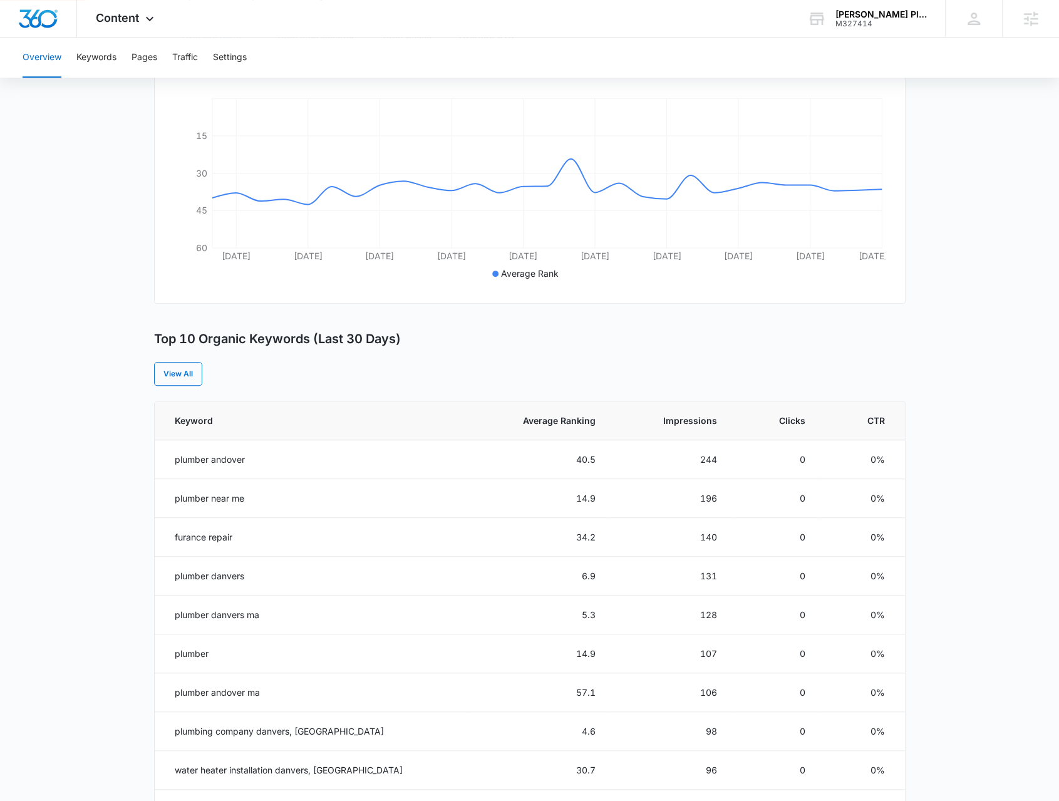
scroll to position [0, 0]
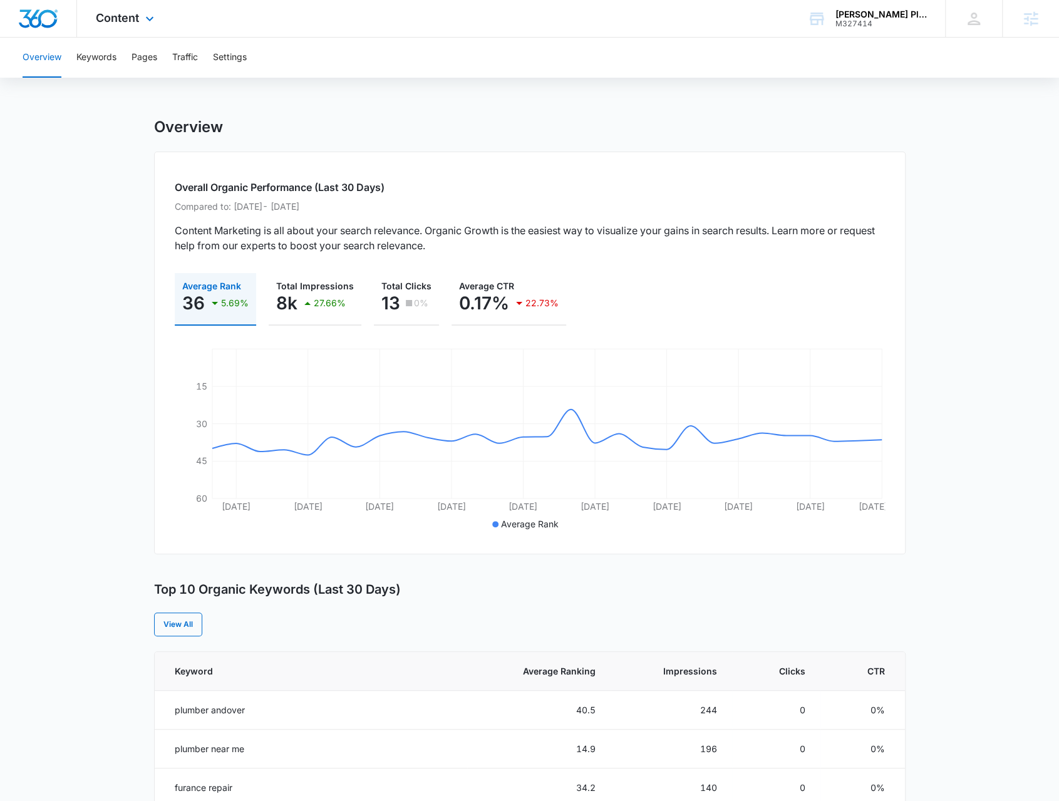
click at [133, 6] on div "Content Apps Reputation Websites Forms CRM Email Social POS Content Ads Intelli…" at bounding box center [126, 18] width 99 height 37
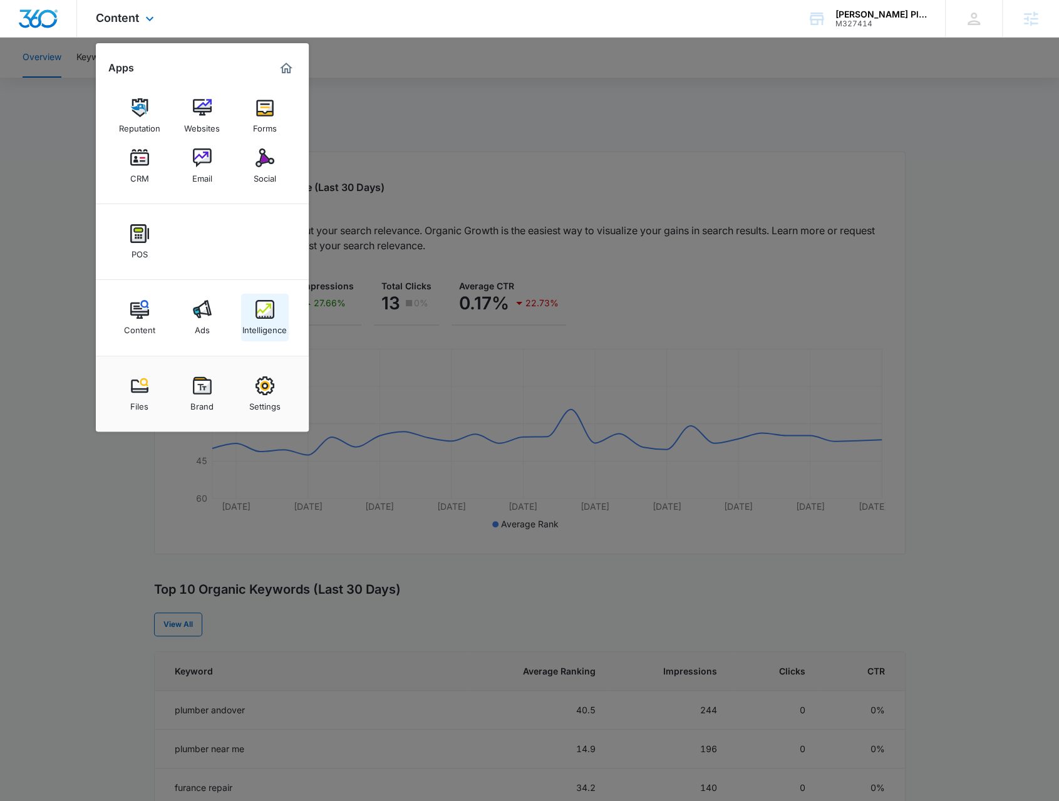
click at [255, 321] on div "Intelligence" at bounding box center [264, 327] width 44 height 16
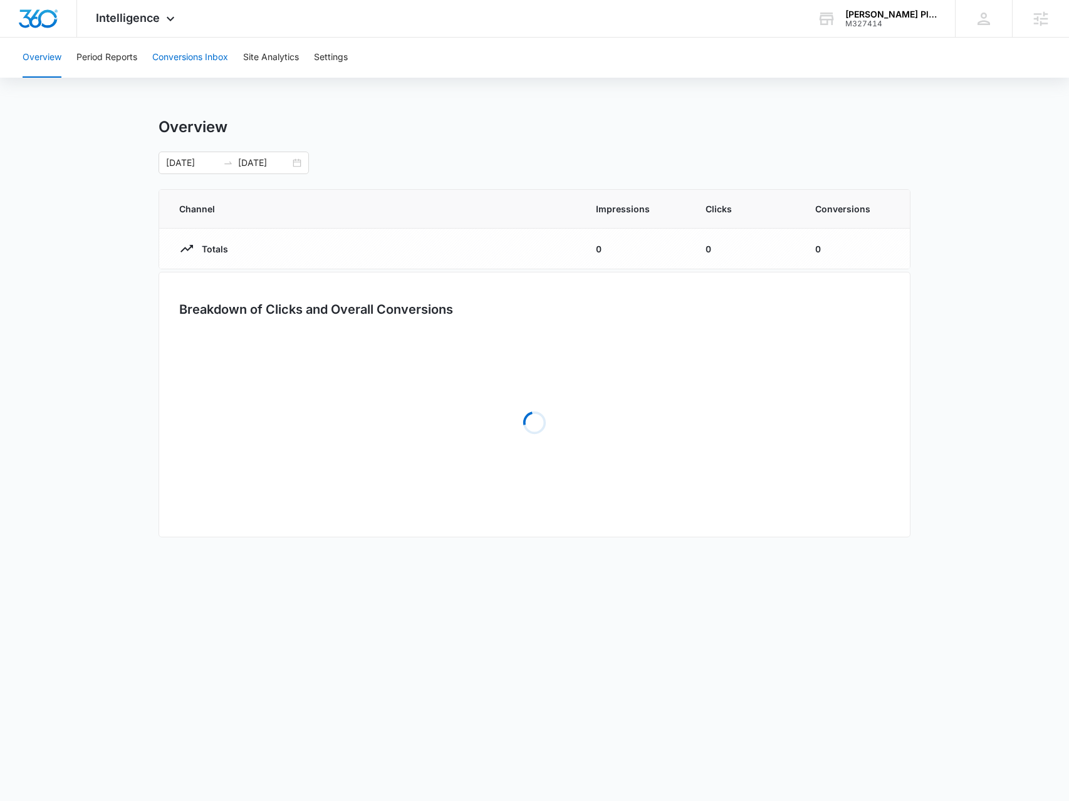
drag, startPoint x: 177, startPoint y: 60, endPoint x: 180, endPoint y: 66, distance: 6.4
click at [177, 60] on button "Conversions Inbox" at bounding box center [190, 58] width 76 height 40
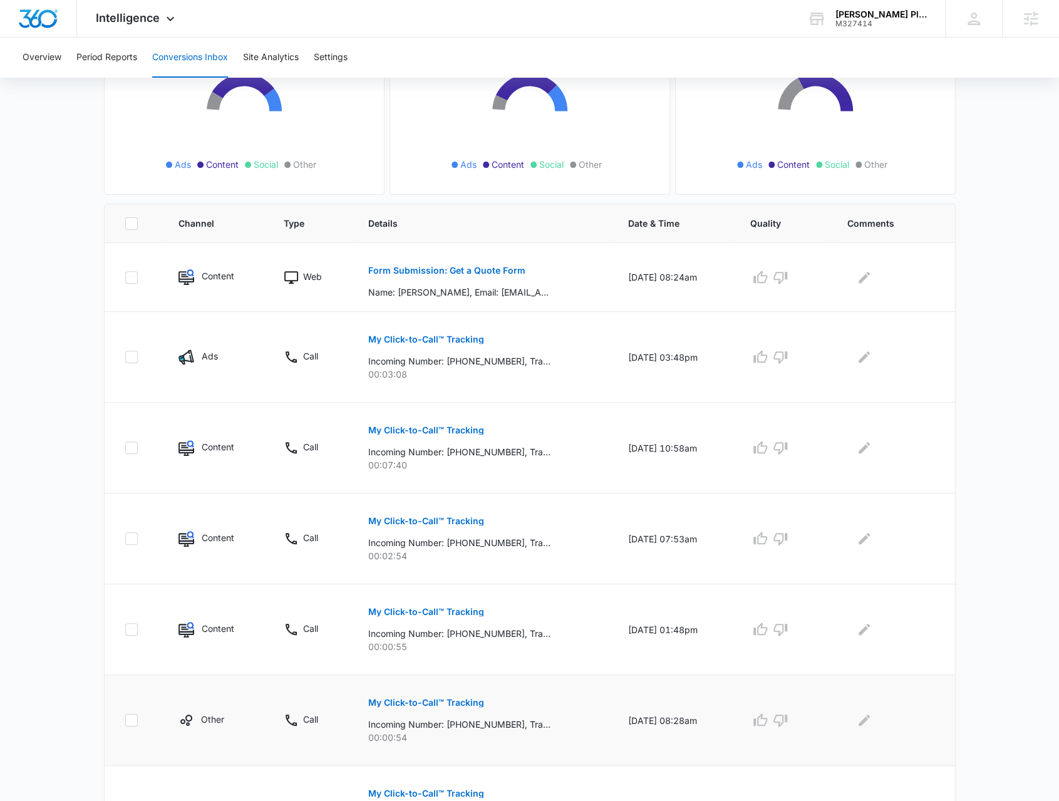
scroll to position [188, 0]
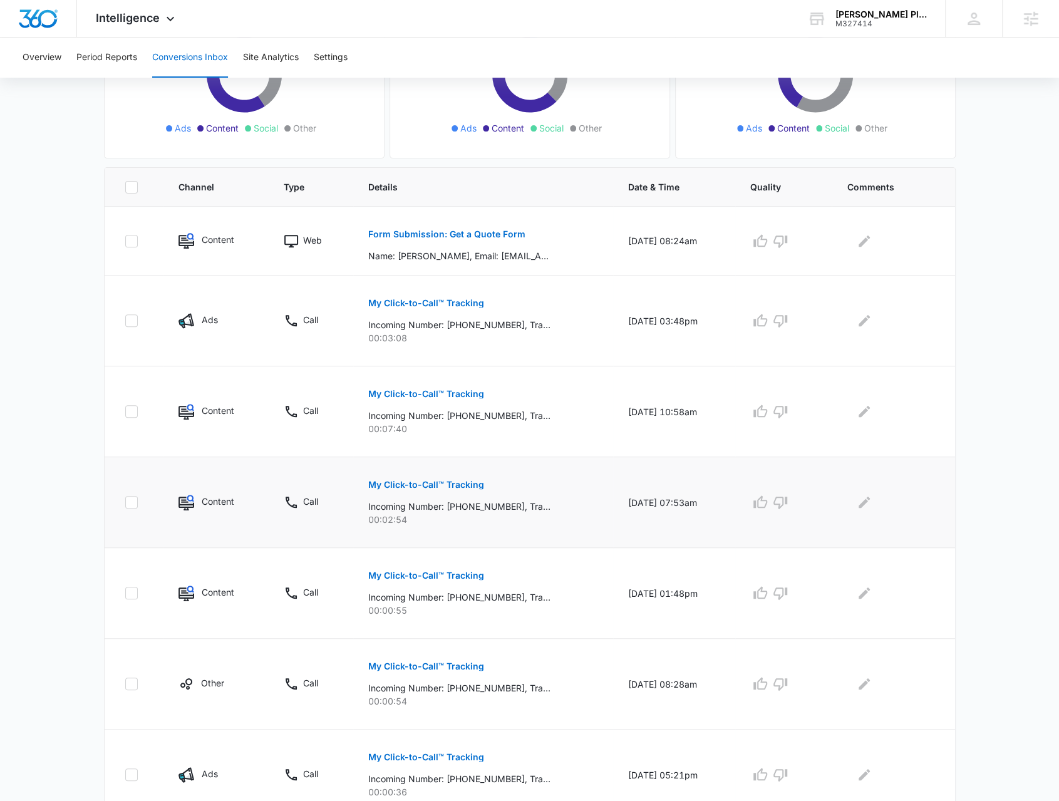
click at [444, 484] on p "My Click-to-Call™ Tracking" at bounding box center [426, 484] width 116 height 9
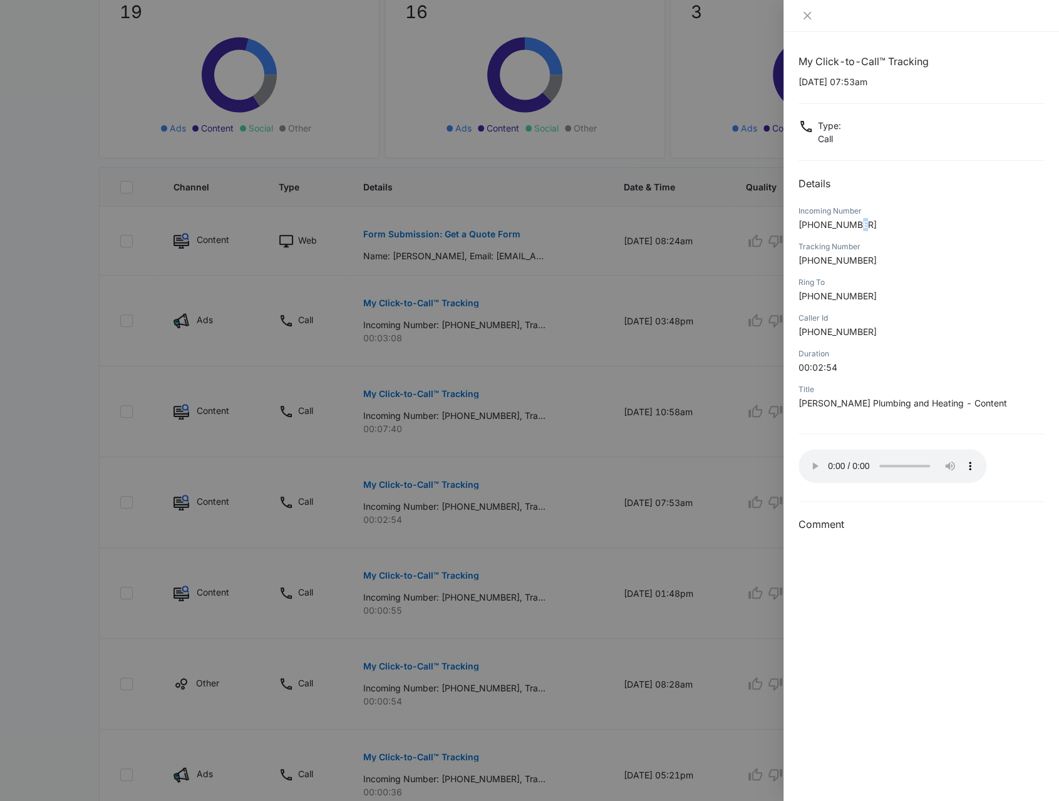
drag, startPoint x: 876, startPoint y: 217, endPoint x: 857, endPoint y: 222, distance: 20.2
click at [863, 221] on div "Incoming Number +19785787241" at bounding box center [922, 222] width 246 height 36
click at [568, 484] on div at bounding box center [529, 400] width 1059 height 801
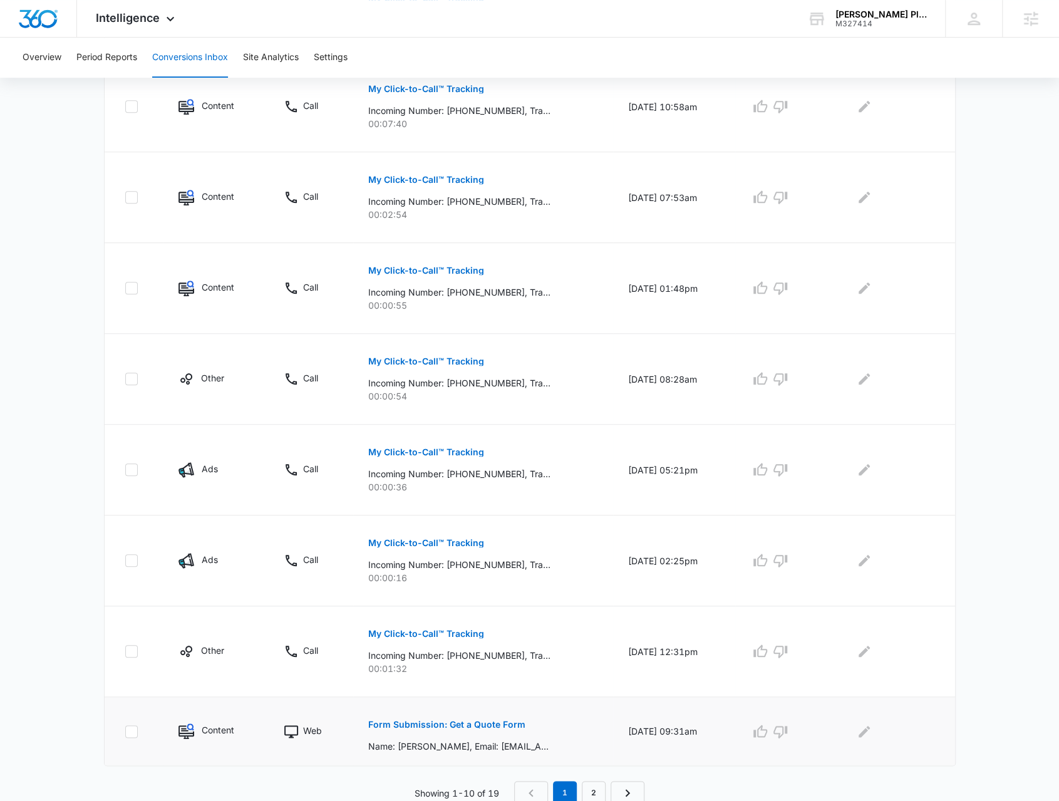
scroll to position [494, 0]
click at [594, 786] on link "2" at bounding box center [594, 793] width 24 height 24
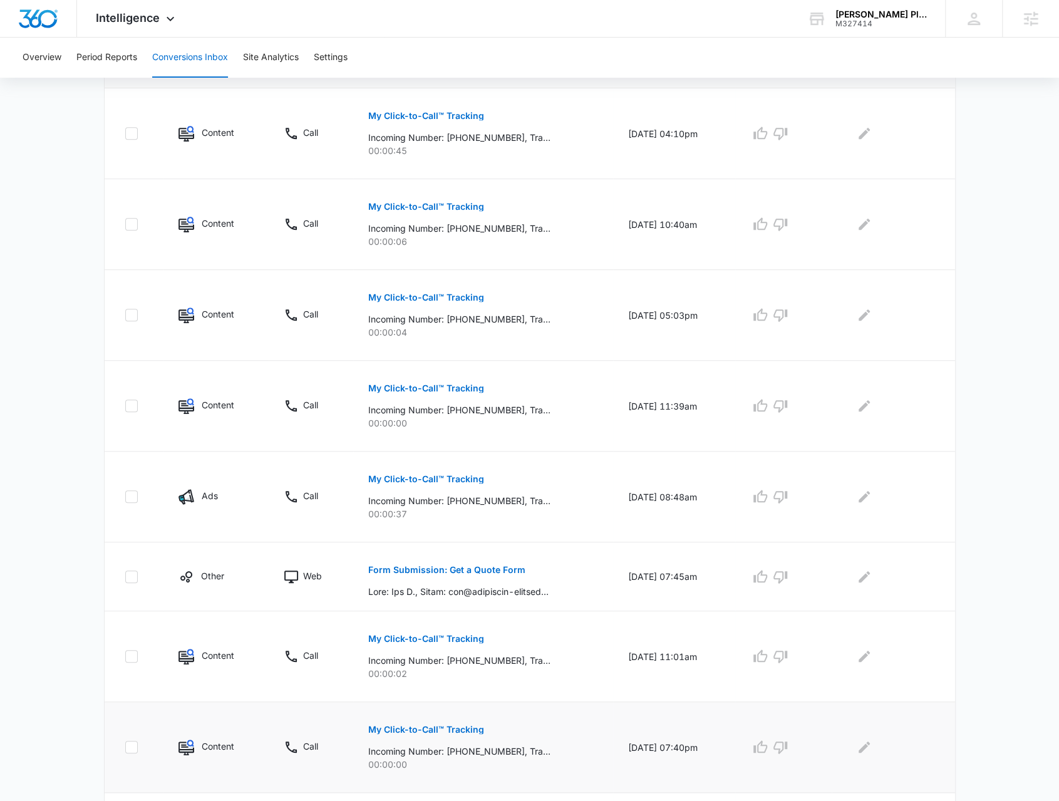
scroll to position [425, 0]
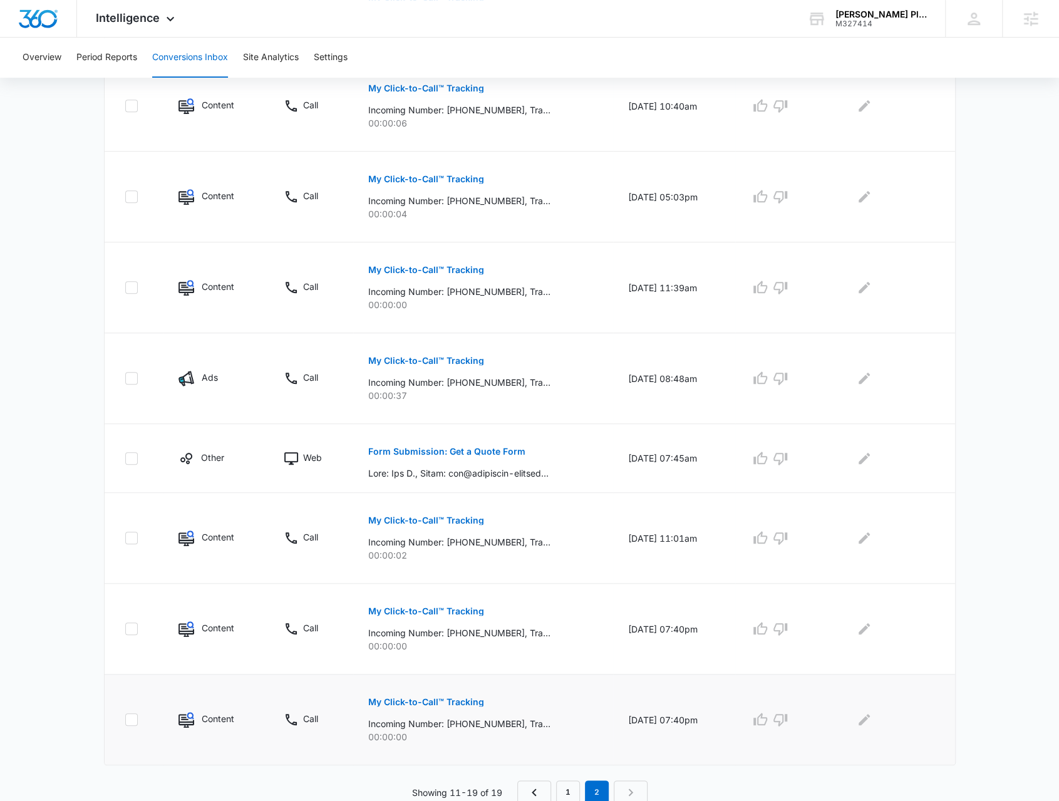
drag, startPoint x: 495, startPoint y: 726, endPoint x: 514, endPoint y: 685, distance: 45.7
click at [514, 712] on div "My Click-to-Call™ Tracking Incoming Number: +12184137419, Tracking Number: +197…" at bounding box center [483, 715] width 230 height 56
drag, startPoint x: 489, startPoint y: 629, endPoint x: 501, endPoint y: 616, distance: 18.2
click at [496, 621] on div "My Click-to-Call™ Tracking Incoming Number: +12184137419, Tracking Number: +197…" at bounding box center [483, 624] width 230 height 56
click at [506, 538] on p "Incoming Number: +12184137419, Tracking Number: +19782134396, Ring To: +1978979…" at bounding box center [459, 542] width 182 height 13
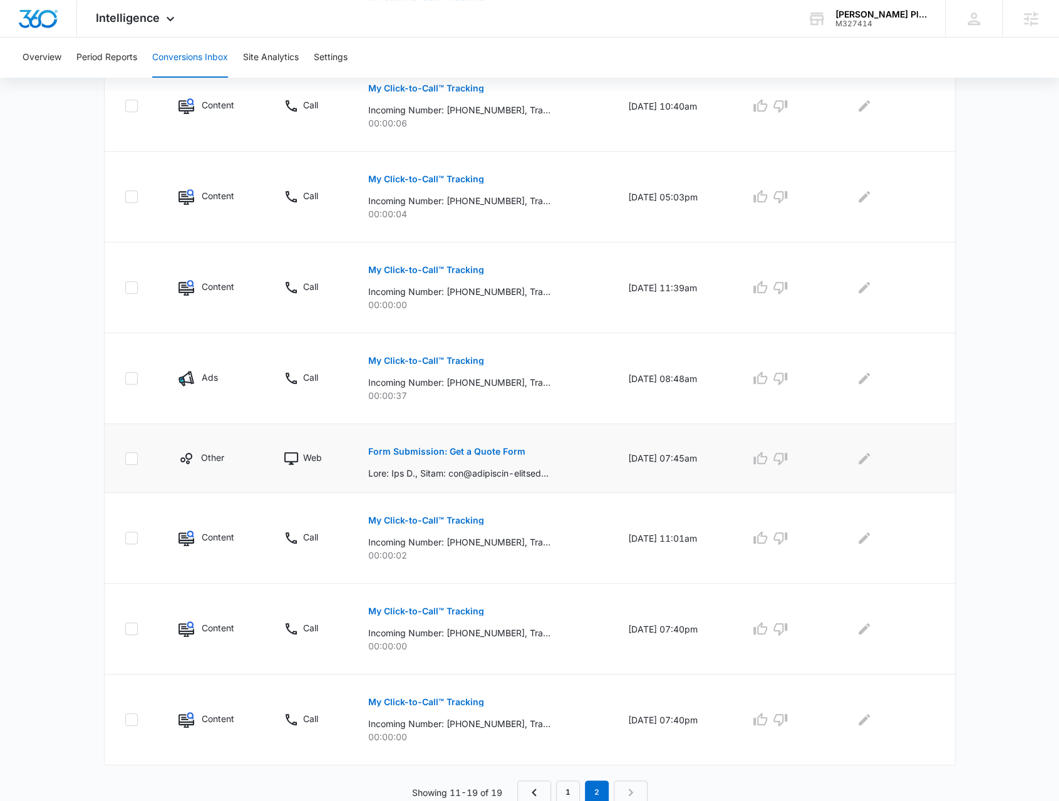
drag, startPoint x: 500, startPoint y: 482, endPoint x: 496, endPoint y: 462, distance: 20.4
click at [502, 478] on td "Form Submission: Get a Quote Form" at bounding box center [483, 458] width 260 height 69
drag, startPoint x: 479, startPoint y: 384, endPoint x: 538, endPoint y: 370, distance: 60.5
click at [533, 373] on div "My Click-to-Call™ Tracking Incoming Number: +17812491707, Tracking Number: +197…" at bounding box center [483, 374] width 230 height 56
drag, startPoint x: 464, startPoint y: 288, endPoint x: 529, endPoint y: 279, distance: 65.7
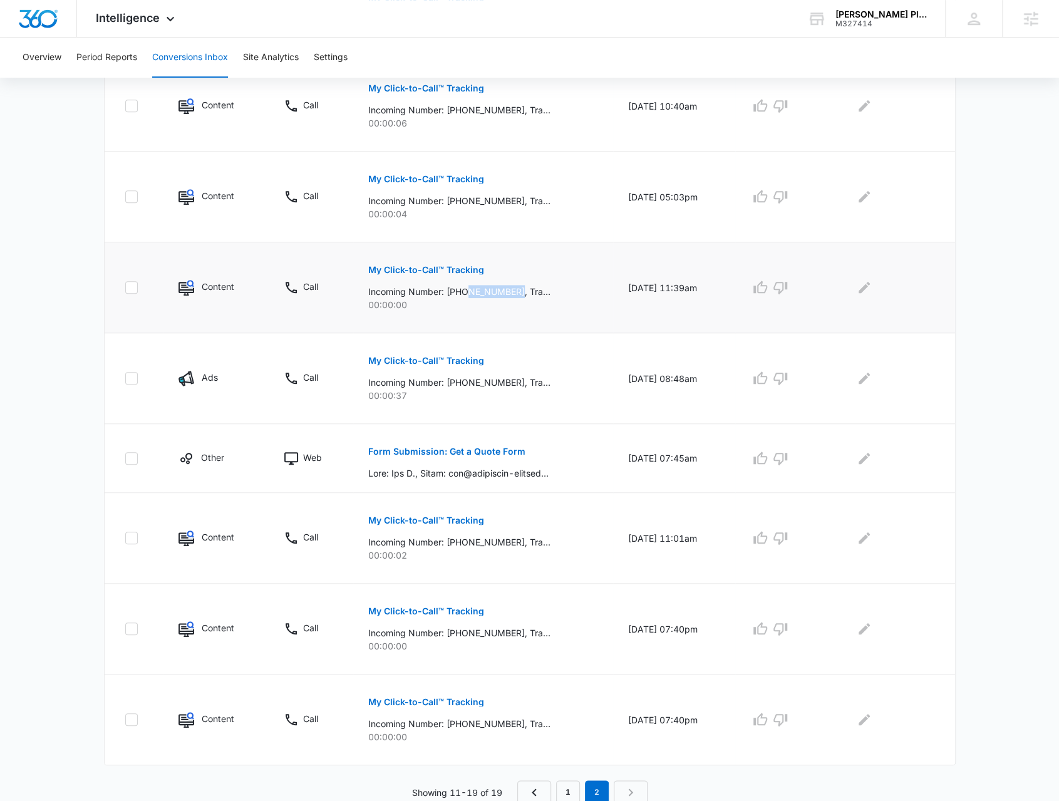
click at [525, 281] on div "My Click-to-Call™ Tracking Incoming Number: +12184137419, Tracking Number: +197…" at bounding box center [483, 283] width 230 height 56
drag, startPoint x: 492, startPoint y: 212, endPoint x: 501, endPoint y: 207, distance: 9.8
click at [494, 211] on p "00:00:04" at bounding box center [483, 213] width 230 height 13
click at [574, 797] on link "1" at bounding box center [568, 793] width 24 height 24
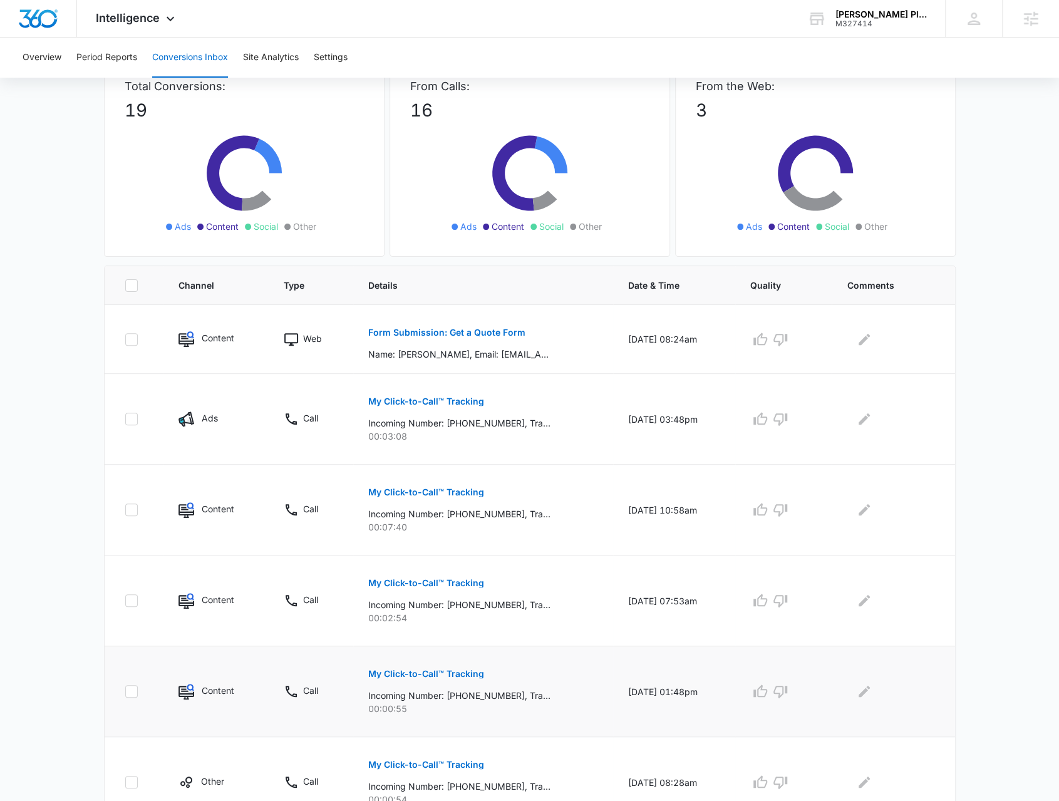
scroll to position [251, 0]
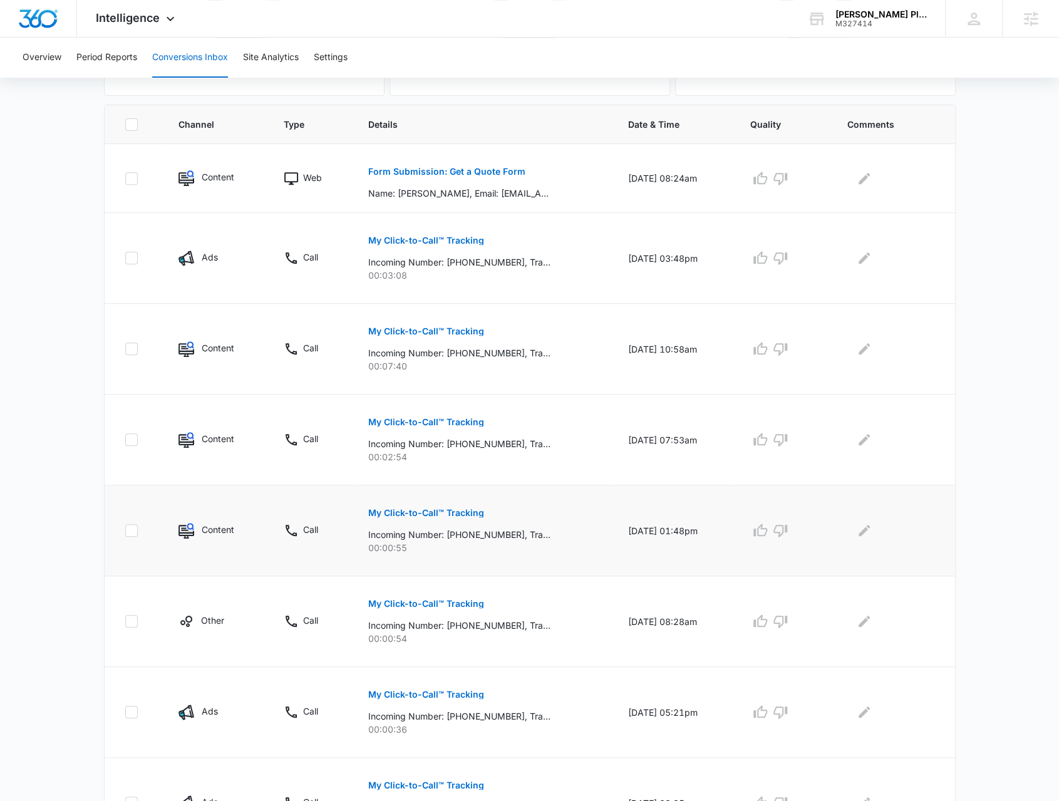
click at [456, 517] on button "My Click-to-Call™ Tracking" at bounding box center [426, 513] width 116 height 30
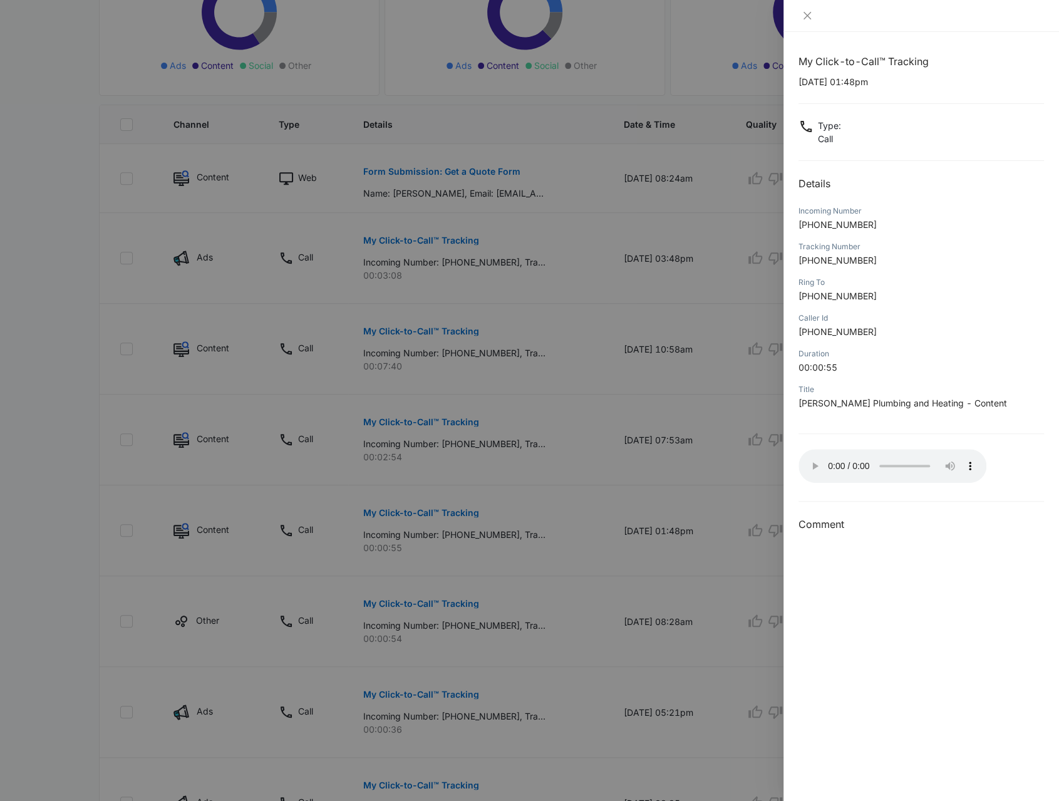
click at [237, 469] on div at bounding box center [529, 400] width 1059 height 801
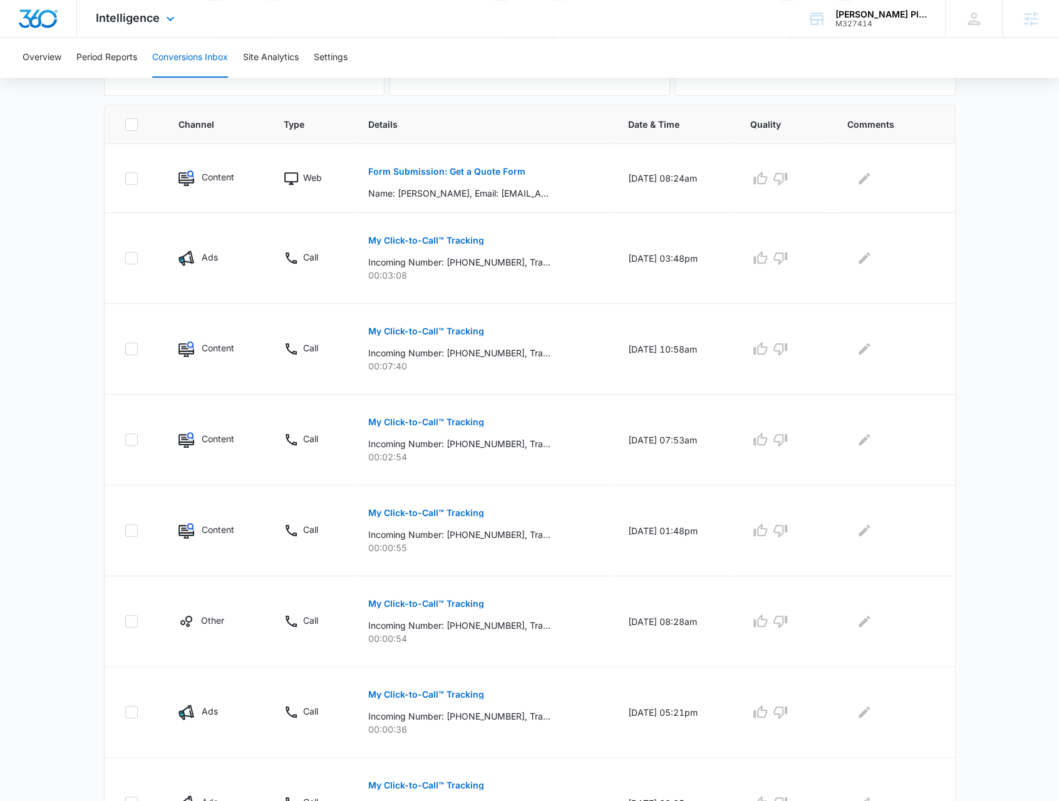
click at [149, 28] on div "Intelligence Apps Reputation Websites Forms CRM Email Social POS Content Ads In…" at bounding box center [137, 18] width 120 height 37
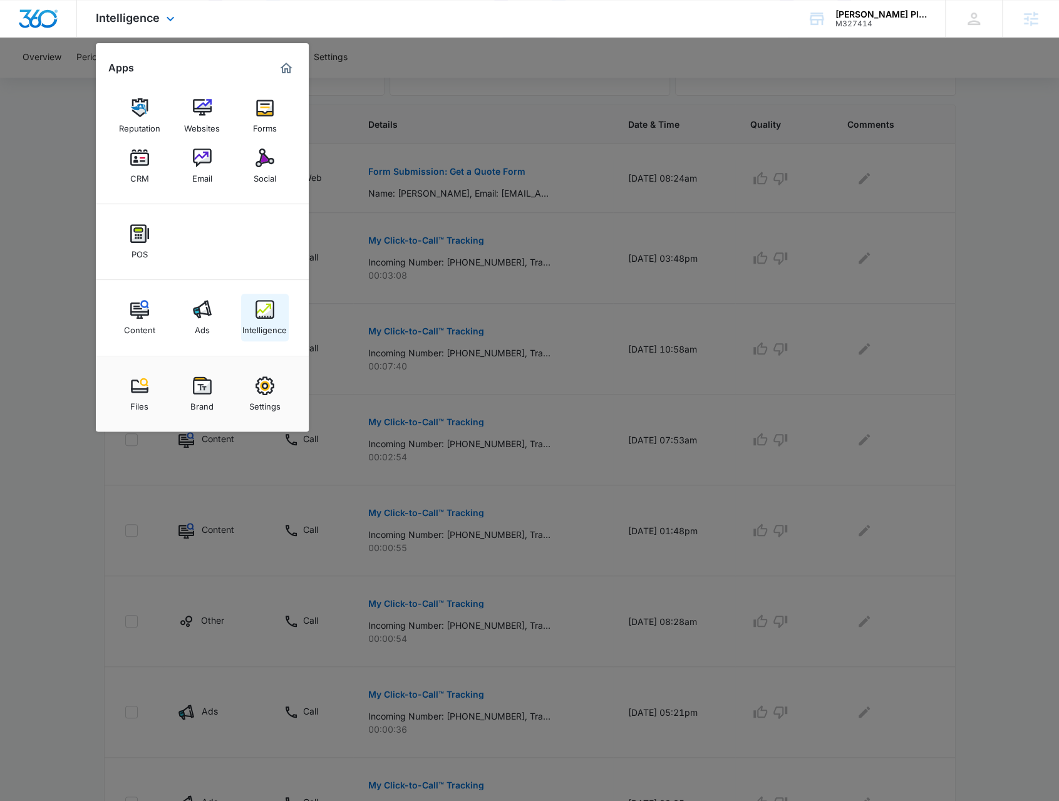
click at [269, 318] on img at bounding box center [265, 309] width 19 height 19
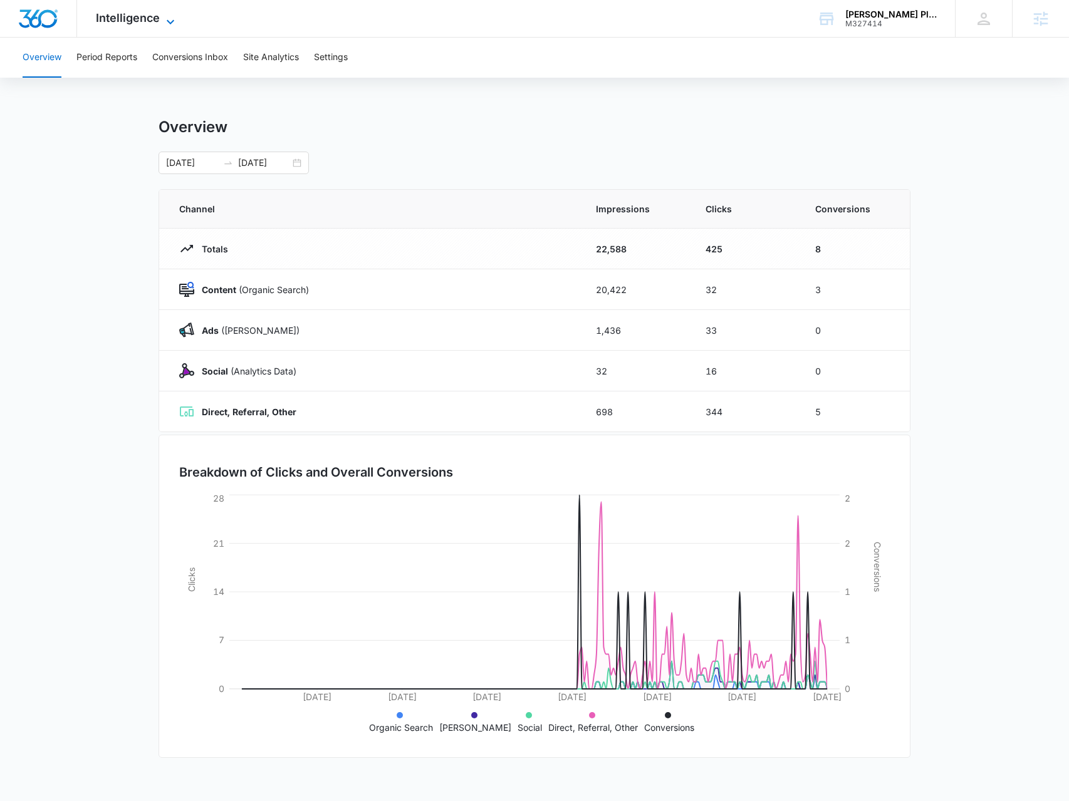
click at [143, 21] on span "Intelligence" at bounding box center [128, 17] width 64 height 13
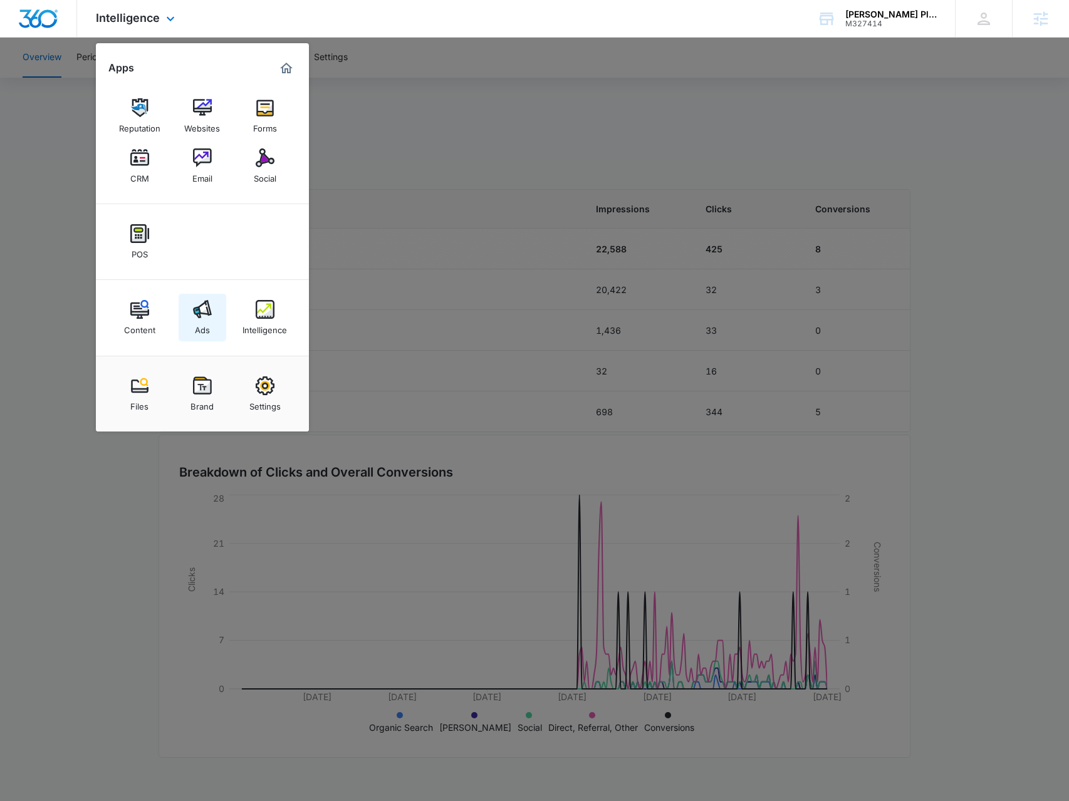
click at [215, 318] on link "Ads" at bounding box center [203, 318] width 48 height 48
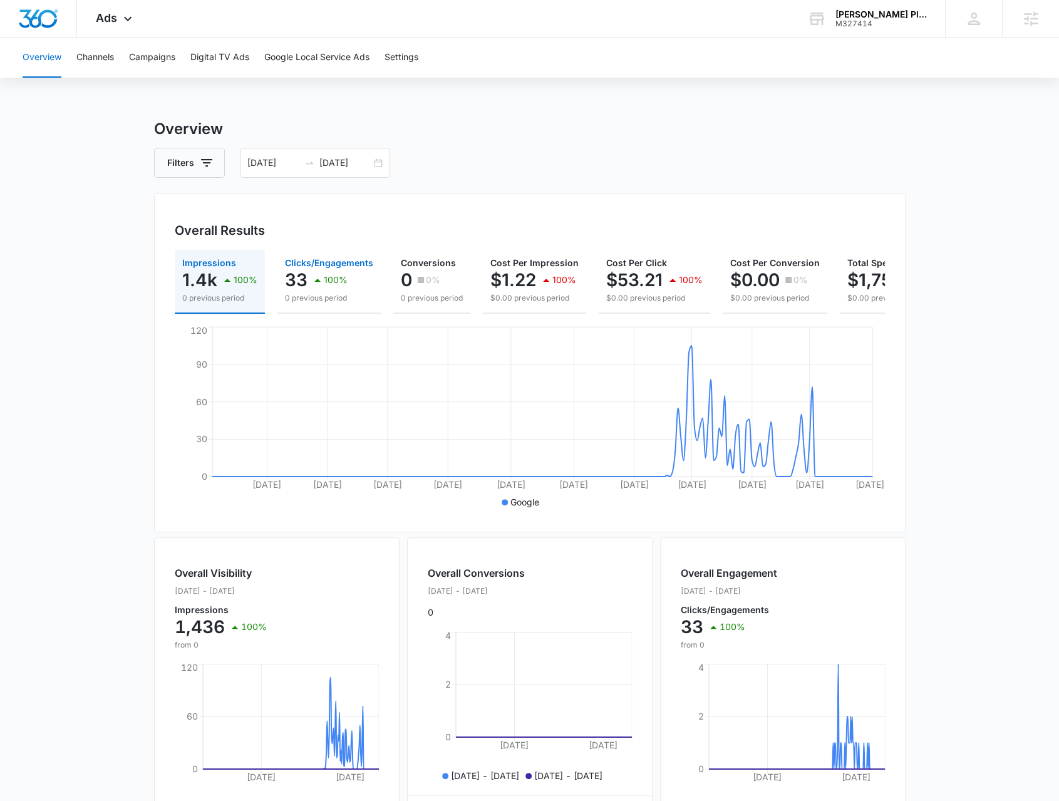
click at [336, 288] on div "100%" at bounding box center [329, 279] width 38 height 25
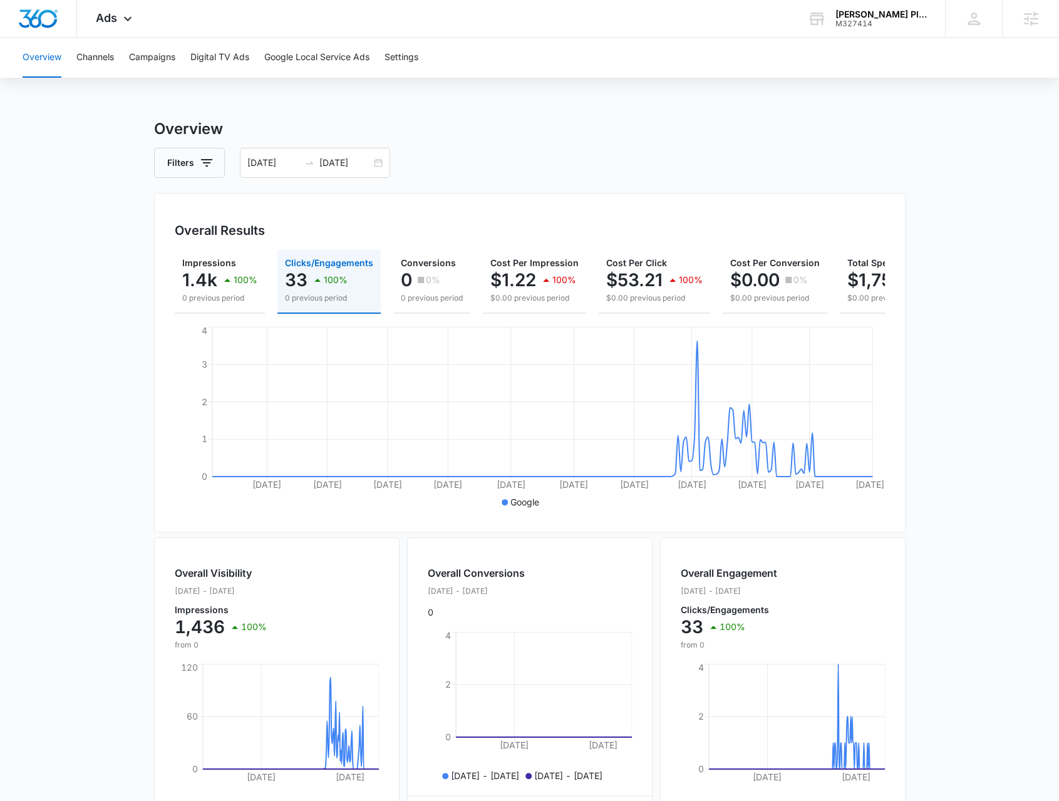
scroll to position [0, 93]
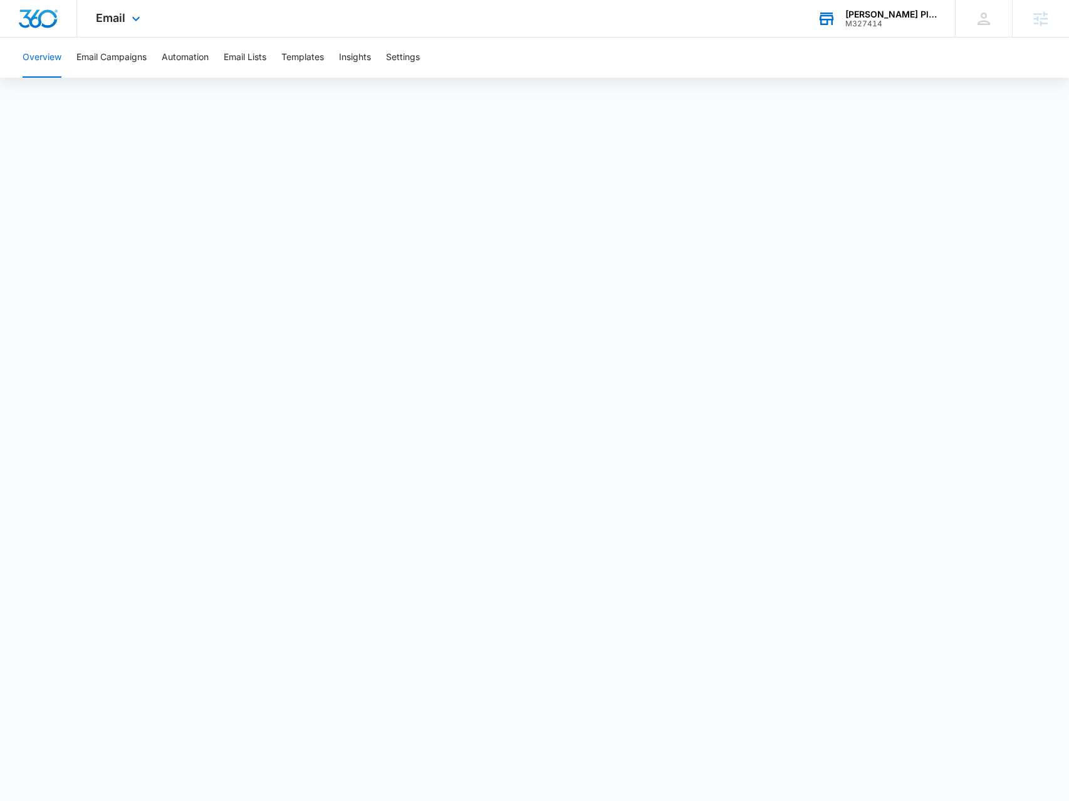
click at [842, 14] on div "[PERSON_NAME] Plumbing and Heating M327414 Your Accounts View All" at bounding box center [876, 18] width 157 height 37
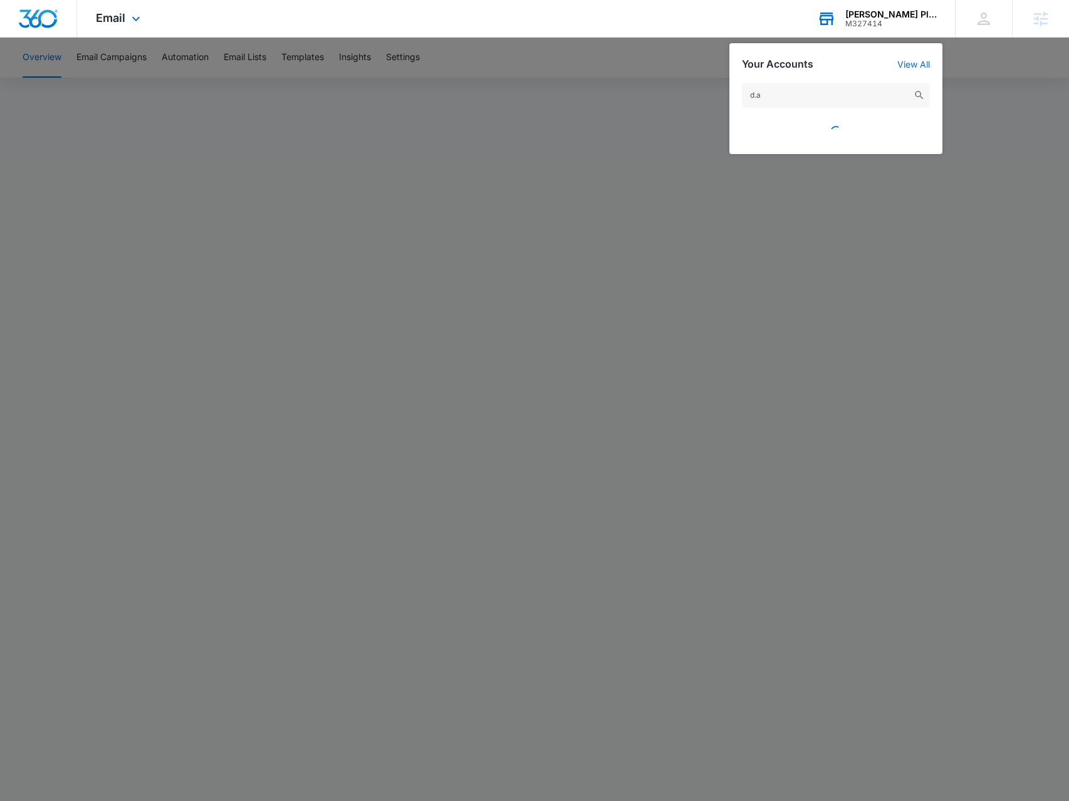
type input "d.a."
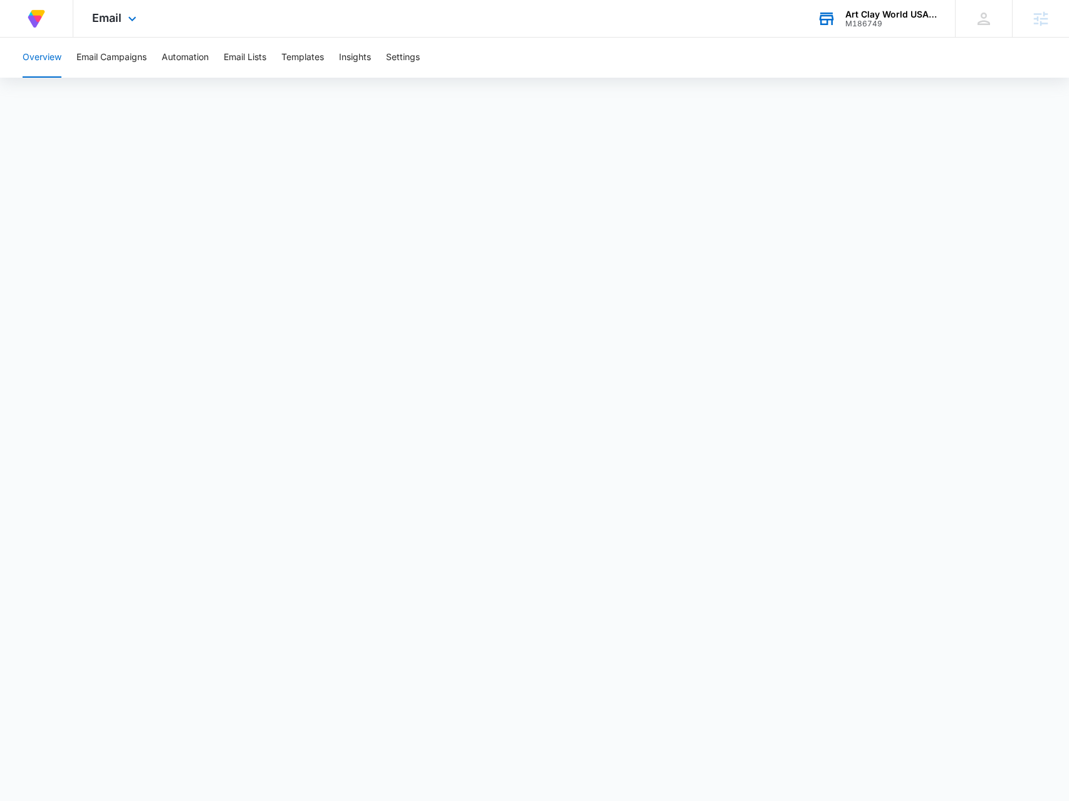
drag, startPoint x: 41, startPoint y: 226, endPoint x: 892, endPoint y: 27, distance: 874.3
click at [892, 27] on div "M186749" at bounding box center [890, 23] width 91 height 9
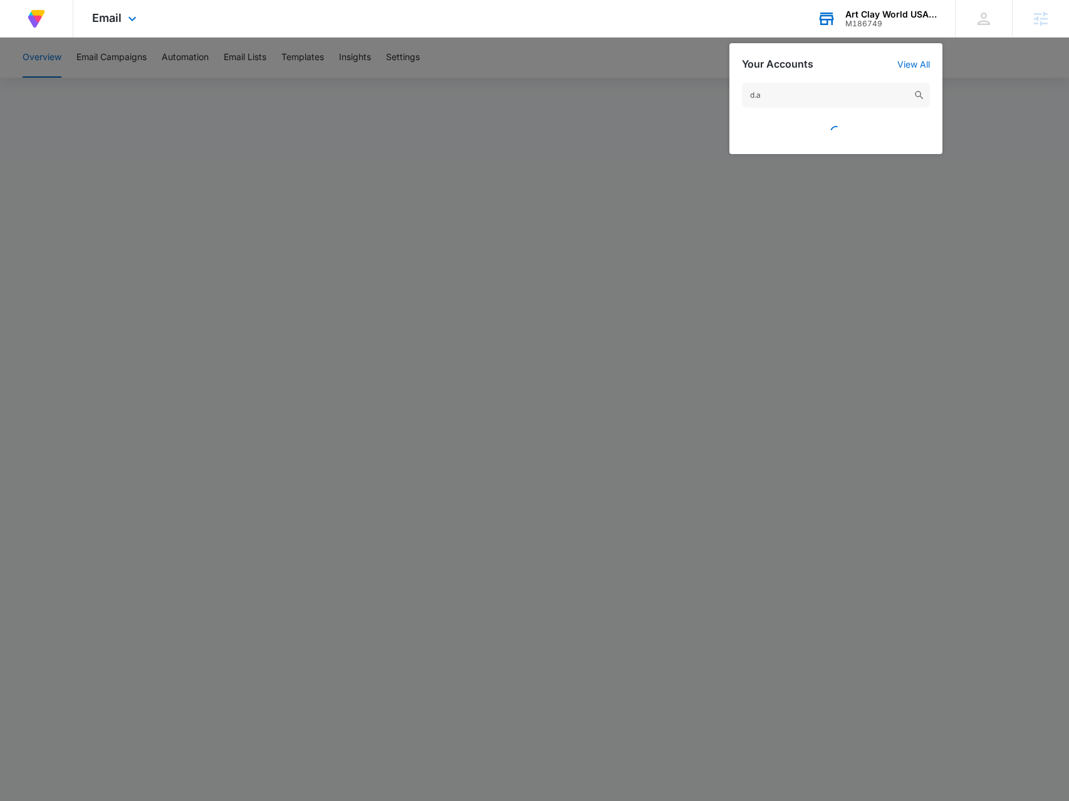
type input "d.a."
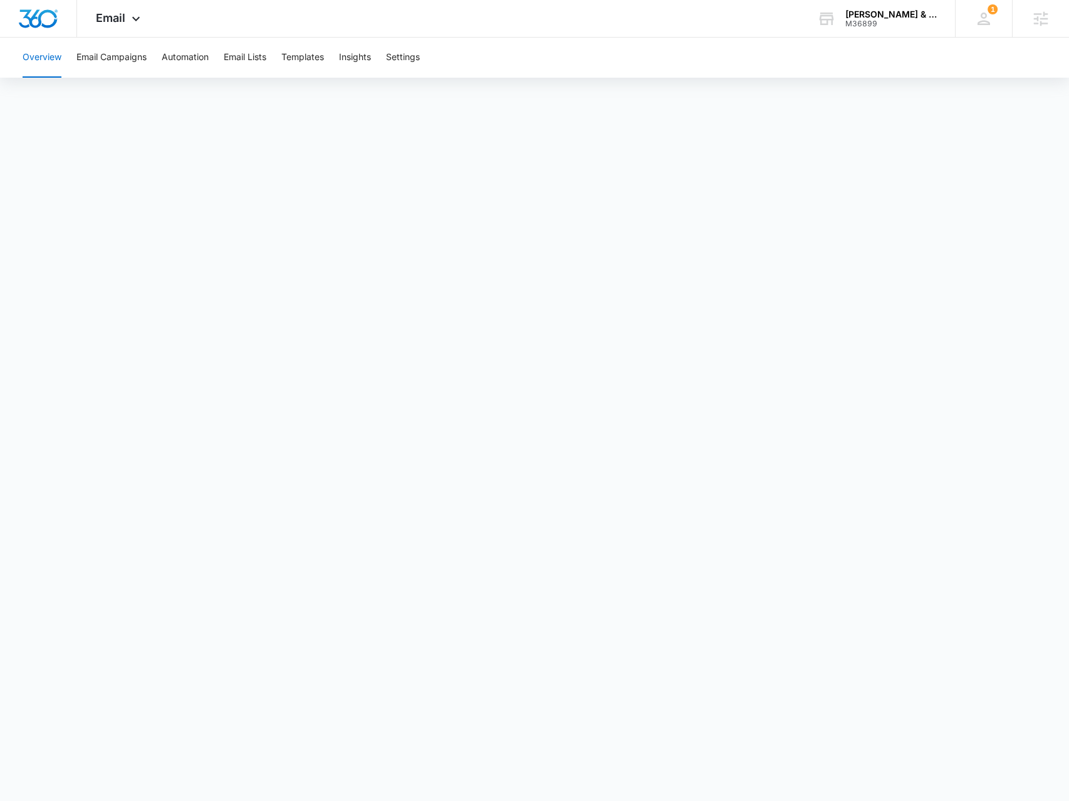
click at [58, 66] on button "Overview" at bounding box center [42, 58] width 39 height 40
click at [43, 49] on button "Overview" at bounding box center [42, 58] width 39 height 40
click at [96, 60] on button "Email Campaigns" at bounding box center [111, 58] width 70 height 40
click at [878, 29] on div "D.A. Burns & Sons M36899 Your Accounts View All" at bounding box center [876, 18] width 157 height 37
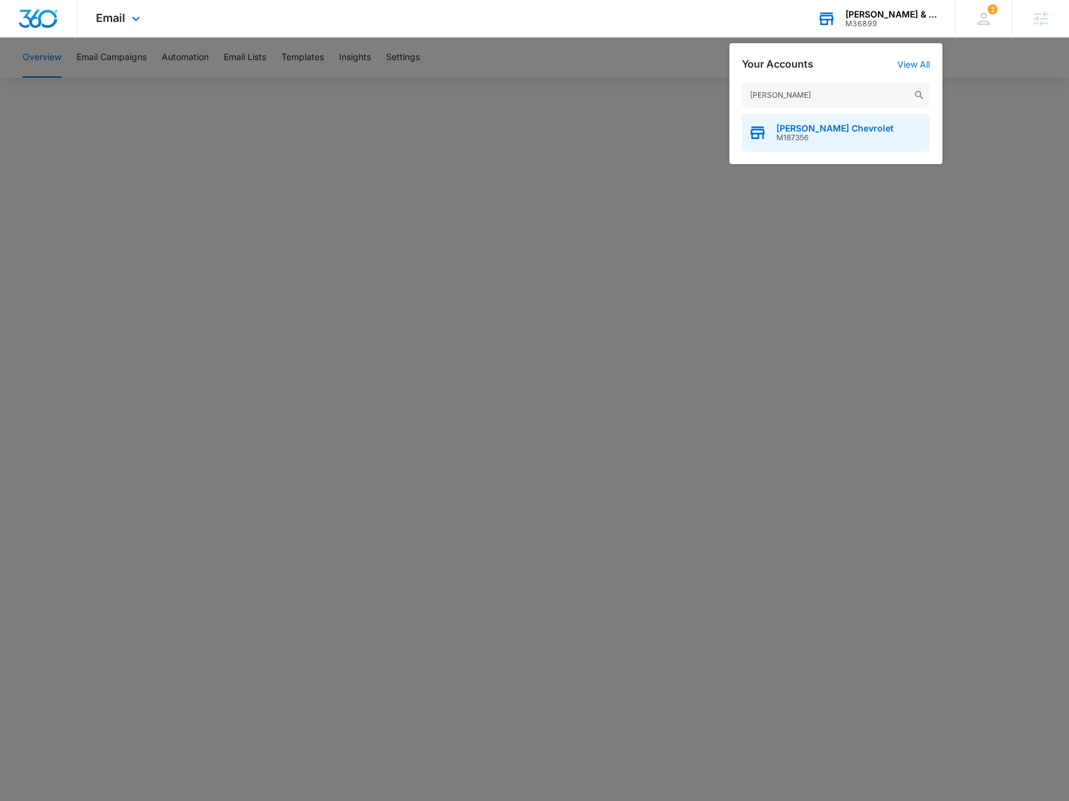
type input "hubler"
click at [801, 142] on span "M187356" at bounding box center [834, 137] width 117 height 9
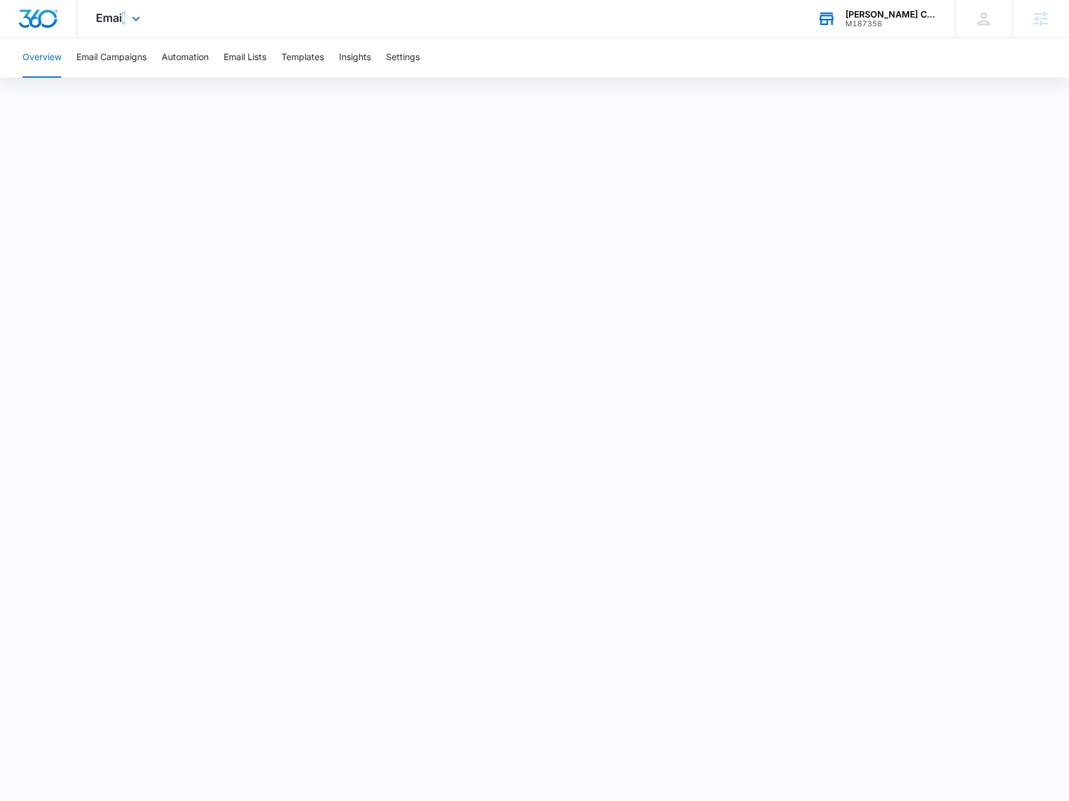
click at [126, 16] on div "Email Apps Reputation Forms CRM Email Social Payments POS Content Ads Intellige…" at bounding box center [119, 18] width 85 height 37
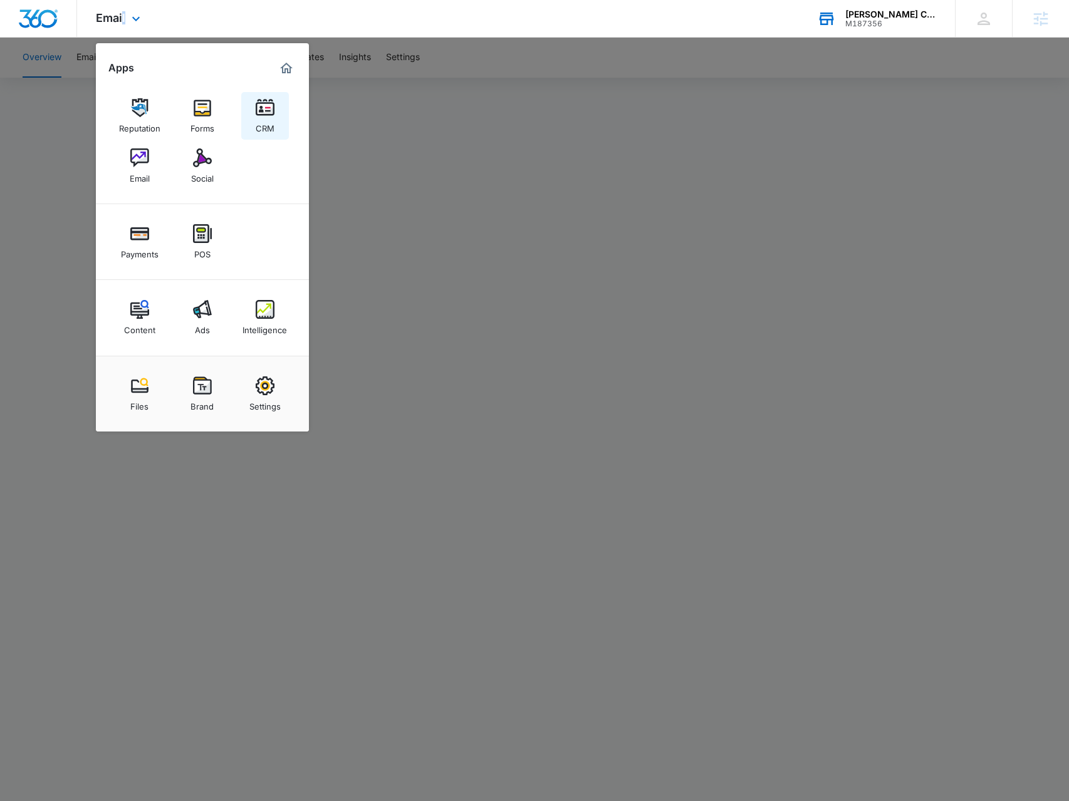
drag, startPoint x: 276, startPoint y: 125, endPoint x: 269, endPoint y: 120, distance: 7.6
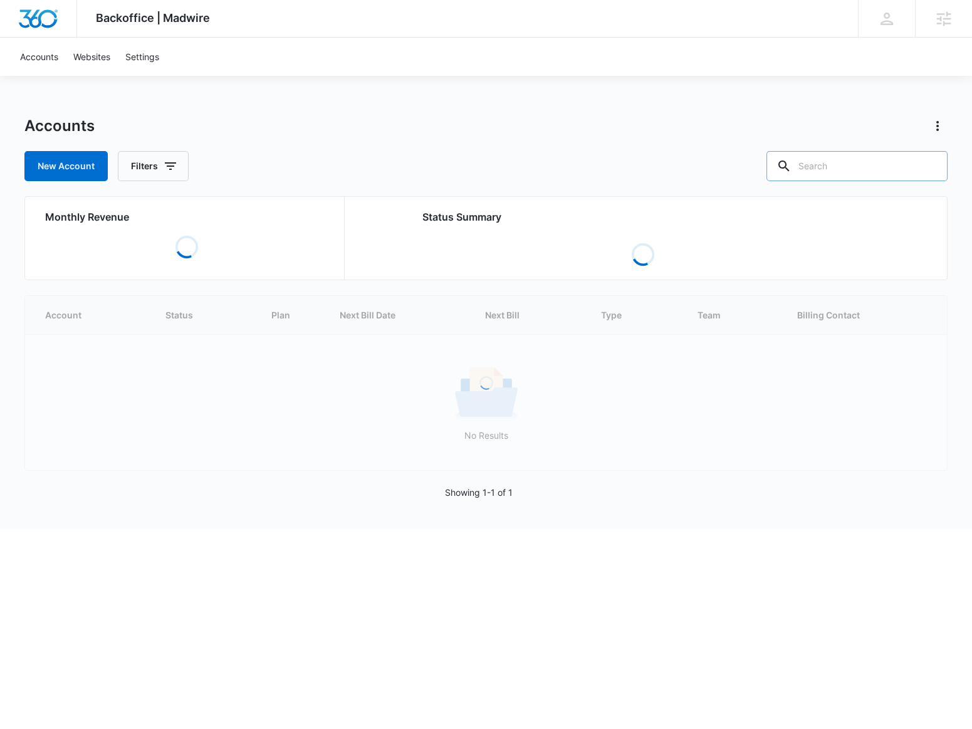
click at [854, 173] on input "text" at bounding box center [856, 166] width 181 height 30
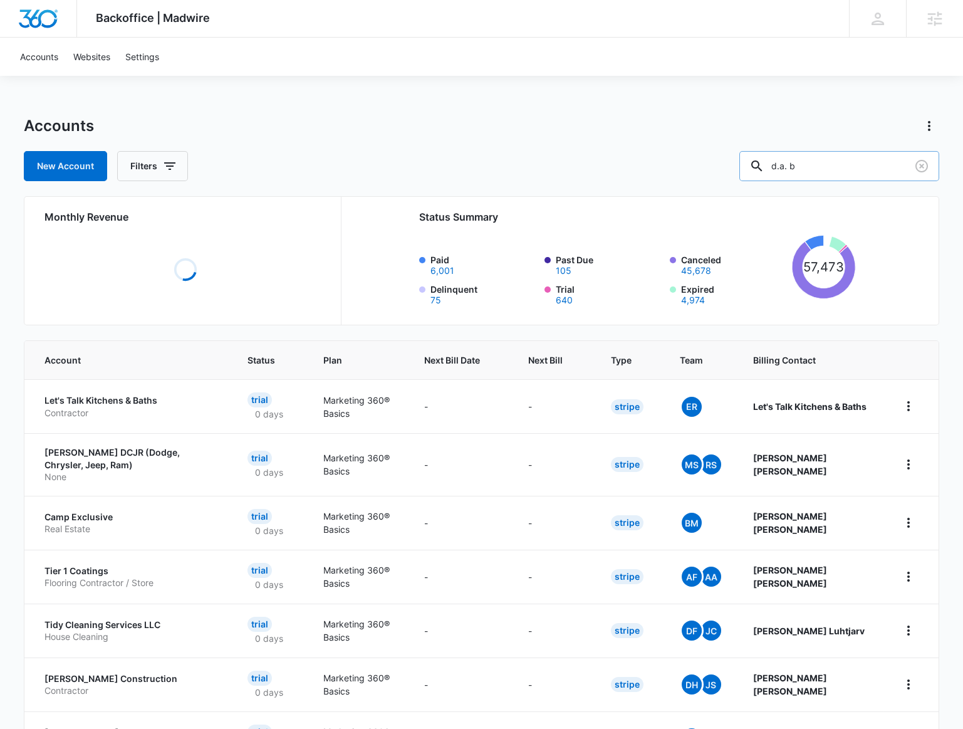
type input "d.a. b"
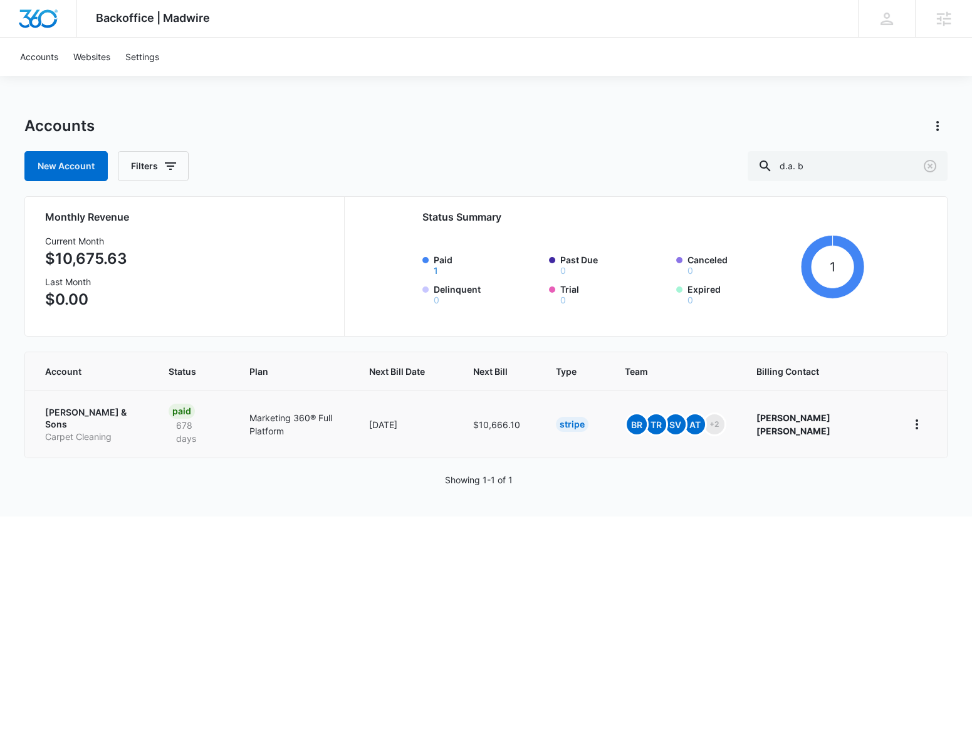
click at [100, 430] on p "Carpet Cleaning" at bounding box center [91, 436] width 93 height 13
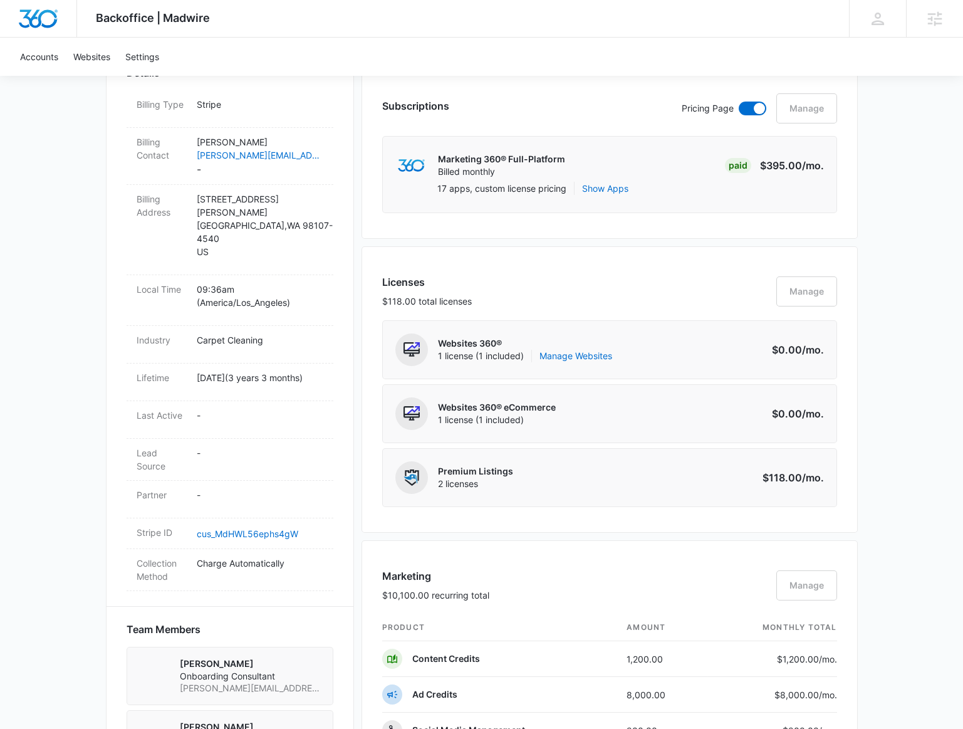
scroll to position [341, 0]
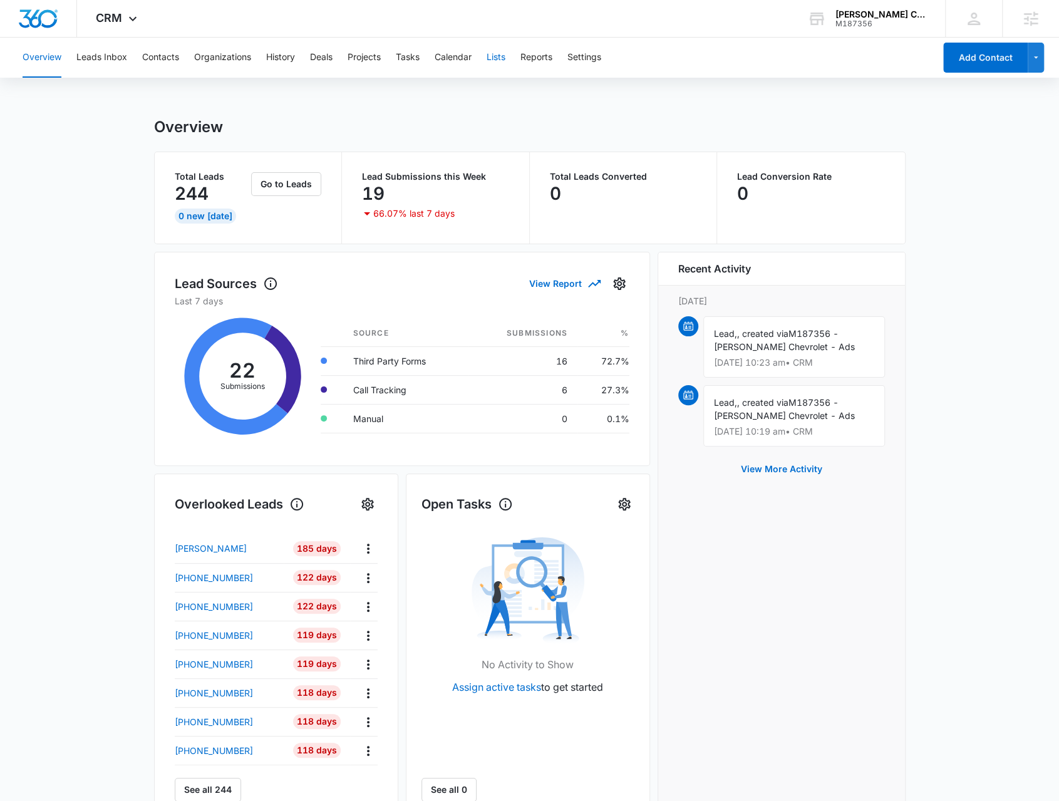
click at [505, 61] on button "Lists" at bounding box center [496, 58] width 19 height 40
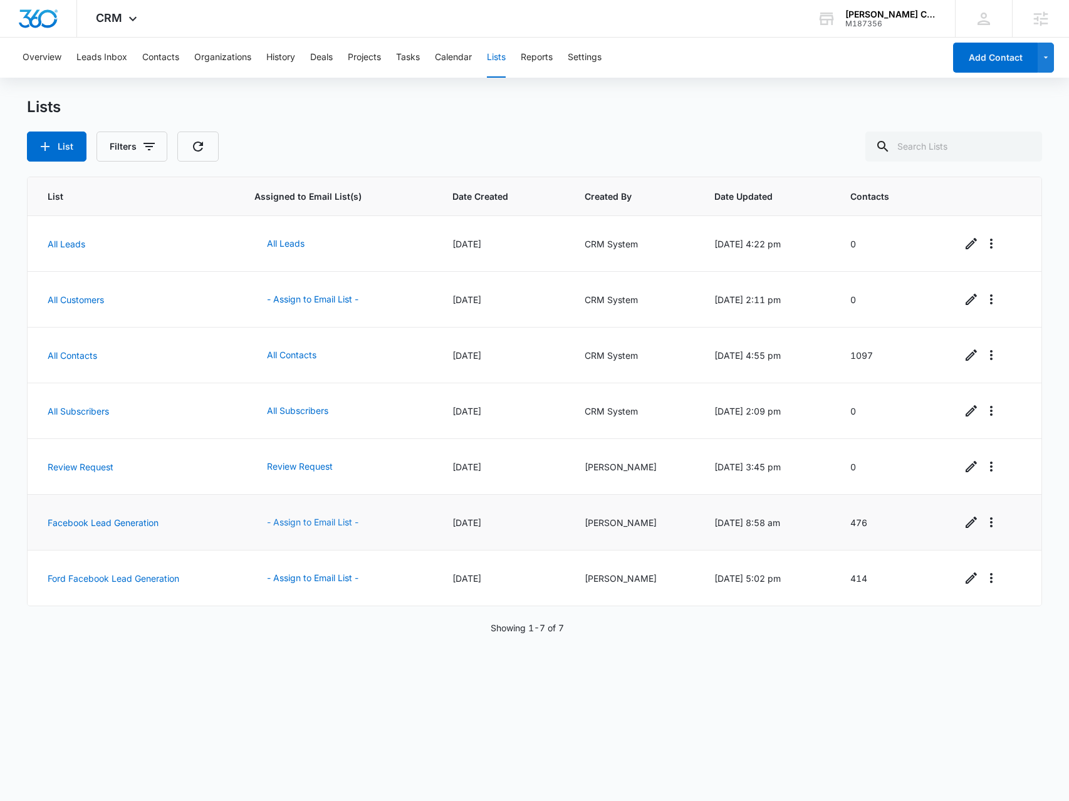
click at [326, 527] on button "- Assign to Email List -" at bounding box center [312, 522] width 117 height 30
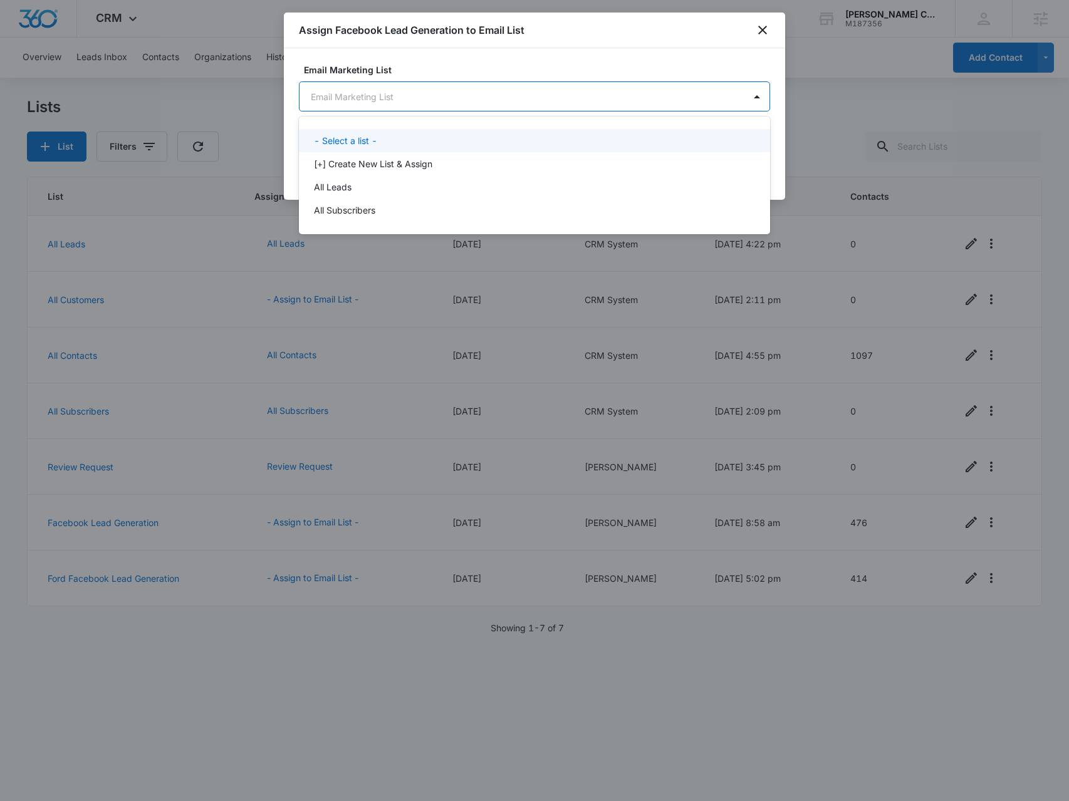
click at [475, 101] on body "CRM Apps Reputation Forms CRM Email Social Payments POS Content Ads Intelligenc…" at bounding box center [534, 400] width 1069 height 801
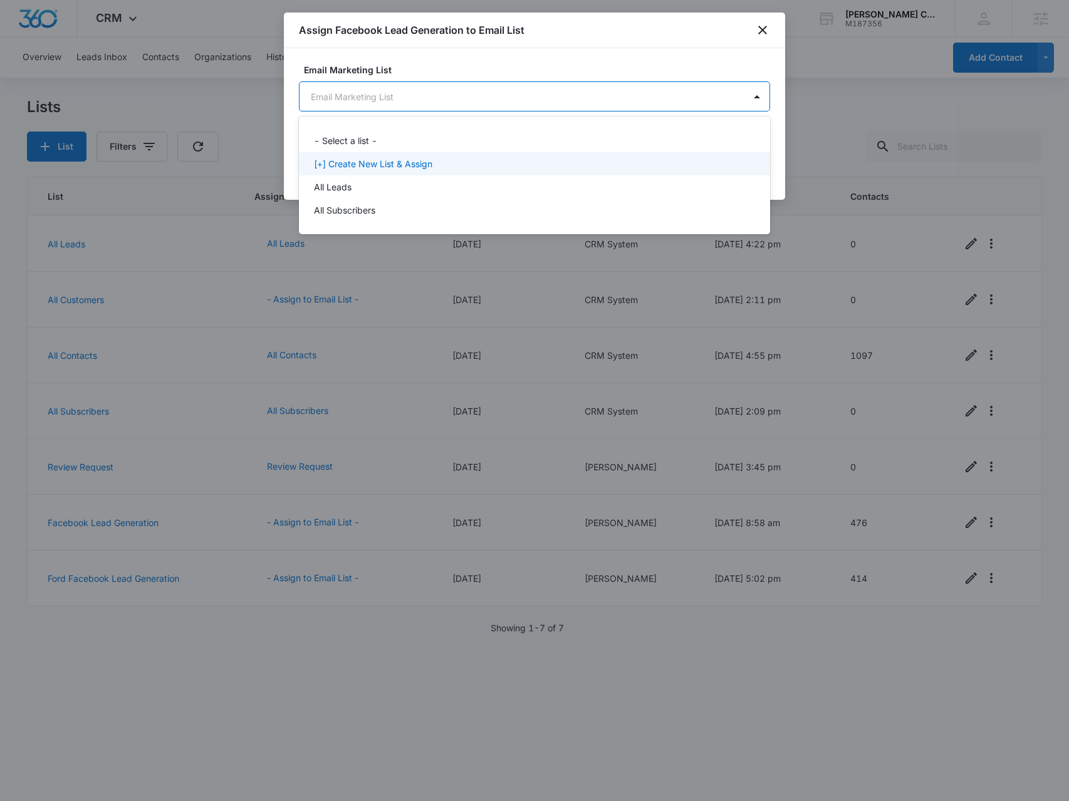
click at [447, 164] on div "[+] Create New List & Assign" at bounding box center [533, 163] width 438 height 13
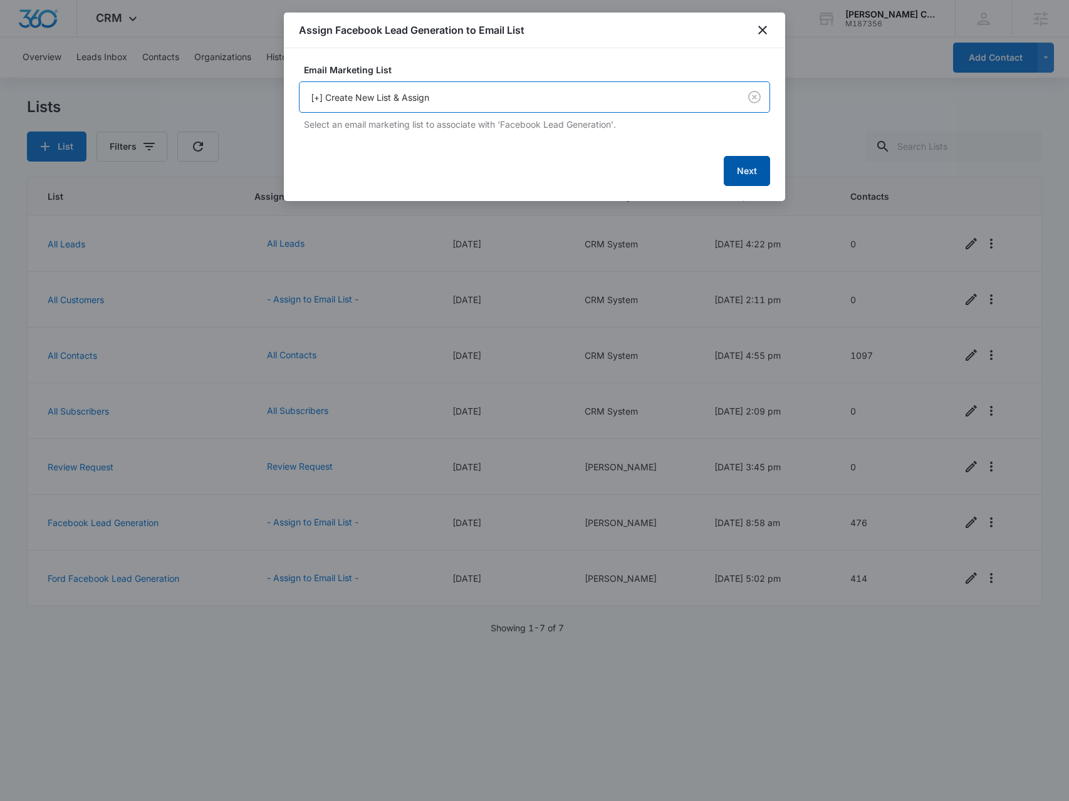
click at [750, 174] on button "Next" at bounding box center [747, 171] width 46 height 30
click at [748, 165] on button "Next" at bounding box center [747, 170] width 46 height 30
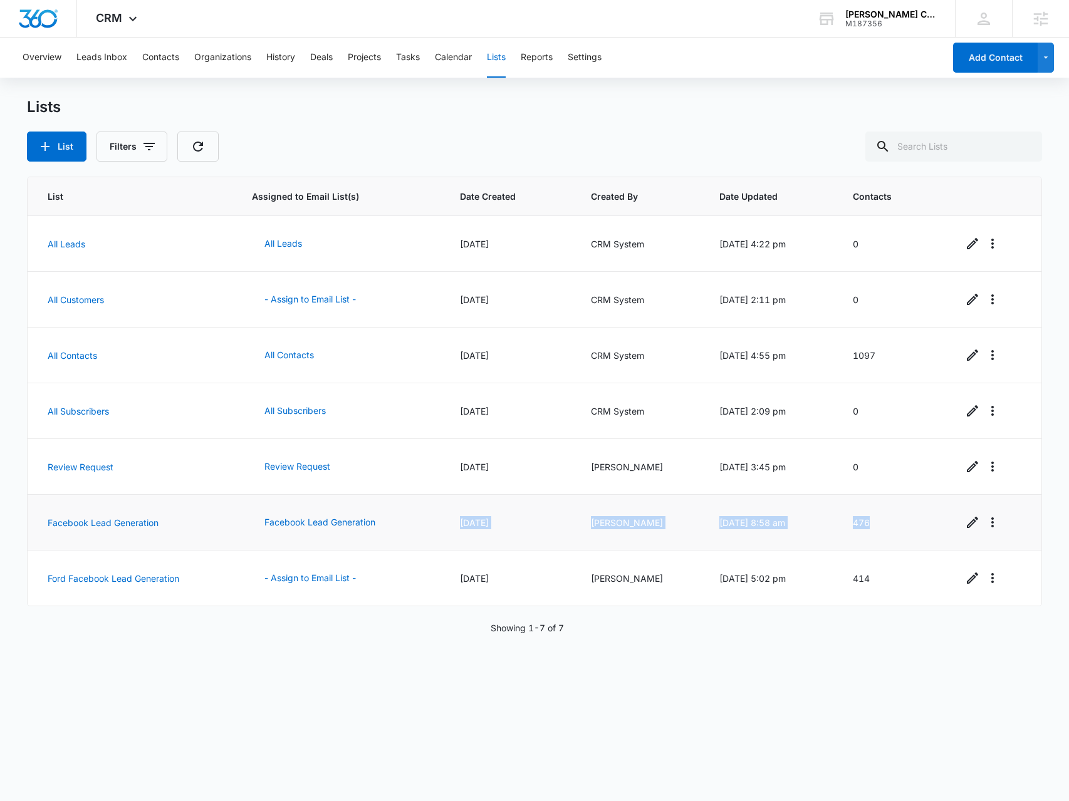
drag, startPoint x: 880, startPoint y: 517, endPoint x: 437, endPoint y: 528, distance: 442.4
click at [437, 528] on tr "Facebook Lead Generation Facebook Lead Generation [DATE] [PERSON_NAME] [DATE] 8…" at bounding box center [535, 523] width 1014 height 56
click at [145, 61] on button "Contacts" at bounding box center [160, 58] width 37 height 40
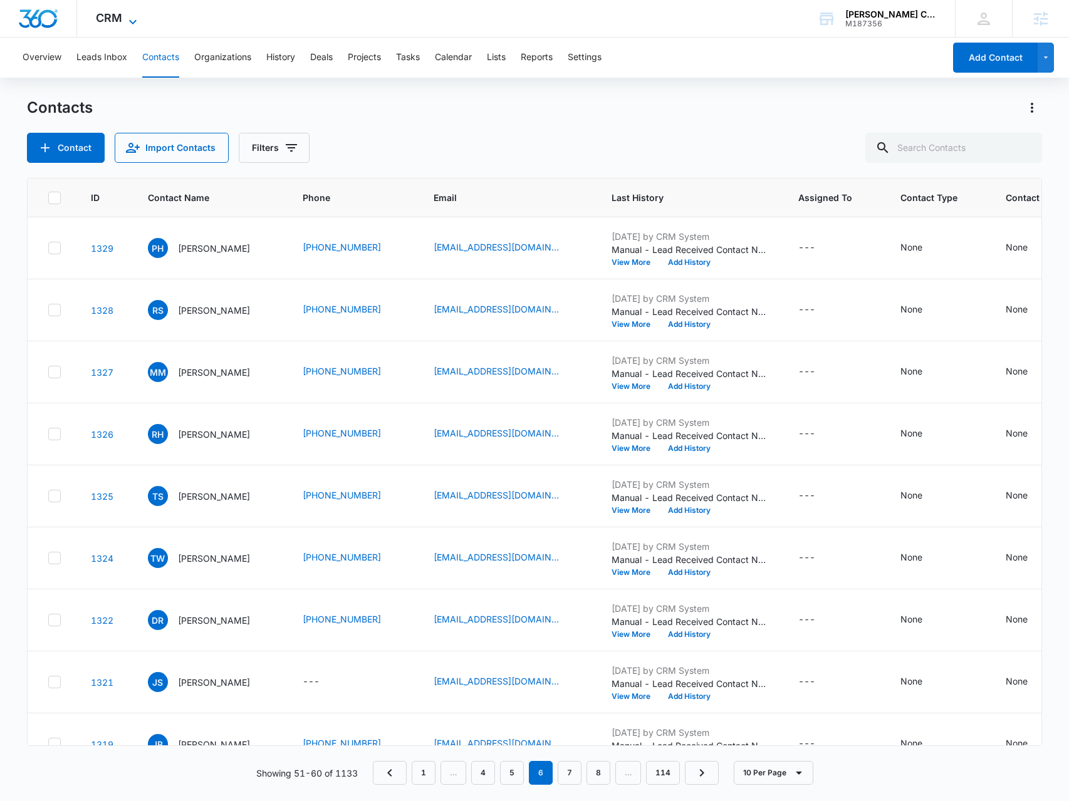
click at [132, 19] on icon at bounding box center [132, 21] width 15 height 15
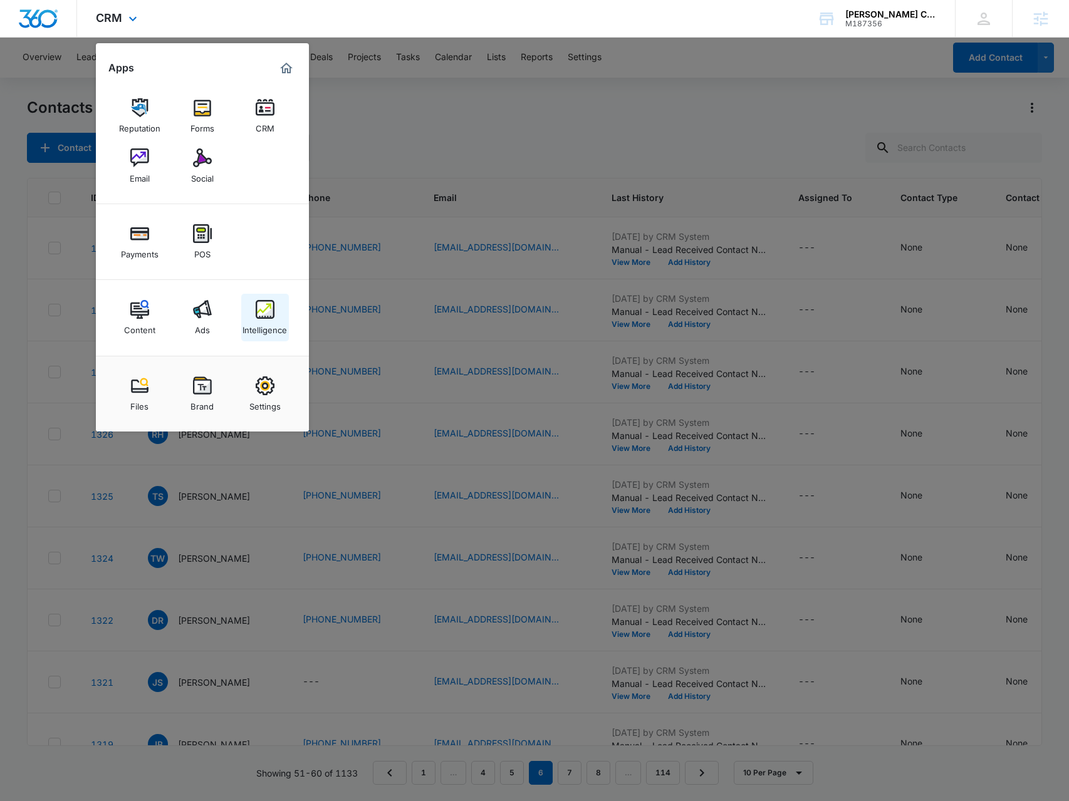
click at [260, 318] on img at bounding box center [265, 309] width 19 height 19
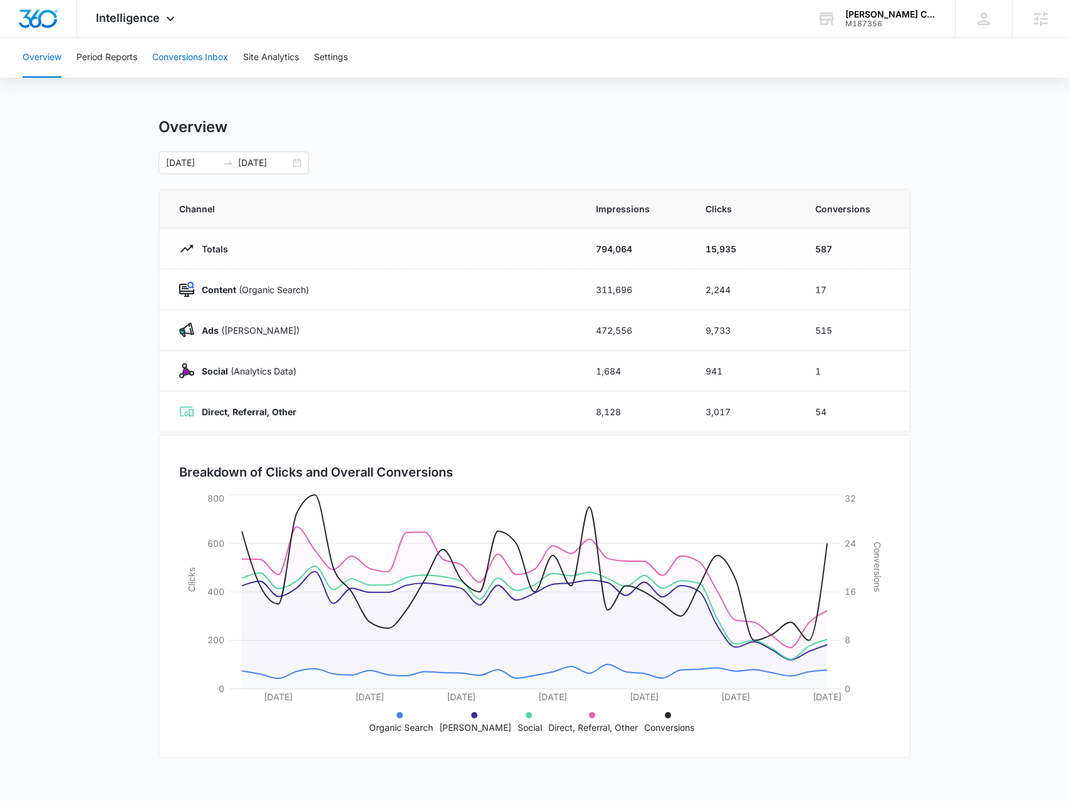
click at [195, 52] on button "Conversions Inbox" at bounding box center [190, 58] width 76 height 40
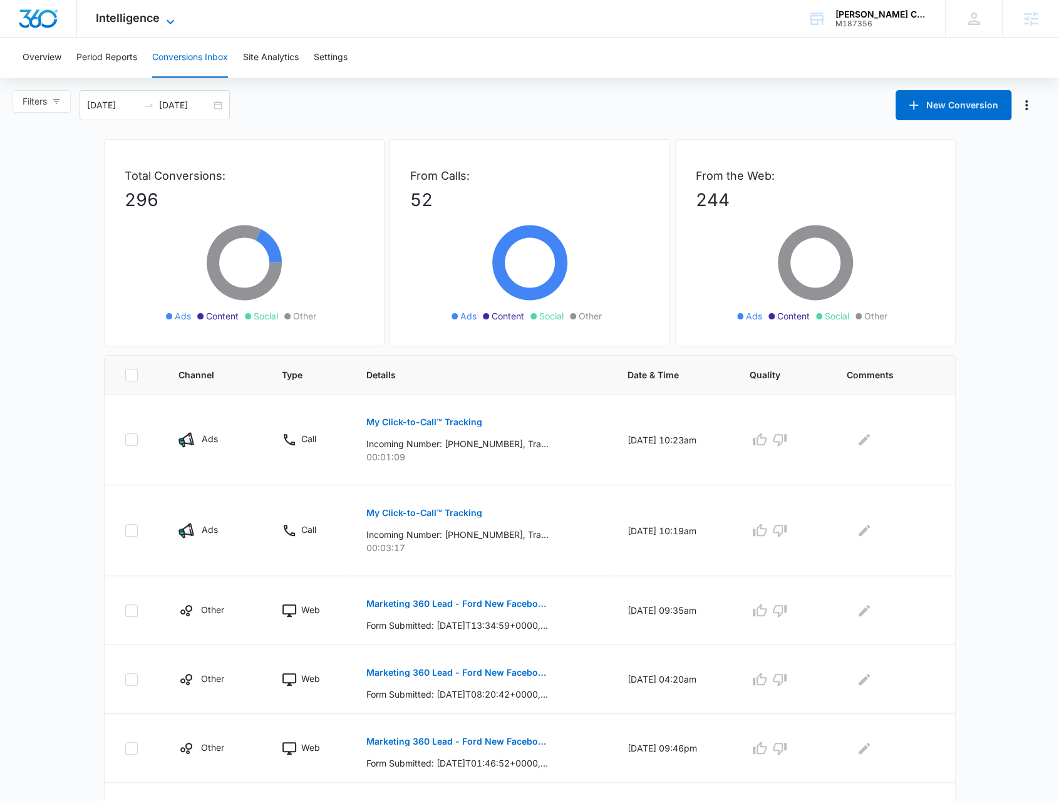
click at [163, 26] on icon at bounding box center [170, 21] width 15 height 15
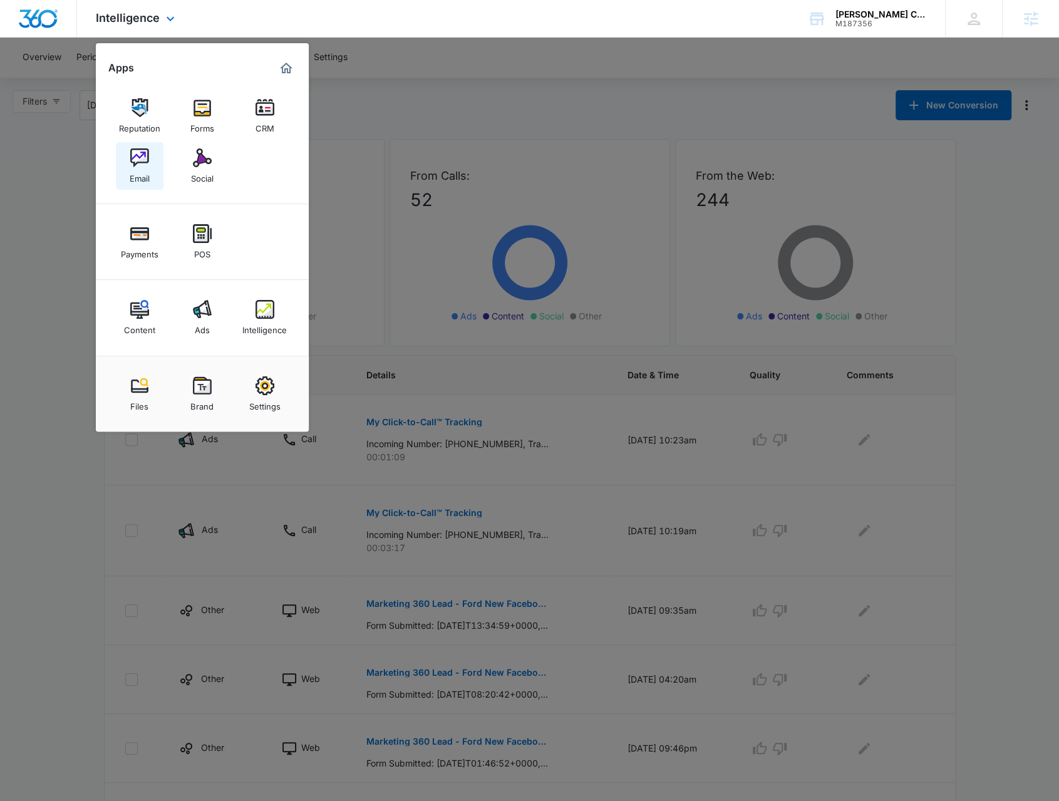
click at [150, 172] on link "Email" at bounding box center [140, 166] width 48 height 48
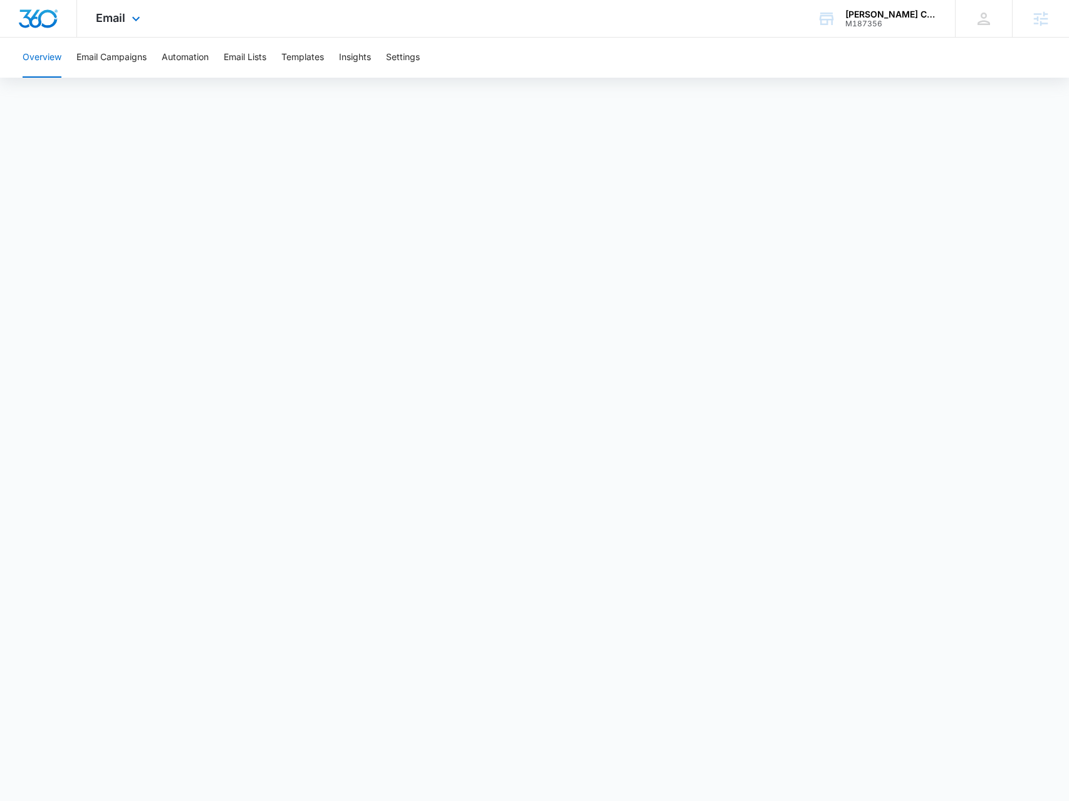
click at [127, 16] on div "Email Apps Reputation Forms CRM Email Social Payments POS Content Ads Intellige…" at bounding box center [119, 18] width 85 height 37
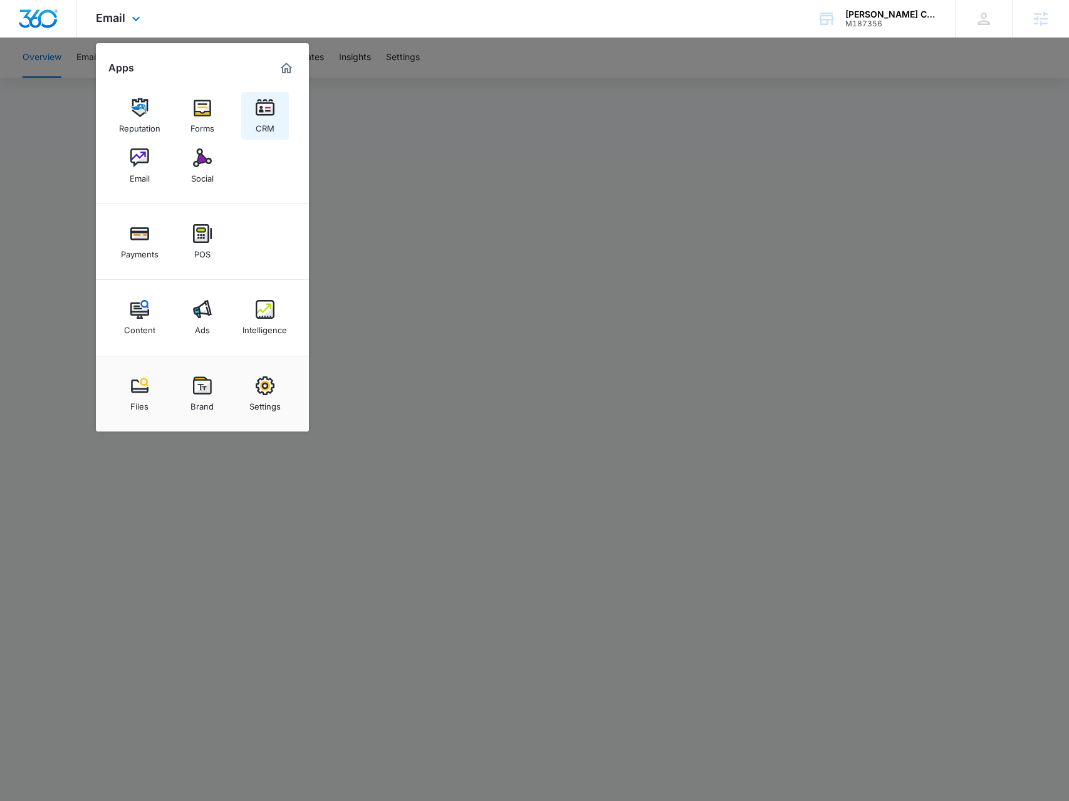
click at [257, 117] on img at bounding box center [265, 107] width 19 height 19
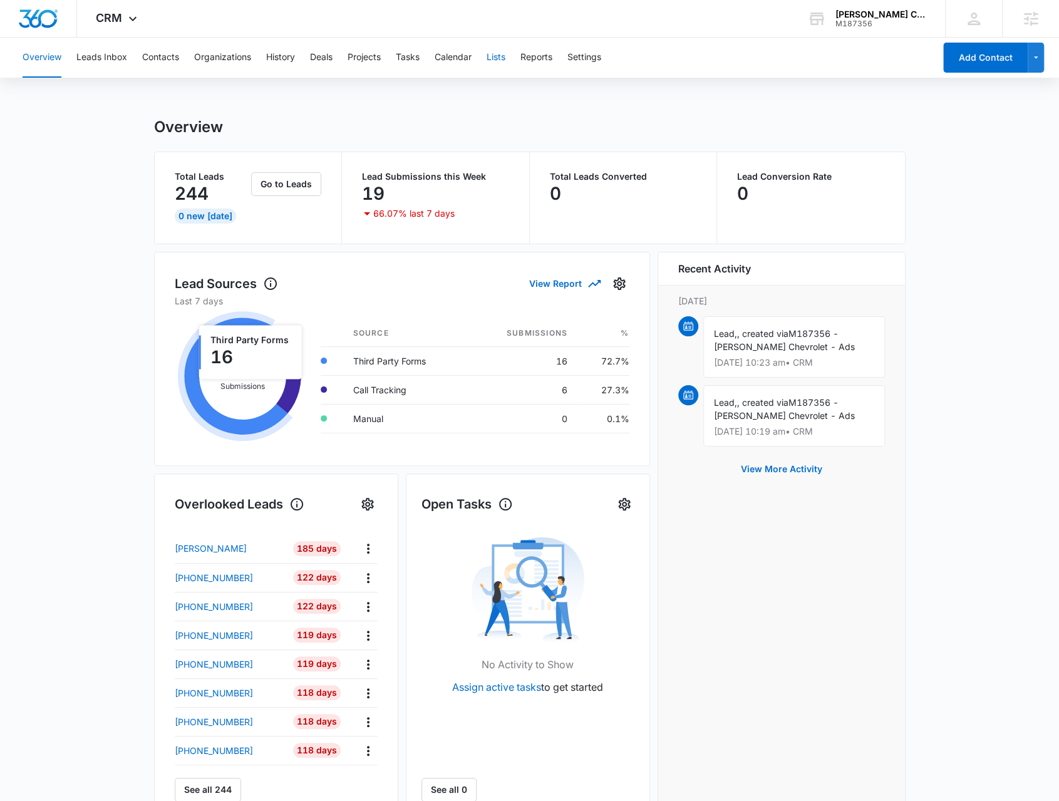
click at [489, 61] on button "Lists" at bounding box center [496, 58] width 19 height 40
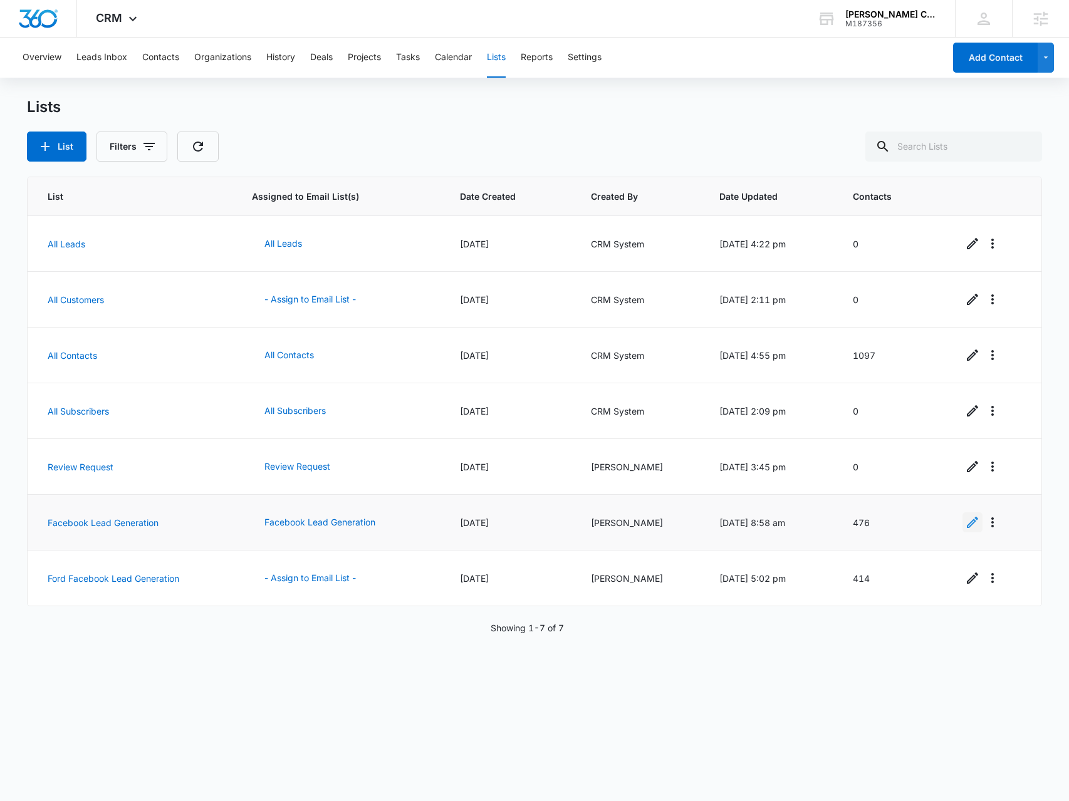
click at [965, 519] on icon "Edit" at bounding box center [972, 522] width 15 height 15
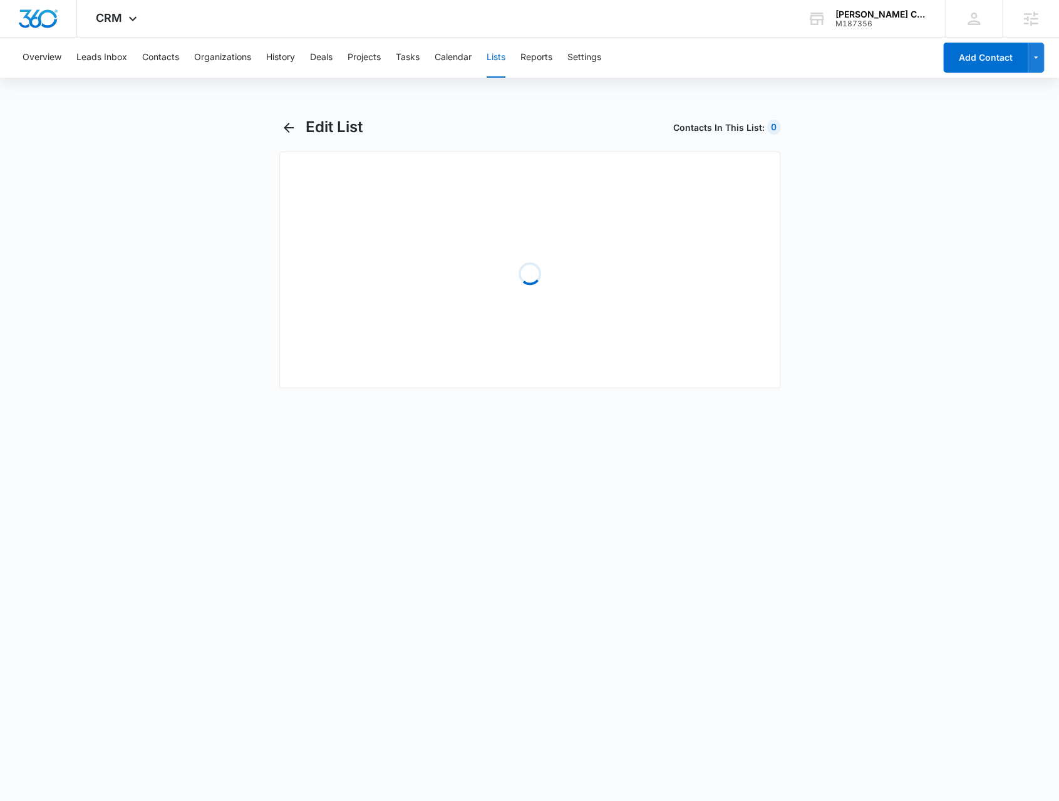
select select "31"
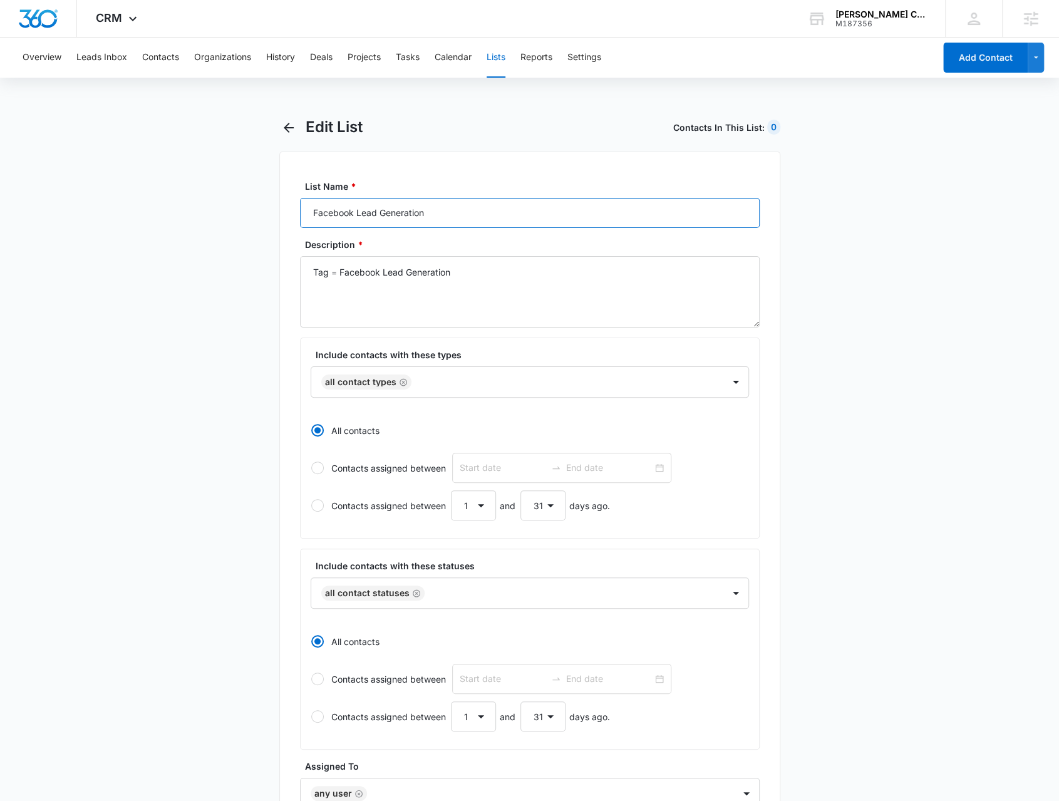
click at [315, 206] on input "Facebook Lead Generation" at bounding box center [530, 213] width 460 height 30
click at [311, 205] on input "Facebook Lead Generation" at bounding box center [530, 213] width 460 height 30
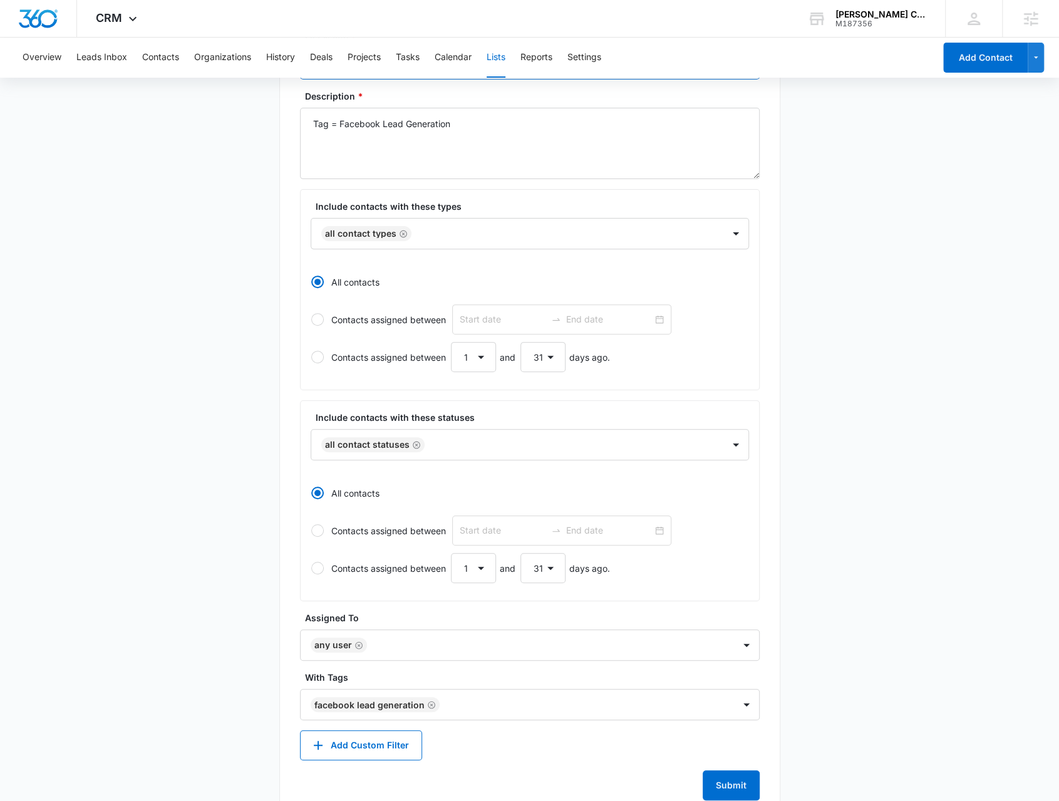
scroll to position [180, 0]
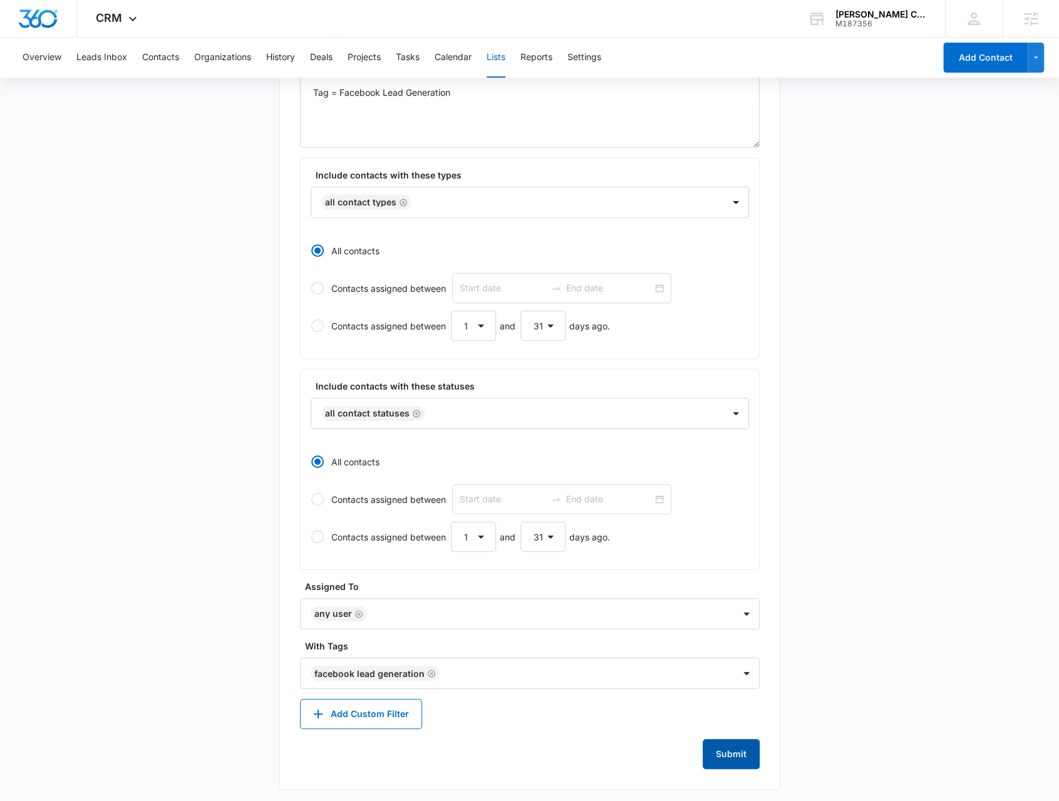
type input "Chevy Facebook Lead Generation"
click at [719, 759] on button "Submit" at bounding box center [731, 754] width 57 height 30
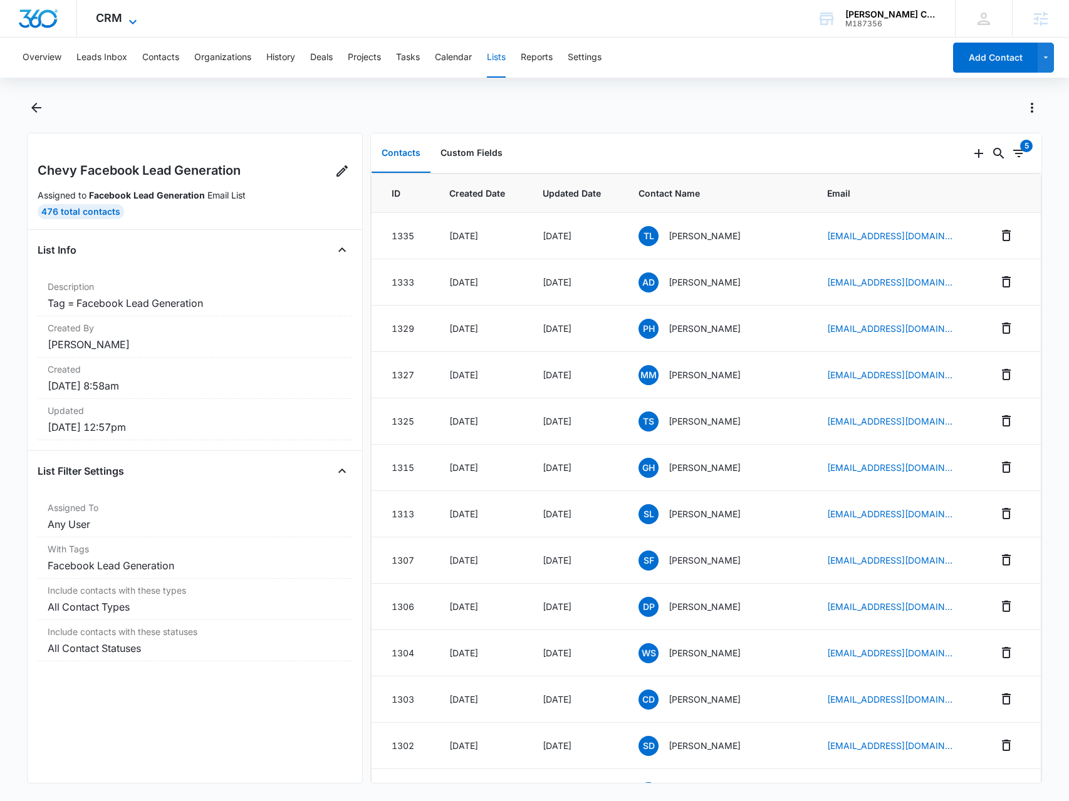
click at [125, 24] on icon at bounding box center [132, 21] width 15 height 15
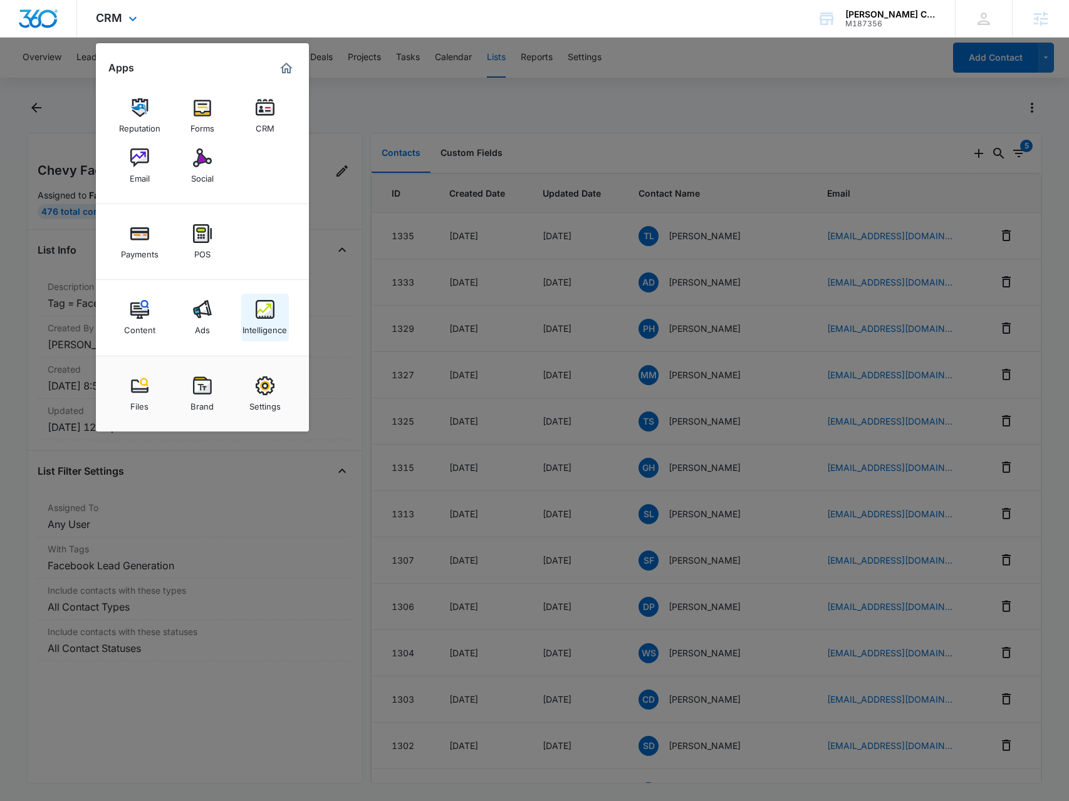
click at [274, 323] on div "Intelligence" at bounding box center [264, 327] width 44 height 16
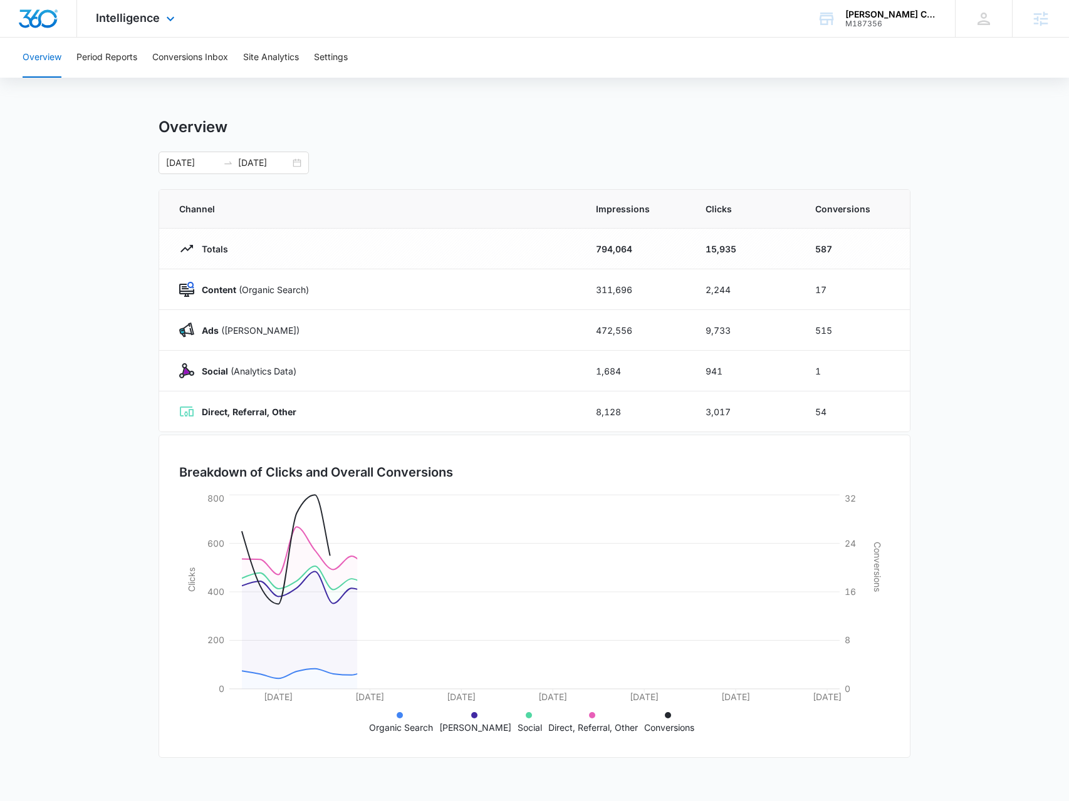
click at [179, 10] on div "Intelligence Apps Reputation Forms CRM Email Social Payments POS Content Ads In…" at bounding box center [137, 18] width 120 height 37
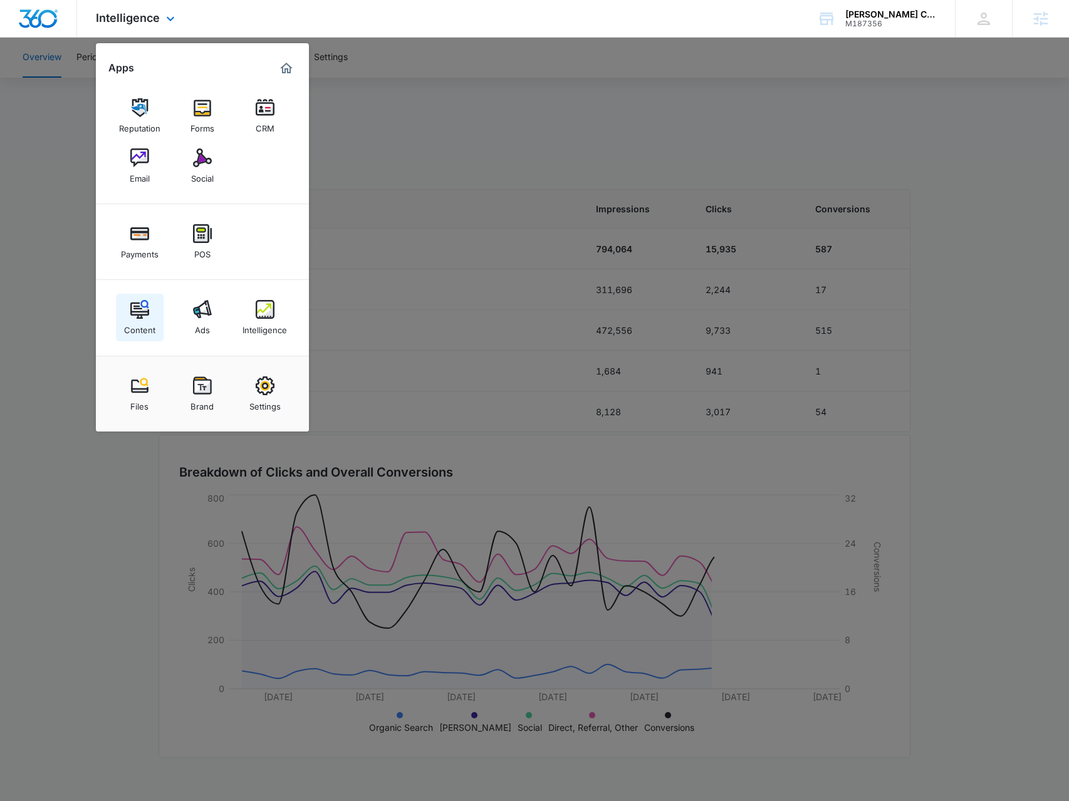
click at [140, 328] on div "Content" at bounding box center [139, 327] width 31 height 16
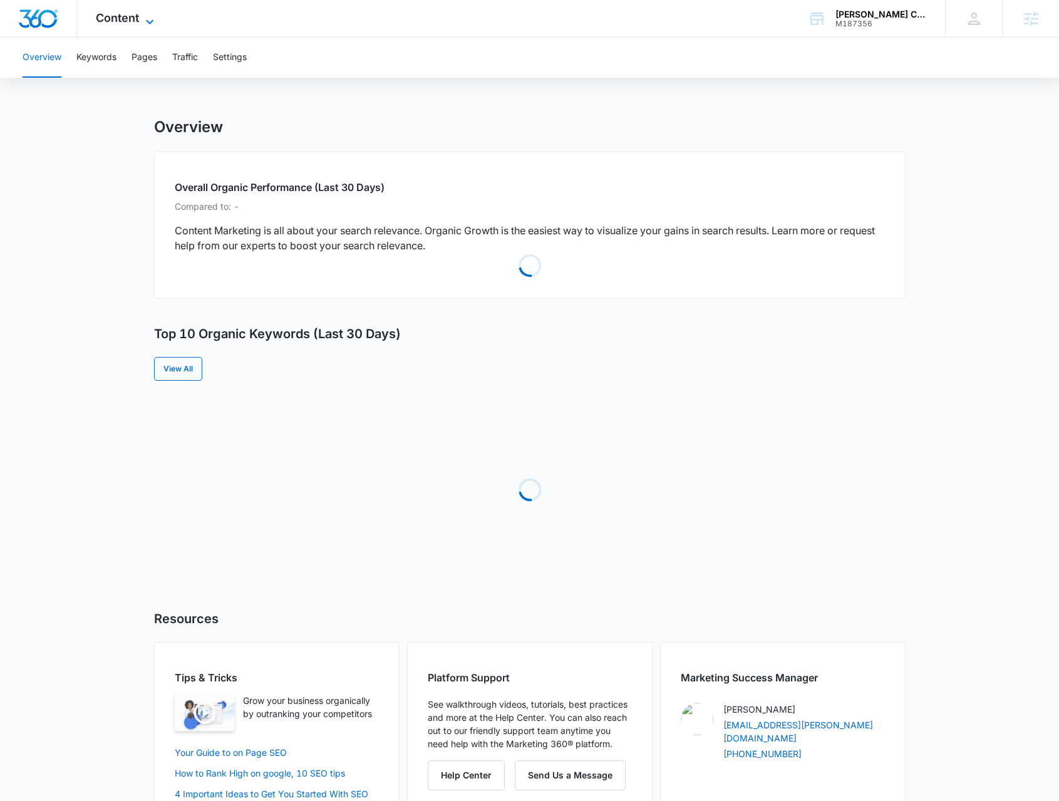
click at [149, 23] on icon at bounding box center [149, 21] width 15 height 15
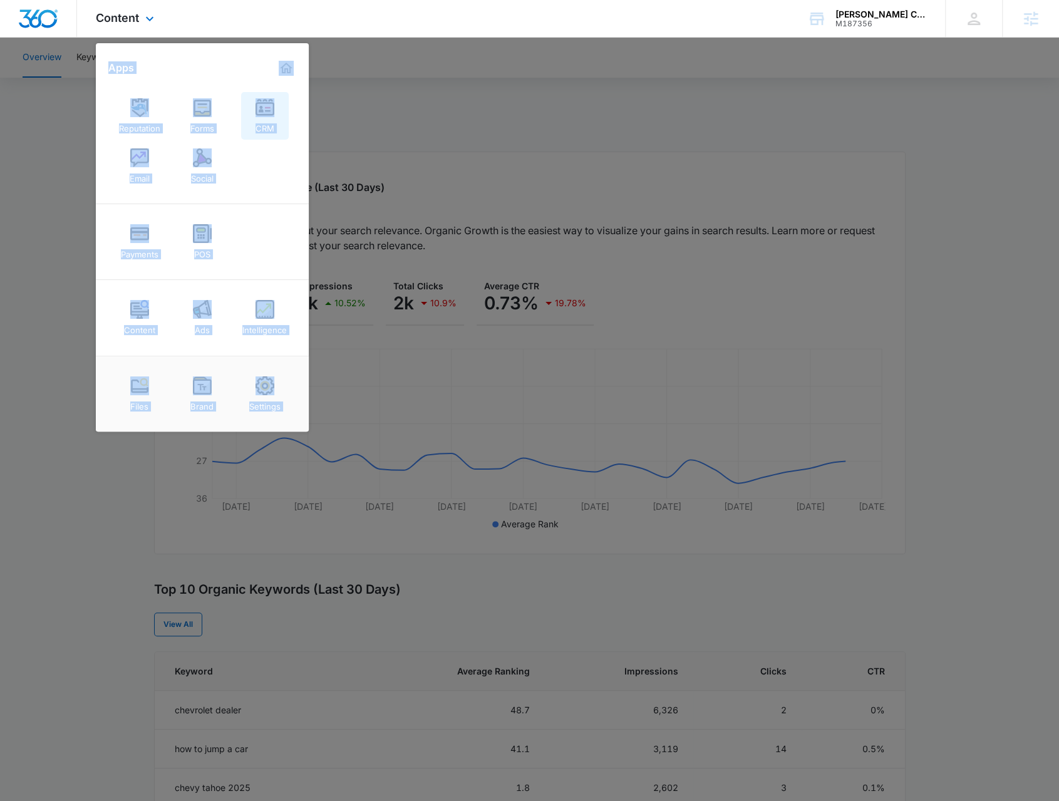
click at [271, 113] on img at bounding box center [265, 107] width 19 height 19
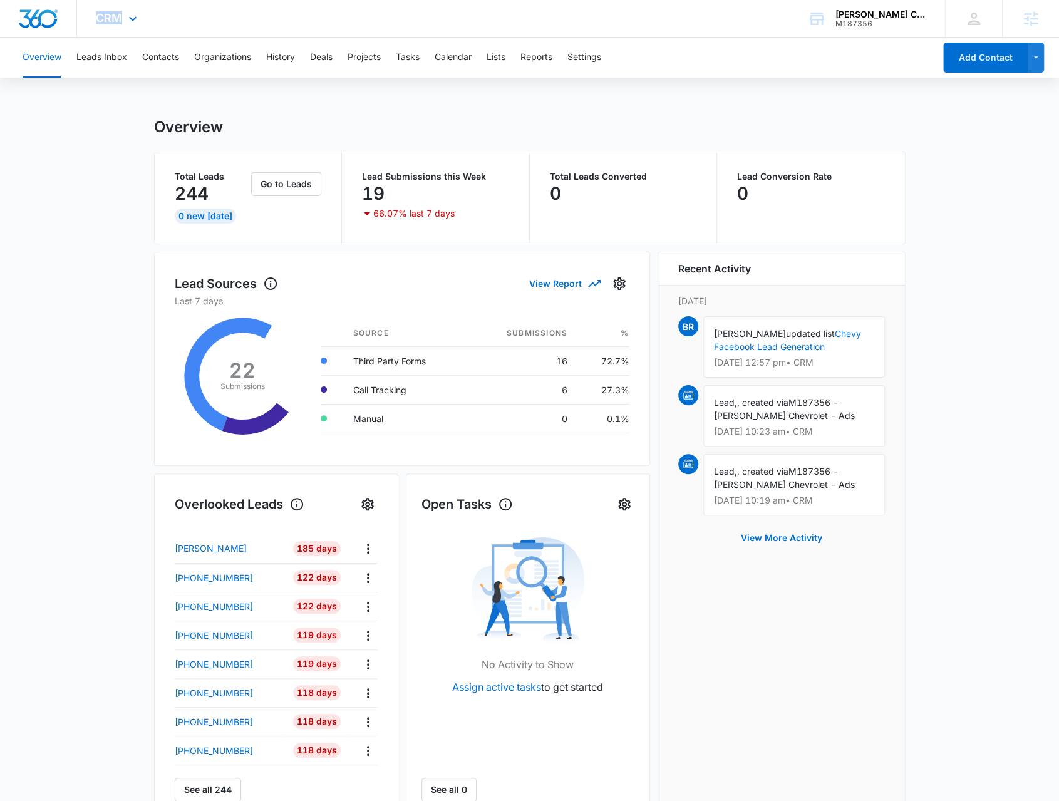
drag, startPoint x: 132, startPoint y: 3, endPoint x: 94, endPoint y: 9, distance: 38.0
click at [94, 9] on div "CRM Apps Reputation Forms CRM Email Social Payments POS Content Ads Intelligenc…" at bounding box center [118, 18] width 82 height 37
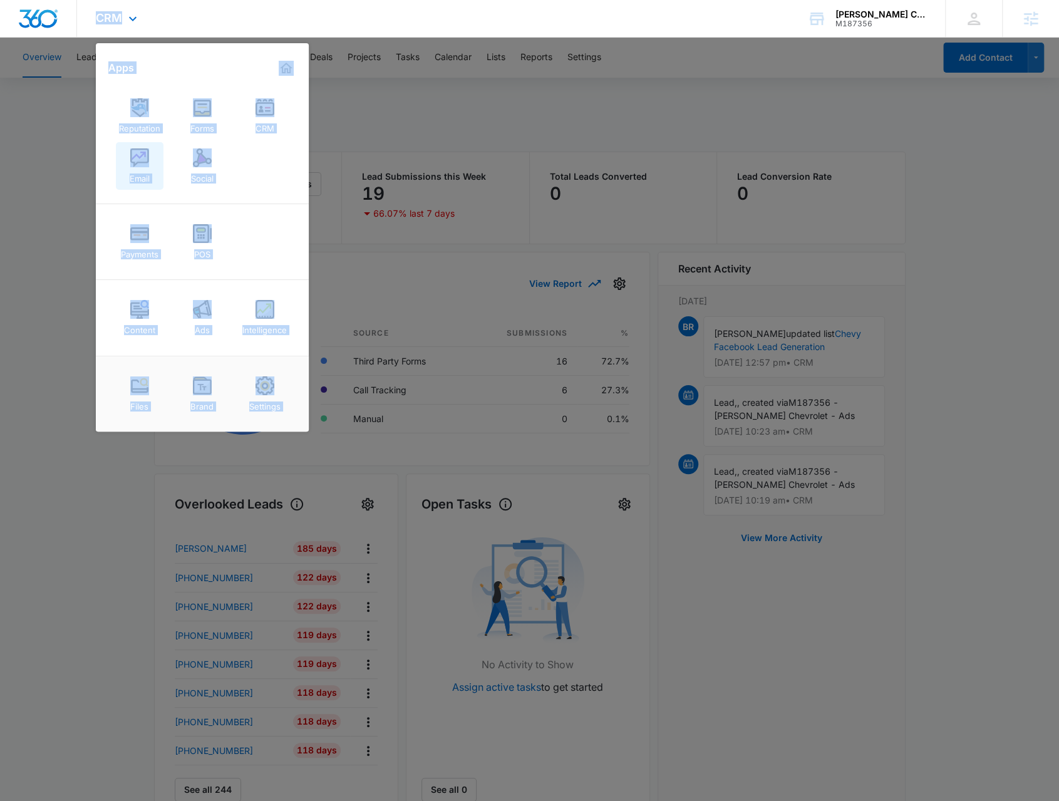
click at [143, 173] on div "Email" at bounding box center [140, 175] width 20 height 16
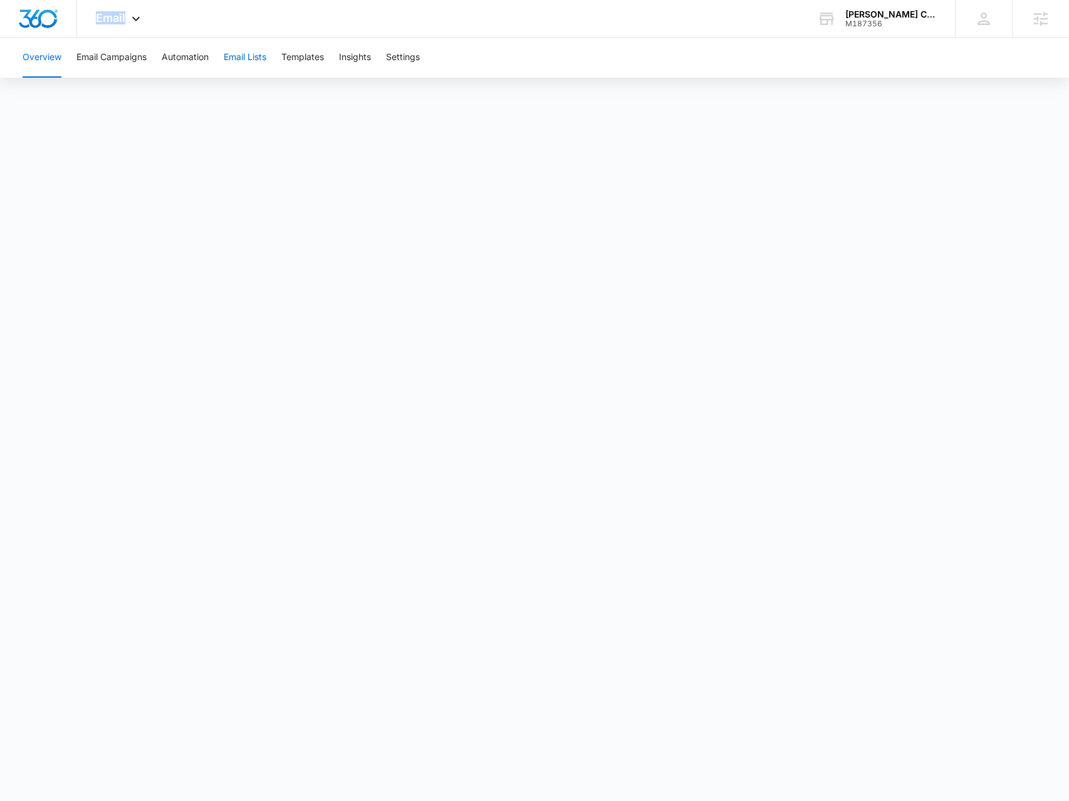
click at [235, 60] on button "Email Lists" at bounding box center [245, 58] width 43 height 40
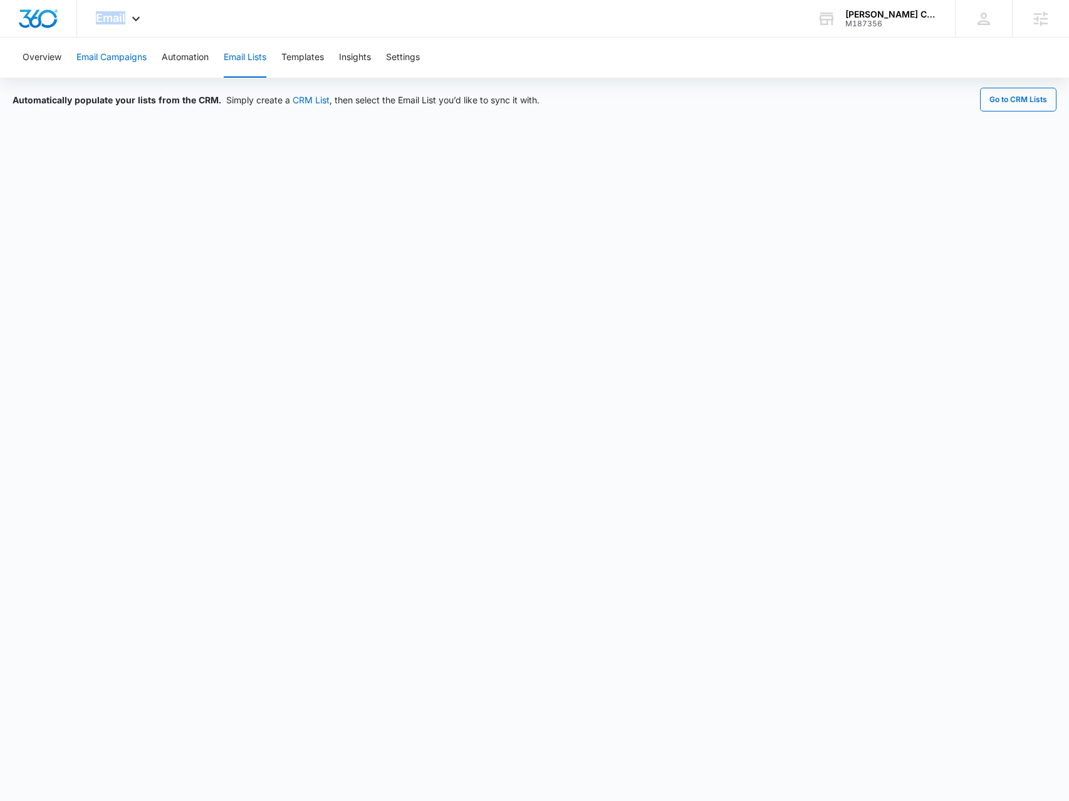
click at [115, 63] on button "Email Campaigns" at bounding box center [111, 58] width 70 height 40
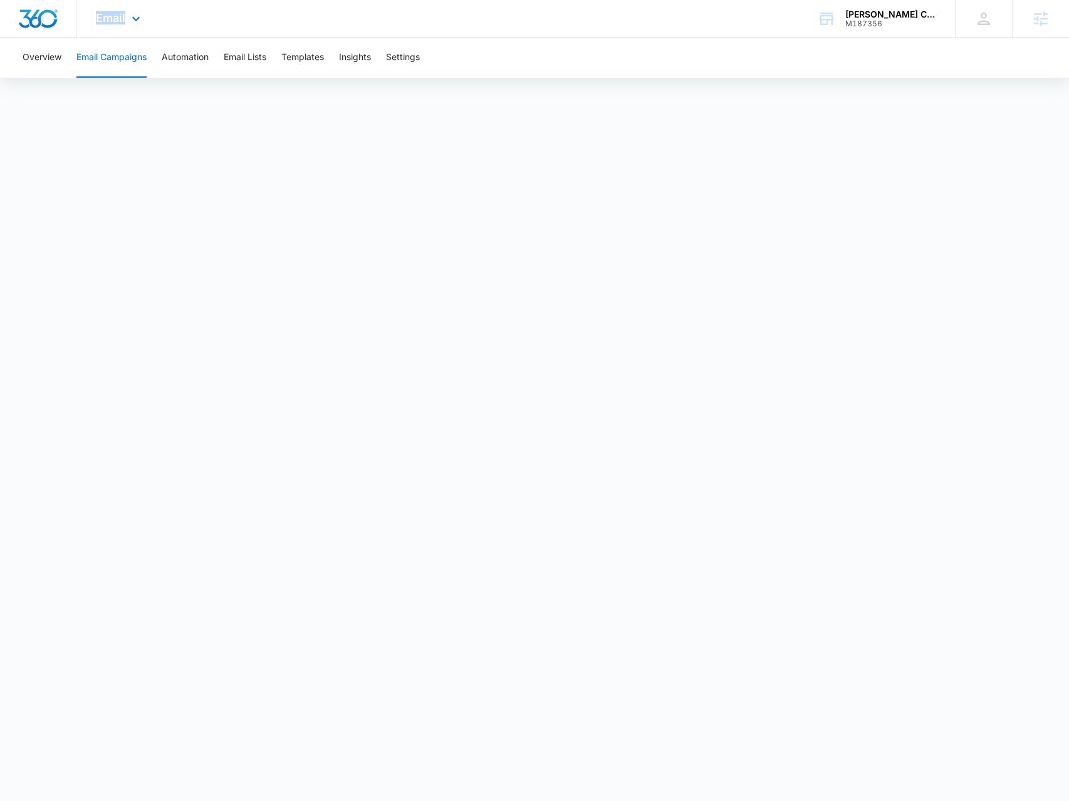
drag, startPoint x: 332, startPoint y: 33, endPoint x: 18, endPoint y: 4, distance: 315.7
click at [331, 32] on div "Email Apps Reputation Forms CRM Email Social Payments POS Content Ads Intellige…" at bounding box center [534, 19] width 1069 height 38
click at [35, 54] on button "Overview" at bounding box center [42, 58] width 39 height 40
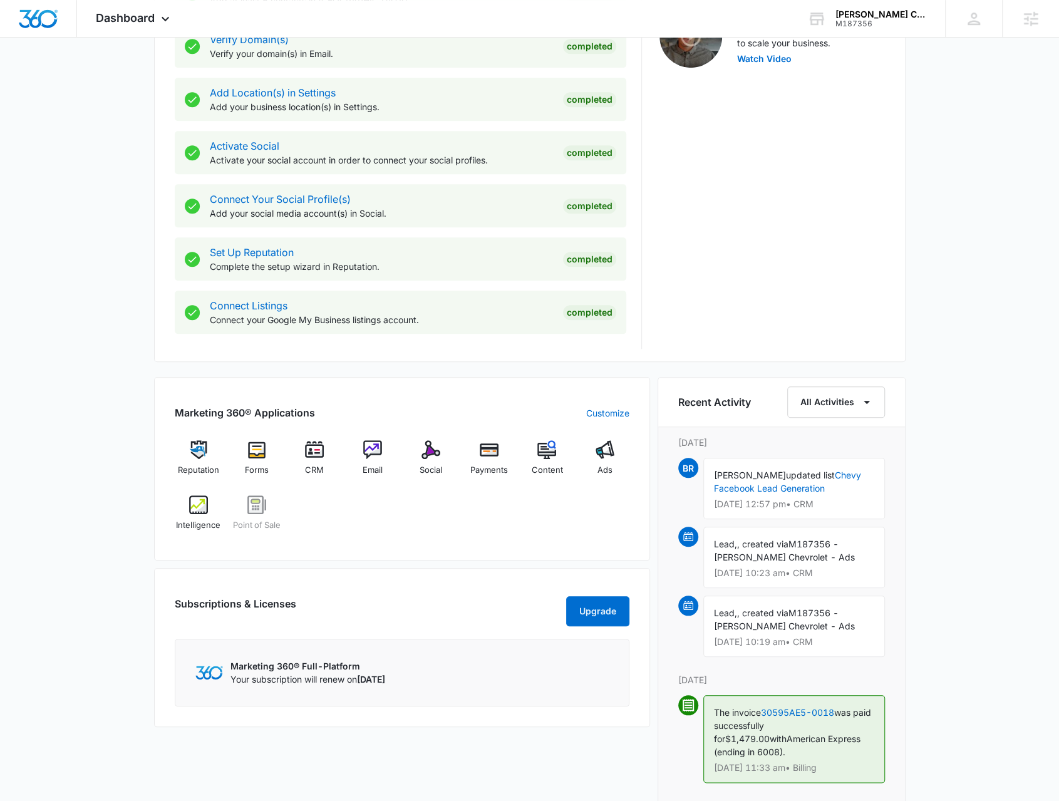
scroll to position [376, 0]
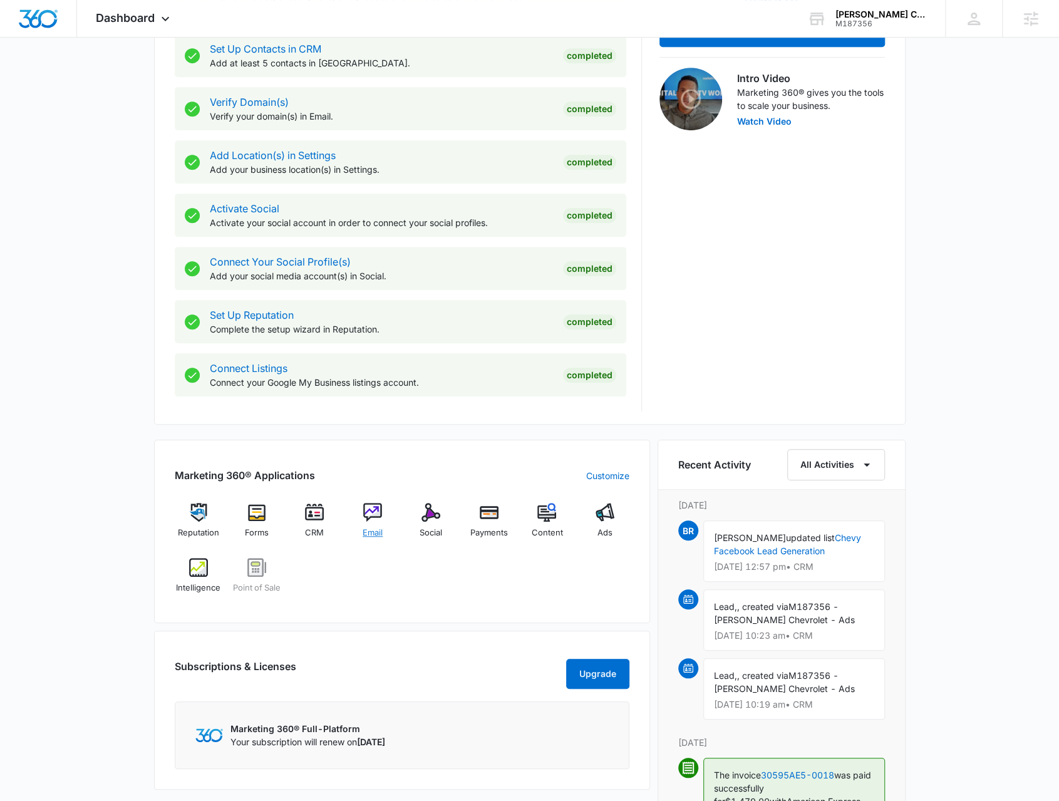
click at [368, 532] on span "Email" at bounding box center [373, 533] width 20 height 13
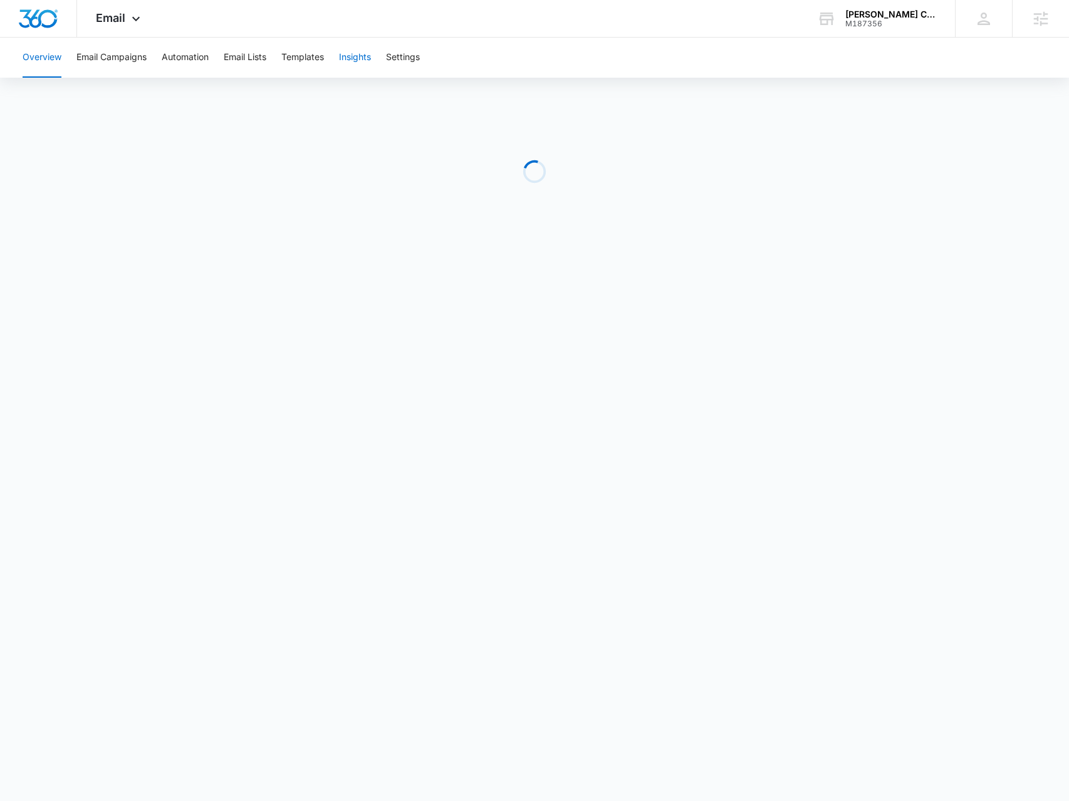
click at [362, 58] on button "Insights" at bounding box center [355, 58] width 32 height 40
click at [138, 64] on button "Email Campaigns" at bounding box center [111, 58] width 70 height 40
click at [126, 25] on div "Email Apps Reputation Forms CRM Email Social Payments POS Content Ads Intellige…" at bounding box center [119, 18] width 85 height 37
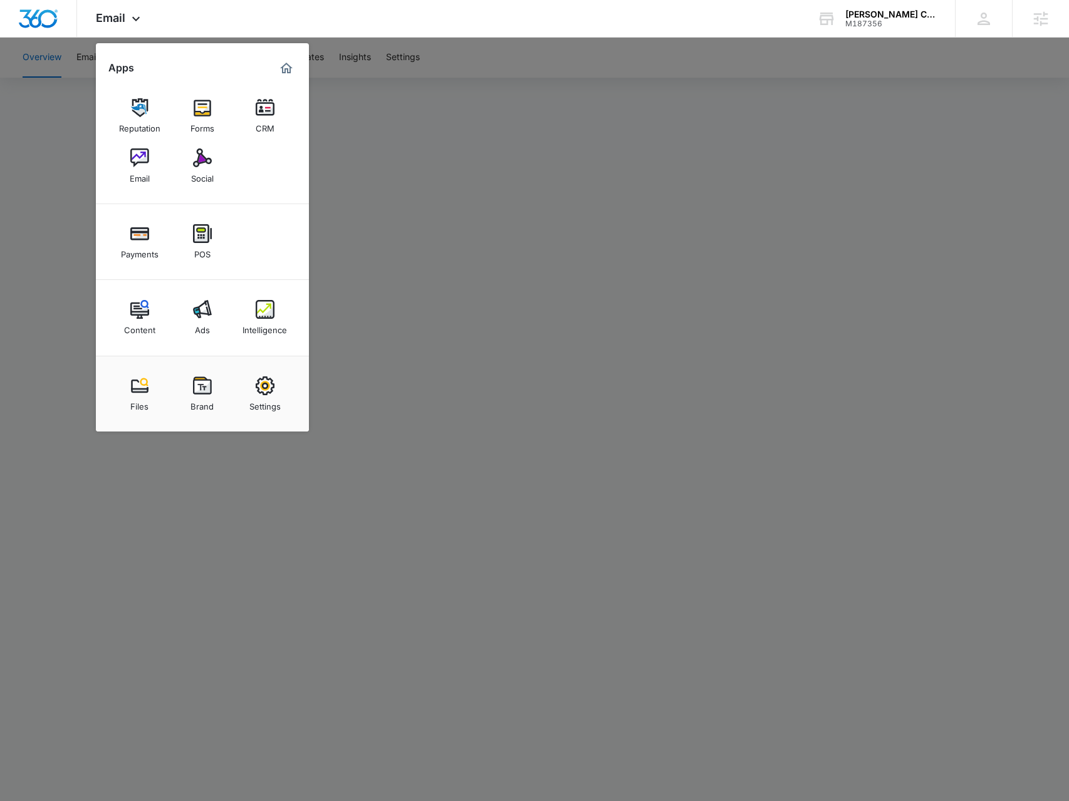
click at [546, 565] on div at bounding box center [534, 400] width 1069 height 801
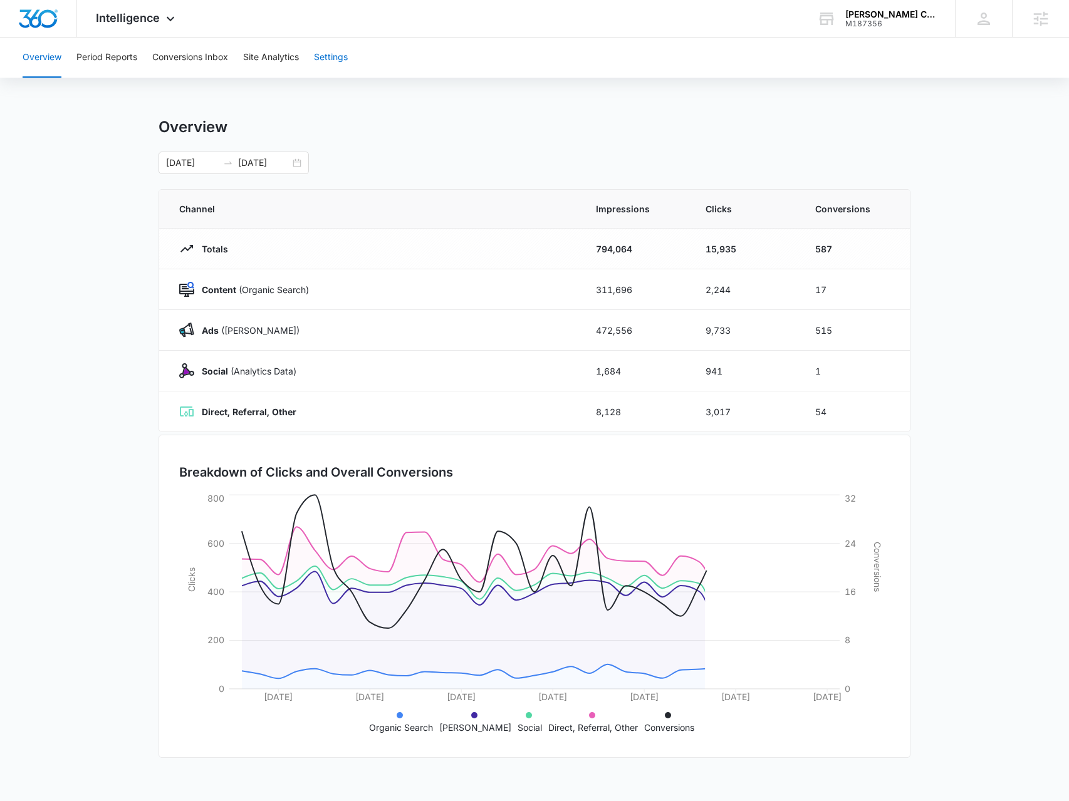
click at [324, 61] on button "Settings" at bounding box center [331, 58] width 34 height 40
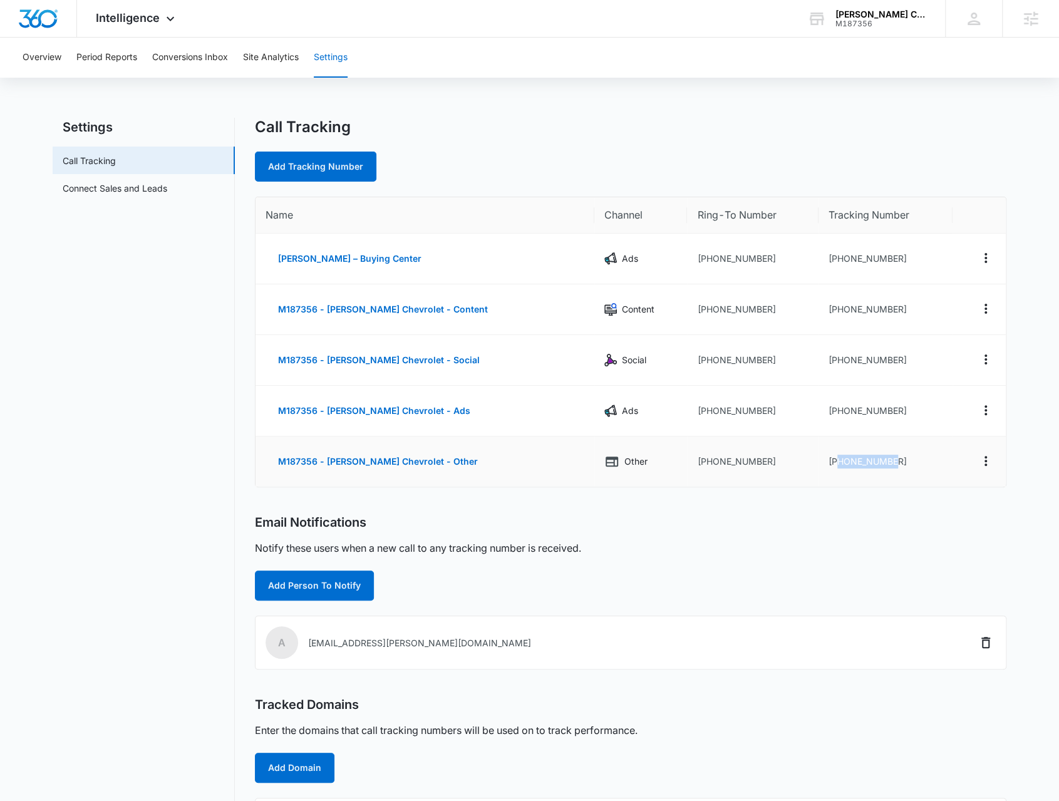
drag, startPoint x: 902, startPoint y: 462, endPoint x: 833, endPoint y: 457, distance: 69.1
click at [833, 457] on td "[PHONE_NUMBER]" at bounding box center [886, 462] width 134 height 50
copy td "7657099921"
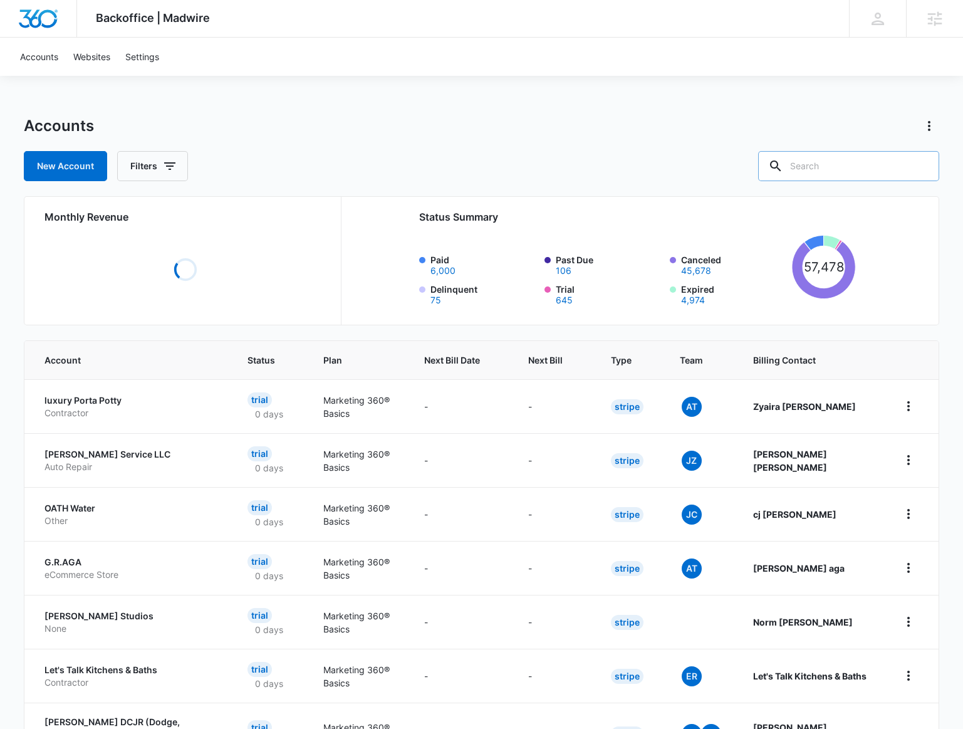
click at [835, 175] on input "text" at bounding box center [848, 166] width 181 height 30
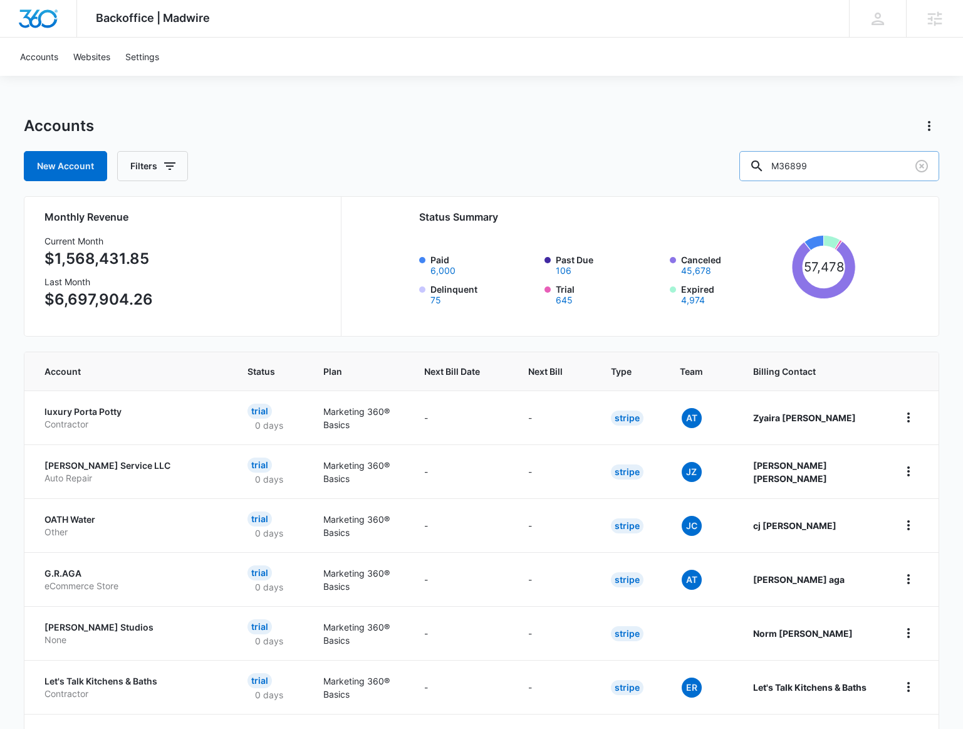
type input "M36899"
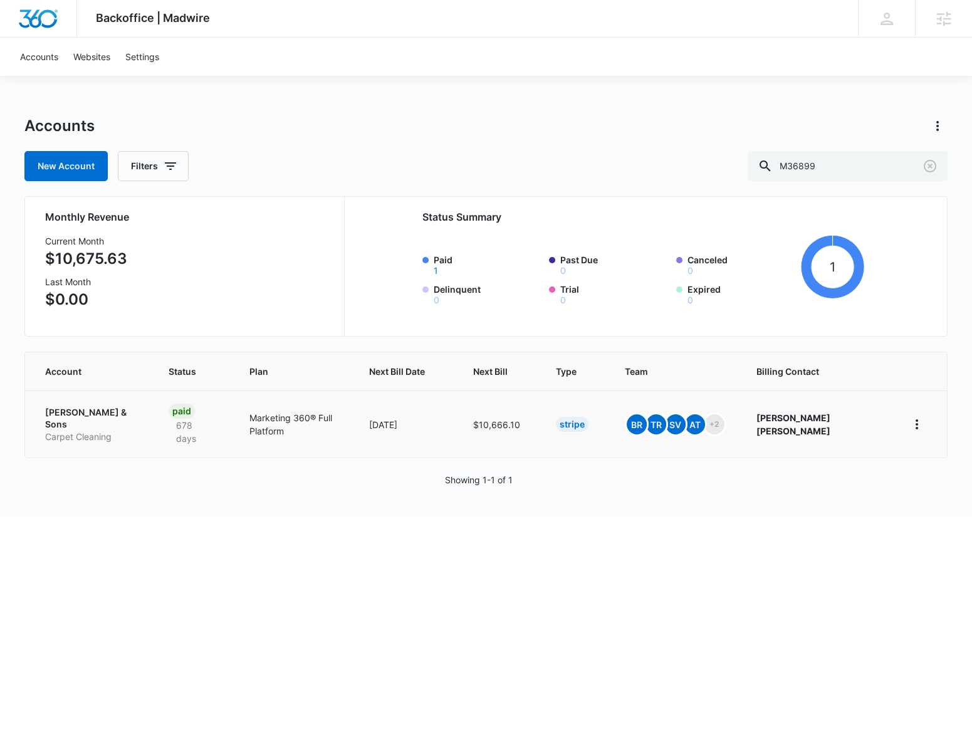
click at [86, 408] on p "D.A. Burns & Sons" at bounding box center [91, 418] width 93 height 24
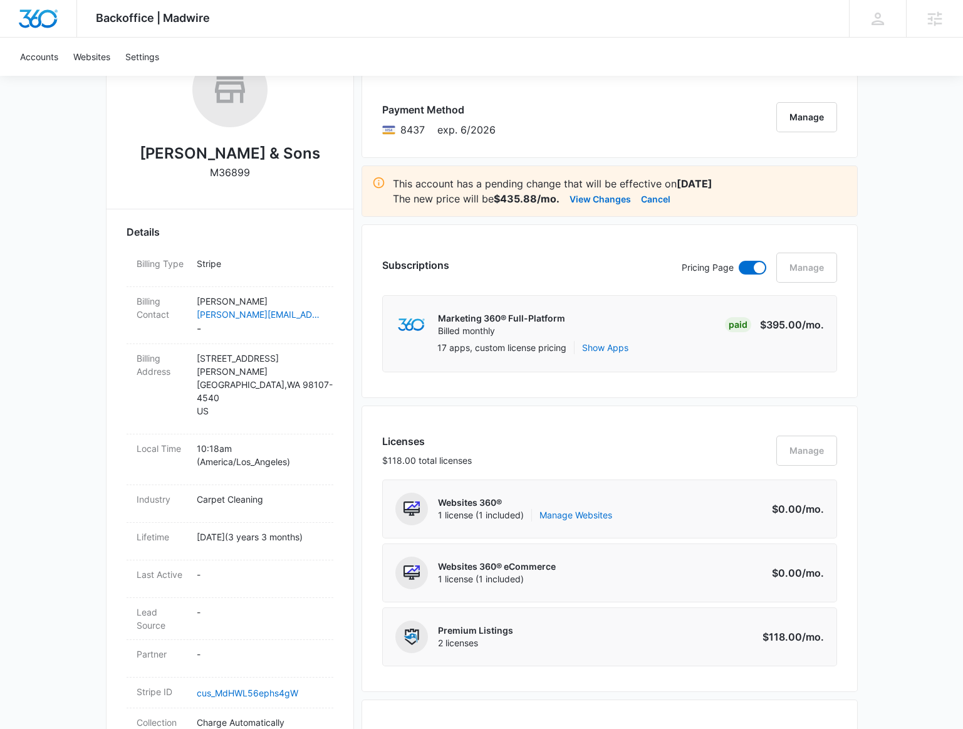
scroll to position [56, 0]
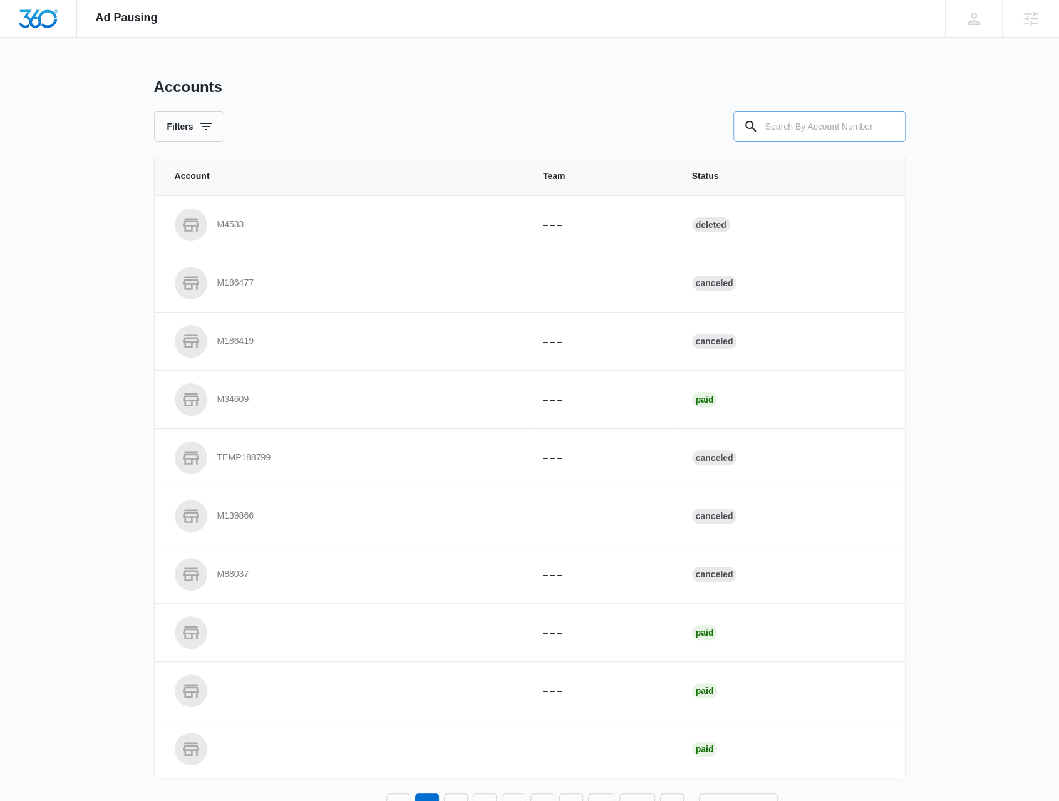
click at [799, 125] on input "text" at bounding box center [820, 127] width 172 height 30
type input "M36899"
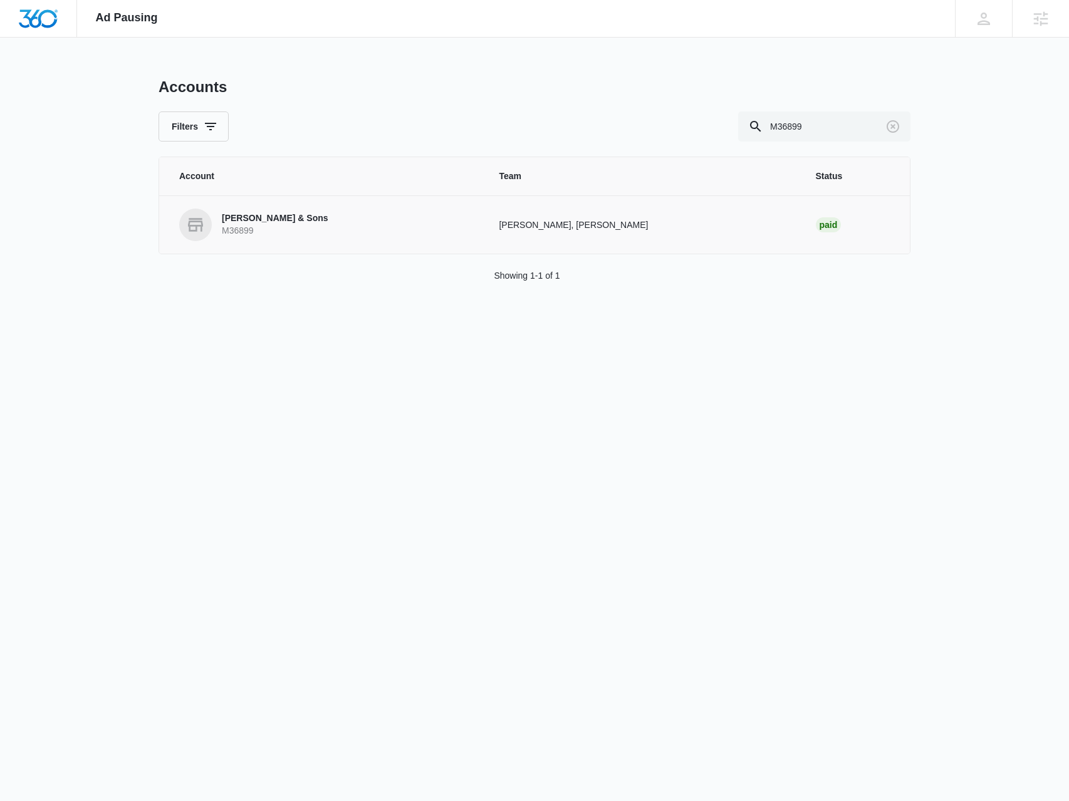
click at [319, 229] on link "[PERSON_NAME] & Sons M36899" at bounding box center [323, 225] width 289 height 33
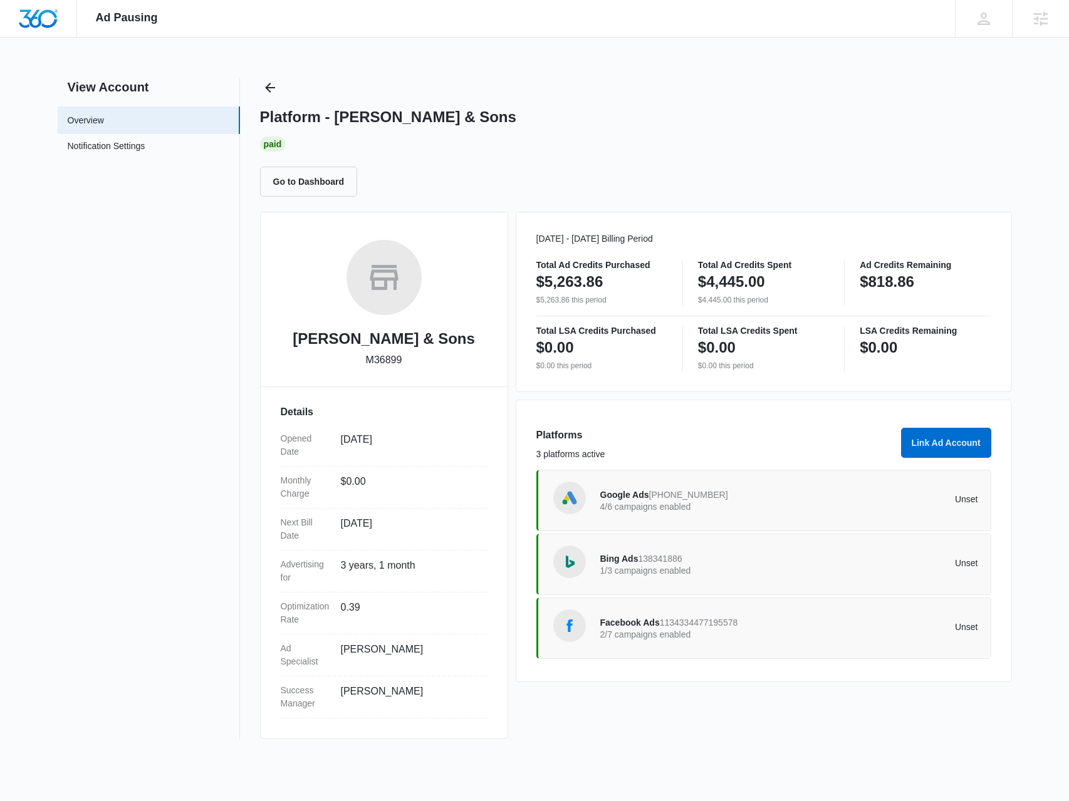
click at [720, 631] on p "2/7 campaigns enabled" at bounding box center [694, 634] width 189 height 9
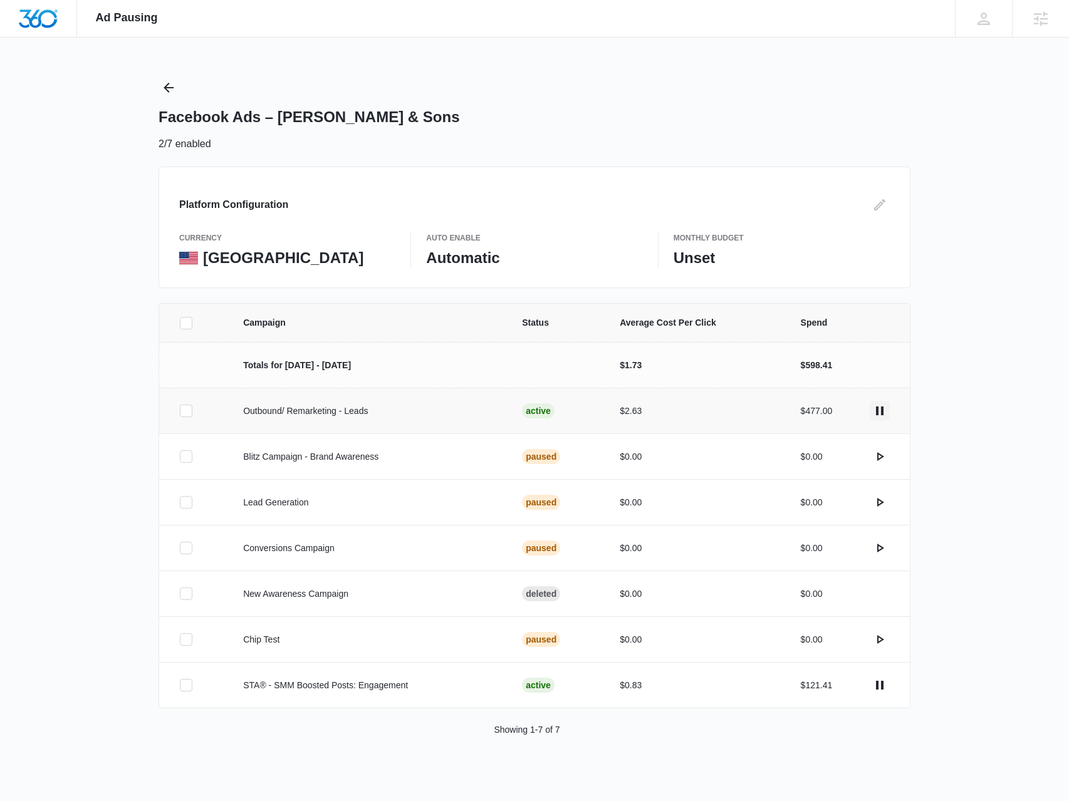
click at [882, 418] on button "actions.pause" at bounding box center [879, 411] width 20 height 20
click at [157, 82] on div "Ad Pausing Apps Reputation Forms CRM Email Social Payments POS Content Ads Inte…" at bounding box center [534, 400] width 1069 height 801
click at [166, 91] on icon "Back" at bounding box center [168, 87] width 15 height 15
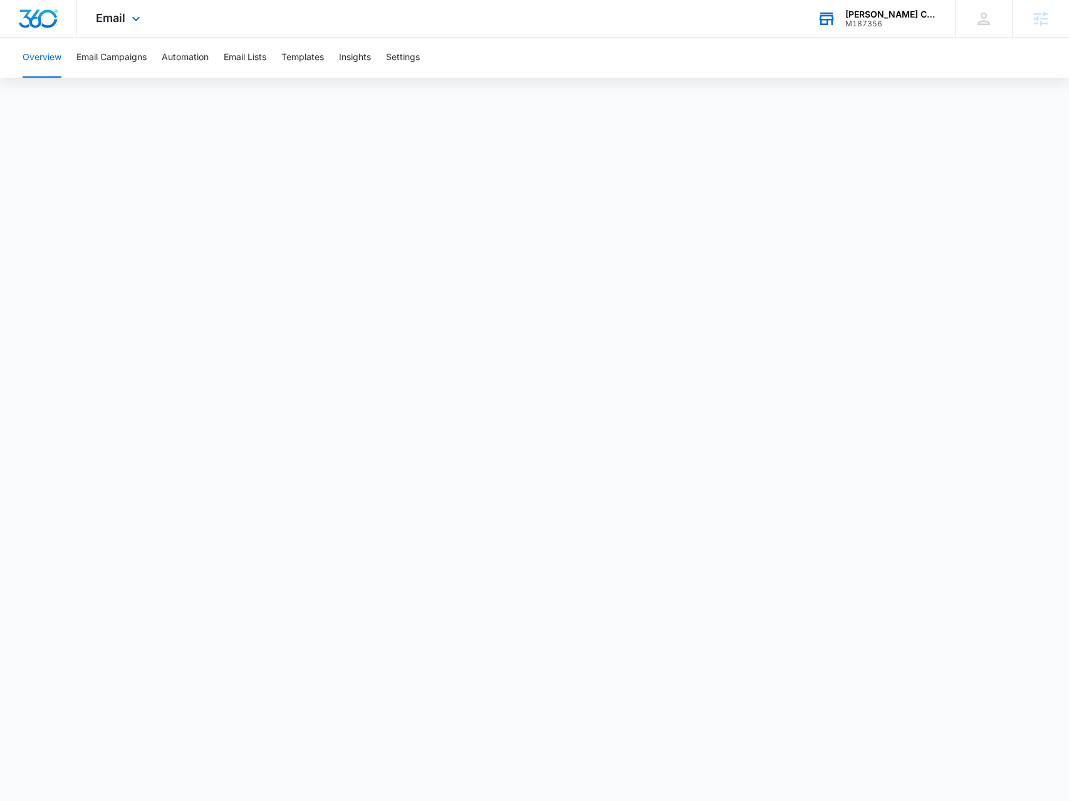
click at [901, 24] on div "M187356" at bounding box center [890, 23] width 91 height 9
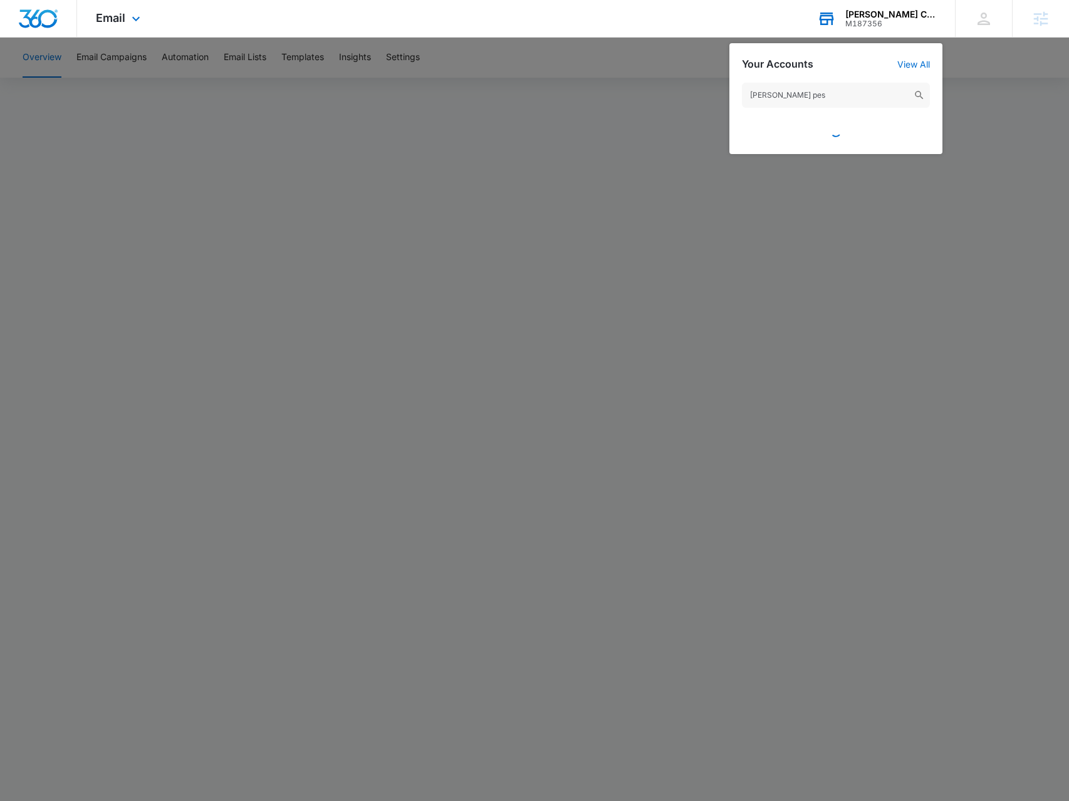
type input "knox pest"
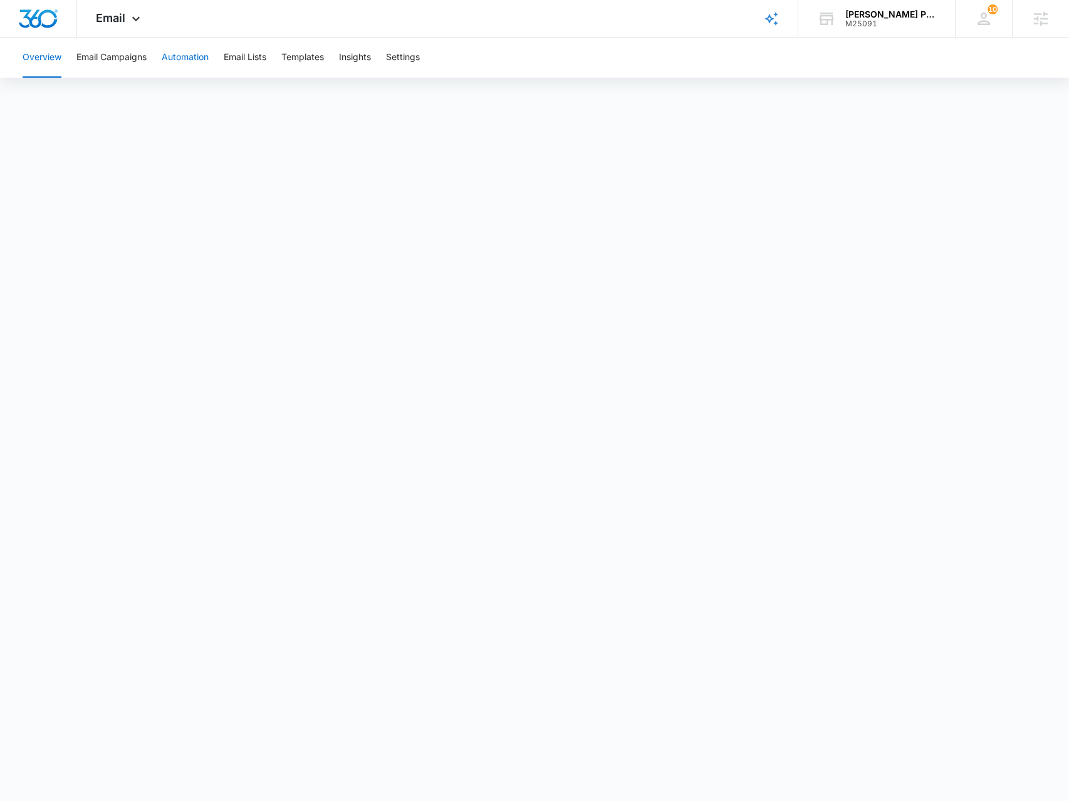
click at [181, 70] on button "Automation" at bounding box center [185, 58] width 47 height 40
click at [145, 11] on div "Email Apps Reputation Websites Forms CRM Email Social Shop Payments POS Content…" at bounding box center [119, 18] width 85 height 37
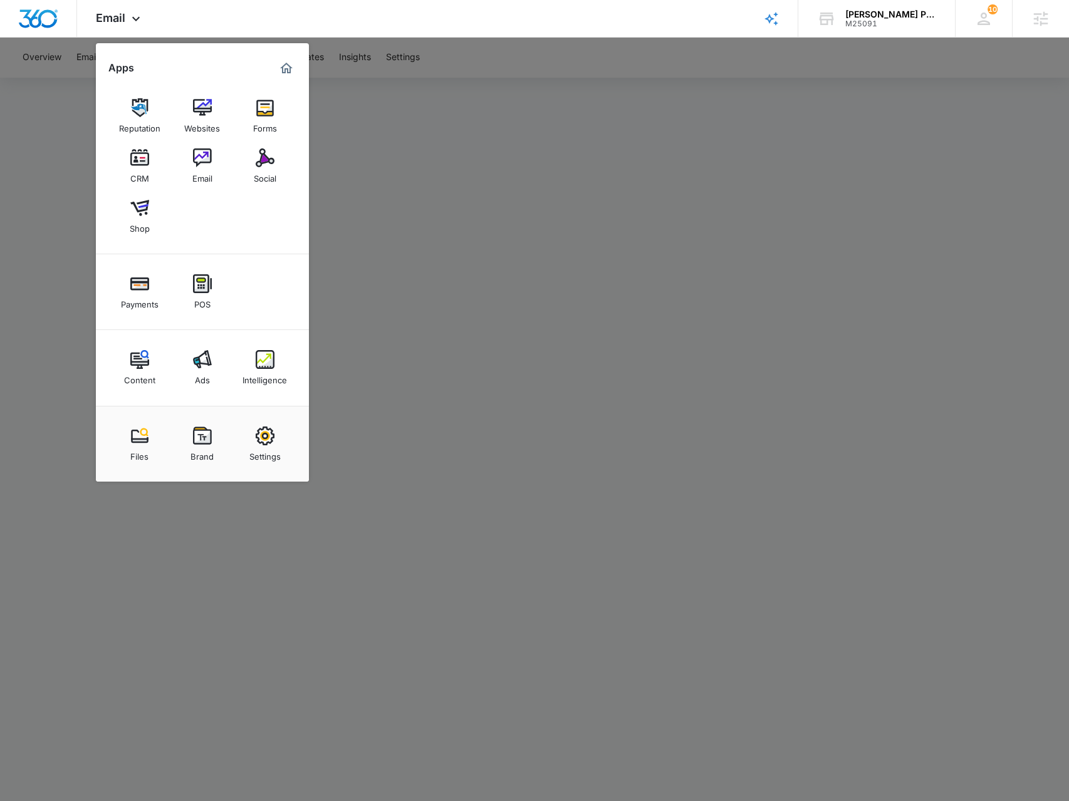
click at [612, 240] on div at bounding box center [534, 400] width 1069 height 801
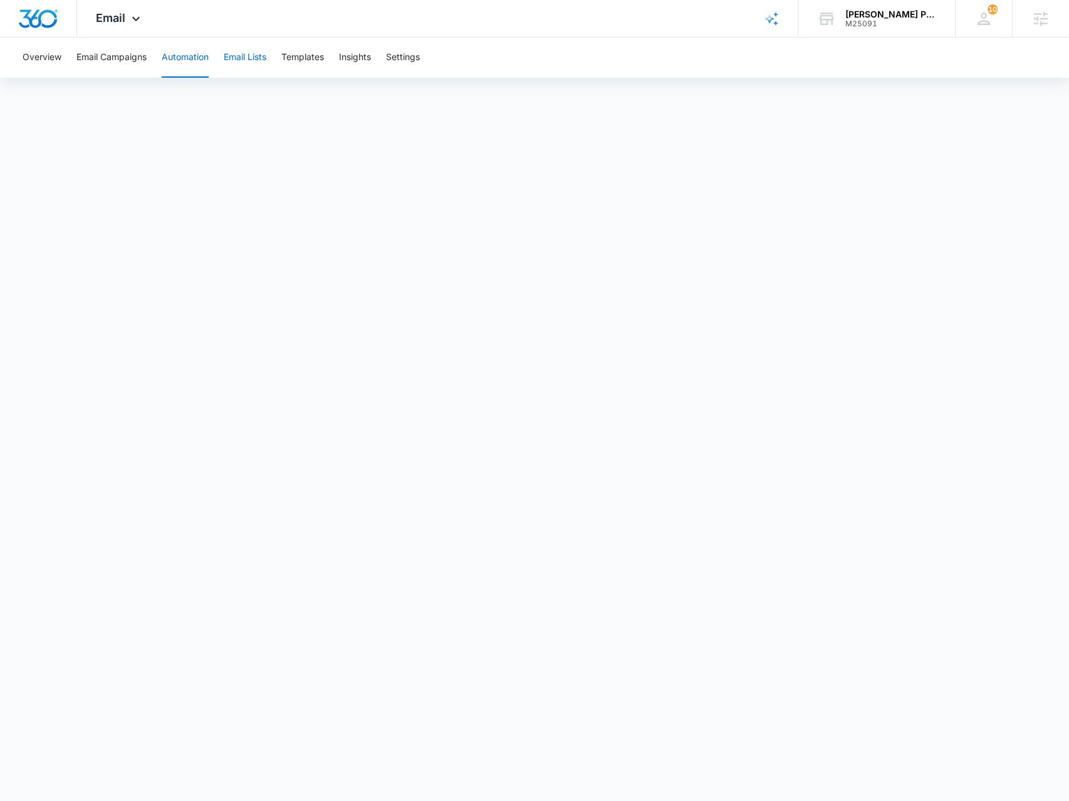
click at [242, 61] on button "Email Lists" at bounding box center [245, 58] width 43 height 40
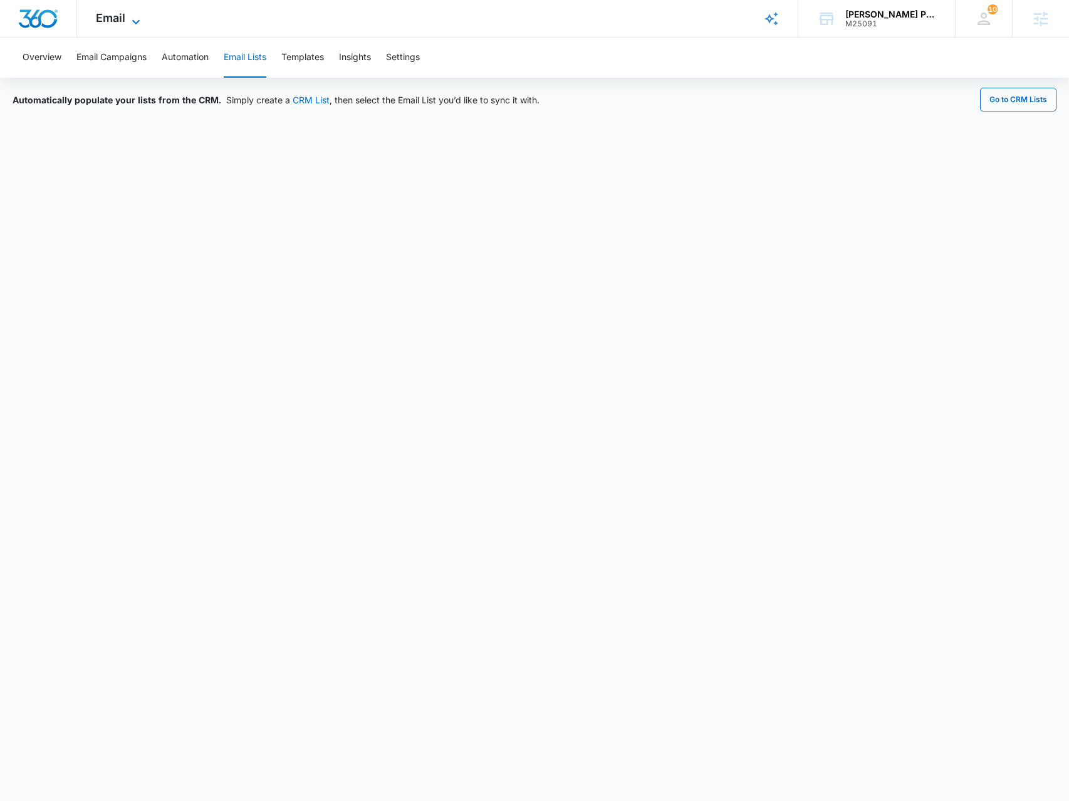
click at [138, 23] on icon at bounding box center [135, 21] width 15 height 15
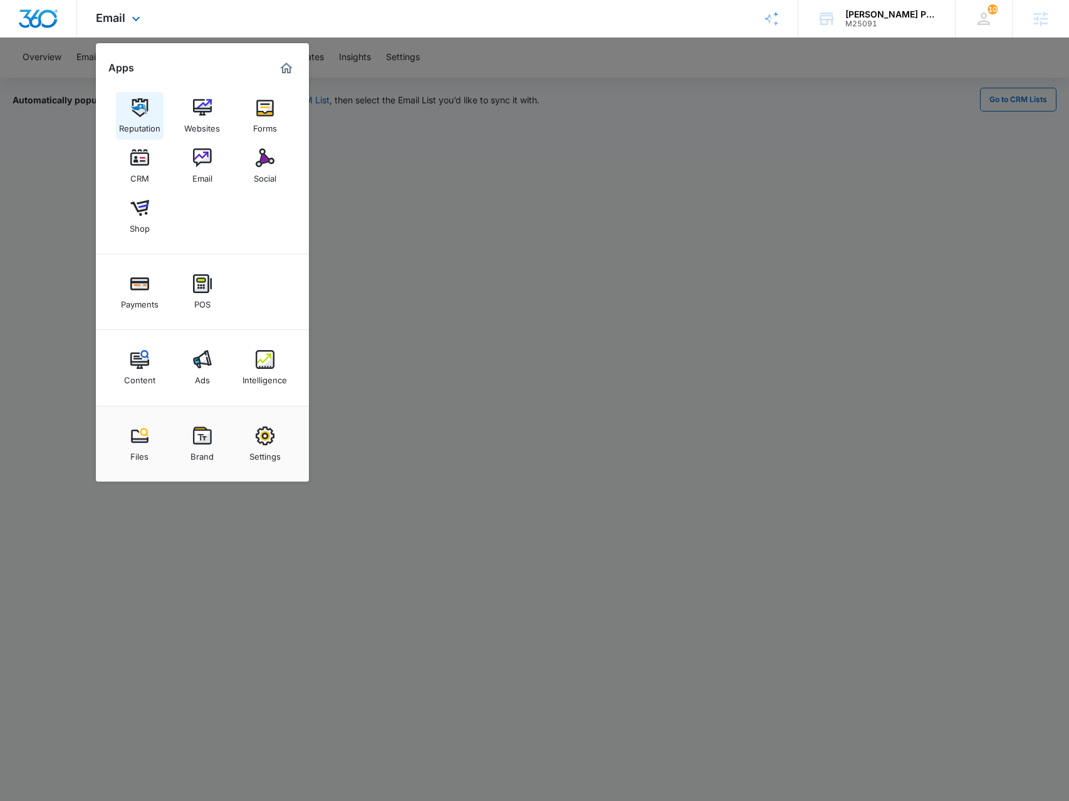
click at [146, 106] on img at bounding box center [139, 107] width 19 height 19
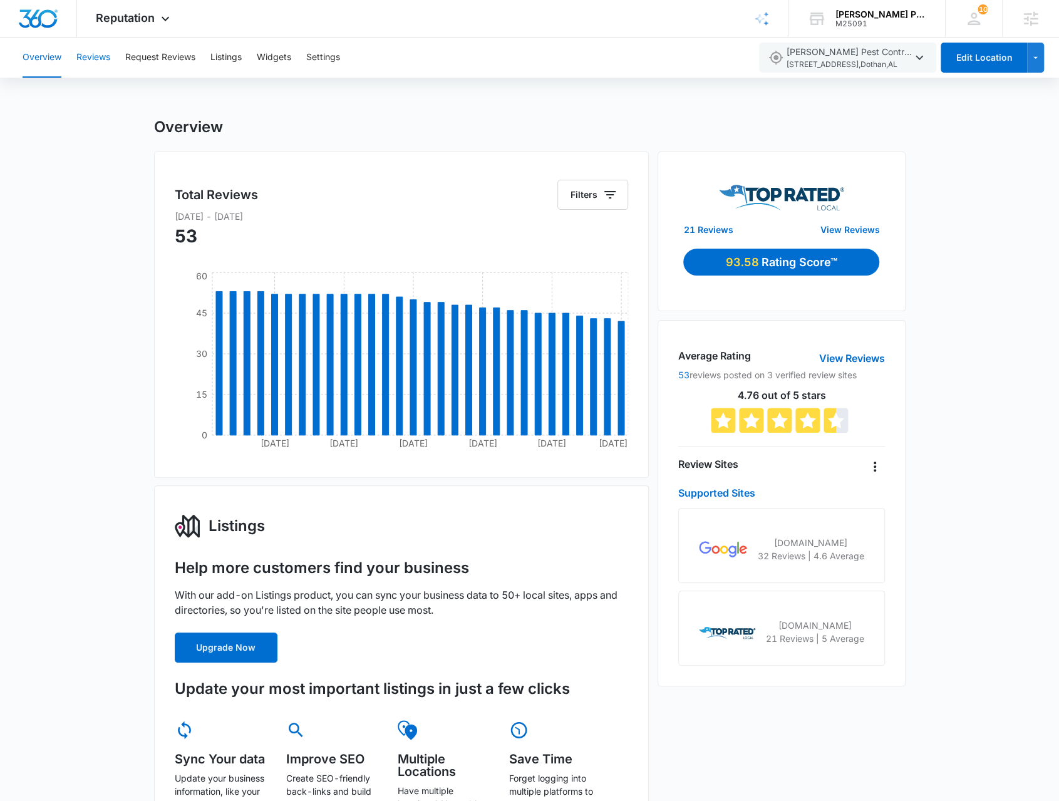
click at [95, 75] on button "Reviews" at bounding box center [93, 58] width 34 height 40
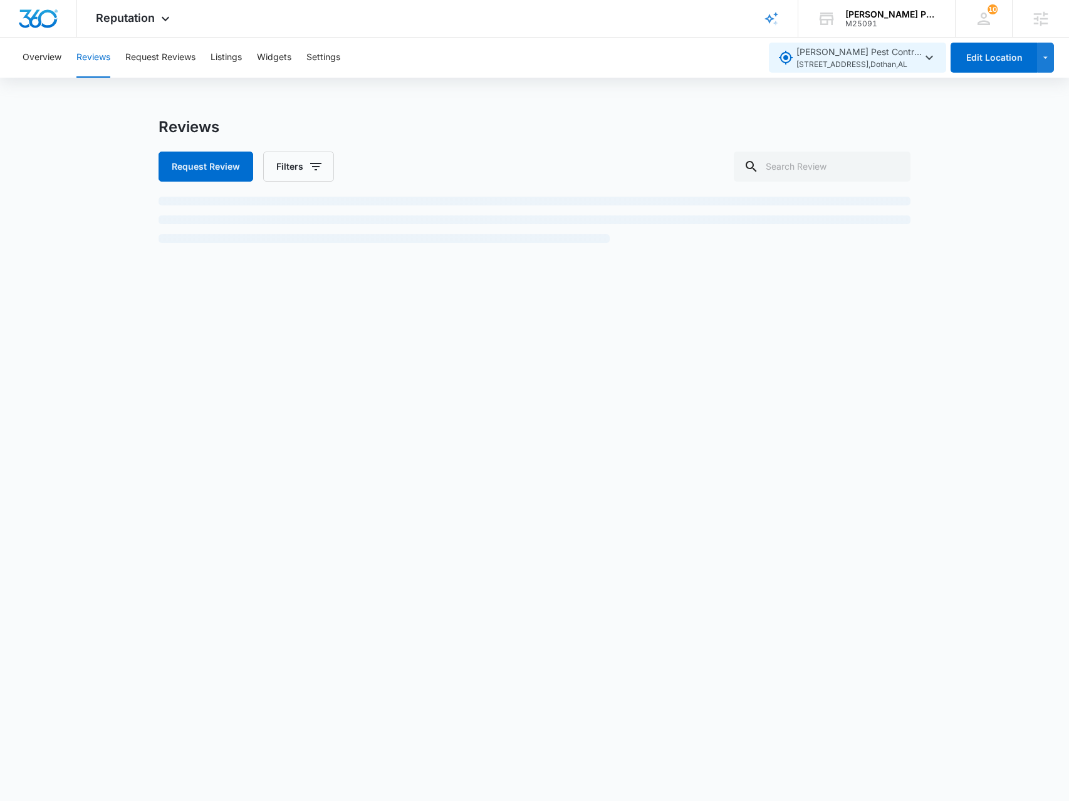
click at [885, 64] on span "1312 Sioux St , Dothan , AL" at bounding box center [858, 65] width 125 height 12
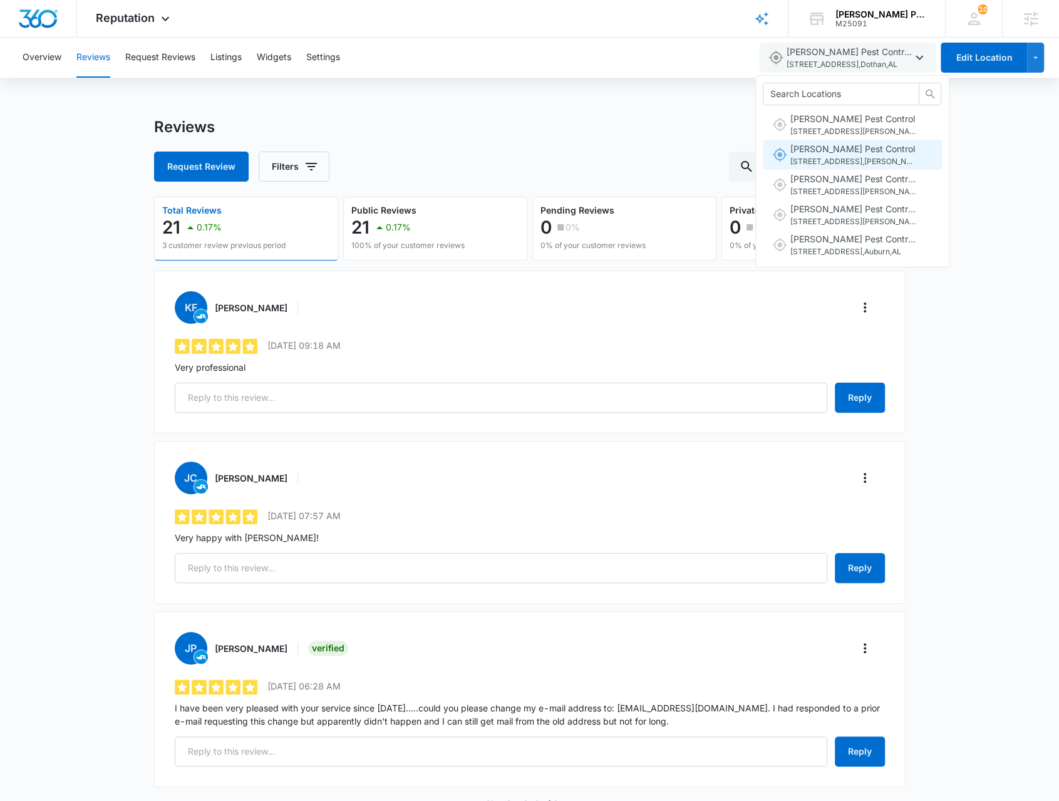
click at [853, 140] on button "Knox Pest Control 6130, 4106 Colben Blvd , Evans , GA" at bounding box center [852, 155] width 179 height 30
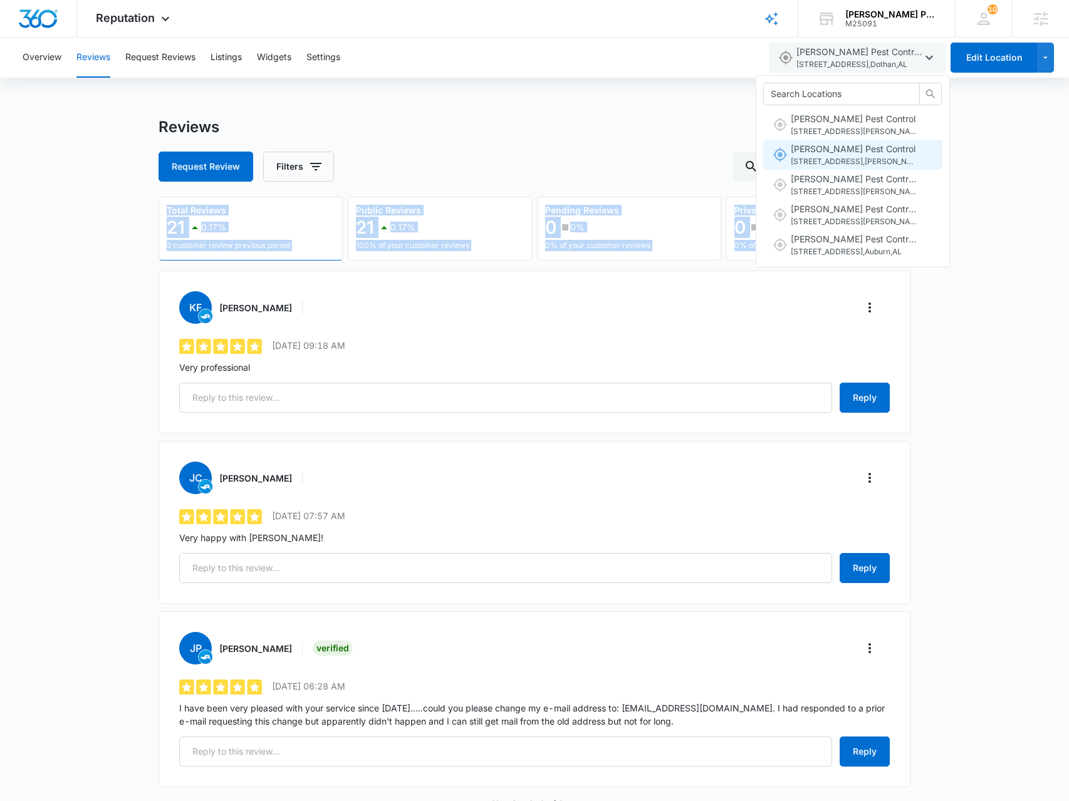
click at [853, 140] on div "Reviews Request Review Filters" at bounding box center [534, 150] width 752 height 64
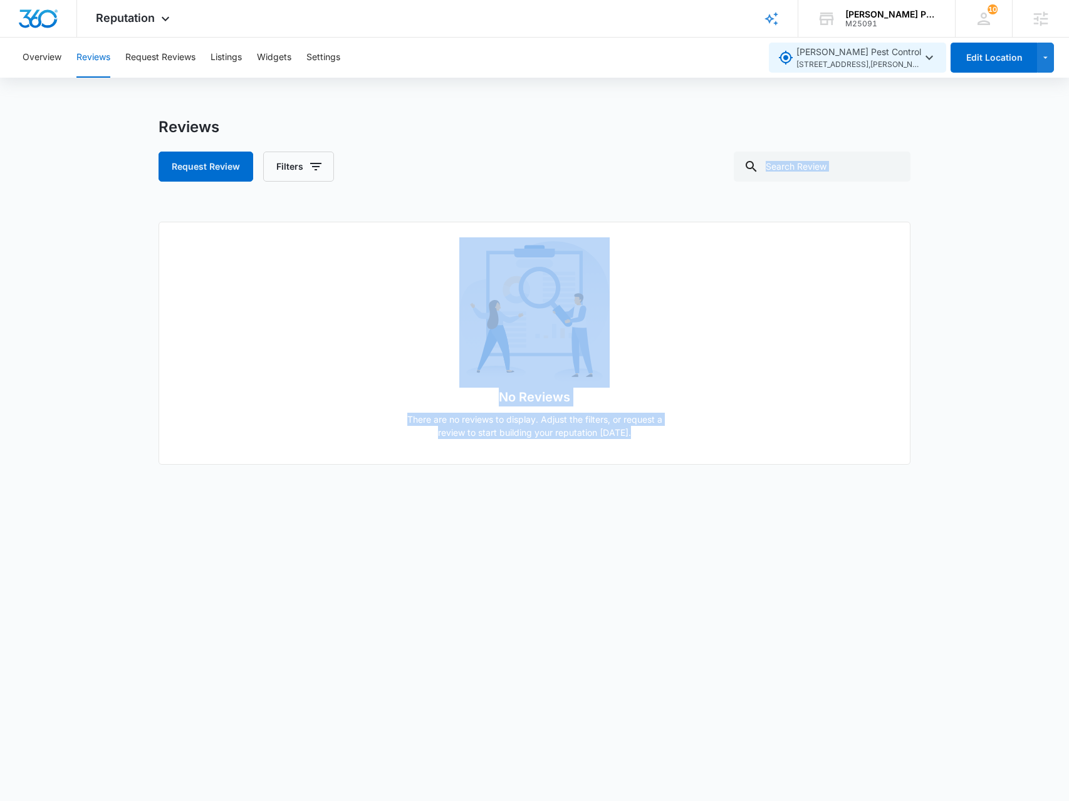
click at [913, 62] on span "6130, 4106 Colben Blvd , Evans , GA" at bounding box center [858, 65] width 125 height 12
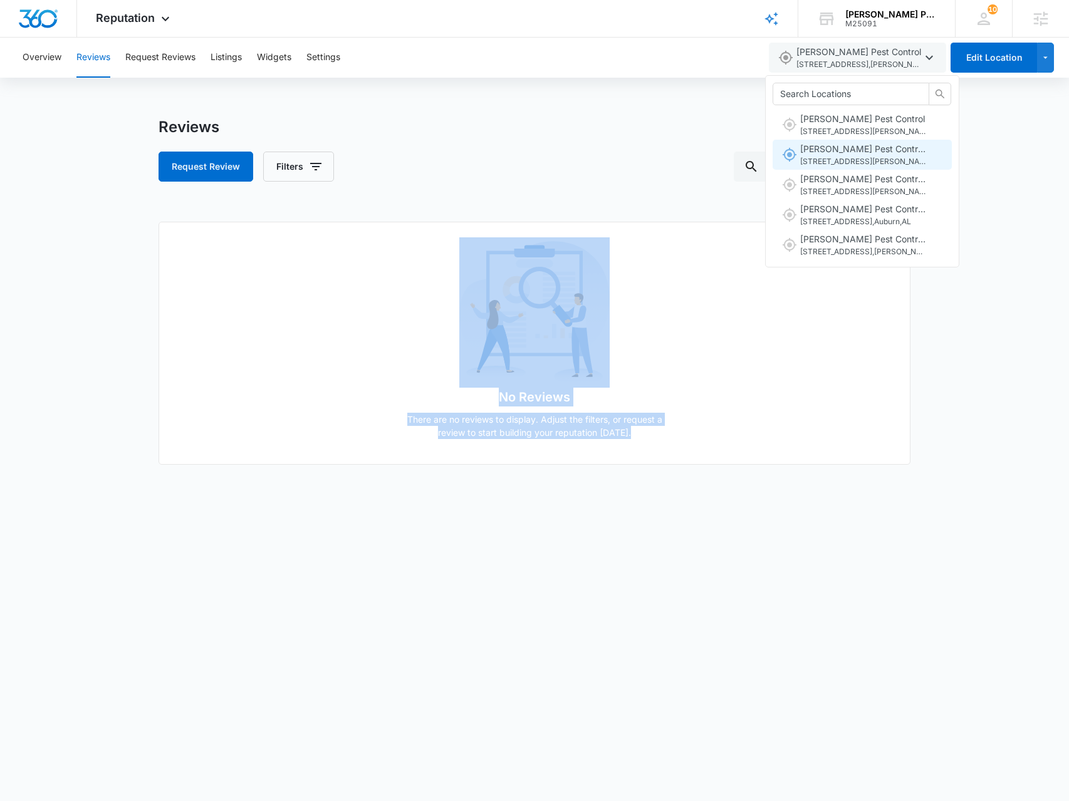
click at [874, 152] on span "Knox Pest Control - Daytona 933 Beville Rd suite 103-L , South Daytona , FL" at bounding box center [862, 155] width 125 height 26
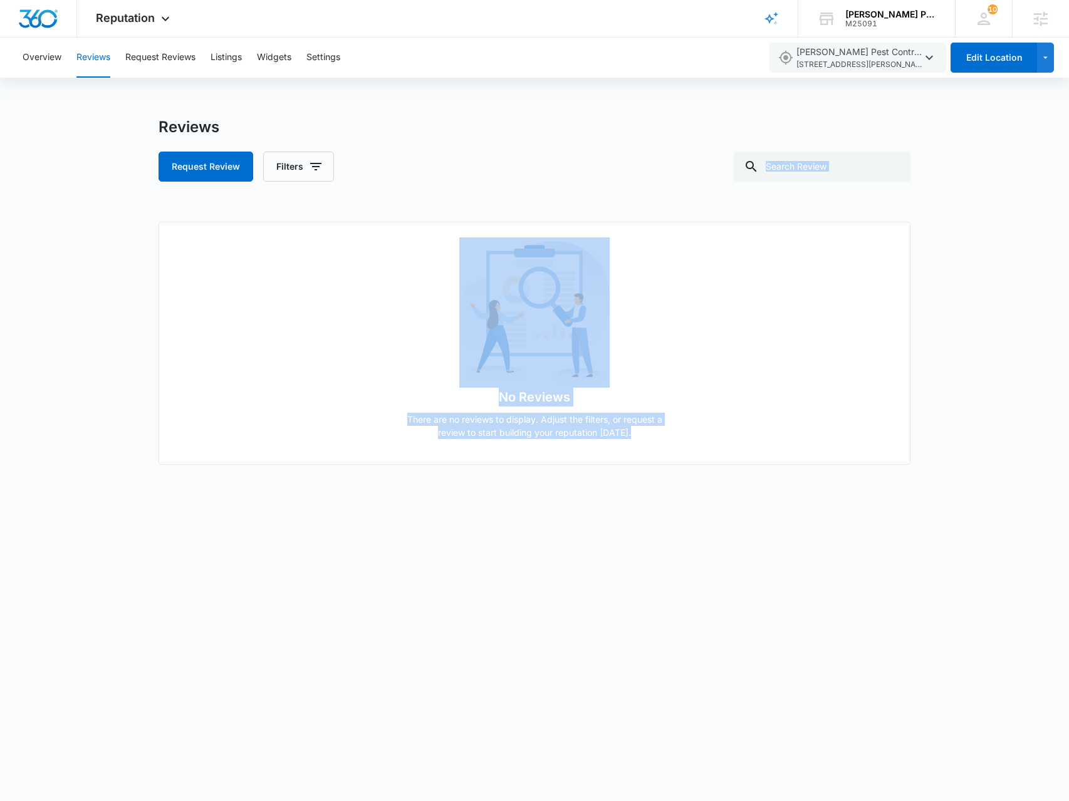
click at [937, 147] on div "Reviews Request Review Filters No Reviews There are no reviews to display. Adju…" at bounding box center [534, 304] width 1069 height 372
click at [886, 55] on span "Knox Pest Control - Daytona 933 Beville Rd suite 103-L , South Daytona , FL" at bounding box center [858, 58] width 125 height 26
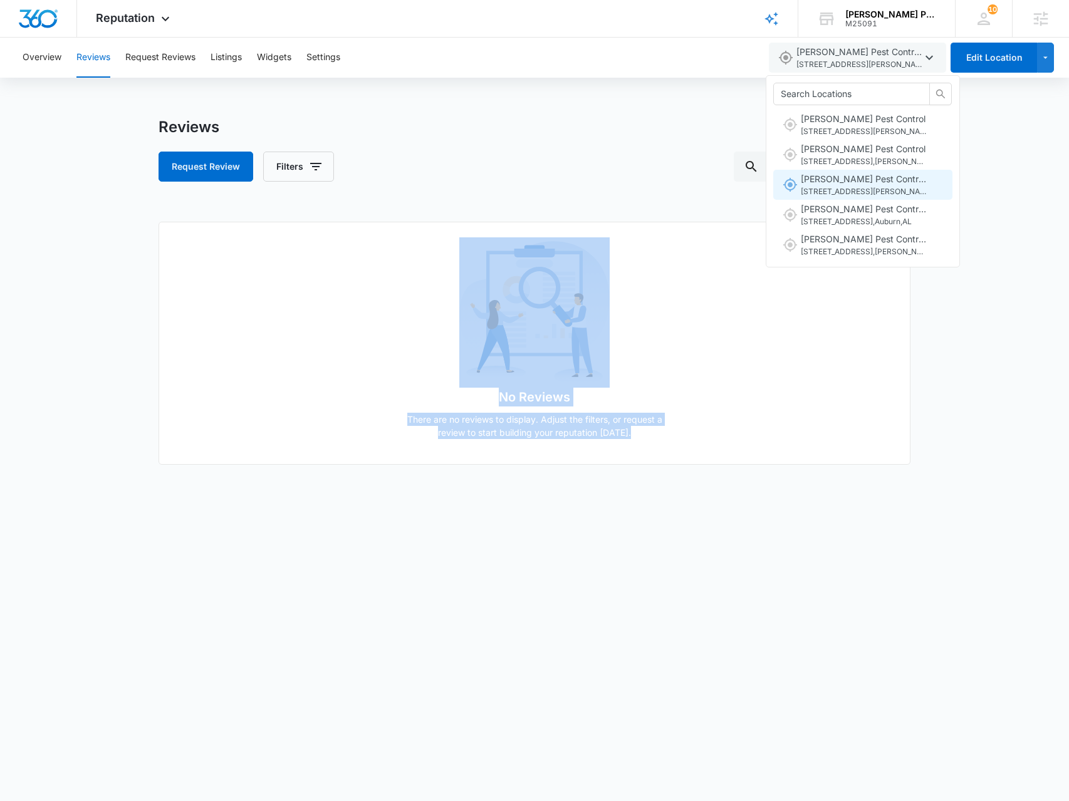
click at [886, 180] on span "Knox Pest Control Atlanta 2105 Barrett Park Dr Suite 104 , Kennesaw , GA" at bounding box center [863, 185] width 125 height 26
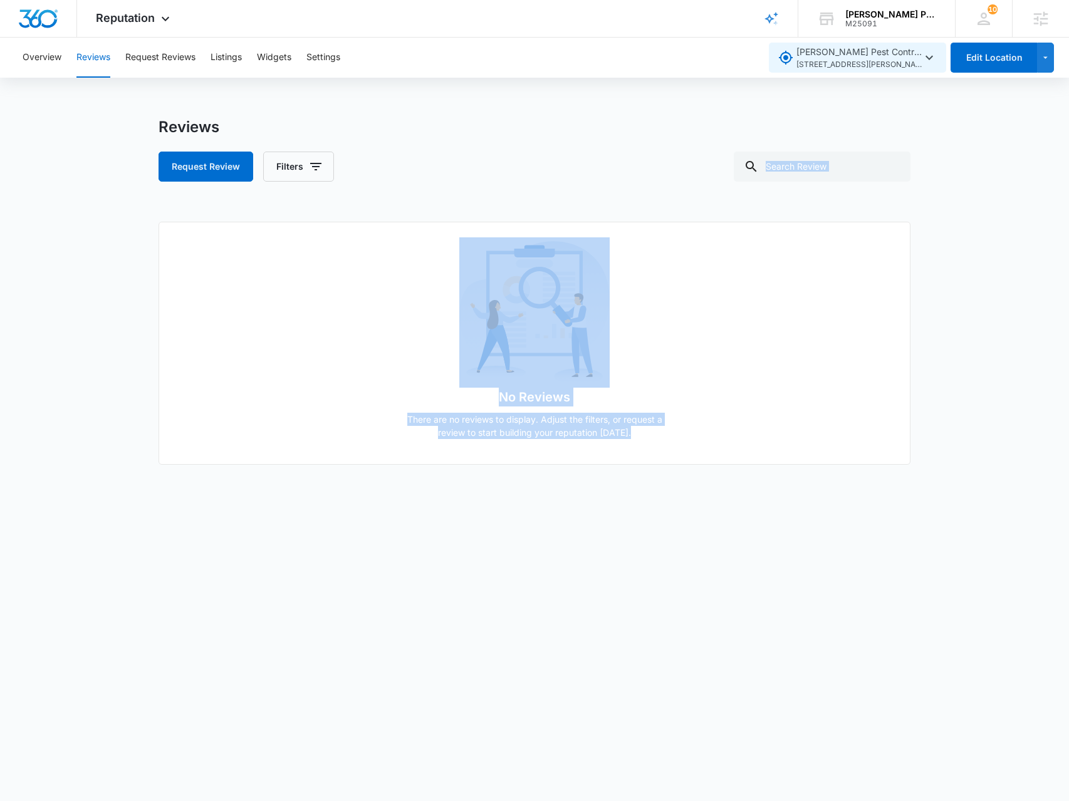
click at [883, 63] on span "2105 Barrett Park Dr Suite 104 , Kennesaw , GA" at bounding box center [858, 65] width 125 height 12
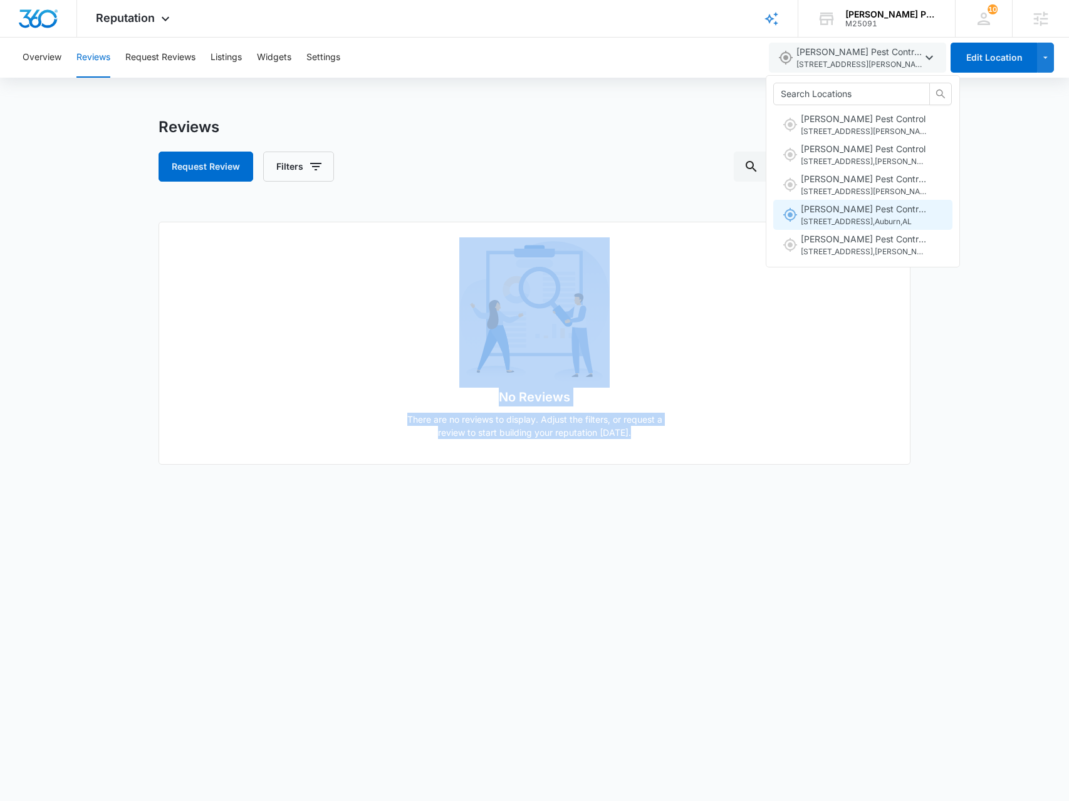
click at [902, 217] on span "595 Dedalb St. , Auburn , AL" at bounding box center [863, 222] width 125 height 12
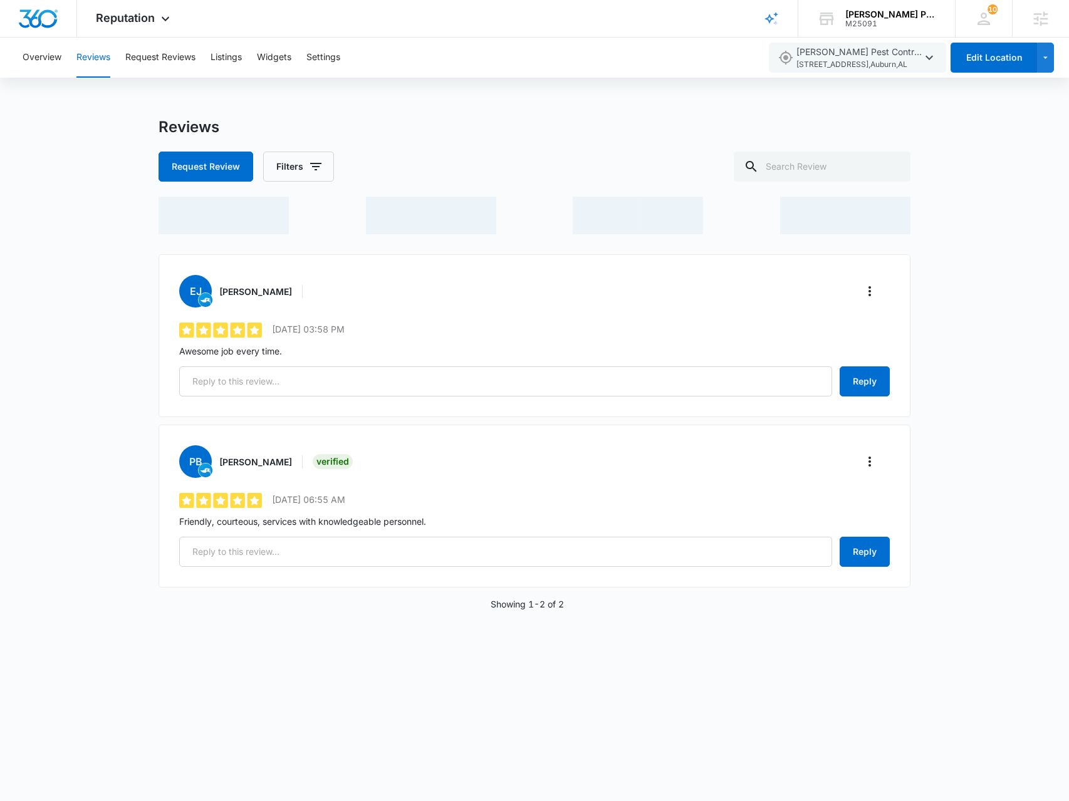
click at [980, 135] on div "Reviews Request Review Filters EJ Eddie James 5 out of 5 10/22/2024 03:58 PM Aw…" at bounding box center [534, 379] width 1069 height 523
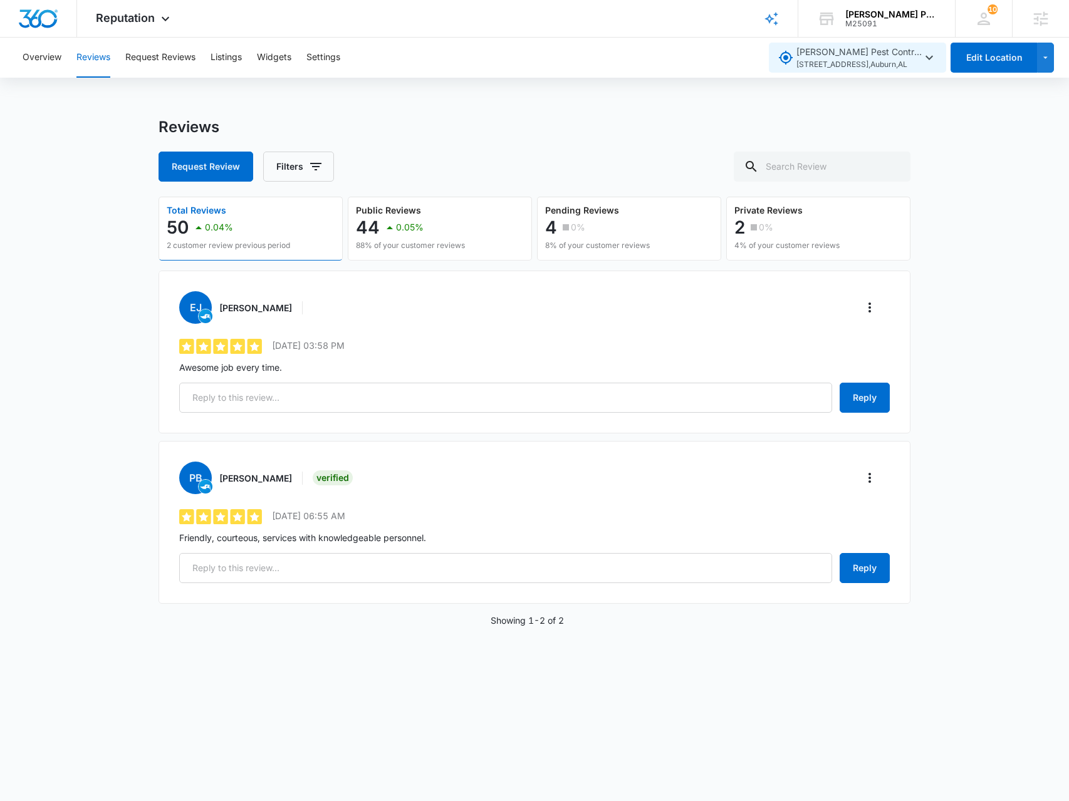
click at [869, 64] on span "595 Dedalb St. , Auburn , AL" at bounding box center [858, 65] width 125 height 12
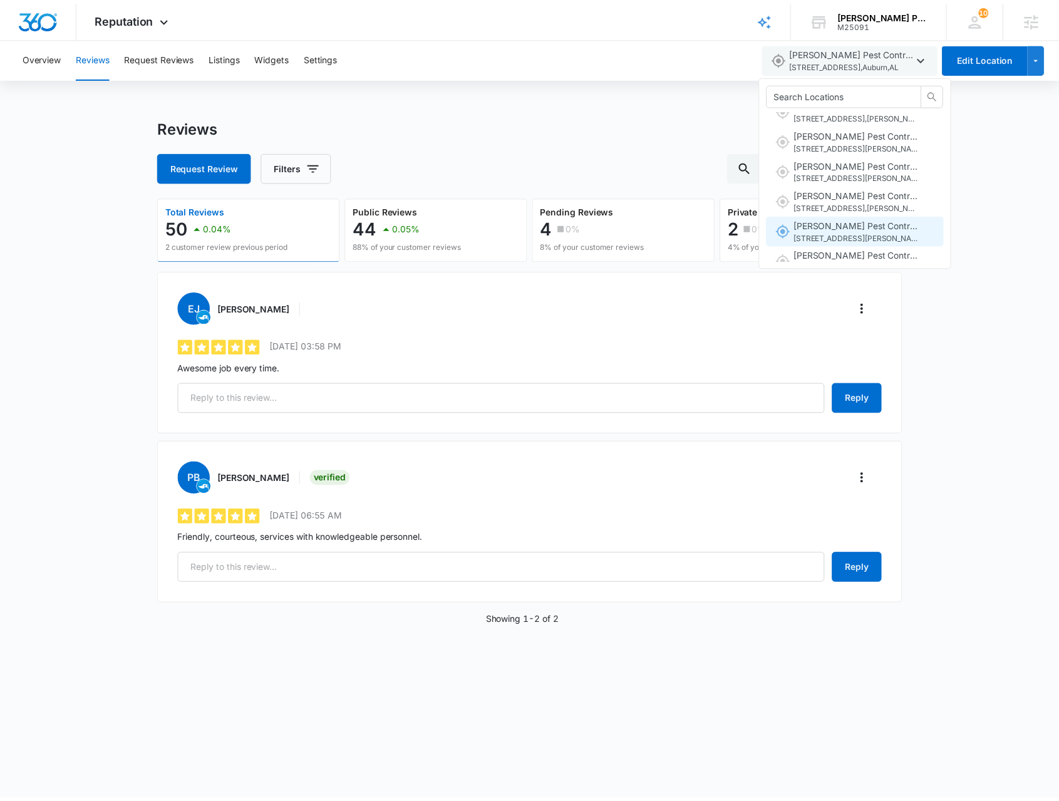
scroll to position [63, 0]
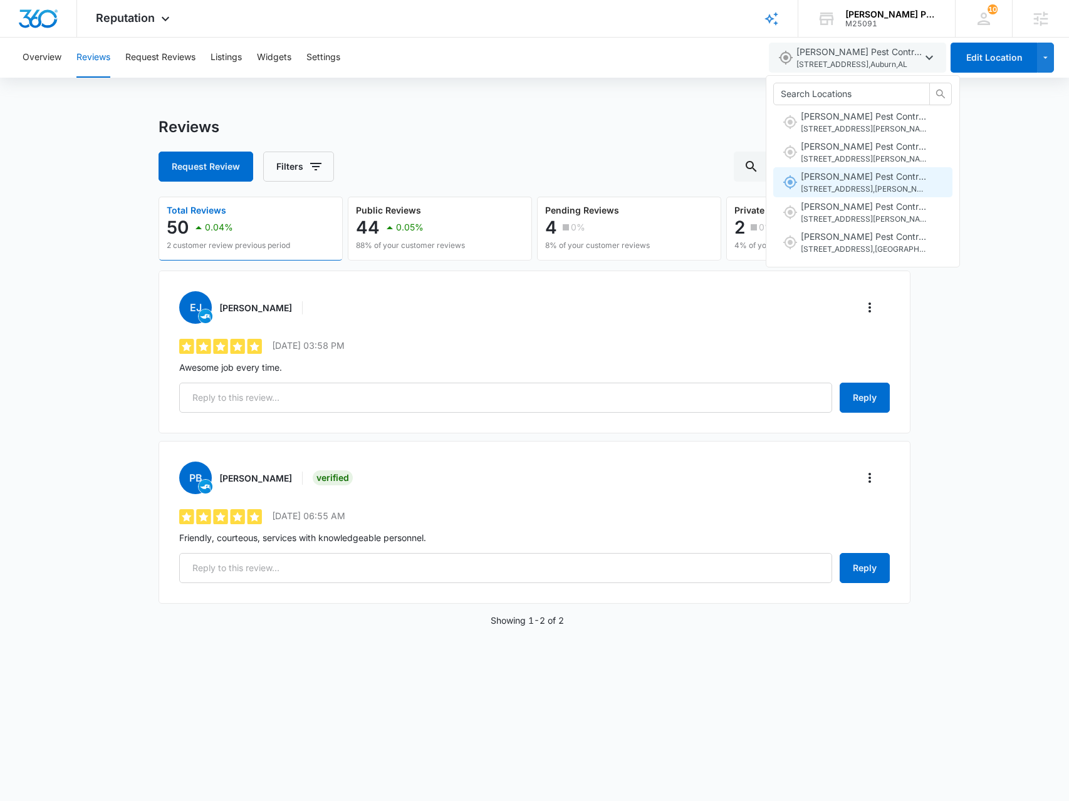
click at [869, 191] on span "4106 Colben Boulevard , Evans , GA" at bounding box center [863, 190] width 125 height 12
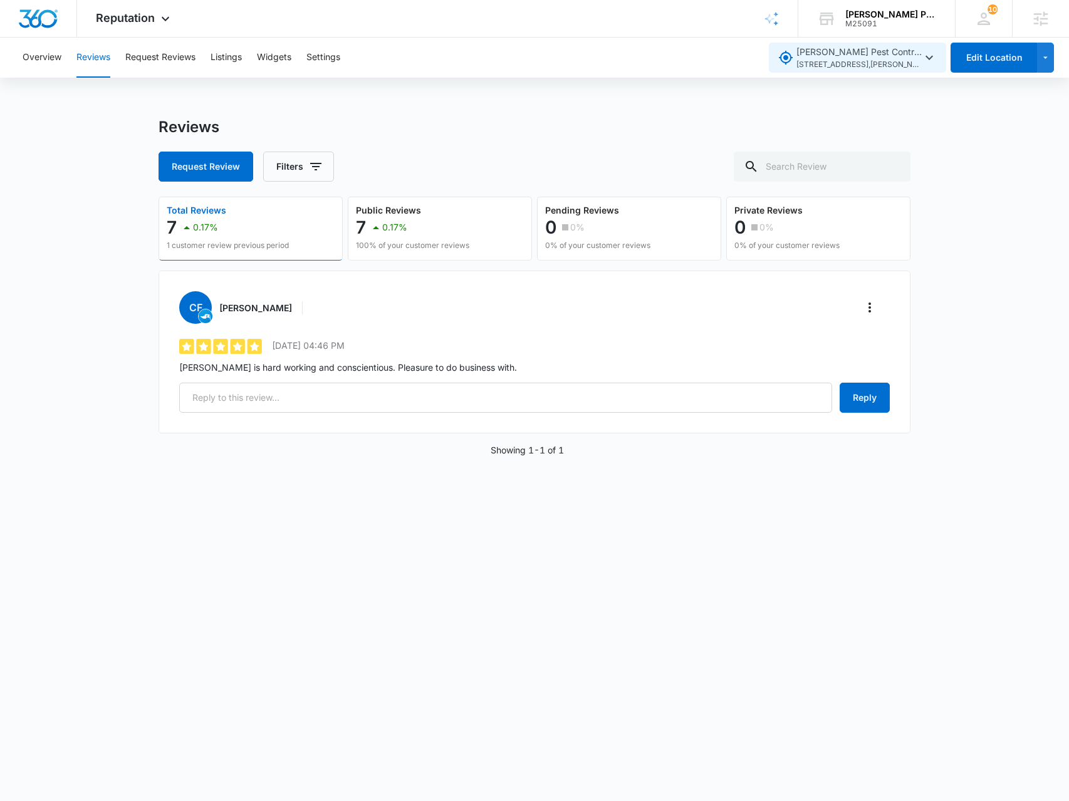
click at [917, 62] on span "4106 Colben Boulevard , Evans , GA" at bounding box center [858, 65] width 125 height 12
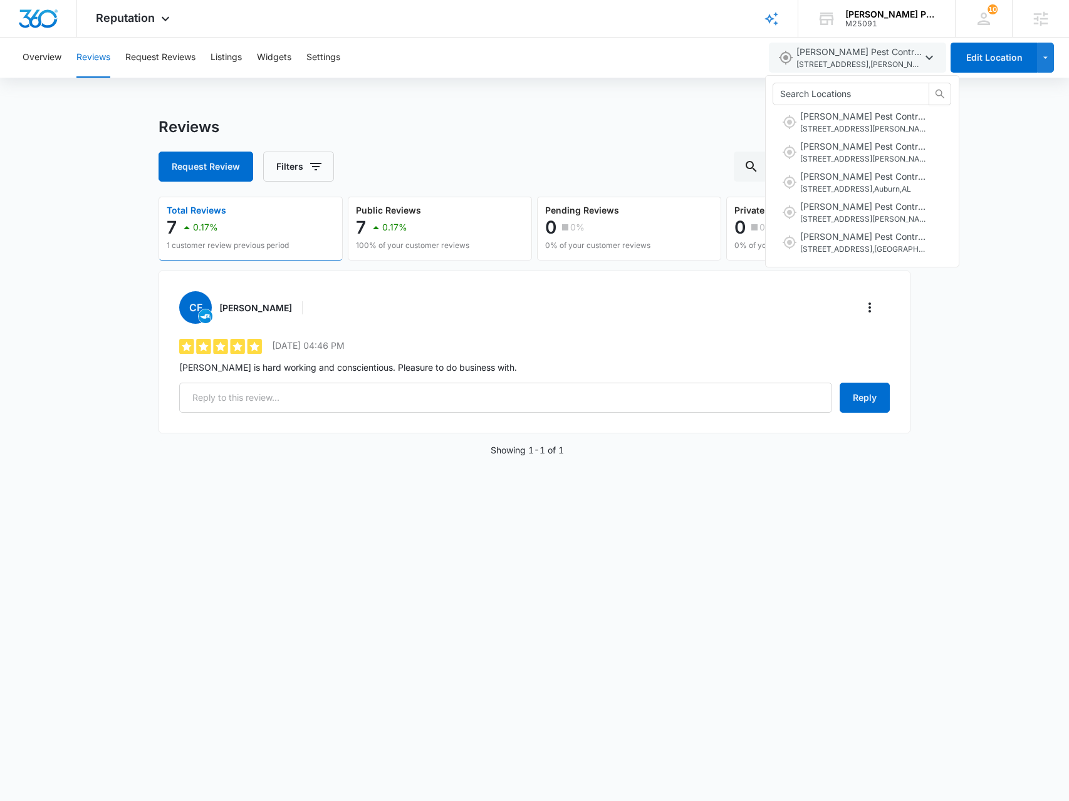
drag, startPoint x: 910, startPoint y: 215, endPoint x: 903, endPoint y: 184, distance: 31.5
click at [910, 214] on span "246 Yeager Parkway , Pelham , AL" at bounding box center [862, 220] width 125 height 12
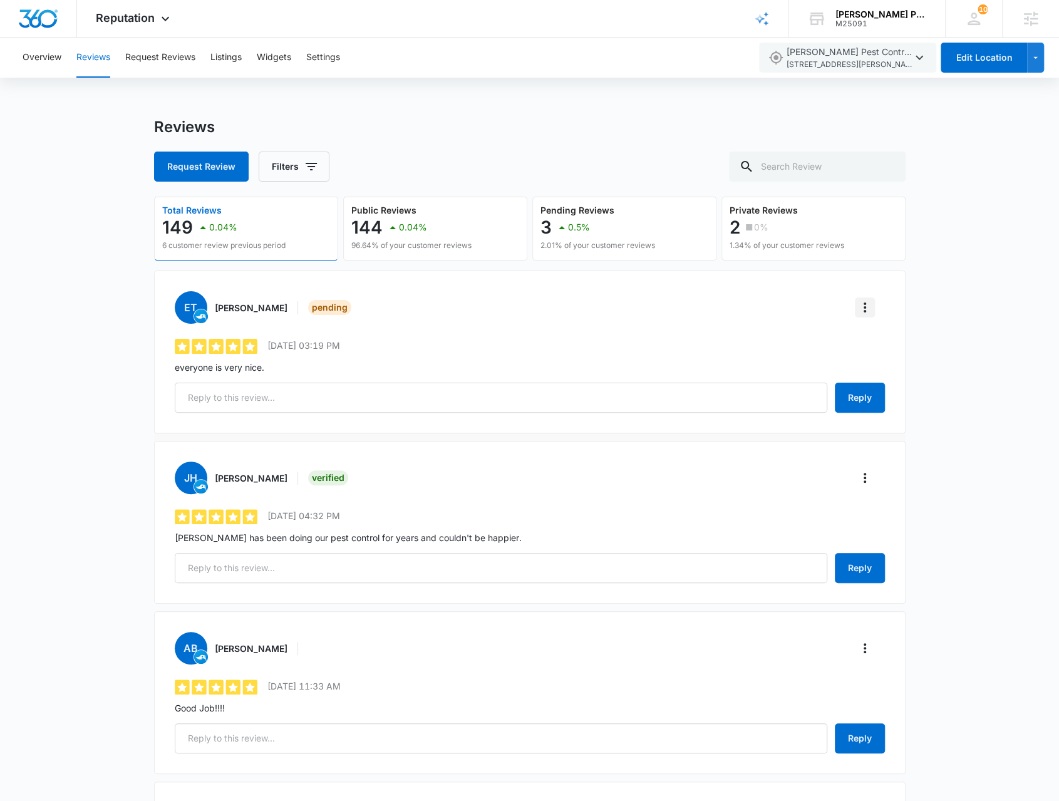
click at [869, 314] on button "More" at bounding box center [865, 308] width 20 height 20
click at [876, 333] on button "Verify Review" at bounding box center [923, 342] width 134 height 19
click at [917, 60] on icon "button" at bounding box center [919, 57] width 15 height 15
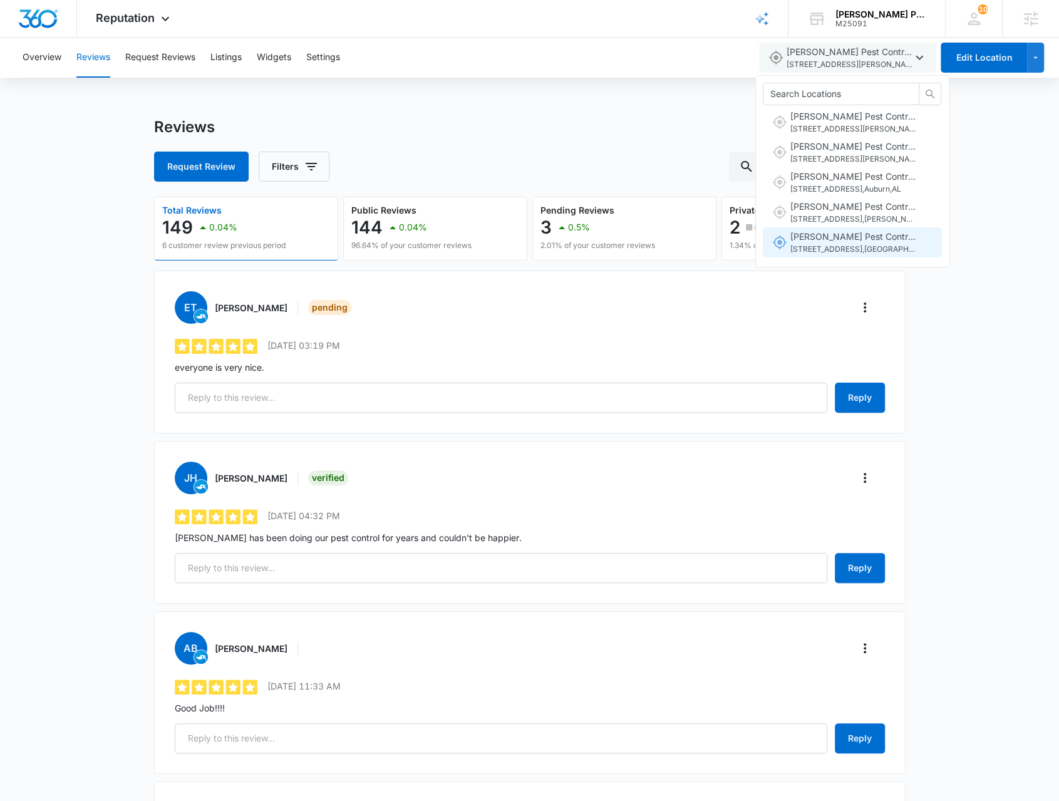
click at [875, 246] on span "5971 New Jesup Hwy , Brunswick , GA" at bounding box center [853, 250] width 125 height 12
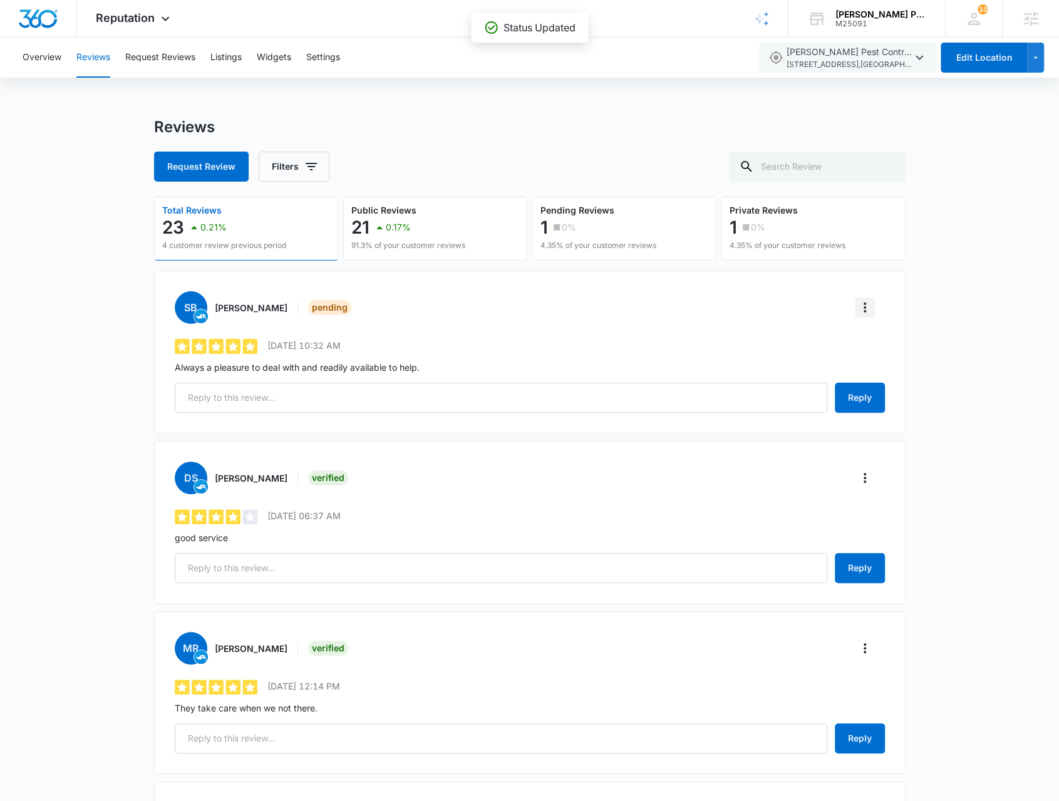
drag, startPoint x: 868, startPoint y: 303, endPoint x: 861, endPoint y: 315, distance: 13.4
click at [868, 303] on icon "More" at bounding box center [865, 307] width 15 height 15
click at [868, 345] on button "Verify Review" at bounding box center [923, 342] width 134 height 19
click at [866, 66] on span "5971 New Jesup Hwy , Brunswick , GA" at bounding box center [849, 65] width 125 height 12
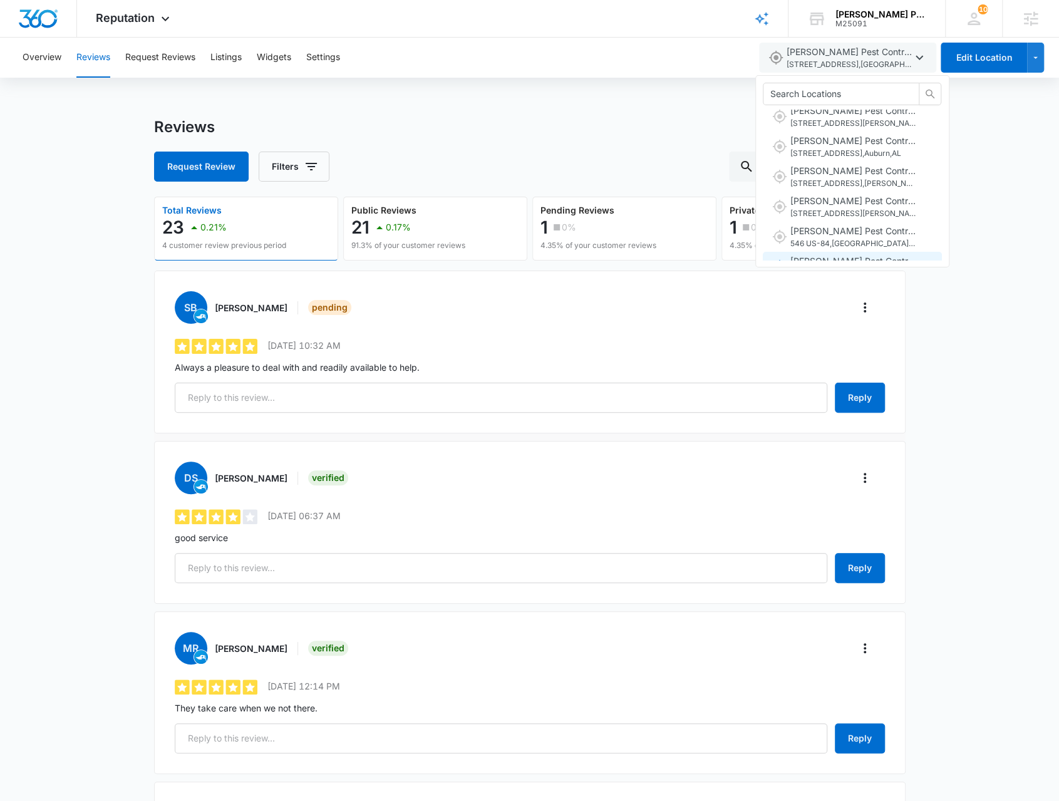
scroll to position [125, 0]
click at [863, 215] on span "546 US-84 , Cairo , GA" at bounding box center [853, 217] width 125 height 12
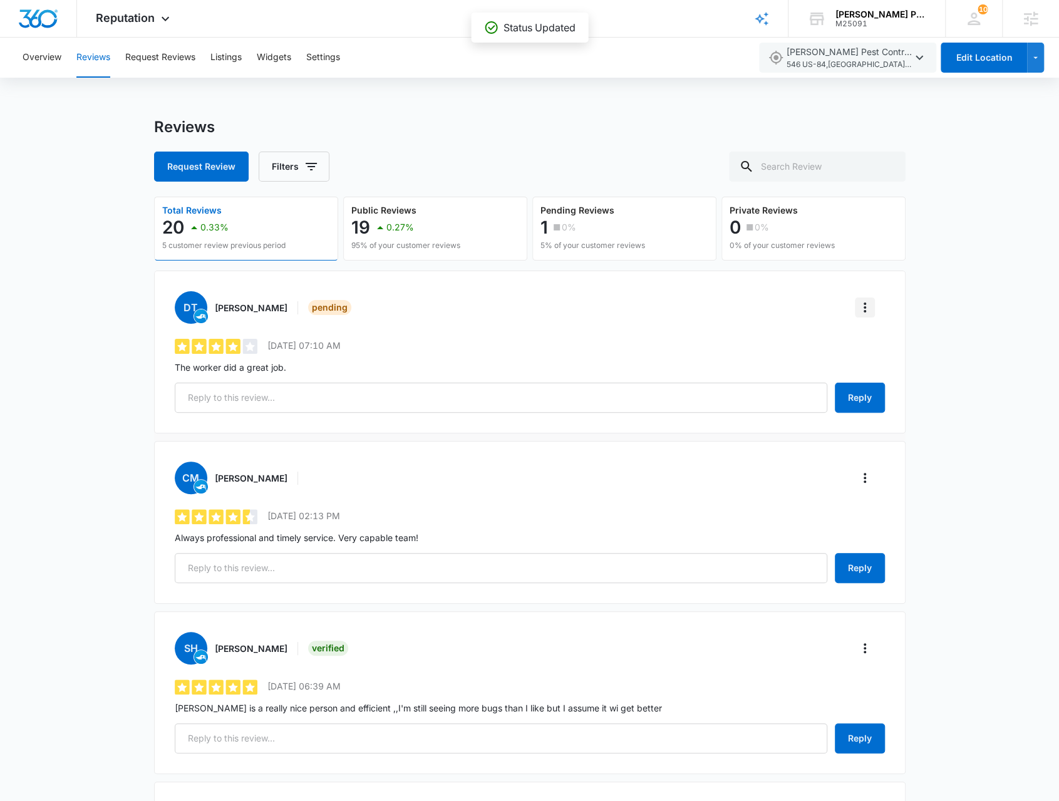
click at [863, 311] on icon "More" at bounding box center [865, 307] width 15 height 15
drag, startPoint x: 871, startPoint y: 338, endPoint x: 866, endPoint y: 328, distance: 11.2
click at [871, 338] on div "Verify Review" at bounding box center [915, 342] width 89 height 9
click at [903, 59] on span "546 US-84 , Cairo , GA" at bounding box center [849, 65] width 125 height 12
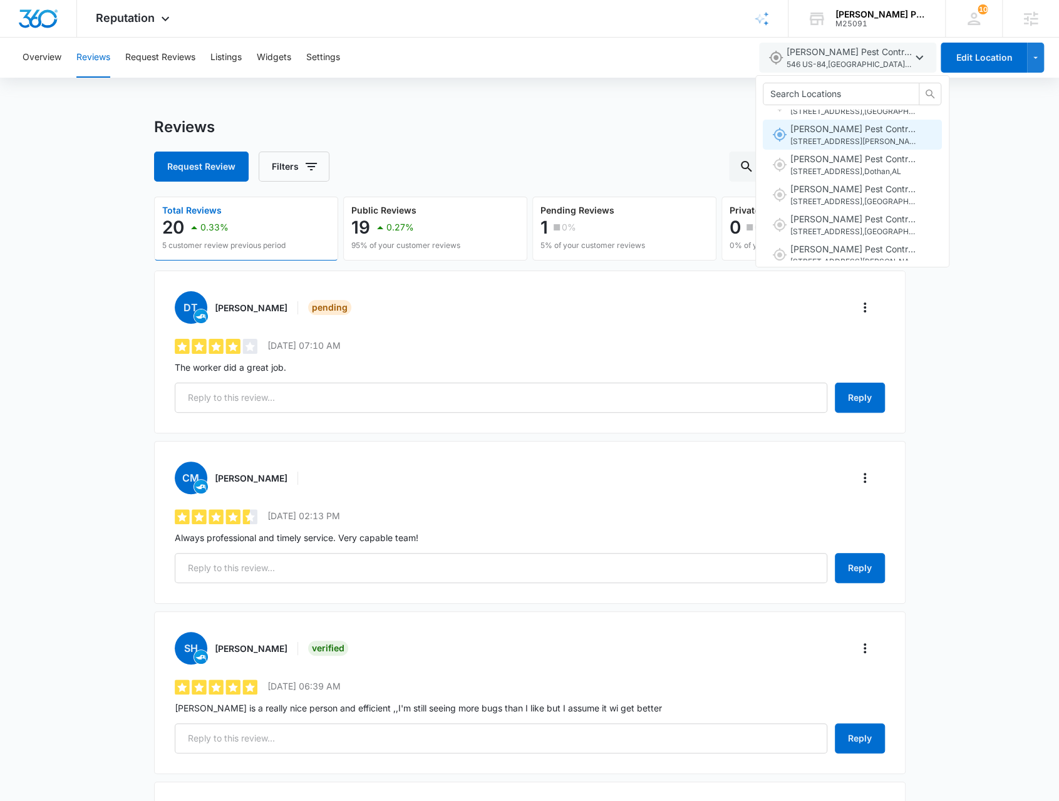
scroll to position [251, 0]
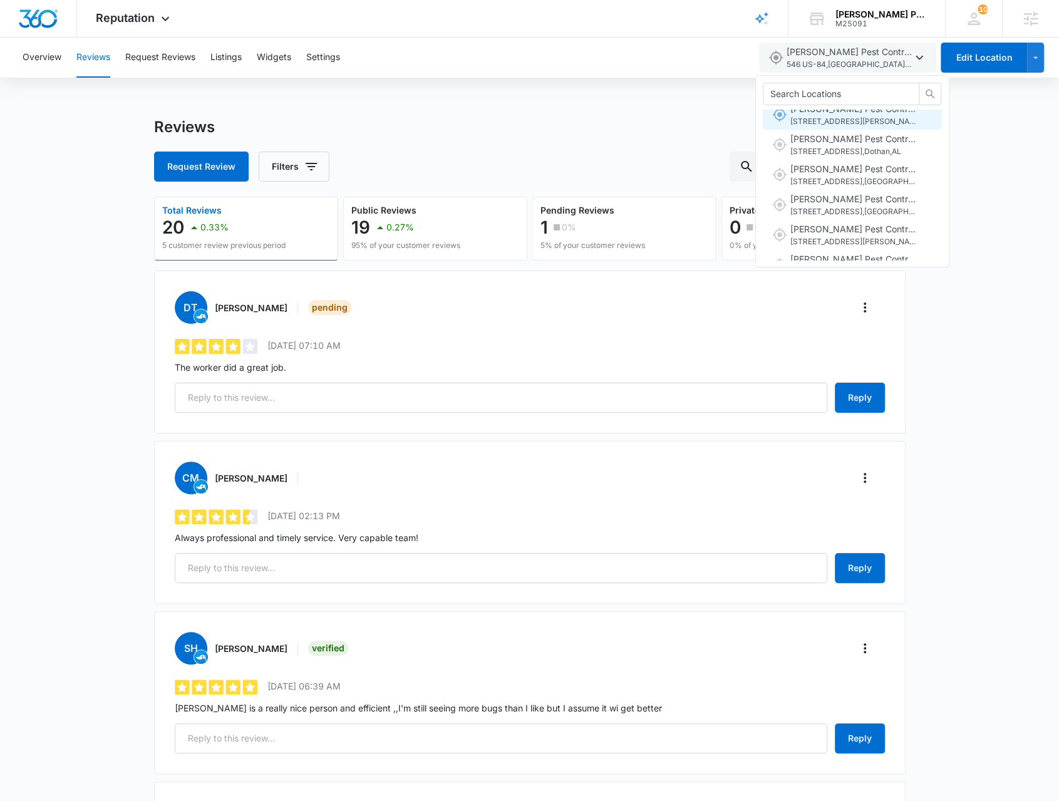
click at [885, 111] on span "Knox Pest Control Columbus 8158 Fortson Business Park Blvd , Columbus , GA" at bounding box center [853, 115] width 125 height 26
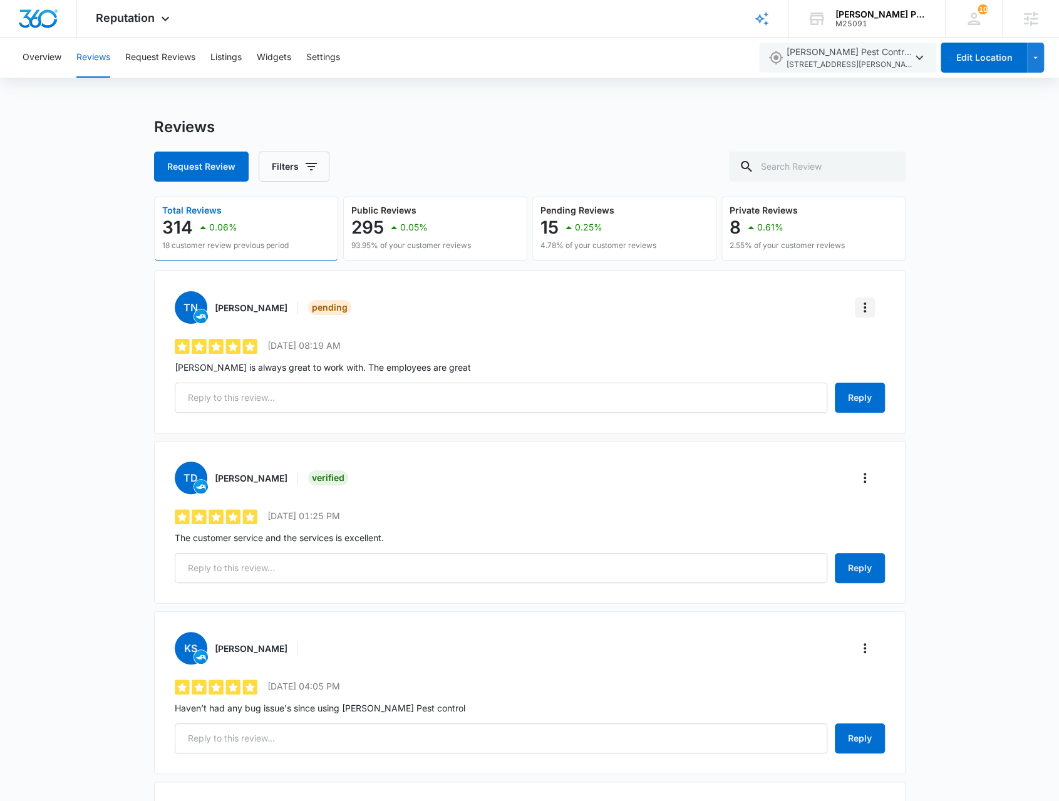
click at [859, 312] on icon "More" at bounding box center [865, 307] width 15 height 15
click at [872, 344] on div "Verify Review" at bounding box center [915, 342] width 89 height 9
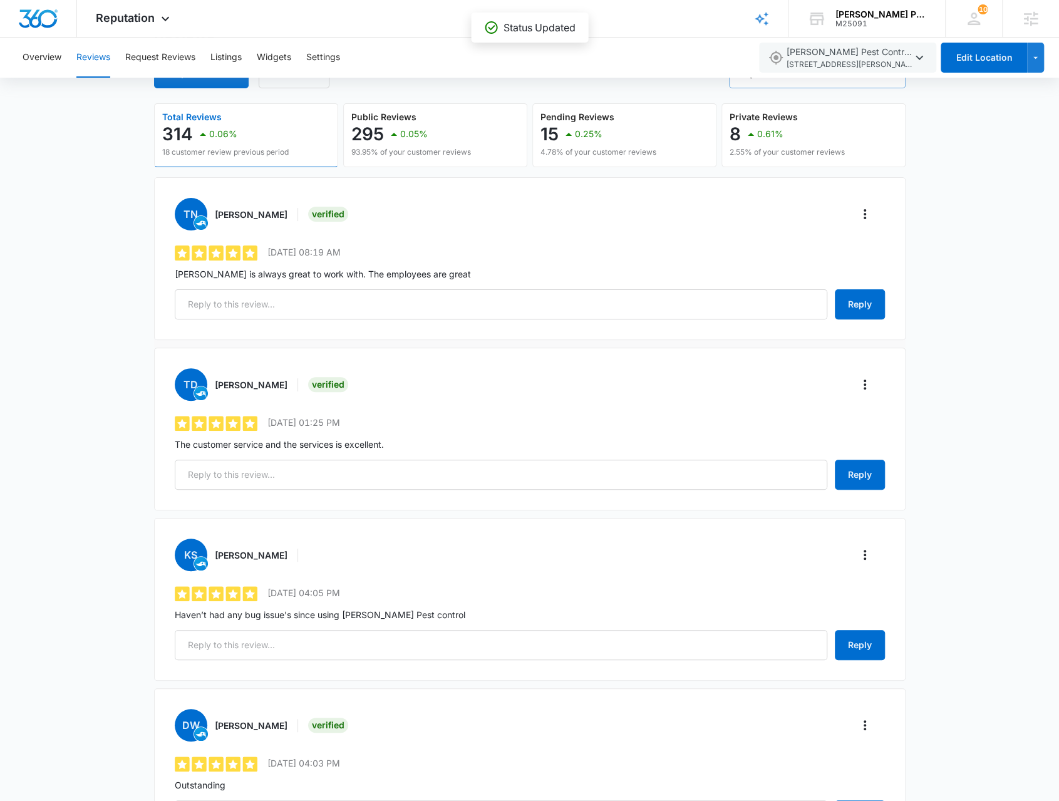
scroll to position [0, 0]
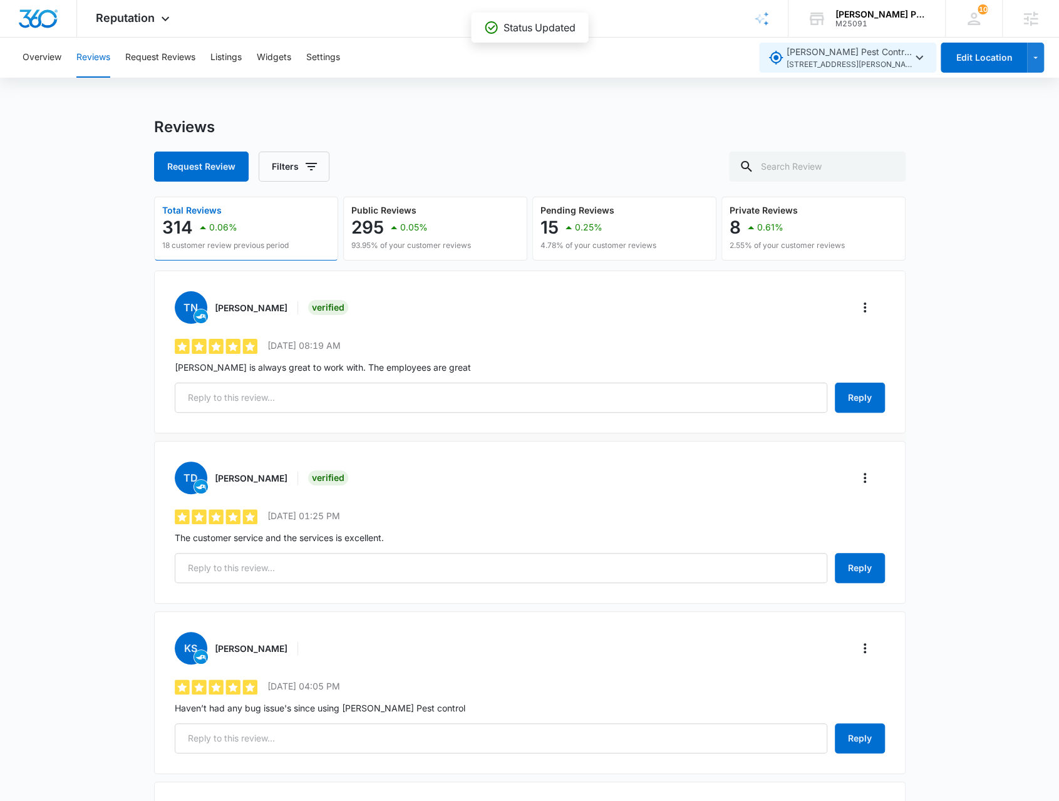
click at [906, 65] on span "8158 Fortson Business Park Blvd , Columbus , GA" at bounding box center [849, 65] width 125 height 12
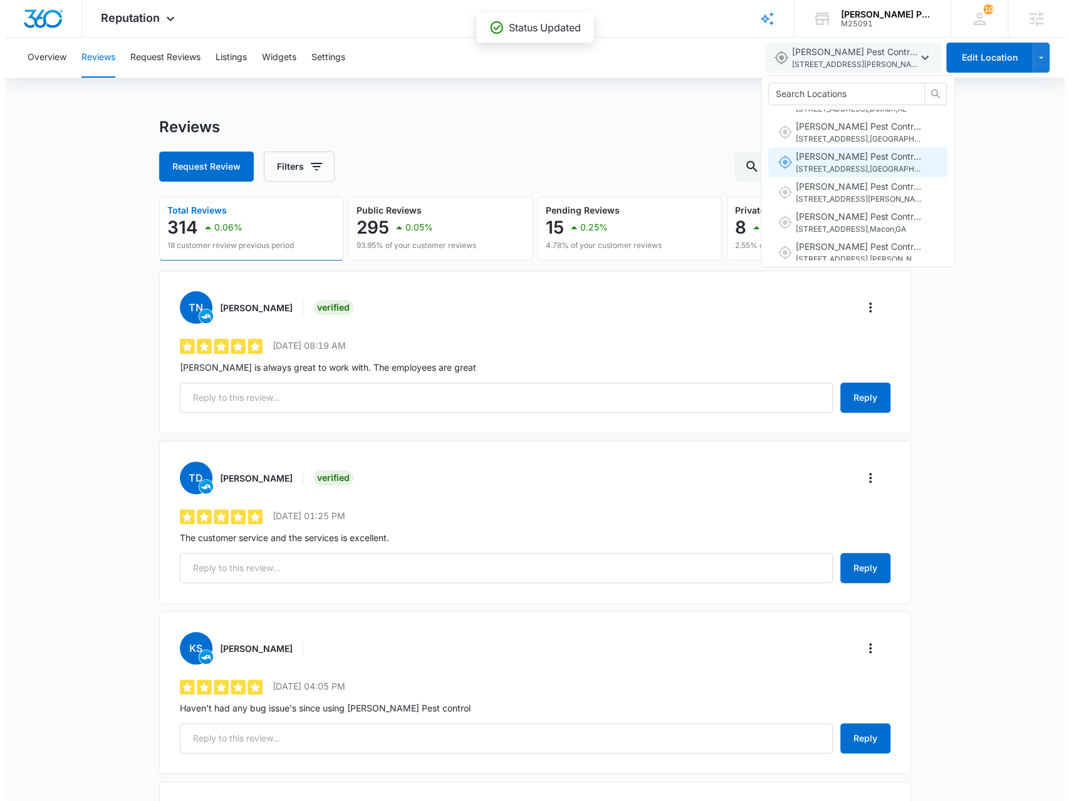
scroll to position [313, 0]
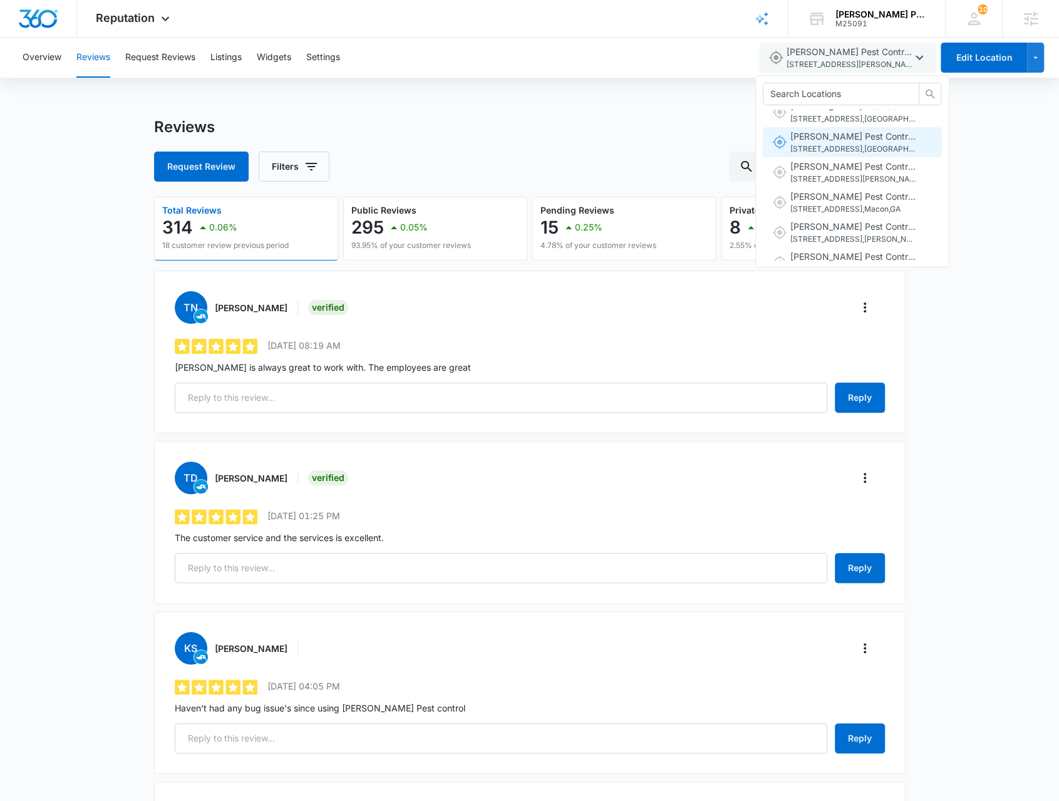
click at [866, 147] on span "349 Lane Ave S , Jacksonville , FL" at bounding box center [853, 149] width 125 height 12
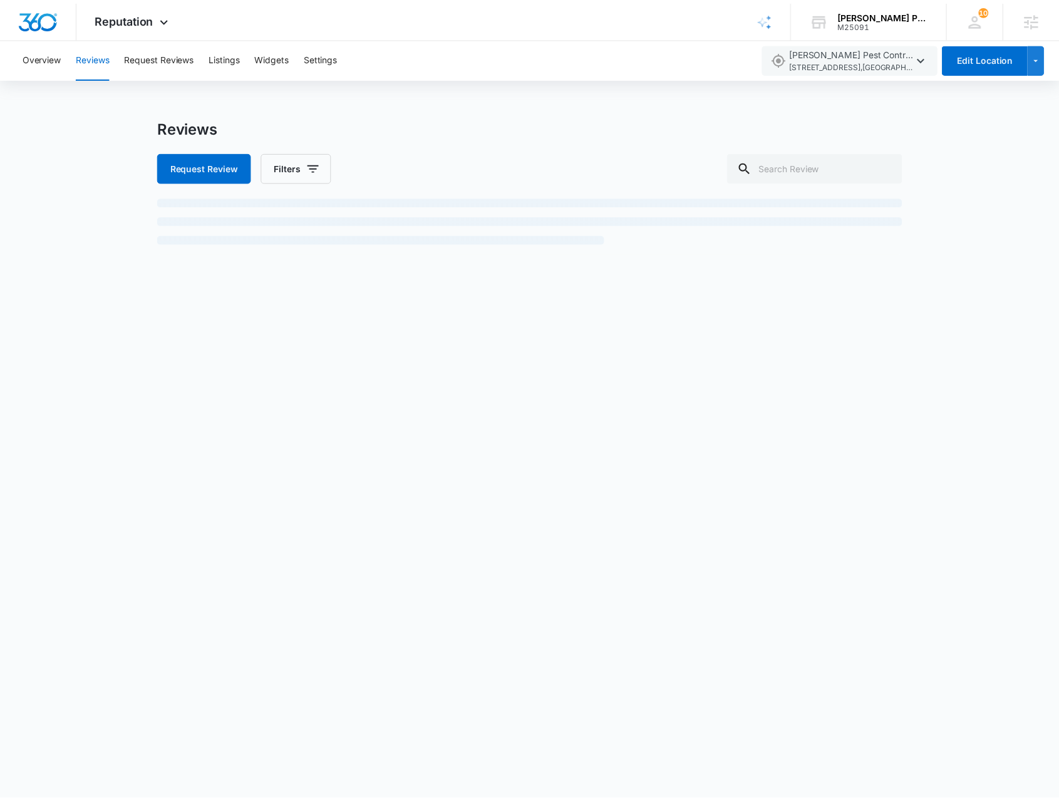
scroll to position [343, 0]
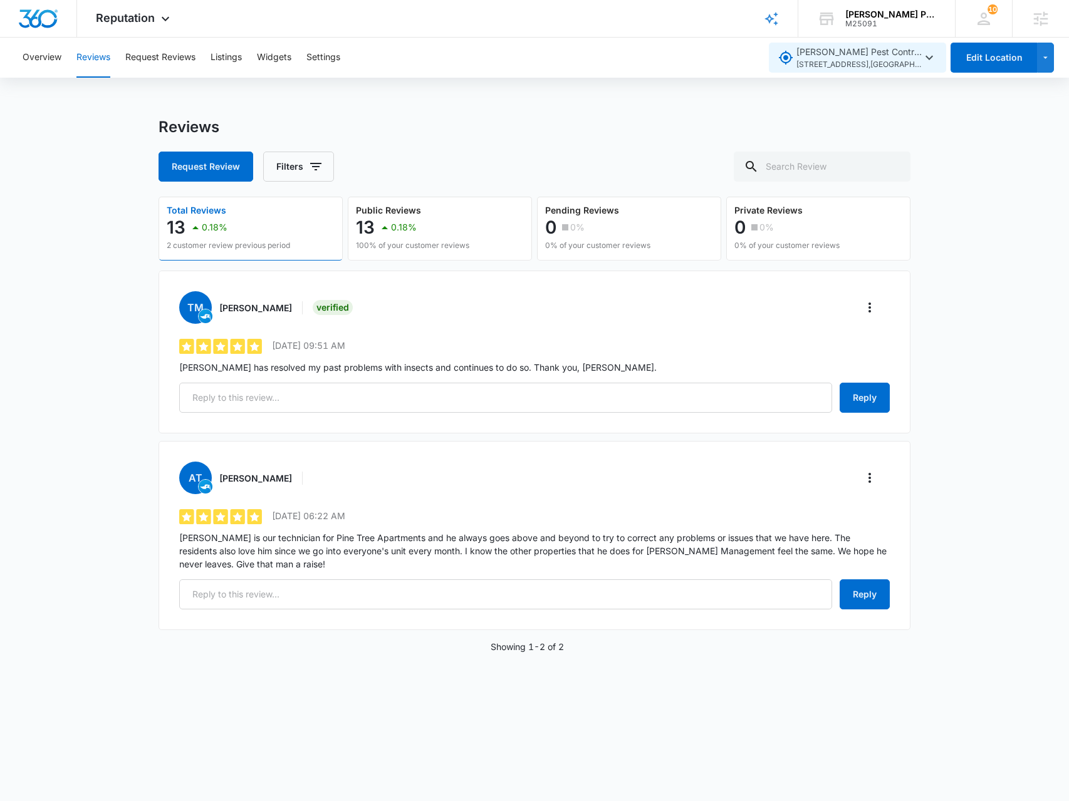
click at [918, 60] on span "349 Lane Ave S , Jacksonville , FL" at bounding box center [858, 65] width 125 height 12
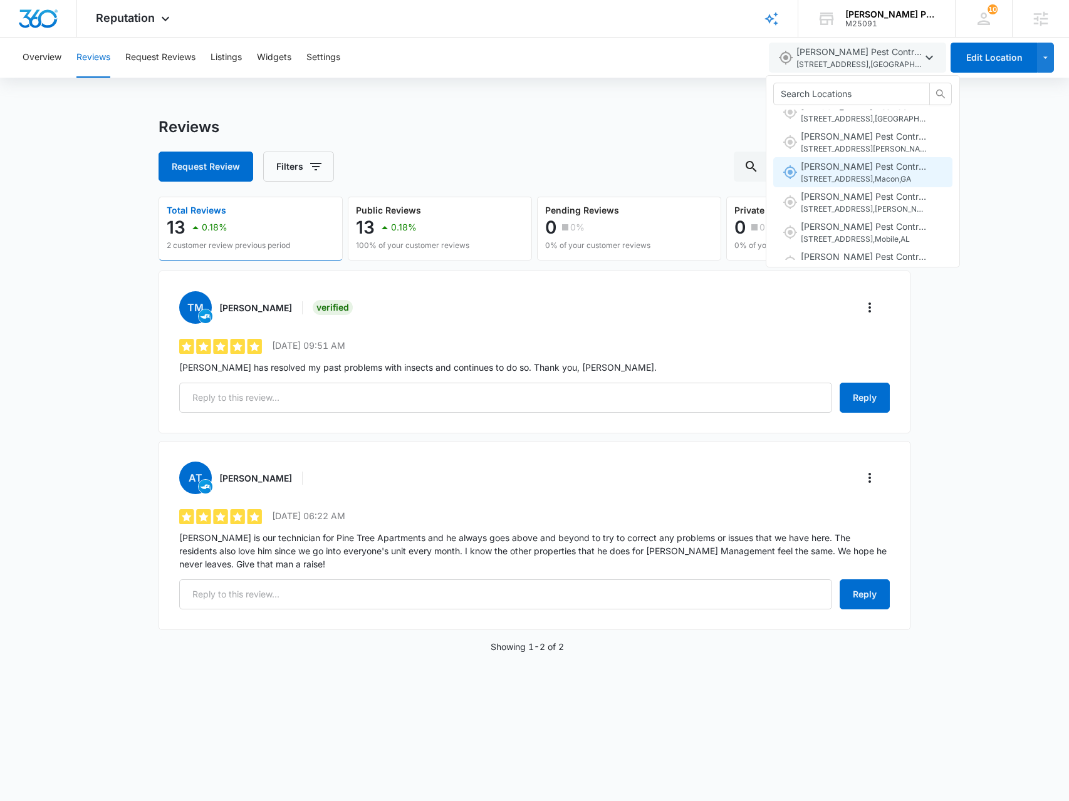
click at [896, 174] on span "3020 Avondale Mill Rd. , Macon , GA" at bounding box center [863, 180] width 125 height 12
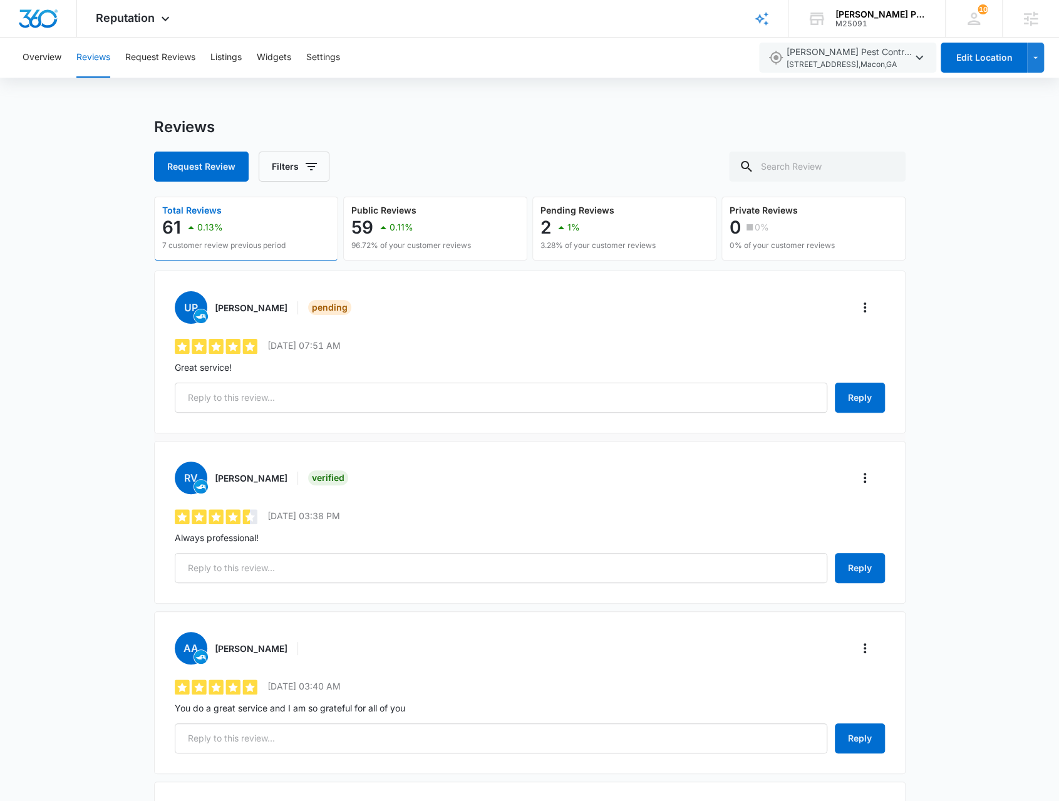
click at [863, 317] on div "UP Ulma Polo Pending" at bounding box center [530, 307] width 710 height 33
click at [864, 304] on icon "More" at bounding box center [865, 308] width 3 height 10
click at [893, 342] on div "Verify Review" at bounding box center [915, 342] width 89 height 9
click at [873, 61] on span "3020 Avondale Mill Rd. , Macon , GA" at bounding box center [849, 65] width 125 height 12
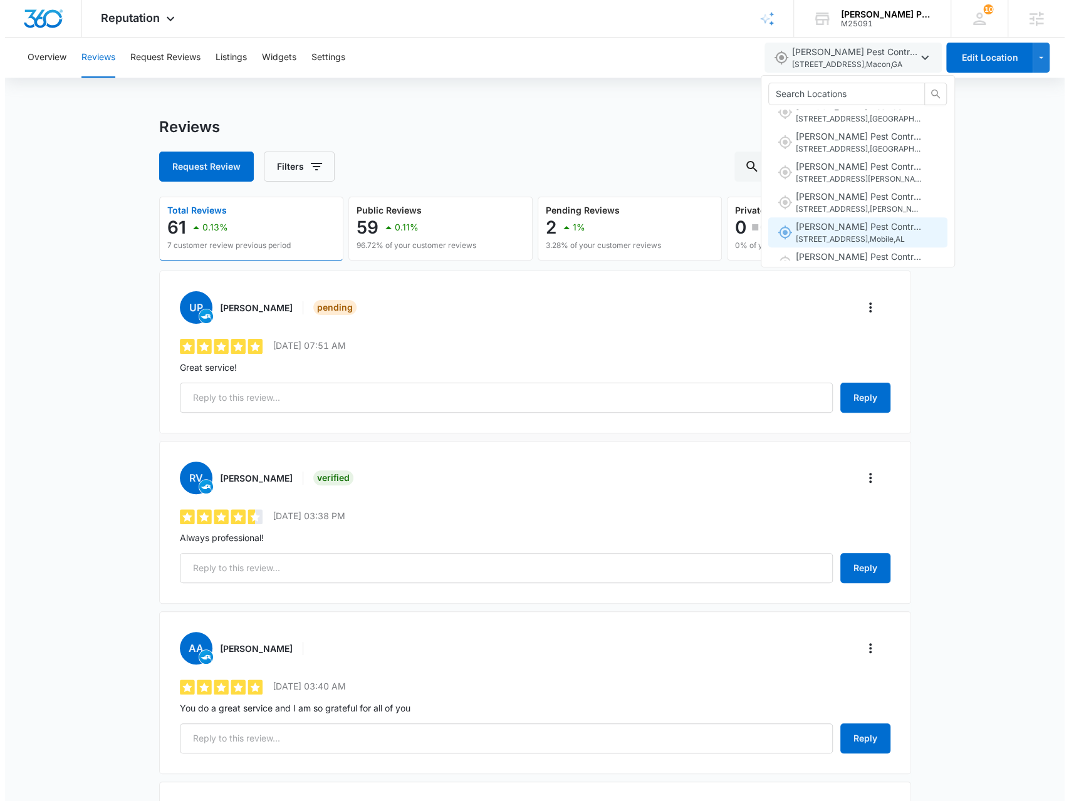
scroll to position [406, 0]
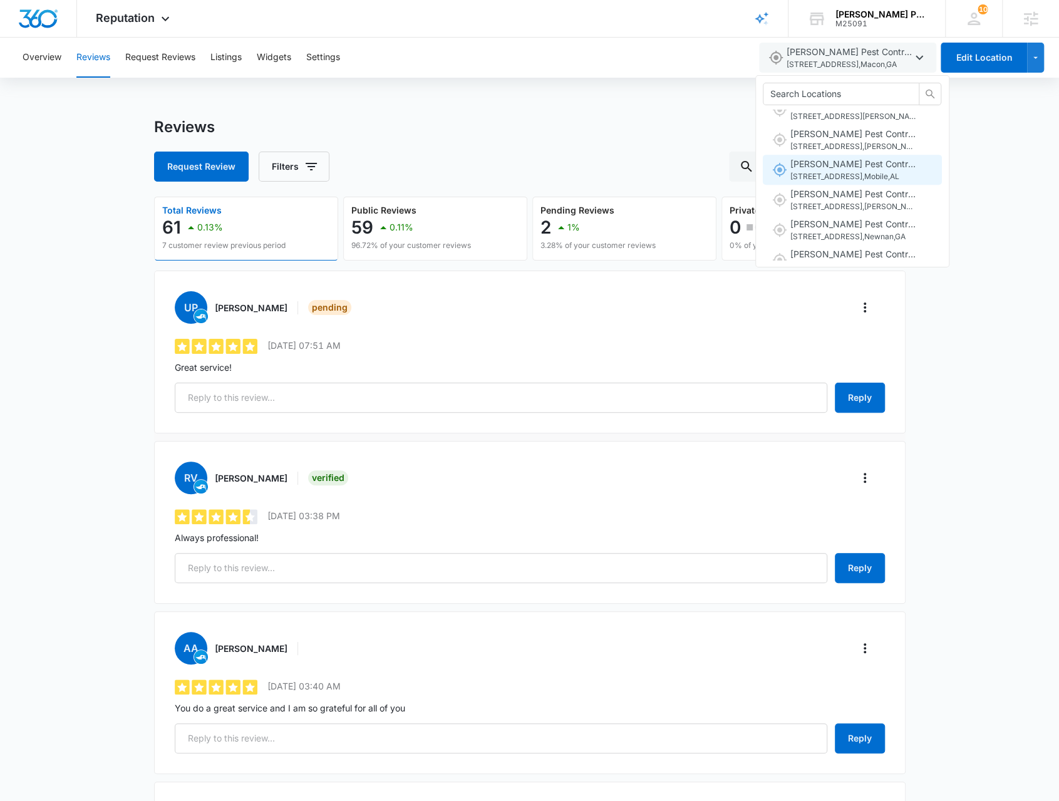
click at [859, 165] on span "Knox Pest Control Mobile 2353 Airport Blvd , Mobile , AL" at bounding box center [853, 170] width 125 height 26
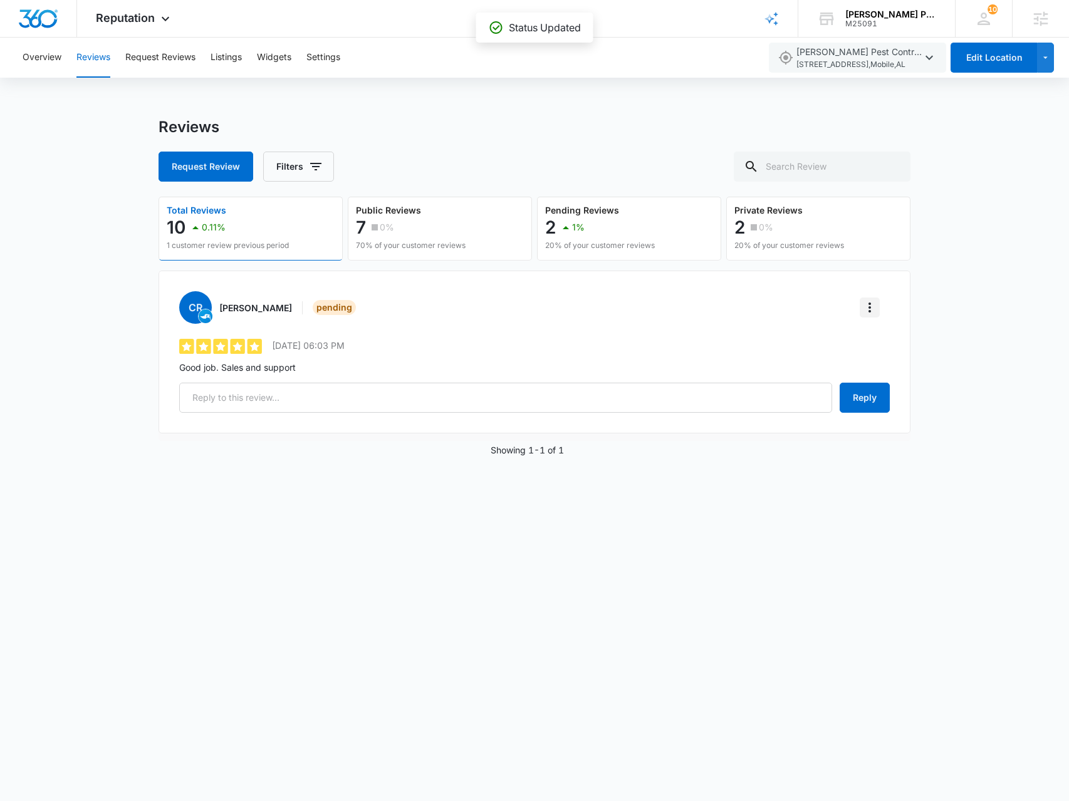
click at [864, 312] on icon "More" at bounding box center [869, 307] width 15 height 15
drag, startPoint x: 871, startPoint y: 338, endPoint x: 866, endPoint y: 130, distance: 207.4
click at [871, 338] on button "Verify Review" at bounding box center [928, 342] width 134 height 19
click at [887, 67] on span "2353 Airport Blvd , Mobile , AL" at bounding box center [858, 65] width 125 height 12
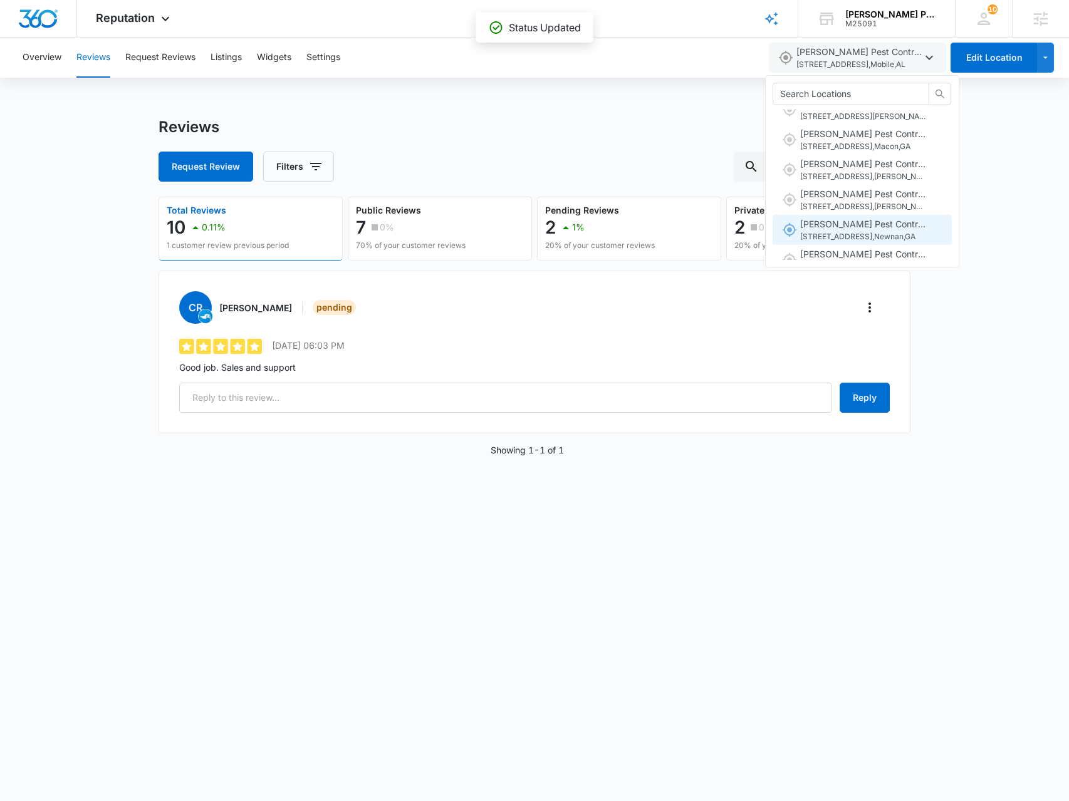
click at [869, 239] on span "163 Jefferson Pkwy , Newnan , GA" at bounding box center [862, 237] width 125 height 12
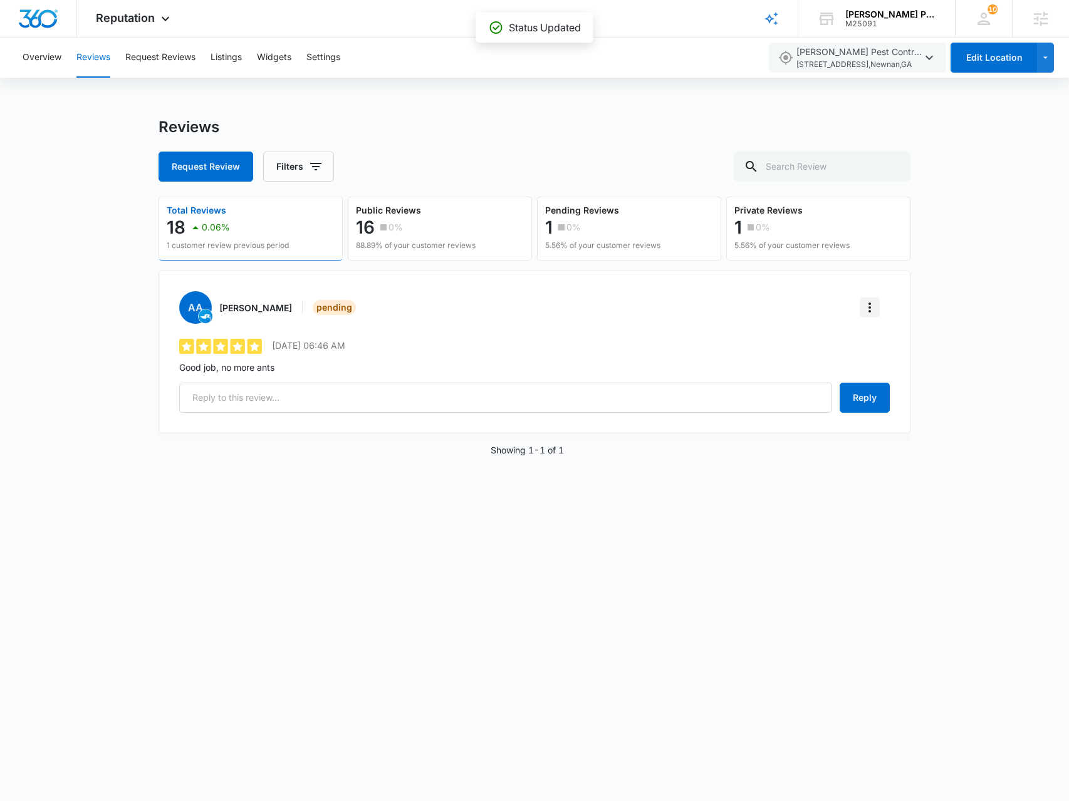
click at [877, 309] on icon "More" at bounding box center [869, 307] width 15 height 15
click at [878, 341] on div "Verify Review" at bounding box center [920, 342] width 89 height 9
click at [878, 59] on span "163 Jefferson Pkwy , Newnan , GA" at bounding box center [858, 65] width 125 height 12
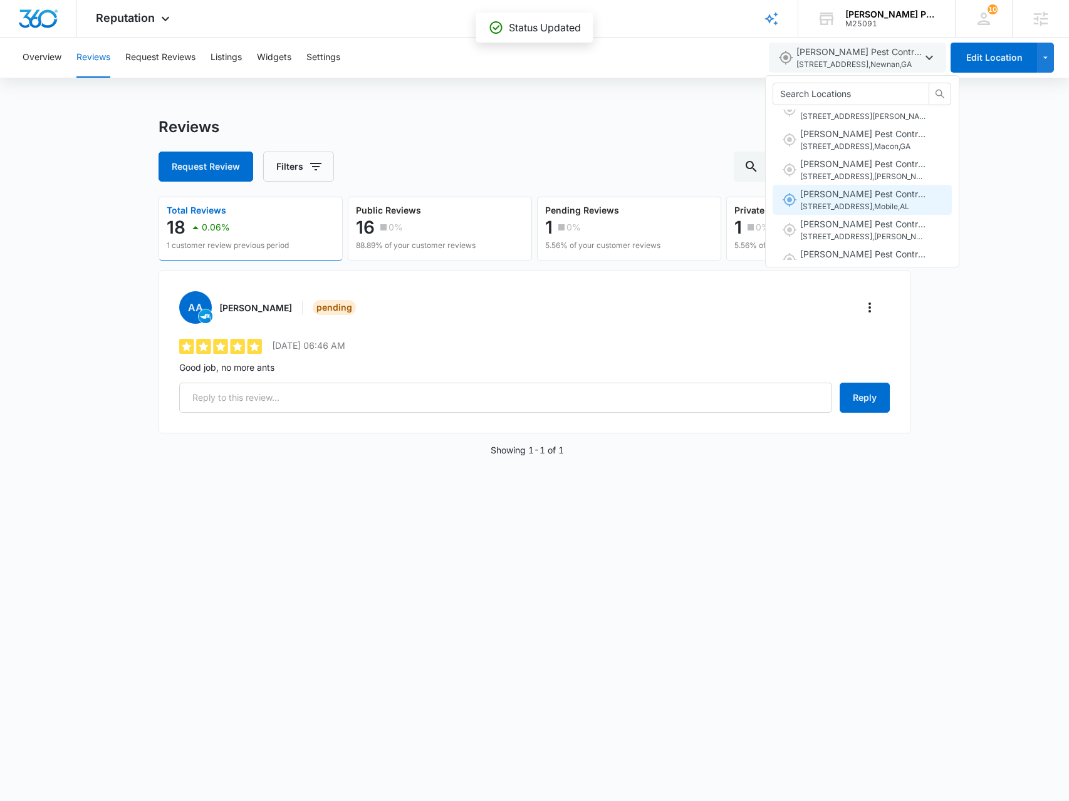
click at [880, 195] on span "Knox Pest Control Mobile 2353 Airport Blvd , Mobile , AL" at bounding box center [862, 200] width 125 height 26
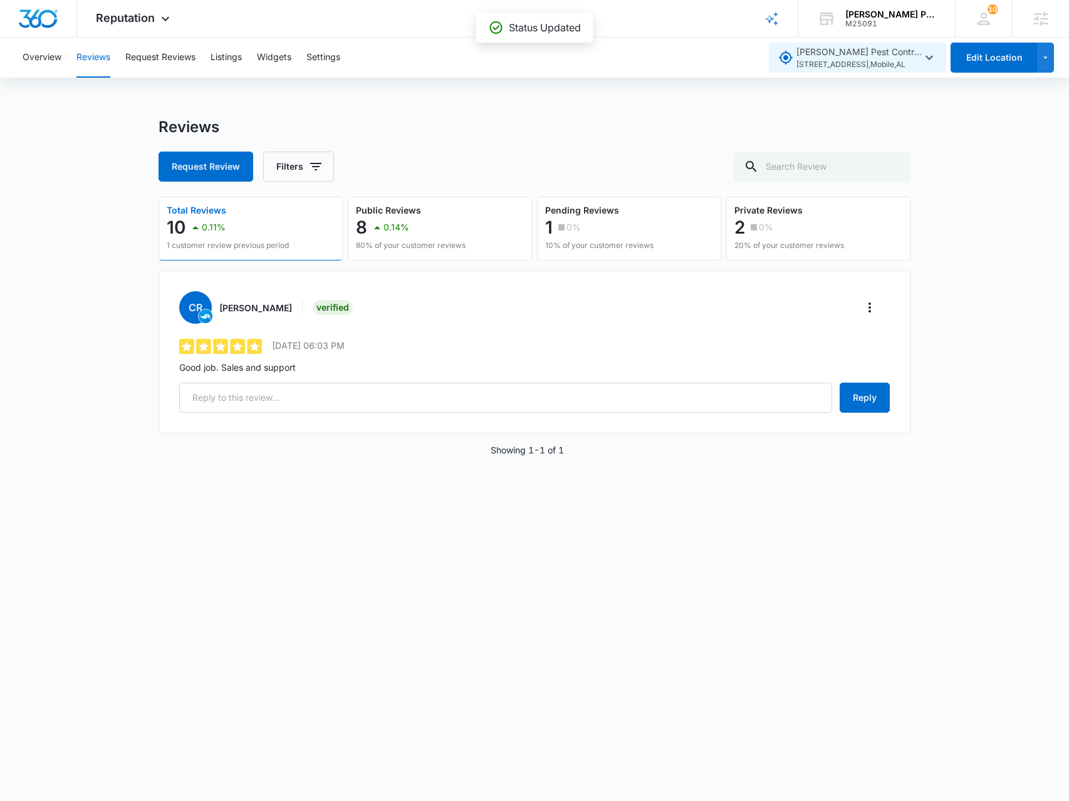
drag, startPoint x: 906, startPoint y: 46, endPoint x: 874, endPoint y: 153, distance: 111.0
click at [905, 51] on span "Knox Pest Control Mobile 2353 Airport Blvd , Mobile , AL" at bounding box center [858, 58] width 125 height 26
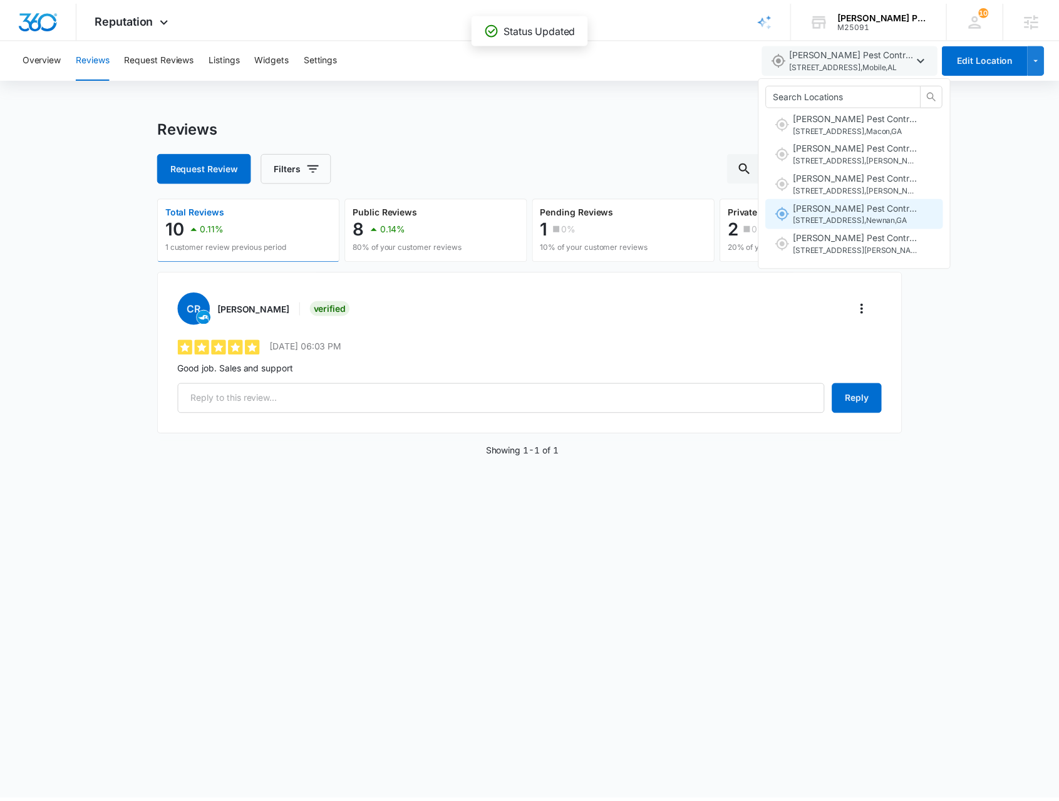
scroll to position [469, 0]
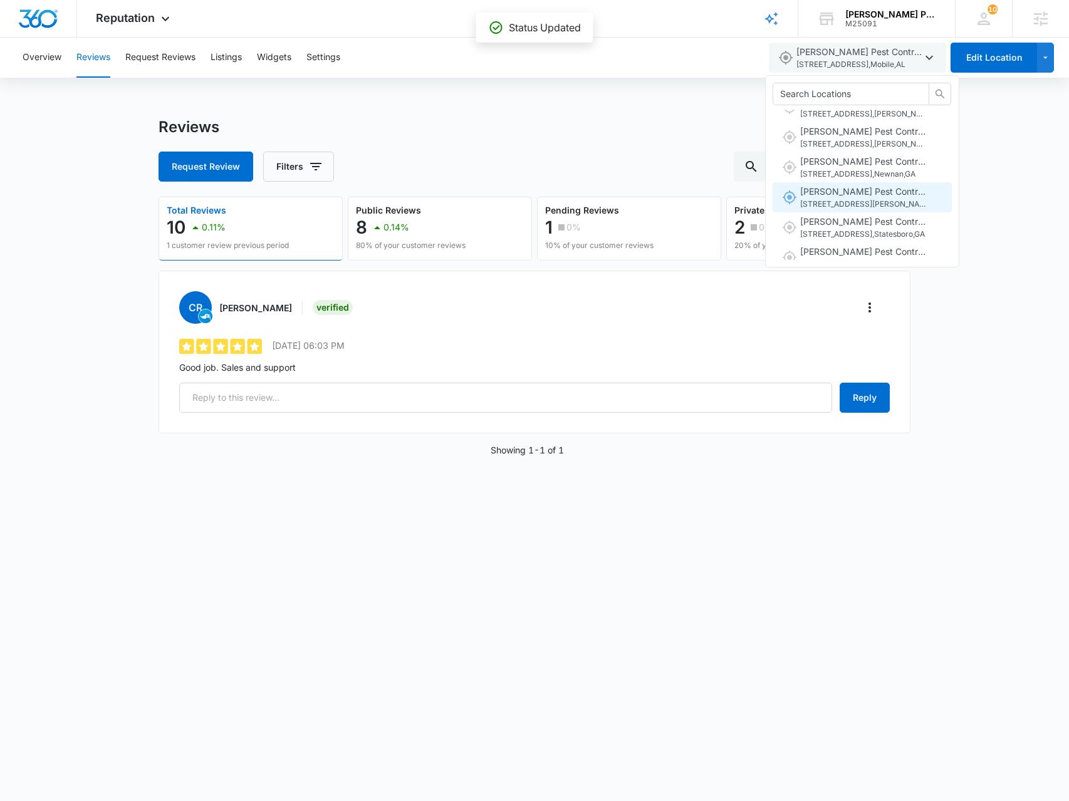
click at [861, 210] on button "Knox Pest Control Pensacola 9724 N. Palafox St. , Pensacola , FL" at bounding box center [861, 197] width 179 height 30
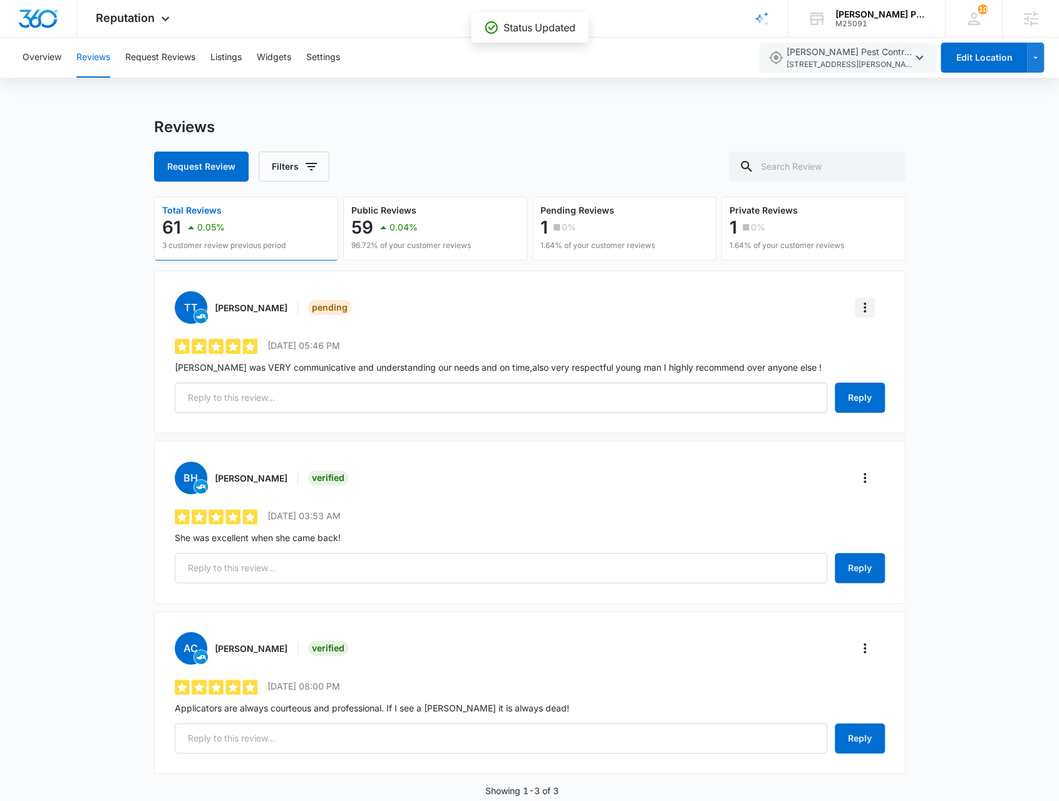
click at [872, 306] on button "More" at bounding box center [865, 308] width 20 height 20
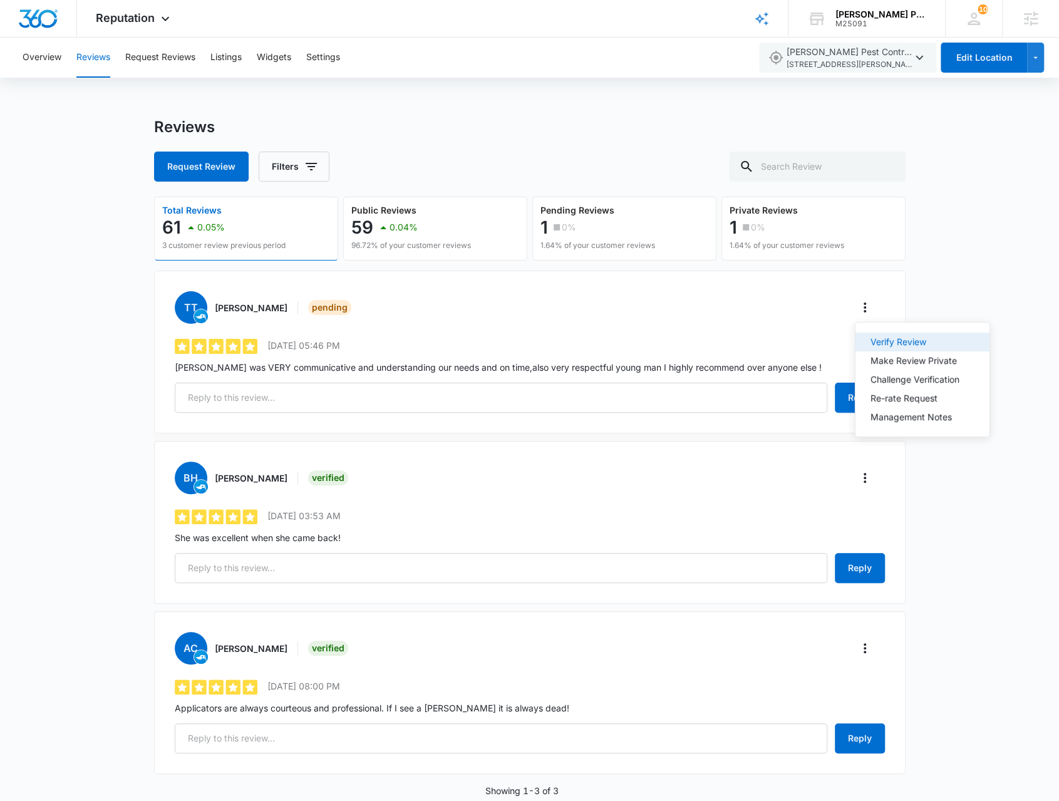
click at [869, 345] on button "Verify Review" at bounding box center [923, 342] width 134 height 19
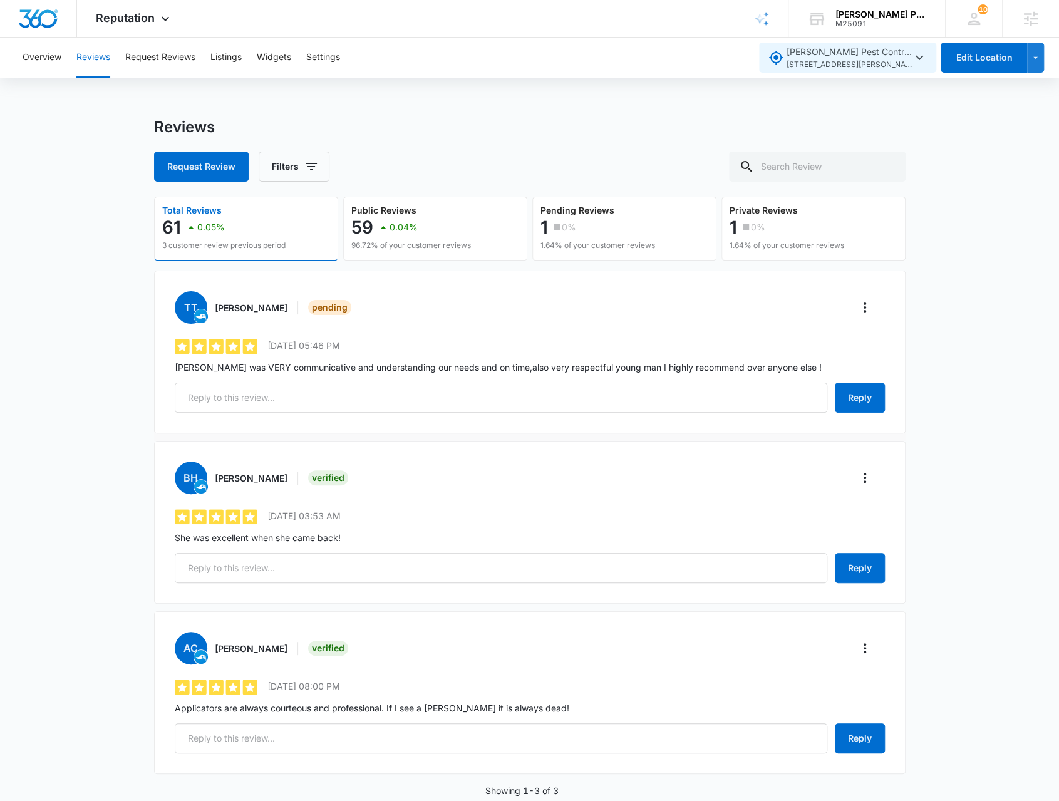
click at [869, 58] on span "Knox Pest Control Pensacola 9724 N. Palafox St. , Pensacola , FL" at bounding box center [849, 58] width 125 height 26
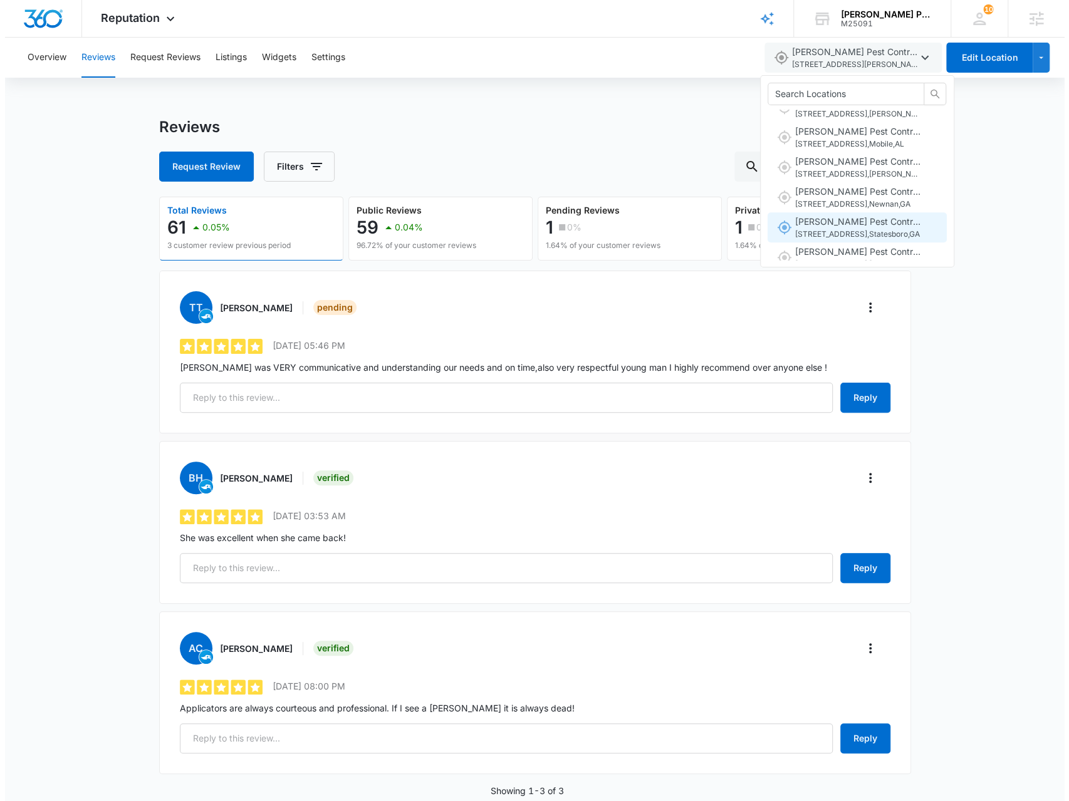
scroll to position [511, 0]
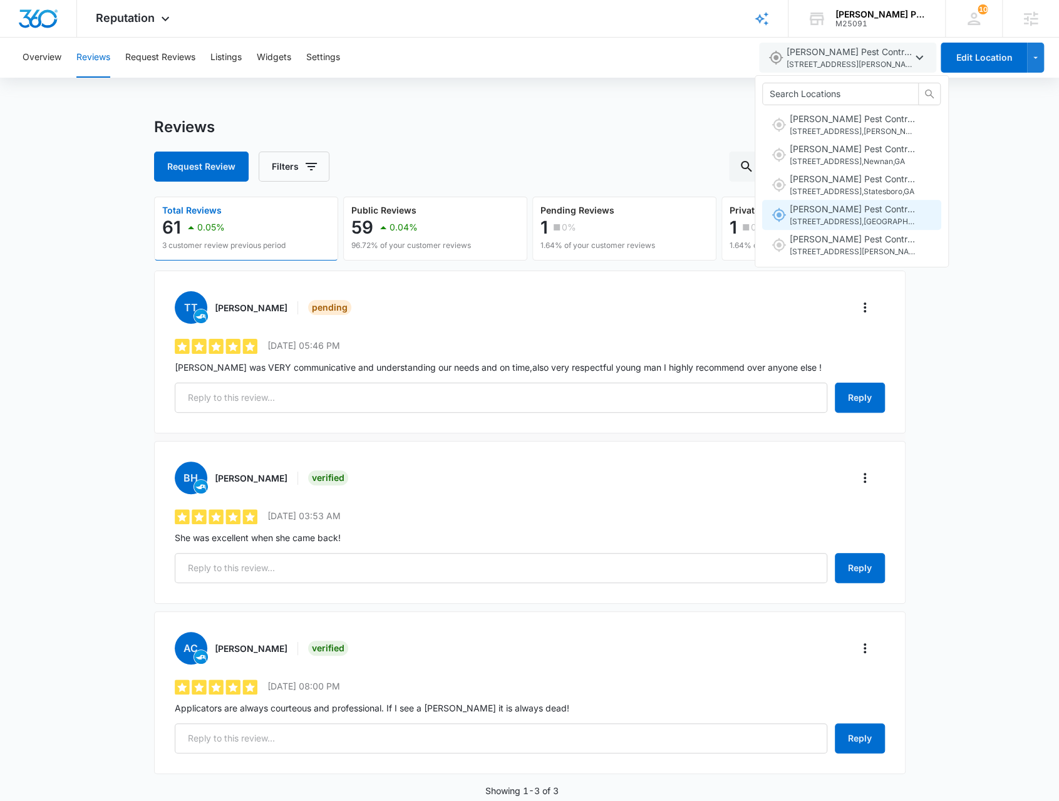
click at [837, 219] on span "104 S Chalkville Rd , Trussville , AL" at bounding box center [852, 222] width 125 height 12
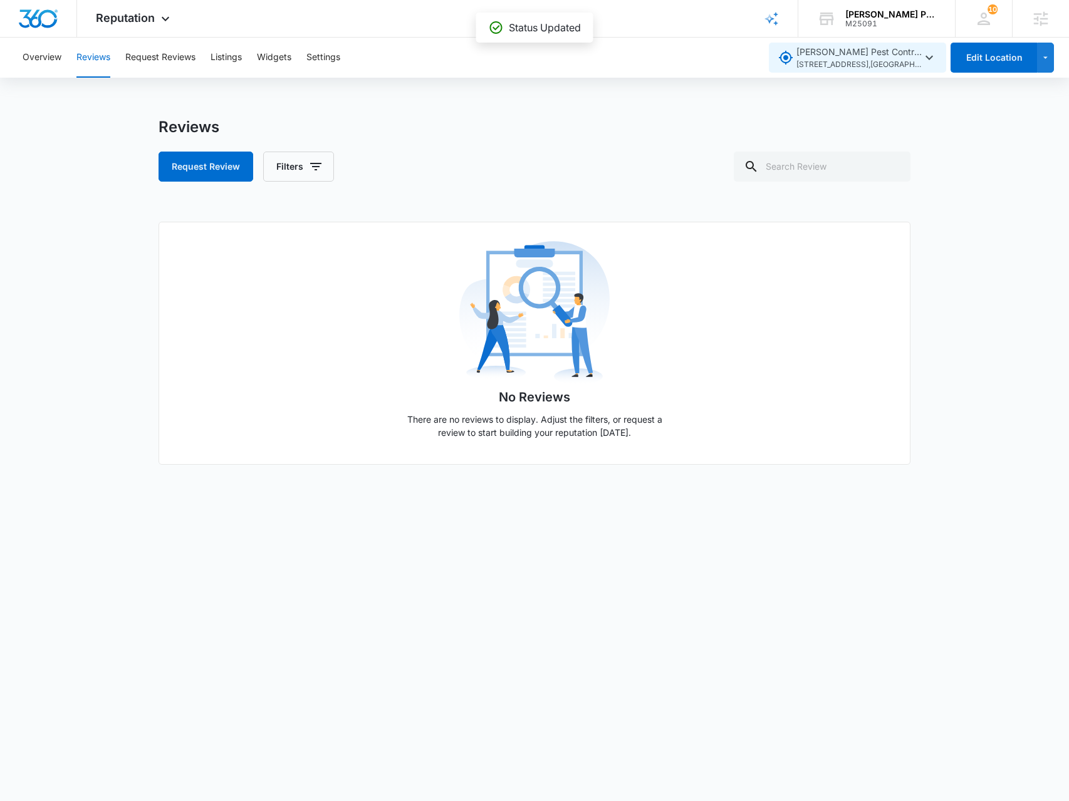
click at [913, 70] on span "104 S Chalkville Rd , Trussville , AL" at bounding box center [858, 65] width 125 height 12
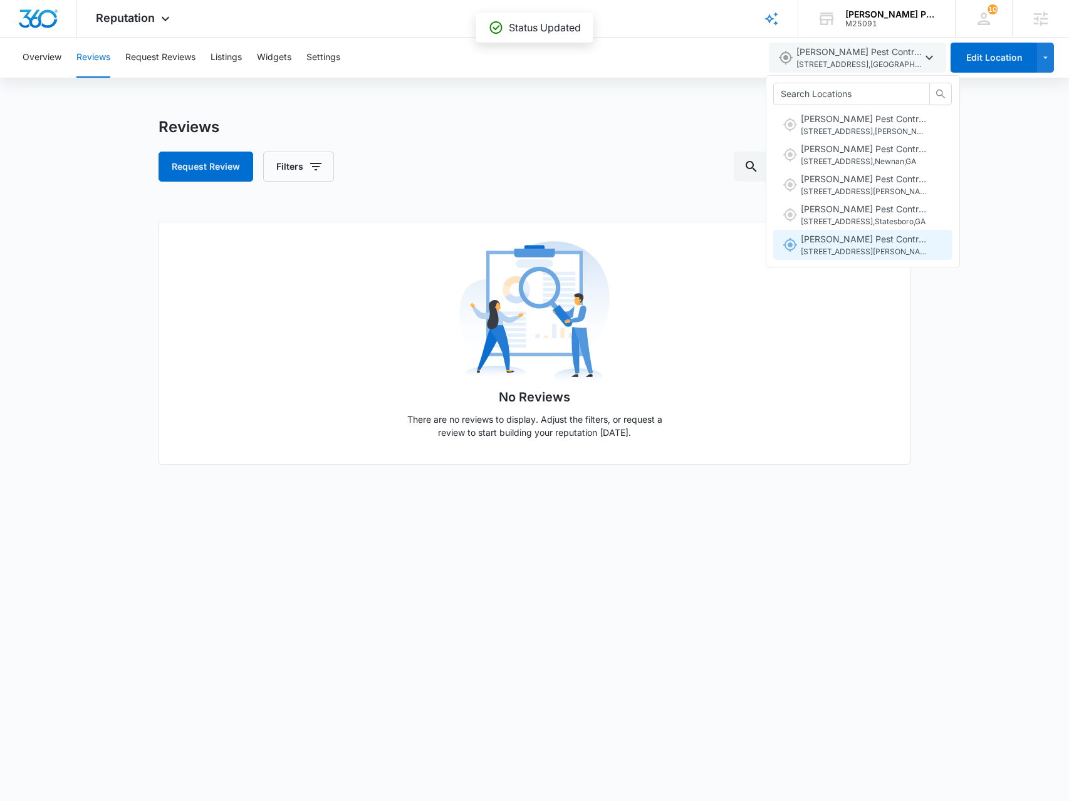
click at [860, 237] on span "Knox Pest Control Tuscaloosa 2108 Lurleen B Wallace Blvd , Tuscaloosa , AL" at bounding box center [863, 245] width 125 height 26
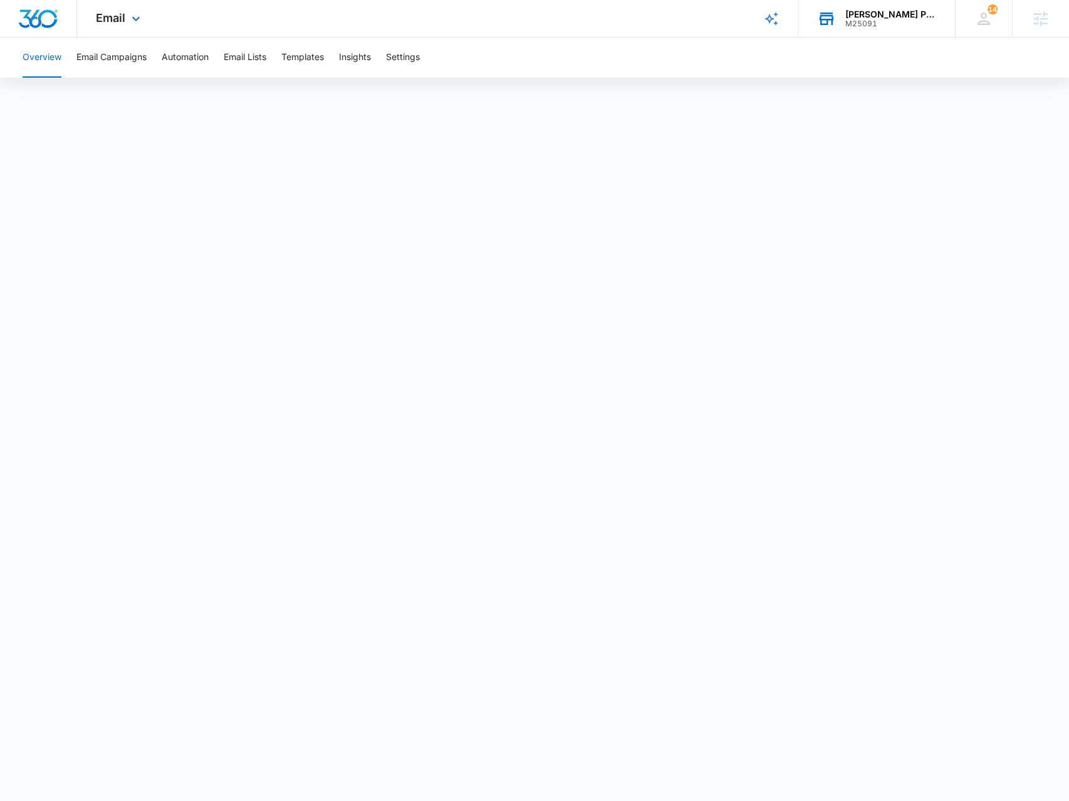
click at [915, 6] on div "[PERSON_NAME] Pest Control M25091 Your Accounts View All" at bounding box center [876, 18] width 157 height 37
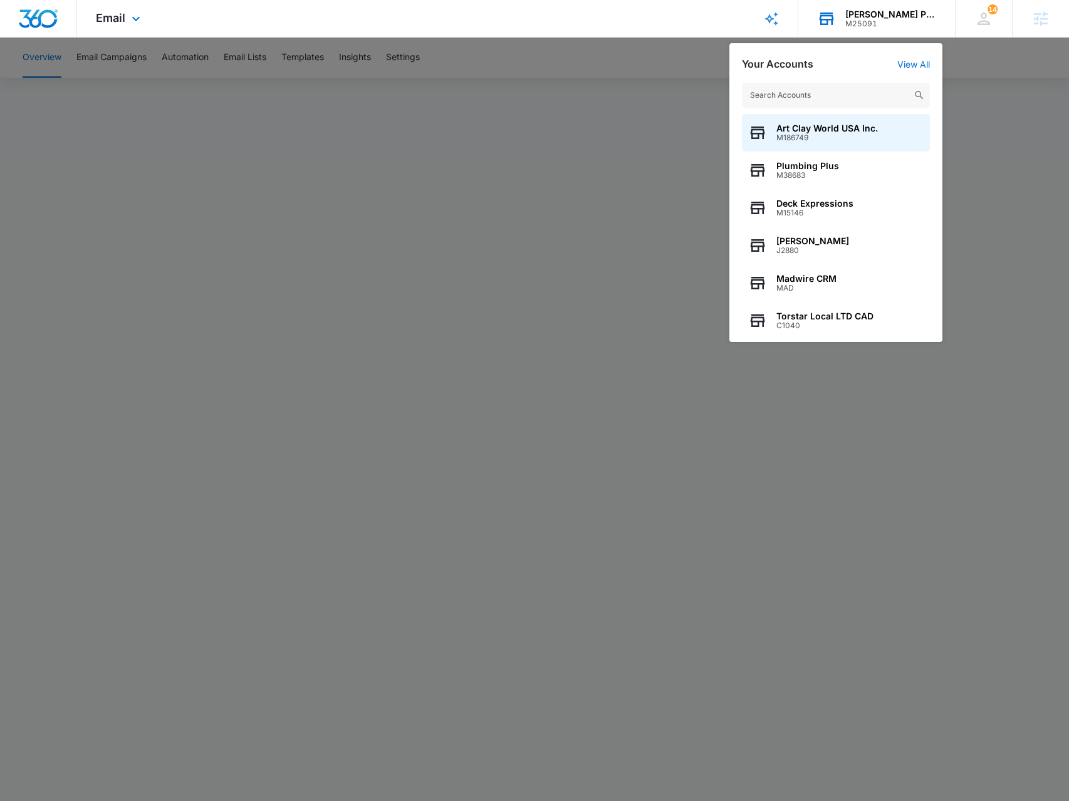
click at [797, 105] on input "text" at bounding box center [836, 95] width 188 height 25
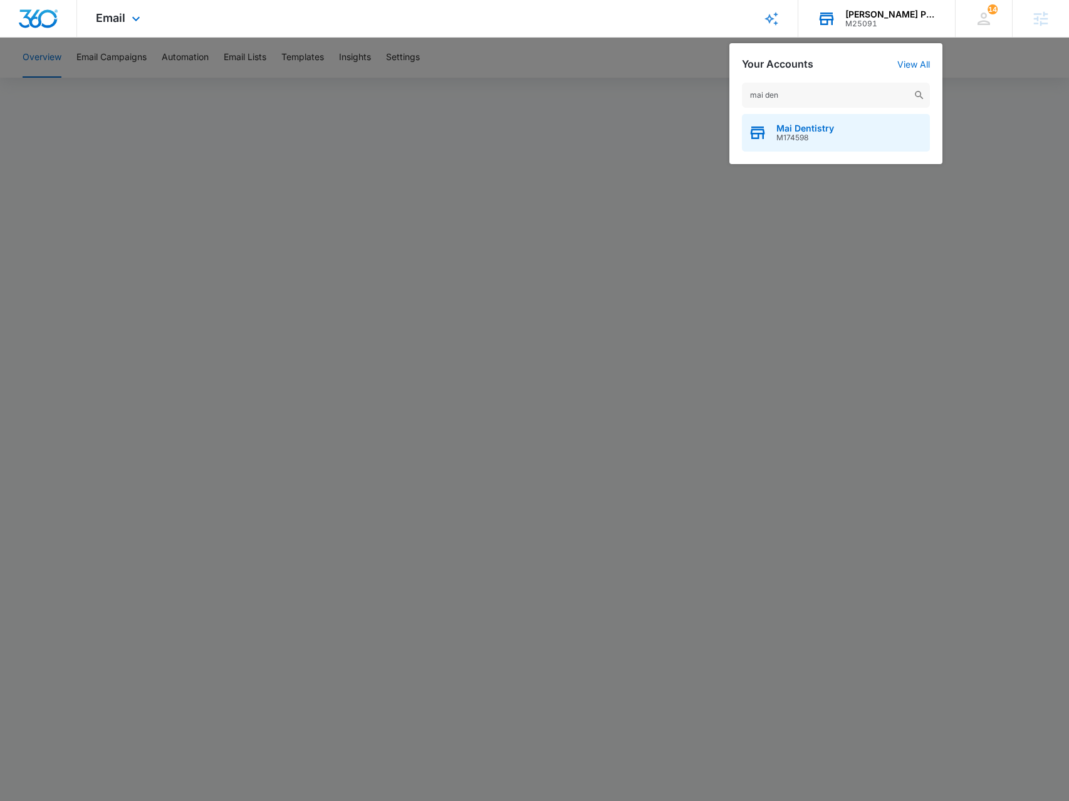
type input "mai den"
click at [769, 141] on div "Mai Dentistry M174598" at bounding box center [836, 133] width 188 height 38
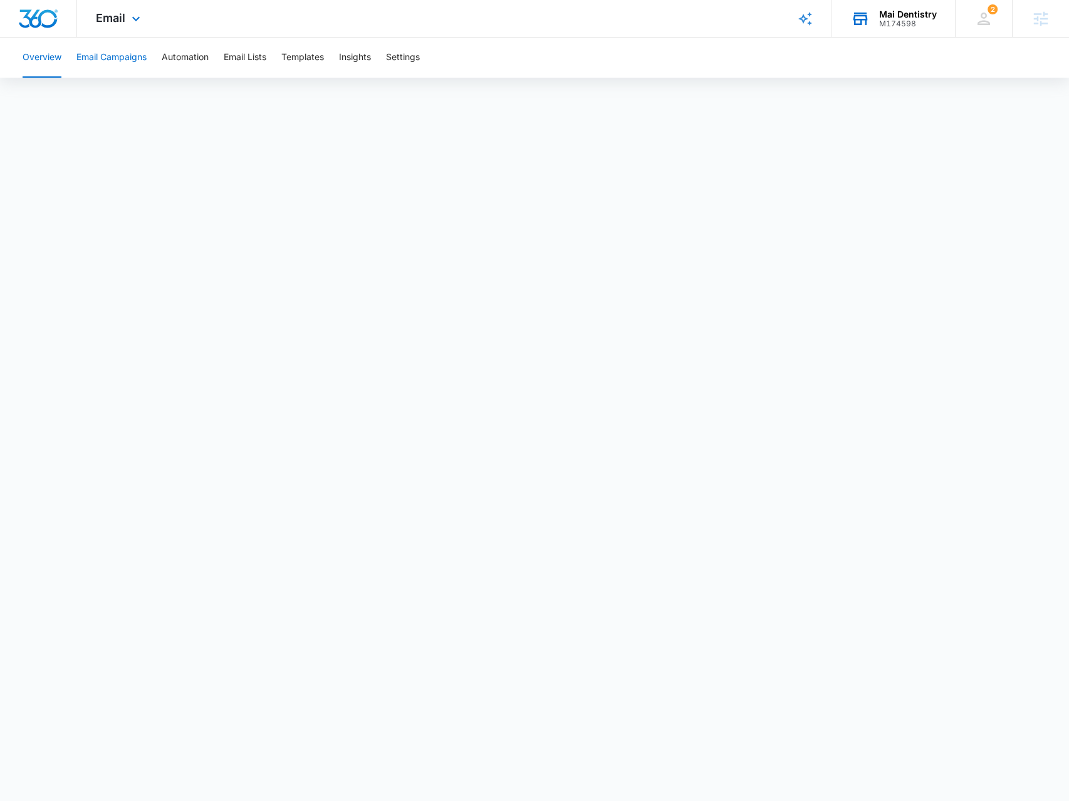
click at [141, 70] on button "Email Campaigns" at bounding box center [111, 58] width 70 height 40
click at [908, 16] on div "Mai Dentistry" at bounding box center [908, 14] width 58 height 10
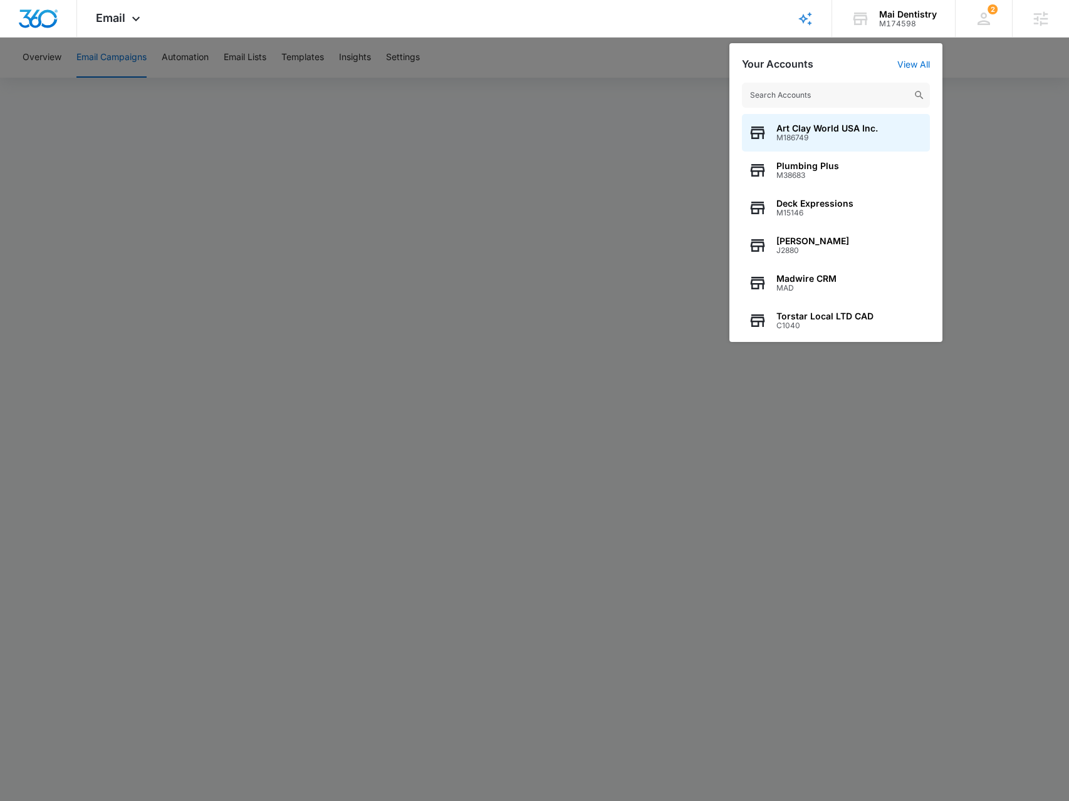
click at [829, 105] on input "text" at bounding box center [836, 95] width 188 height 25
type input "m"
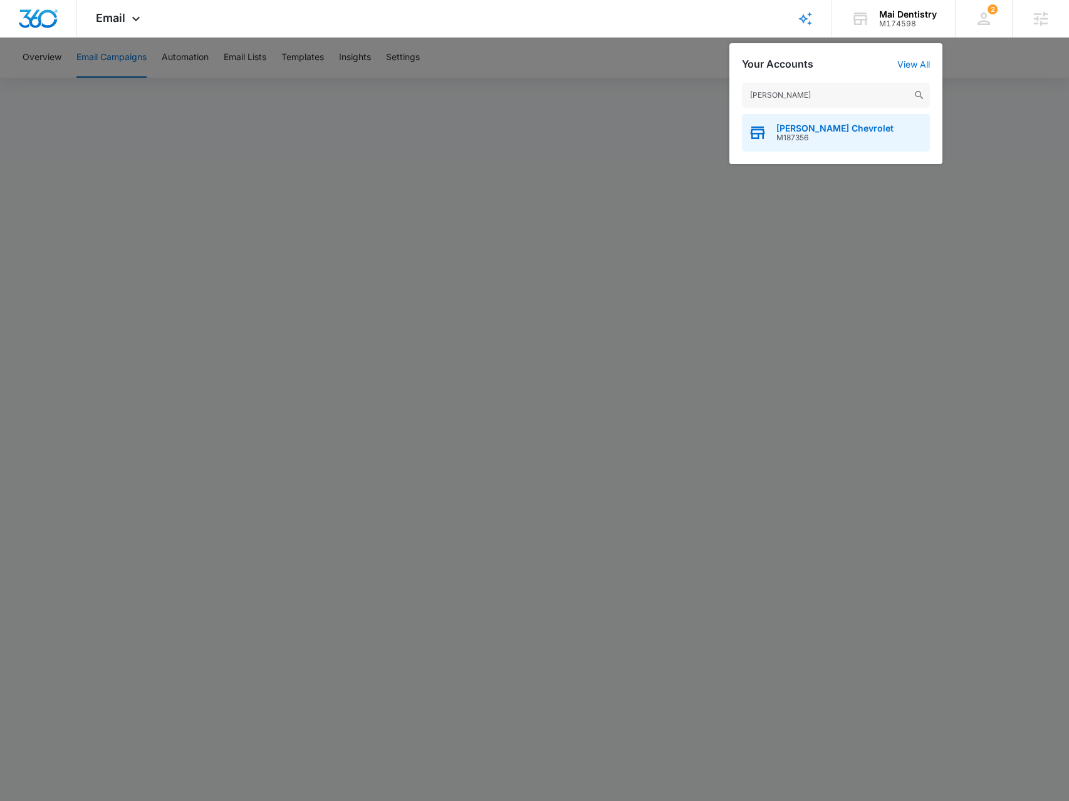
type input "[PERSON_NAME]"
click at [792, 129] on span "[PERSON_NAME] Chevrolet" at bounding box center [834, 128] width 117 height 10
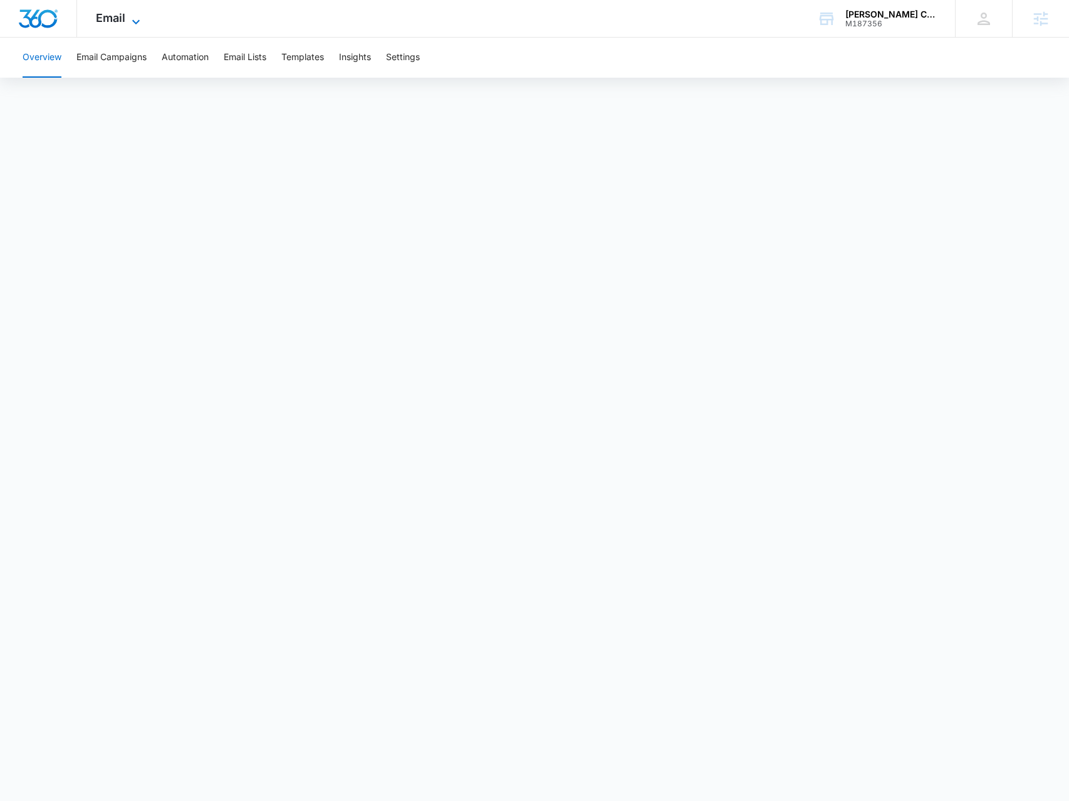
click at [123, 15] on span "Email" at bounding box center [110, 17] width 29 height 13
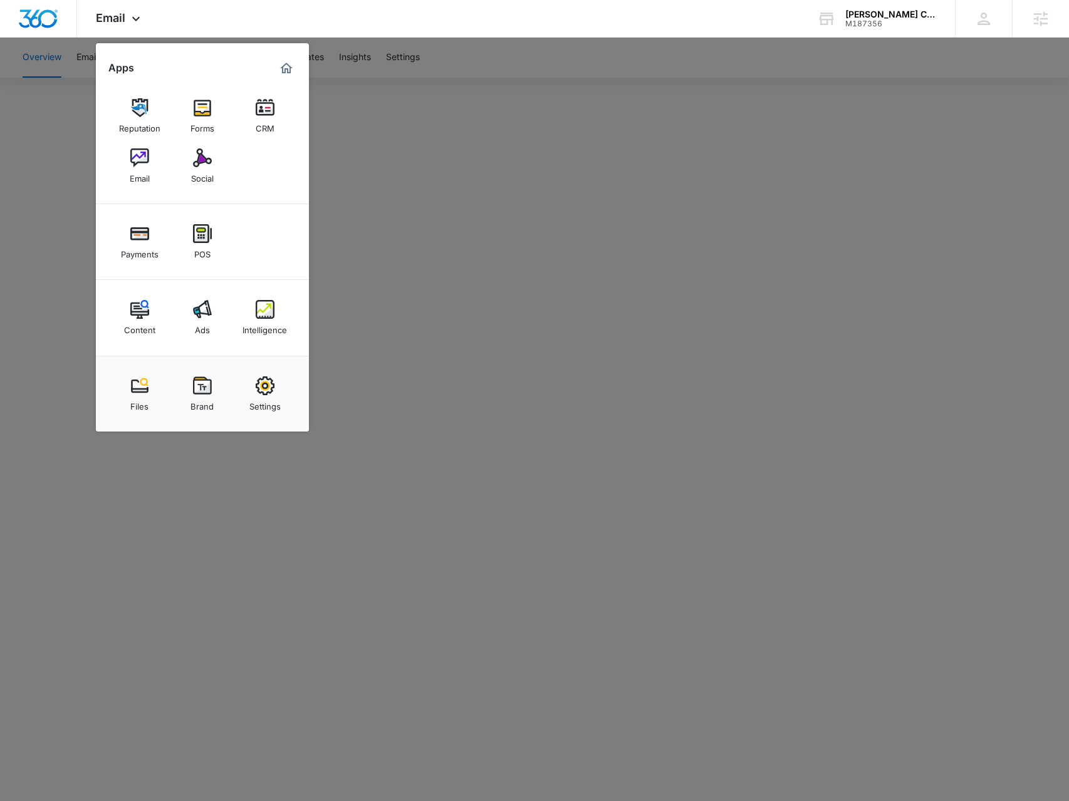
click at [198, 154] on img at bounding box center [202, 157] width 19 height 19
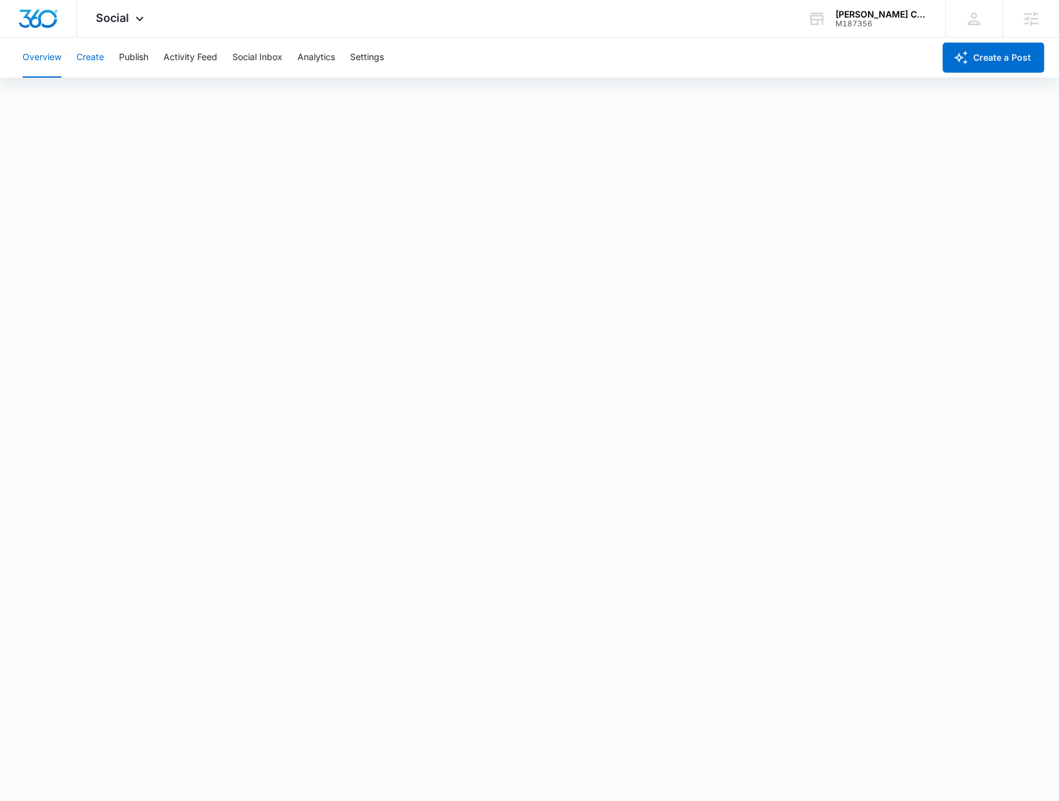
click at [101, 63] on button "Create" at bounding box center [90, 58] width 28 height 40
